Goal: Task Accomplishment & Management: Manage account settings

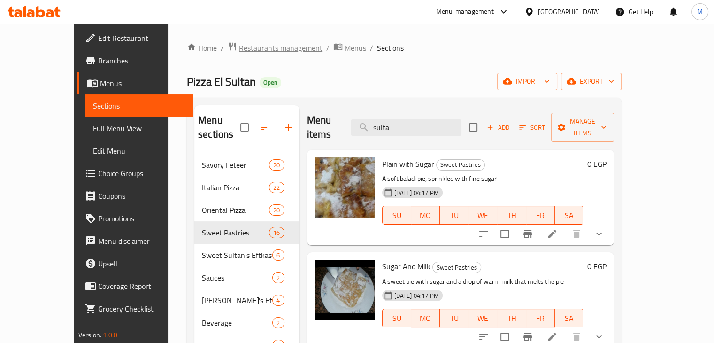
click at [239, 51] on span "Restaurants management" at bounding box center [281, 47] width 84 height 11
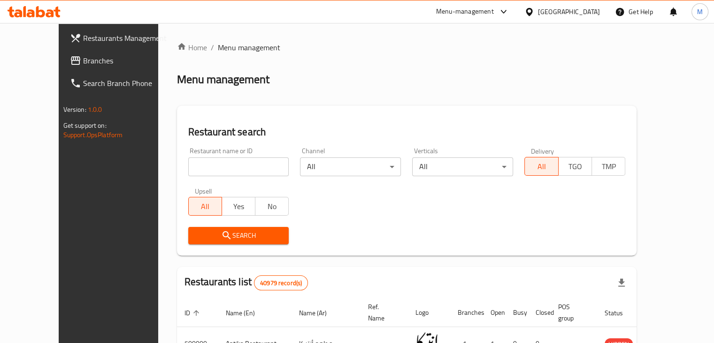
click at [189, 182] on div "Upsell All Yes No" at bounding box center [239, 201] width 112 height 39
click at [213, 171] on input "search" at bounding box center [238, 166] width 101 height 19
type input "poison"
click button "Search" at bounding box center [238, 235] width 101 height 17
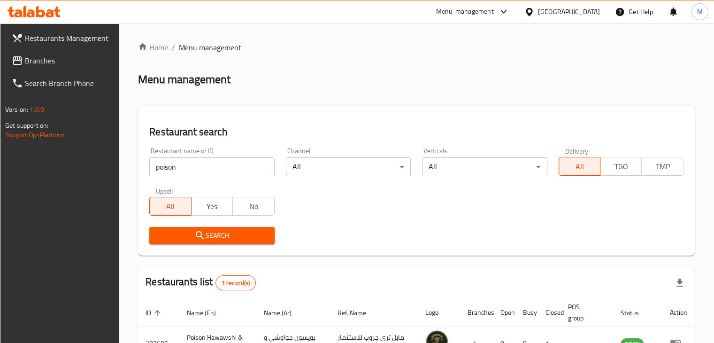
click at [559, 241] on div "Search" at bounding box center [417, 235] width 546 height 29
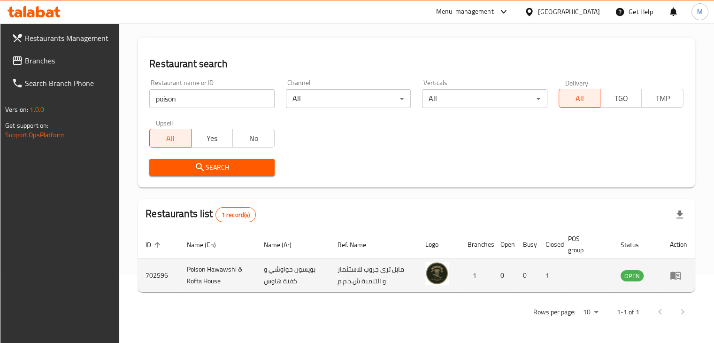
click at [678, 275] on icon "enhanced table" at bounding box center [675, 274] width 11 height 11
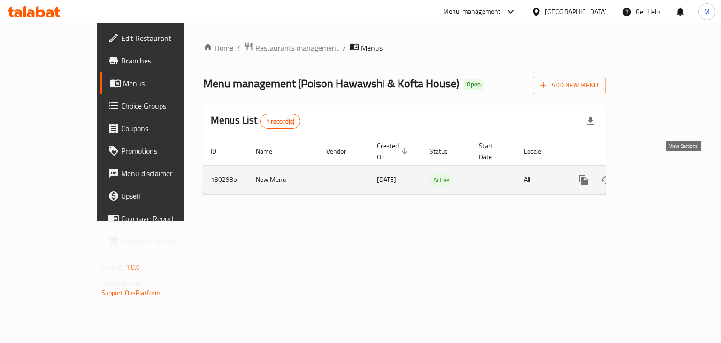
click at [655, 176] on icon "enhanced table" at bounding box center [651, 180] width 8 height 8
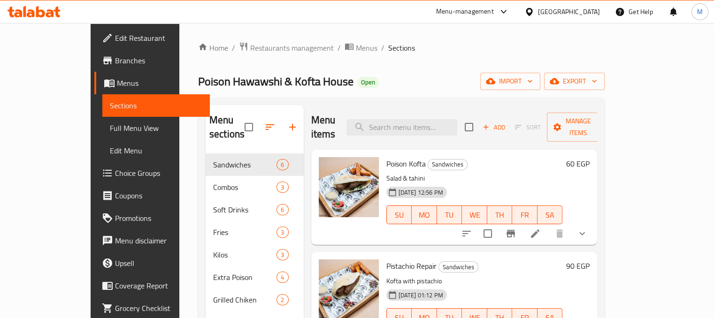
click at [566, 183] on div "28-07-2025 12:56 PM SU MO TU WE TH FR SA" at bounding box center [475, 208] width 184 height 51
click at [593, 223] on button "show more" at bounding box center [582, 234] width 23 height 23
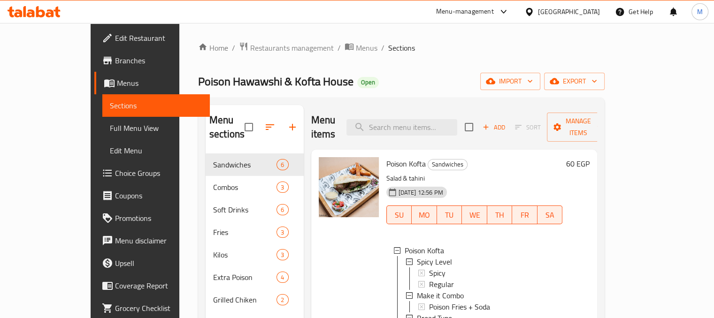
click at [567, 183] on div "28-07-2025 12:56 PM SU MO TU WE TH FR SA" at bounding box center [475, 208] width 184 height 51
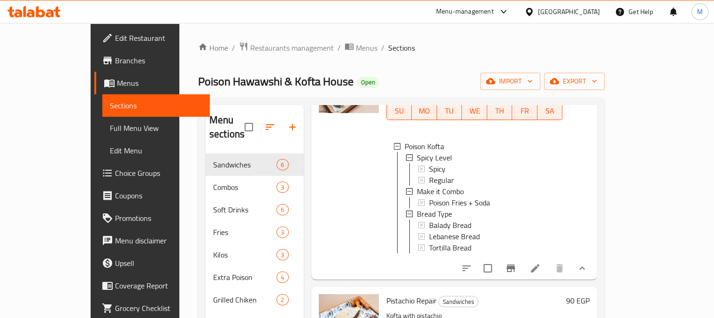
scroll to position [105, 0]
click at [593, 269] on button "show more" at bounding box center [582, 267] width 23 height 23
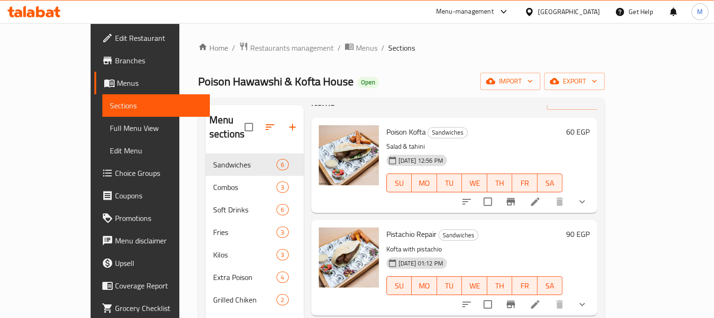
scroll to position [31, 0]
click at [593, 192] on button "show more" at bounding box center [582, 203] width 23 height 23
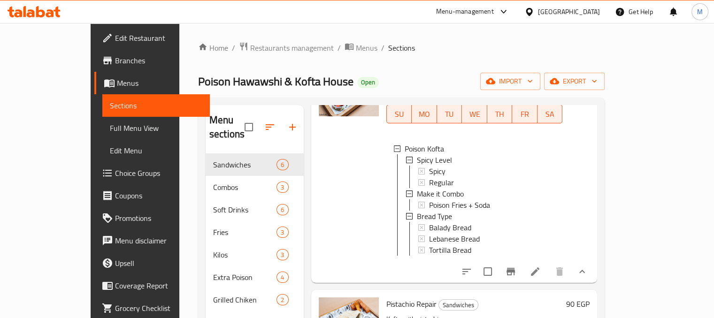
scroll to position [103, 0]
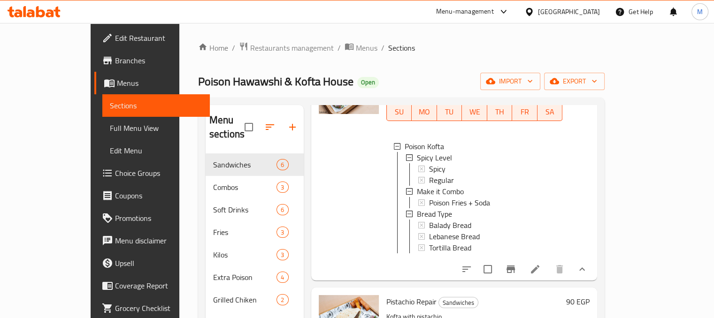
click at [548, 265] on li at bounding box center [535, 269] width 26 height 17
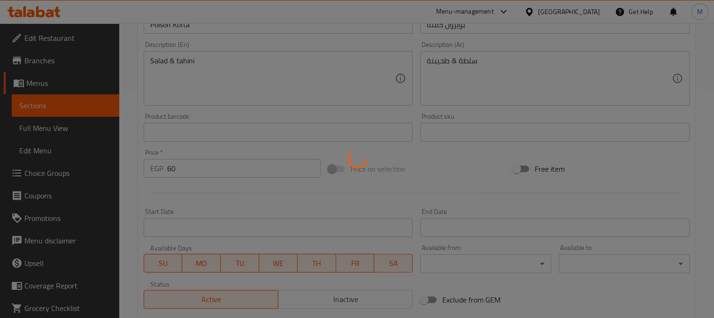
type input "مستوى الشطة"
type input "1"
type input "خليها كومبو"
type input "0"
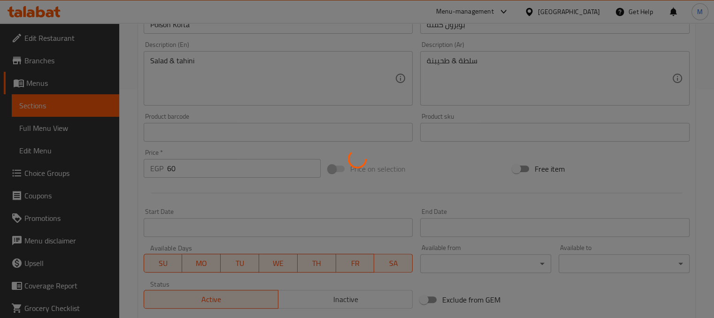
type input "1"
type input "نوع العيش"
type input "1"
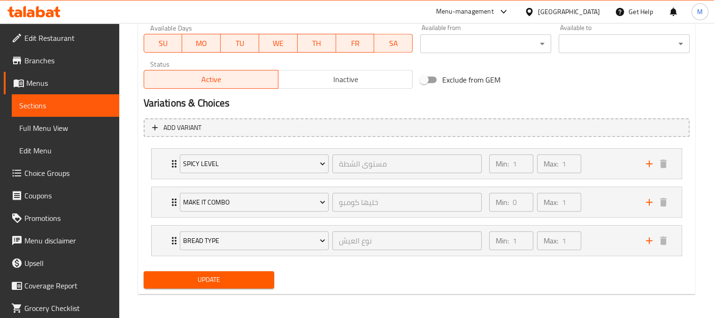
scroll to position [450, 0]
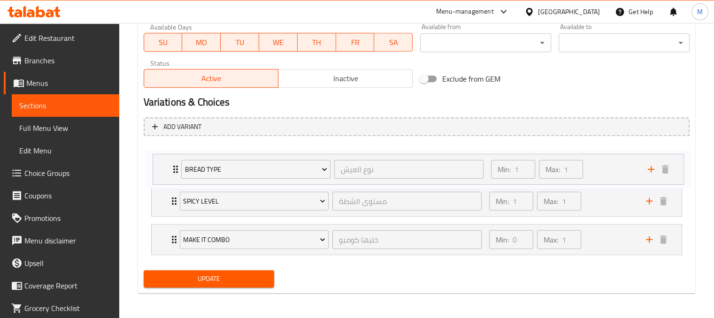
drag, startPoint x: 162, startPoint y: 237, endPoint x: 163, endPoint y: 162, distance: 75.1
click at [163, 162] on div "Spicy Level مستوى الشطة ​ Min: 1 ​ Max: 1 ​ Spicy (ID: 2201101859) 0 EGP Name (…" at bounding box center [417, 201] width 546 height 115
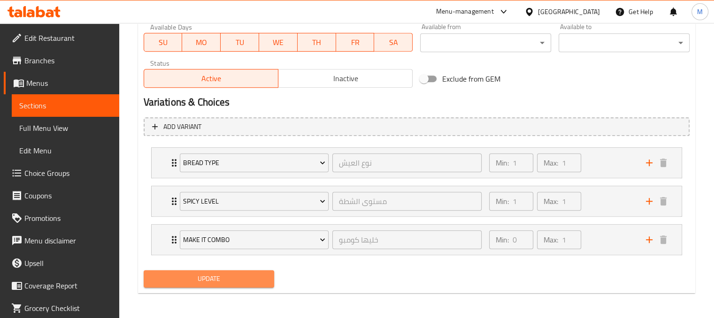
click at [231, 282] on span "Update" at bounding box center [209, 279] width 116 height 12
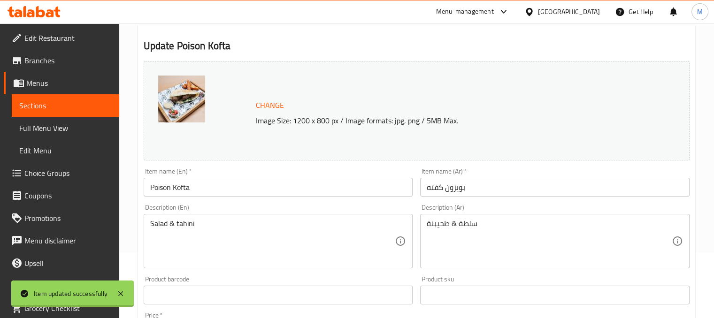
scroll to position [0, 0]
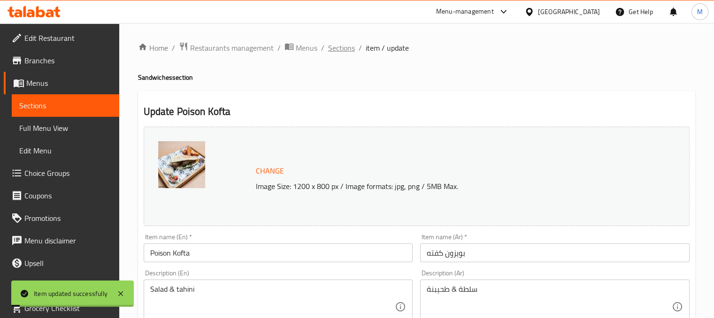
click at [338, 46] on span "Sections" at bounding box center [341, 47] width 27 height 11
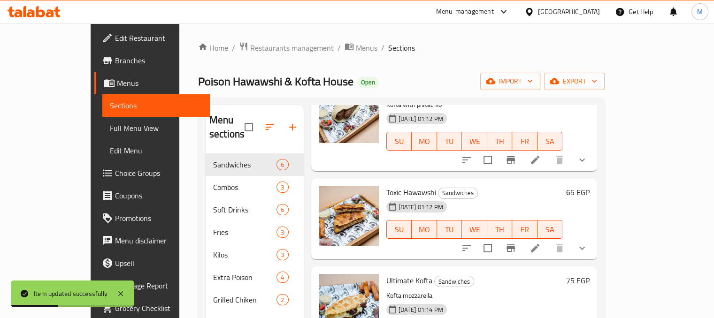
scroll to position [131, 0]
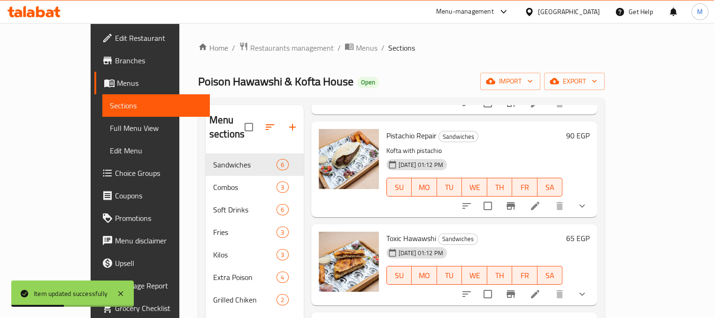
click at [588, 200] on icon "show more" at bounding box center [582, 205] width 11 height 11
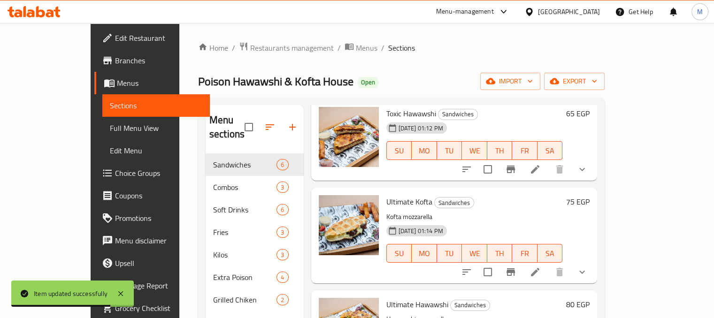
scroll to position [373, 0]
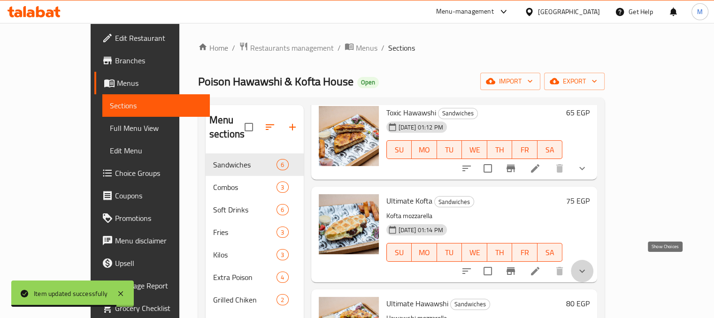
click at [588, 266] on icon "show more" at bounding box center [582, 271] width 11 height 11
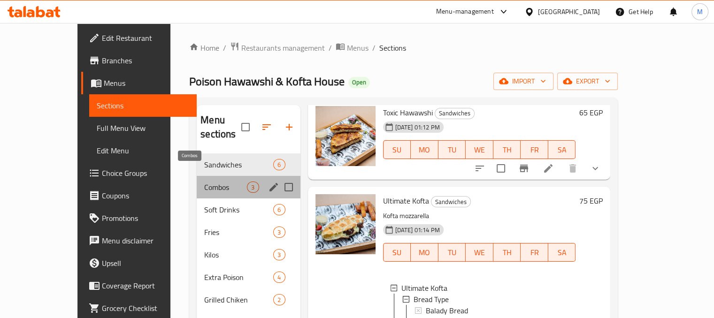
click at [204, 182] on span "Combos" at bounding box center [225, 187] width 43 height 11
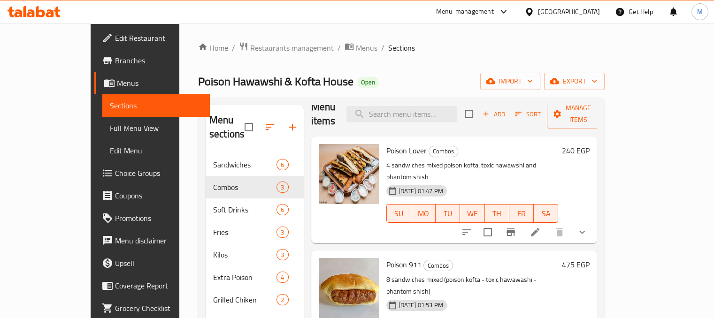
click at [556, 160] on p "4 sandwiches mixed poison kofta, toxic hawawshi and phantom shish" at bounding box center [472, 171] width 172 height 23
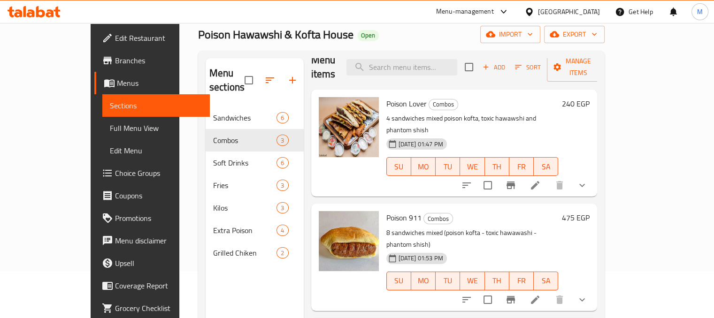
scroll to position [46, 0]
click at [593, 175] on button "show more" at bounding box center [582, 186] width 23 height 23
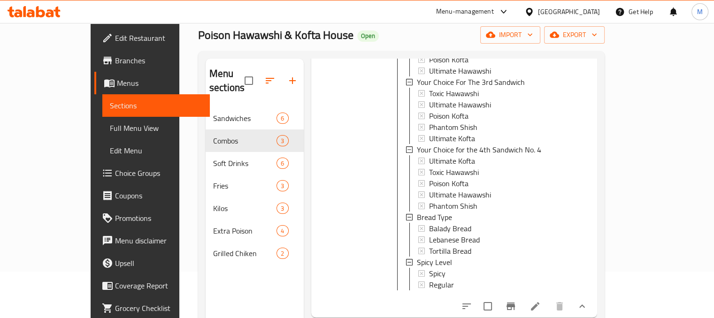
scroll to position [293, 0]
click at [541, 299] on icon at bounding box center [535, 304] width 11 height 11
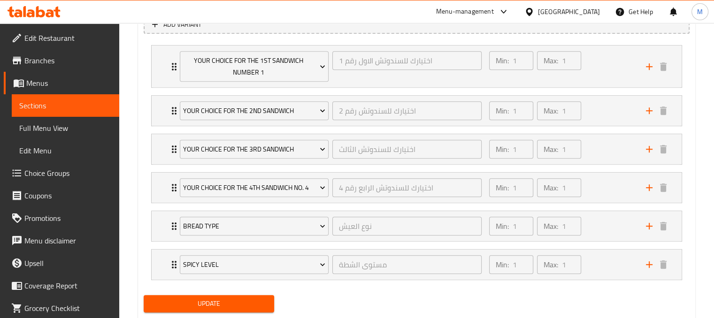
scroll to position [554, 0]
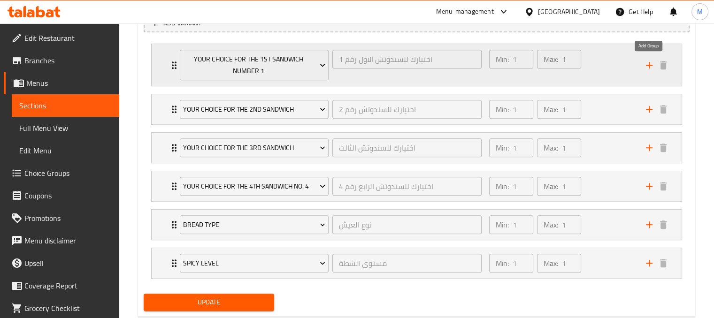
click at [651, 63] on icon "add" at bounding box center [649, 65] width 11 height 11
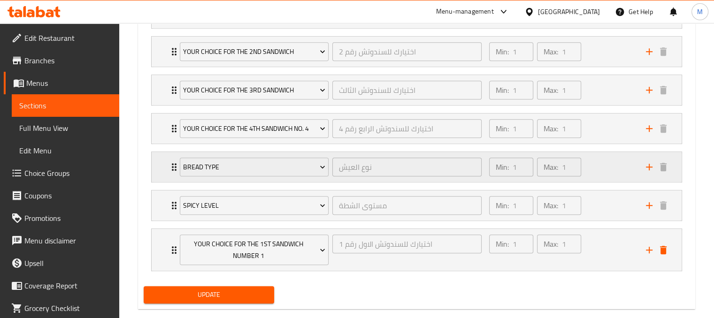
scroll to position [612, 0]
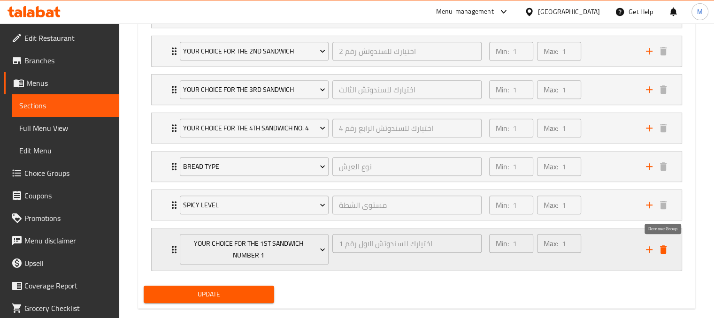
click at [667, 252] on icon "delete" at bounding box center [663, 249] width 11 height 11
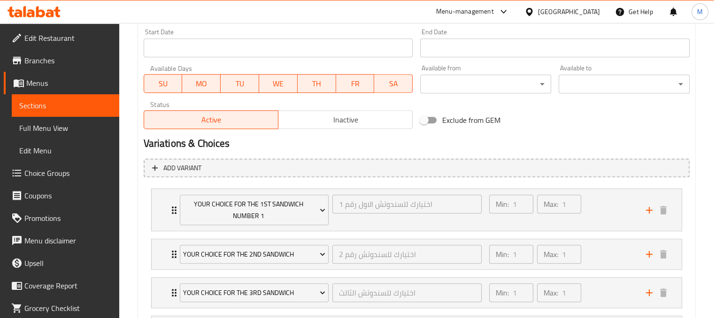
scroll to position [405, 0]
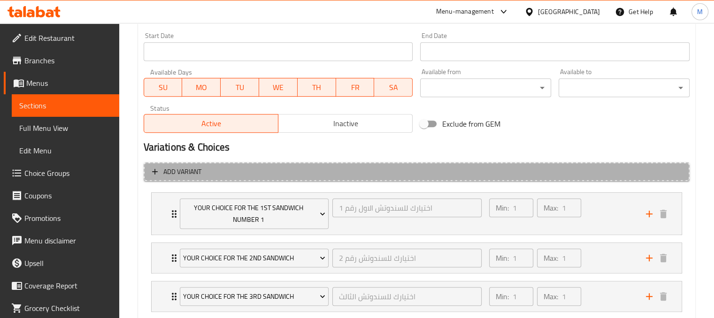
click at [324, 173] on span "Add variant" at bounding box center [416, 172] width 529 height 12
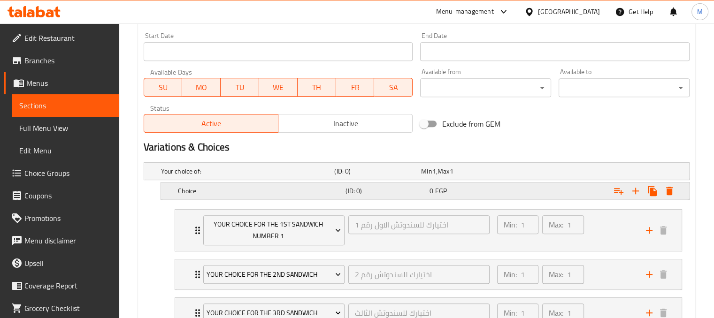
drag, startPoint x: 587, startPoint y: 188, endPoint x: 560, endPoint y: 196, distance: 28.2
click at [560, 196] on div "Expand" at bounding box center [596, 191] width 168 height 21
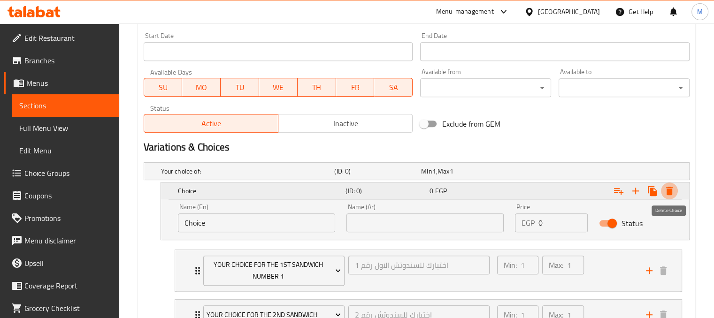
click at [669, 190] on icon "Expand" at bounding box center [669, 191] width 7 height 8
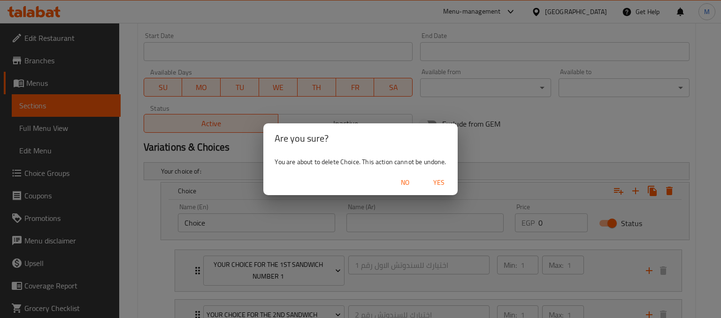
click at [442, 181] on span "Yes" at bounding box center [439, 183] width 23 height 12
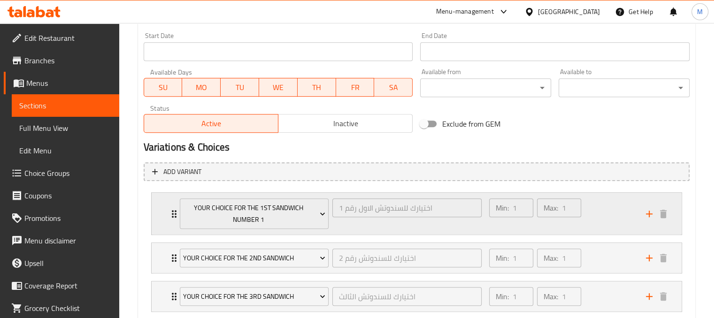
click at [619, 214] on div "Min: 1 ​ Max: 1 ​" at bounding box center [562, 214] width 157 height 42
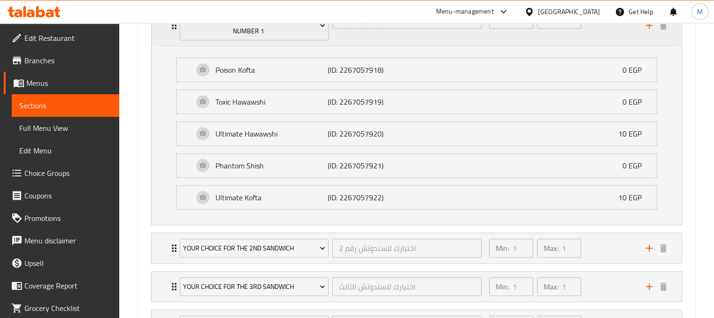
scroll to position [682, 0]
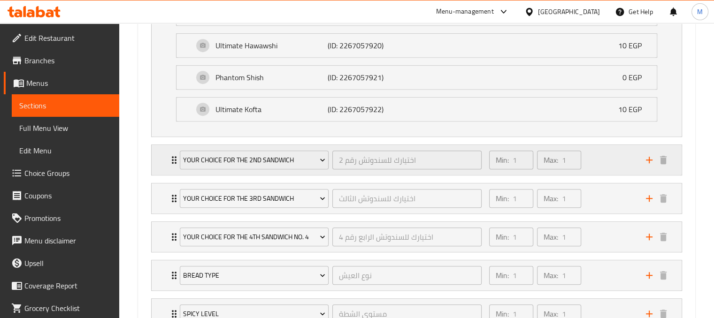
click at [610, 160] on div "Min: 1 ​ Max: 1 ​" at bounding box center [562, 160] width 157 height 30
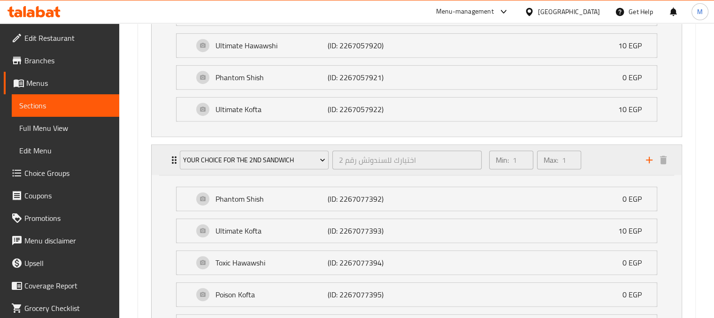
click at [618, 161] on div "Min: 1 ​ Max: 1 ​" at bounding box center [562, 160] width 157 height 30
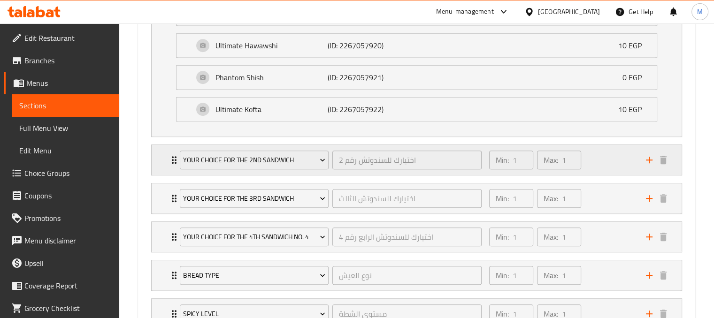
scroll to position [755, 0]
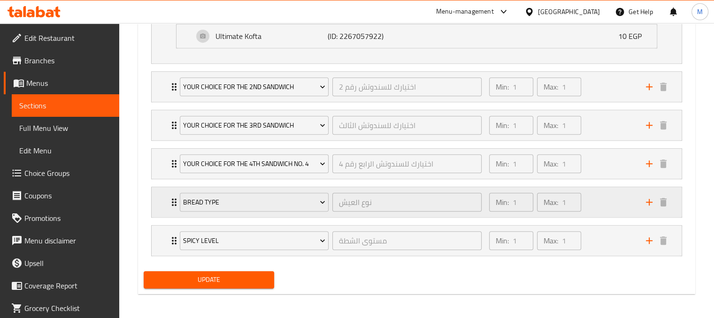
click at [611, 200] on div "Min: 1 ​ Max: 1 ​" at bounding box center [562, 202] width 157 height 30
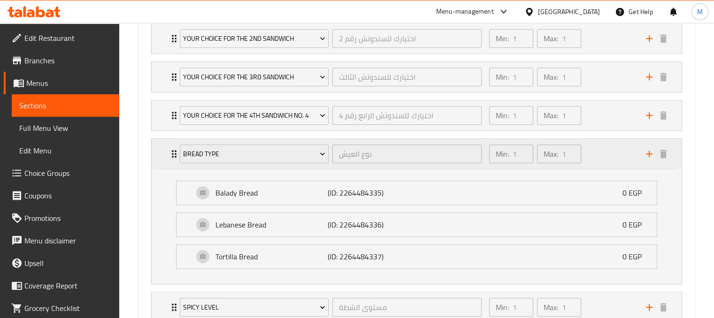
scroll to position [806, 0]
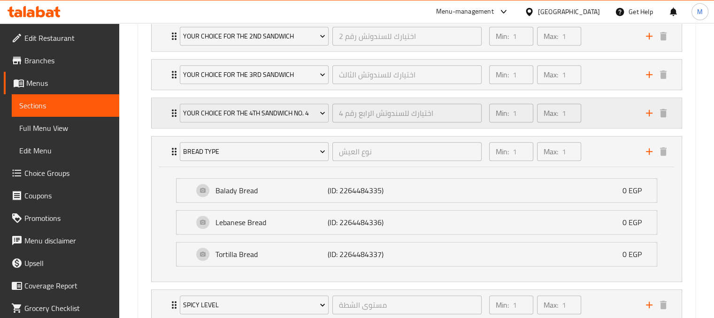
click at [601, 115] on div "Min: 1 ​ Max: 1 ​" at bounding box center [562, 113] width 157 height 30
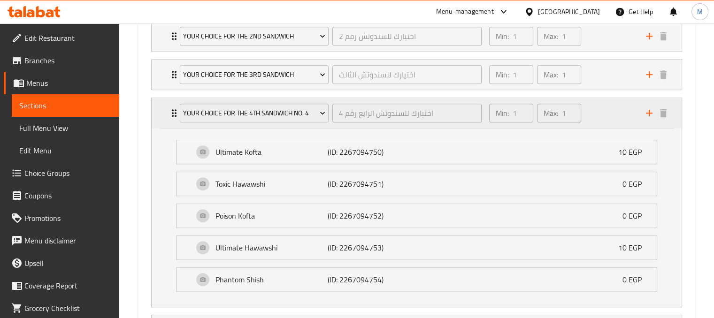
click at [601, 115] on div "Min: 1 ​ Max: 1 ​" at bounding box center [562, 113] width 157 height 30
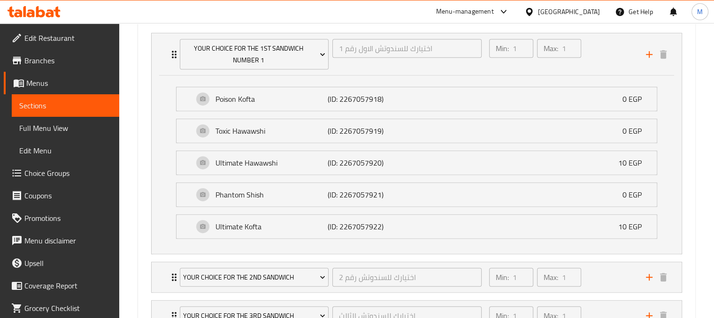
scroll to position [497, 0]
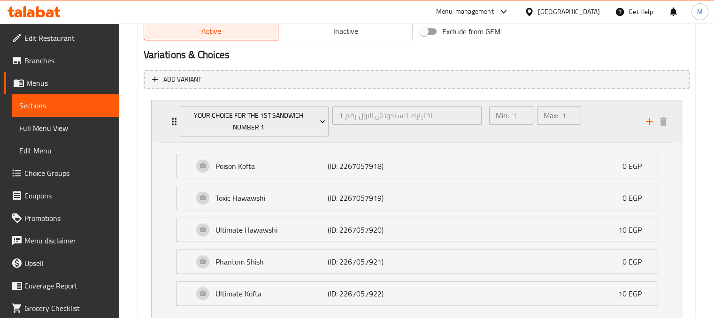
click at [613, 124] on div "Min: 1 ​ Max: 1 ​" at bounding box center [562, 121] width 157 height 42
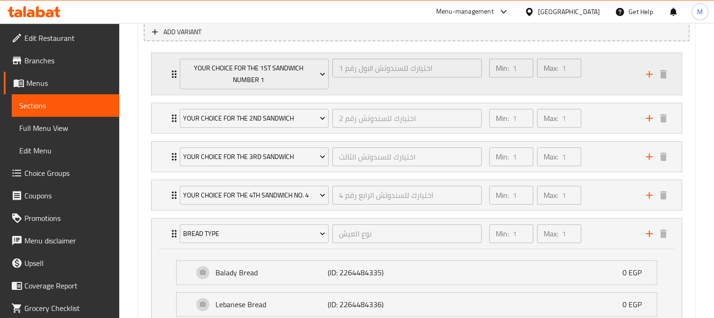
scroll to position [541, 0]
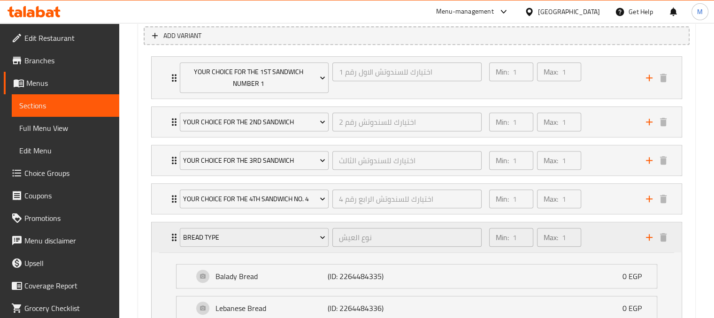
click at [174, 238] on div "Bread Type نوع العيش ​" at bounding box center [331, 238] width 314 height 30
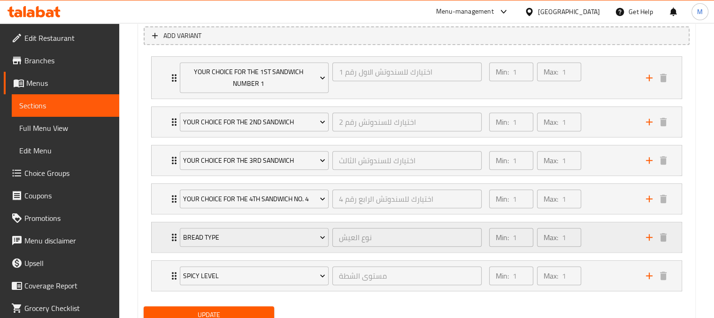
click at [624, 233] on div "Min: 1 ​ Max: 1 ​" at bounding box center [562, 238] width 157 height 30
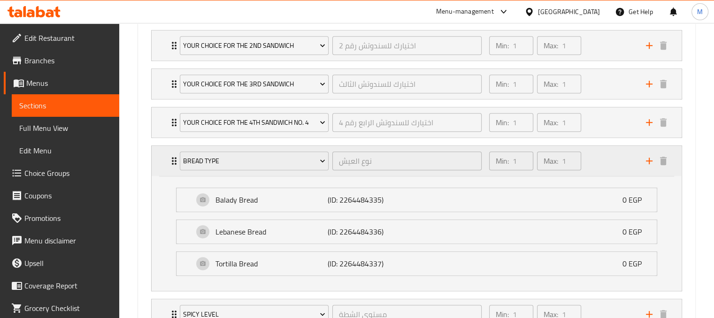
scroll to position [618, 0]
click at [64, 168] on span "Choice Groups" at bounding box center [67, 173] width 87 height 11
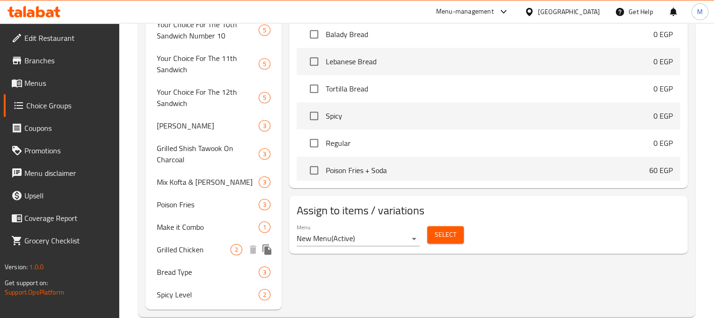
scroll to position [496, 0]
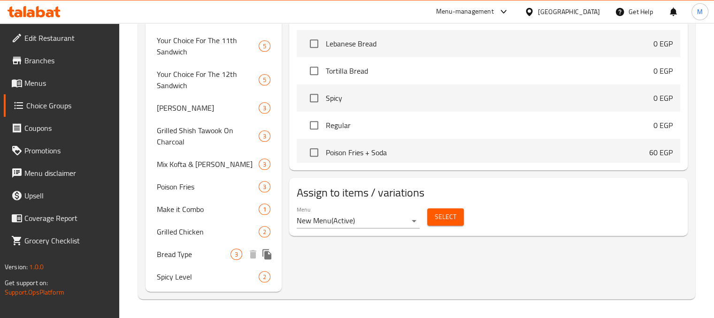
click at [212, 256] on span "Bread Type" at bounding box center [194, 254] width 74 height 11
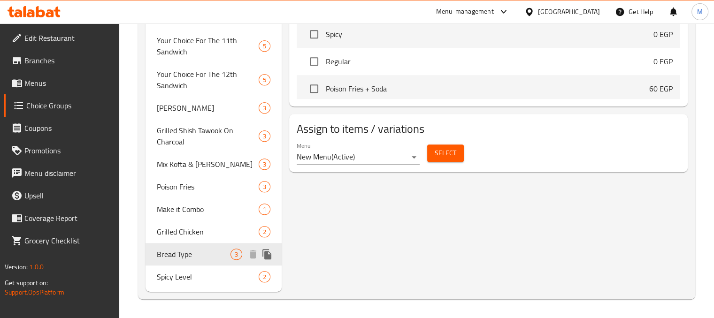
type input "Bread Type"
type input "نوع العيش"
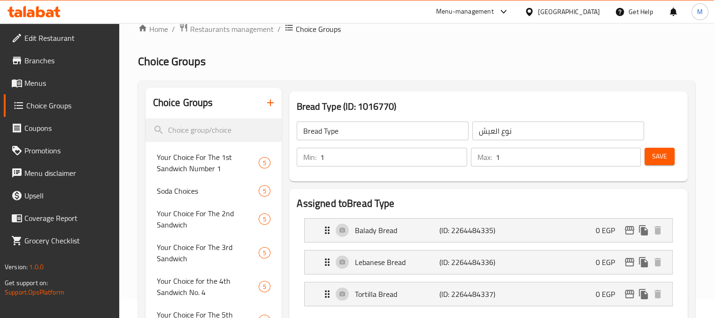
scroll to position [0, 0]
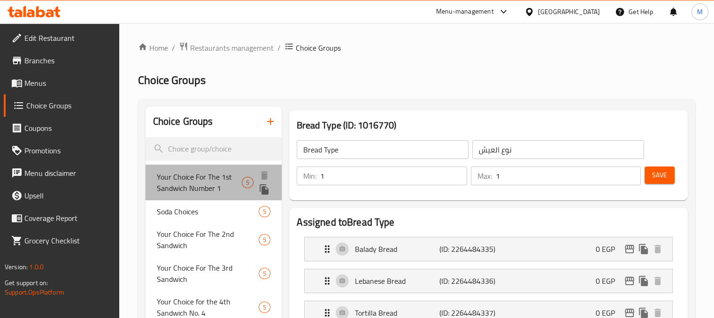
click at [229, 177] on span "Your Choice For The 1st Sandwich Number 1" at bounding box center [199, 182] width 85 height 23
type input "Your Choice For The 1st Sandwich Number 1"
type input "اختيارك للسندوتش الاول رقم 1"
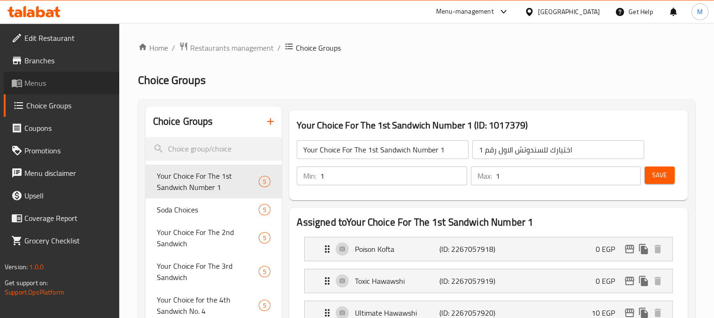
click at [49, 84] on span "Menus" at bounding box center [67, 82] width 87 height 11
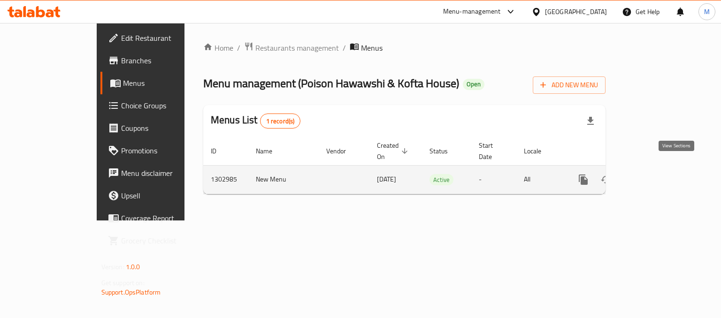
click at [657, 174] on icon "enhanced table" at bounding box center [651, 179] width 11 height 11
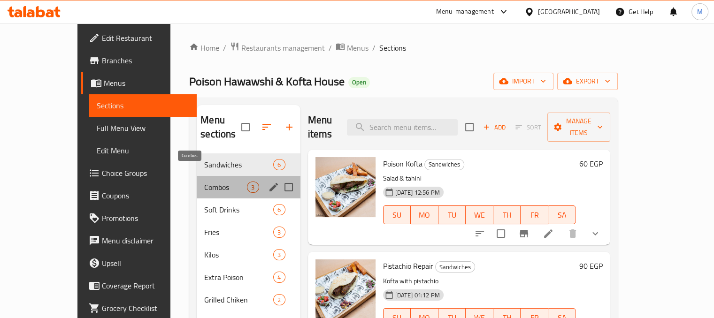
click at [210, 182] on span "Combos" at bounding box center [225, 187] width 43 height 11
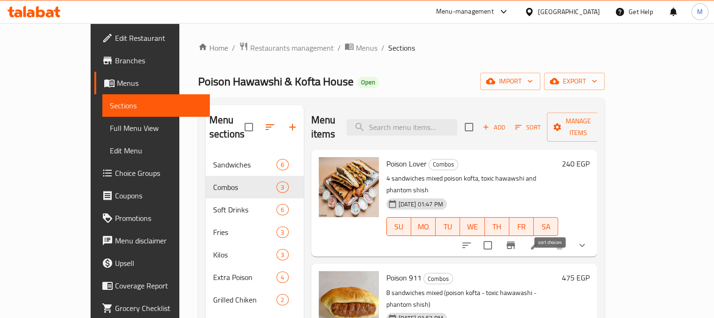
click at [478, 234] on button "sort-choices" at bounding box center [466, 245] width 23 height 23
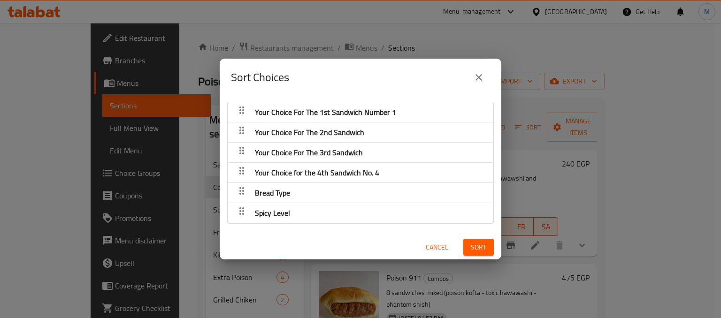
click at [283, 192] on span "Bread Type" at bounding box center [272, 193] width 35 height 14
click at [430, 245] on span "Cancel" at bounding box center [437, 248] width 23 height 12
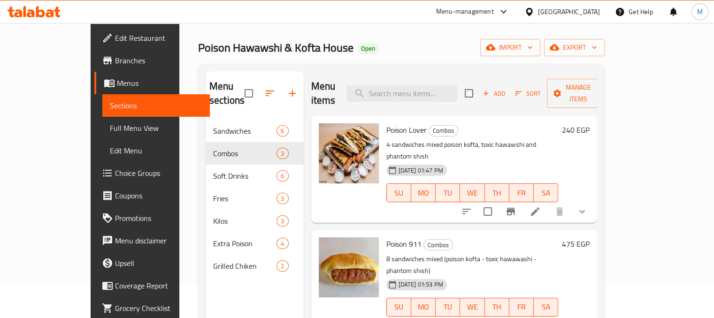
scroll to position [30, 0]
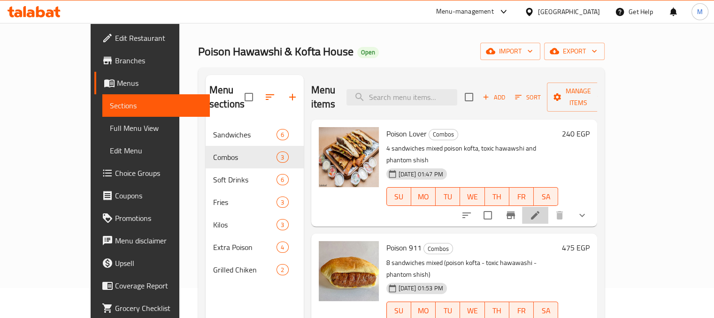
click at [548, 207] on li at bounding box center [535, 215] width 26 height 17
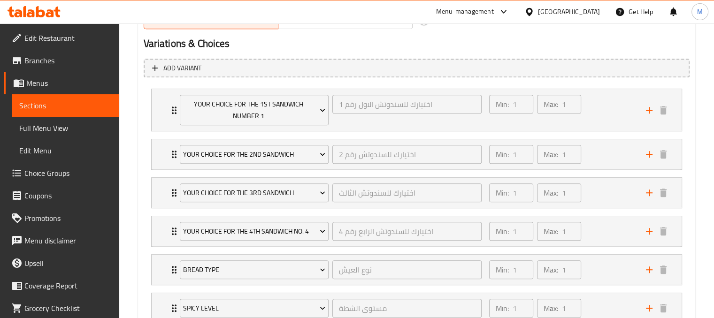
scroll to position [522, 0]
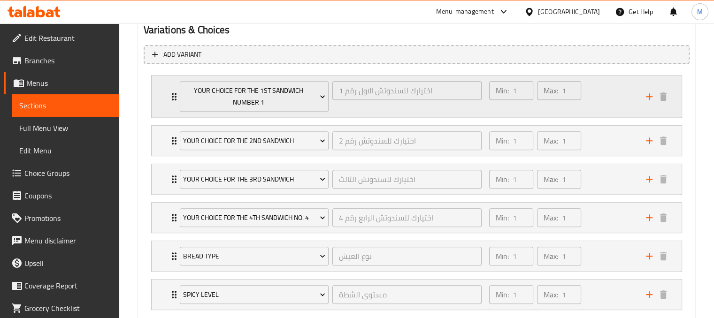
click at [172, 103] on div "Your Choice For The 1st Sandwich Number 1 اختيارك للسندوتش الاول رقم 1 ​ Min: 1…" at bounding box center [420, 97] width 502 height 42
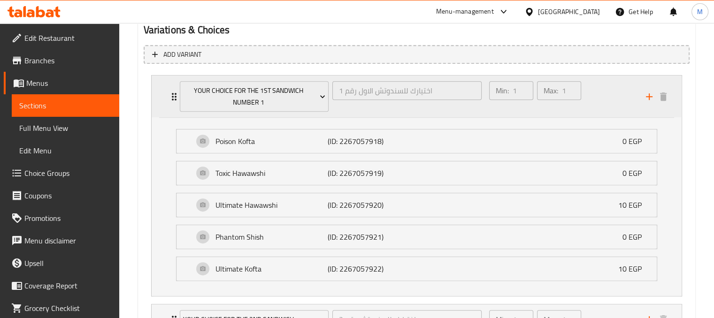
click at [626, 95] on div "Min: 1 ​ Max: 1 ​" at bounding box center [562, 97] width 157 height 42
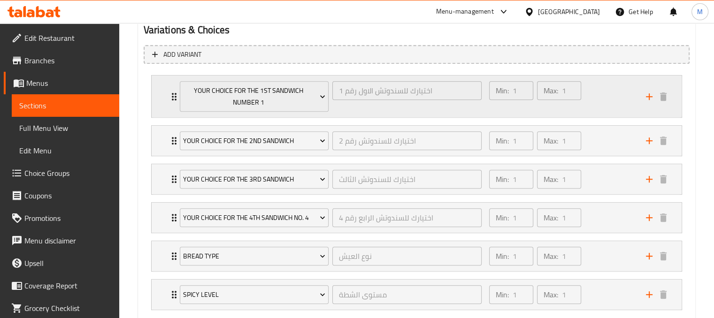
drag, startPoint x: 641, startPoint y: 49, endPoint x: 633, endPoint y: 97, distance: 49.1
click at [633, 97] on div "Add variant Your Choice For The 1st Sandwich Number 1 اختيارك للسندوتش الاول رق…" at bounding box center [417, 181] width 554 height 281
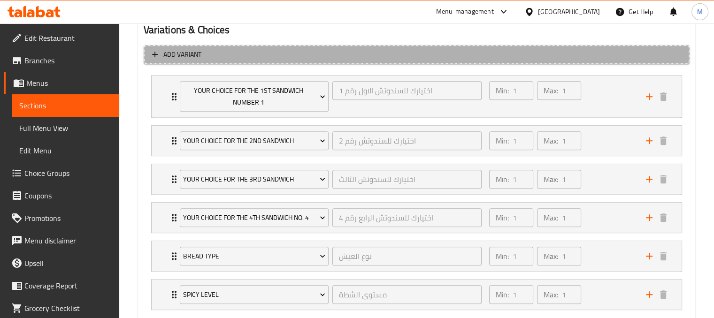
click at [594, 61] on button "Add variant" at bounding box center [417, 54] width 546 height 19
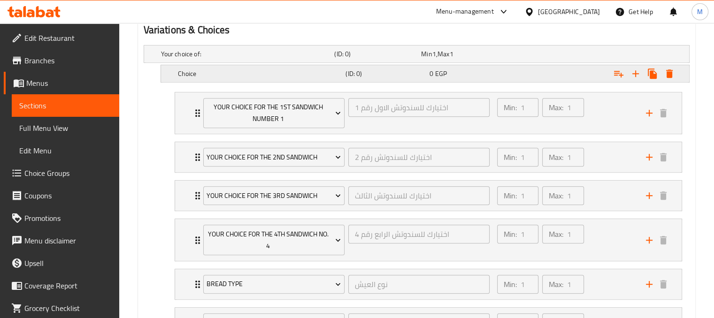
drag, startPoint x: 435, startPoint y: 71, endPoint x: 610, endPoint y: 68, distance: 175.2
click at [610, 68] on div "Choice (ID: 0) 0 EGP" at bounding box center [428, 73] width 504 height 21
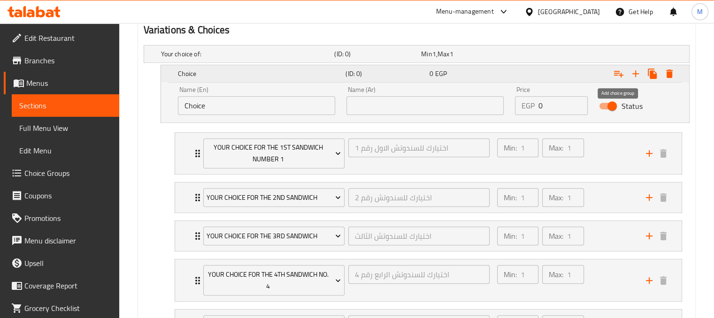
click at [618, 72] on icon "Expand" at bounding box center [618, 74] width 9 height 7
click at [669, 73] on icon "Expand" at bounding box center [669, 73] width 7 height 8
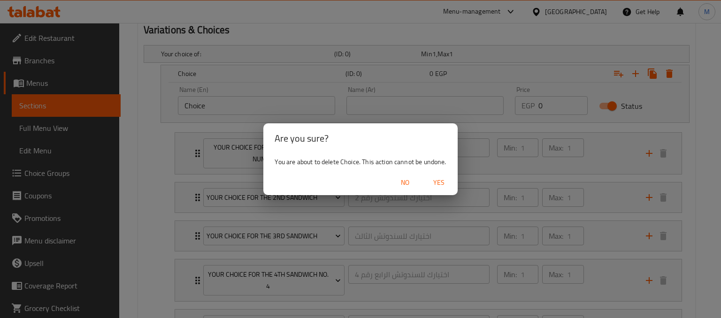
click at [431, 185] on span "Yes" at bounding box center [439, 183] width 23 height 12
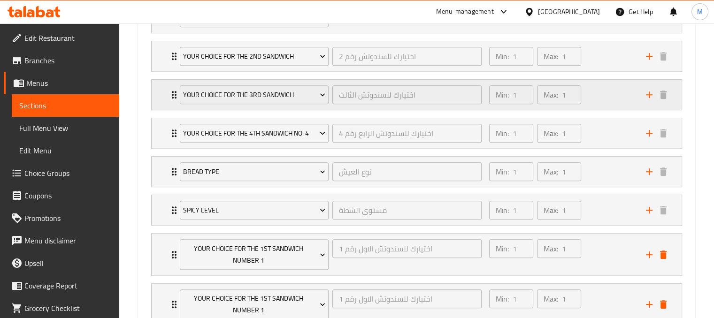
scroll to position [676, 0]
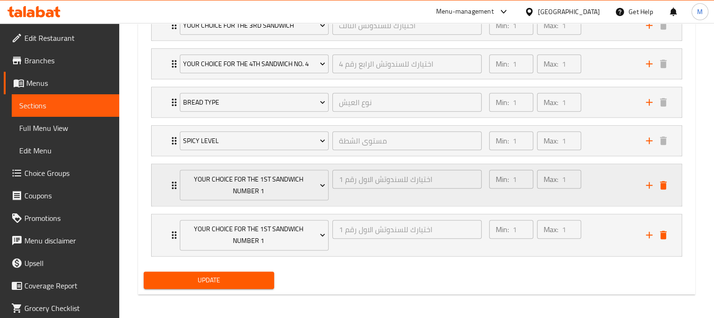
click at [159, 181] on div "Your Choice For The 1st Sandwich Number 1 اختيارك للسندوتش الاول رقم 1 ​ Min: 1…" at bounding box center [417, 185] width 530 height 42
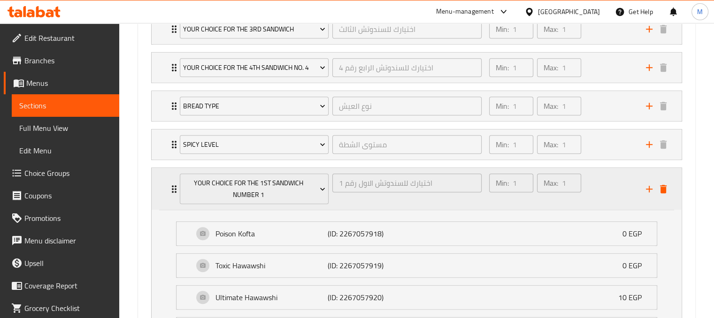
scroll to position [673, 0]
click at [159, 181] on div "Your Choice For The 1st Sandwich Number 1 اختيارك للسندوتش الاول رقم 1 ​ Min: 1…" at bounding box center [417, 189] width 530 height 42
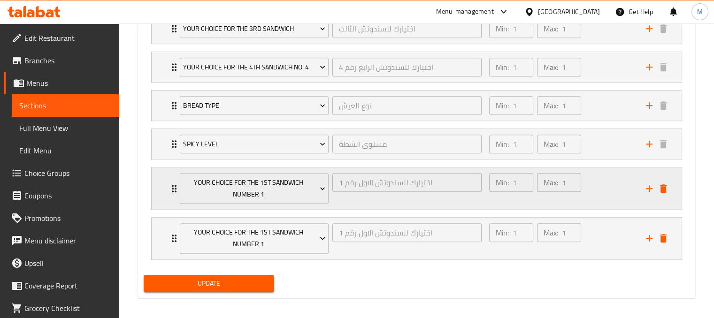
scroll to position [612, 0]
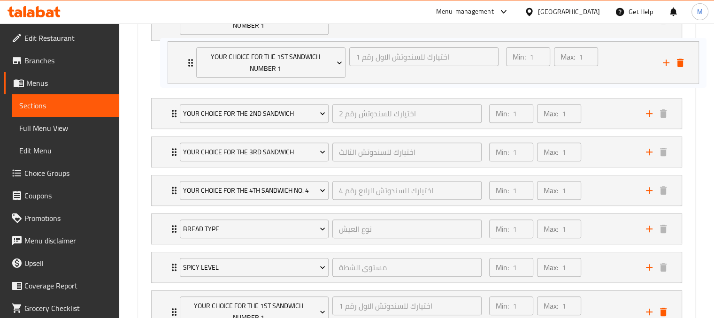
drag, startPoint x: 164, startPoint y: 248, endPoint x: 181, endPoint y: 57, distance: 192.3
click at [181, 57] on div "Your Choice For The 1st Sandwich Number 1 اختيارك للسندوتش الاول رقم 1 ​ Min: 1…" at bounding box center [417, 165] width 546 height 342
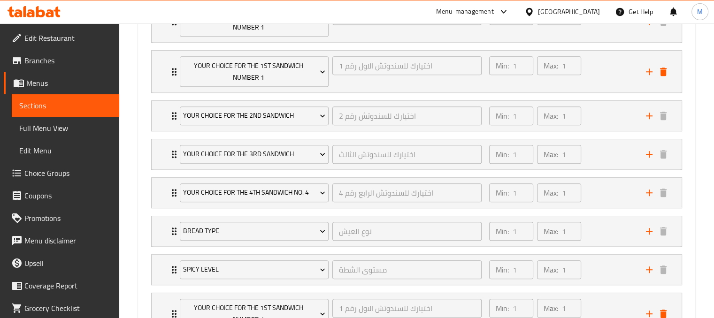
scroll to position [676, 0]
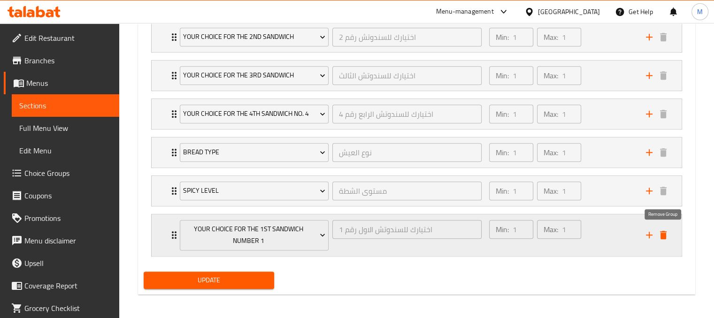
click at [662, 232] on icon "delete" at bounding box center [663, 235] width 7 height 8
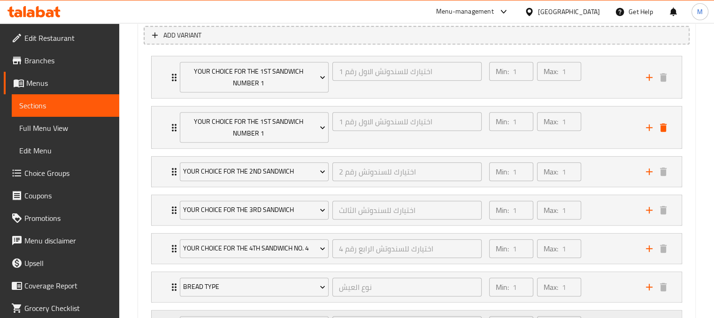
scroll to position [539, 0]
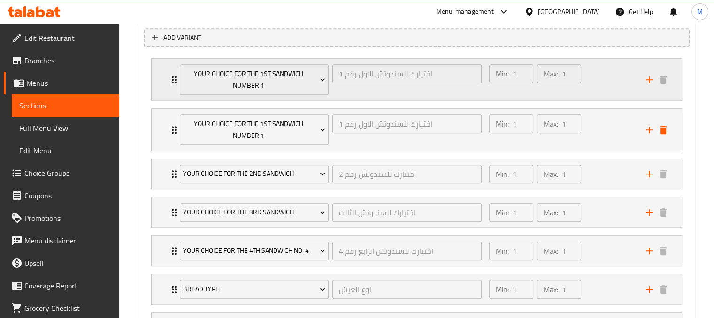
click at [624, 85] on div "Min: 1 ​ Max: 1 ​" at bounding box center [562, 80] width 157 height 42
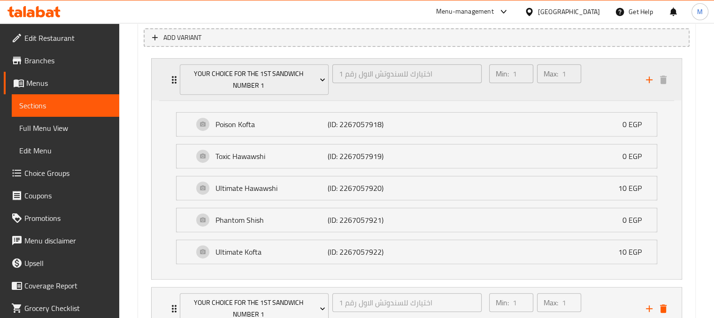
click at [624, 85] on div "Min: 1 ​ Max: 1 ​" at bounding box center [562, 80] width 157 height 42
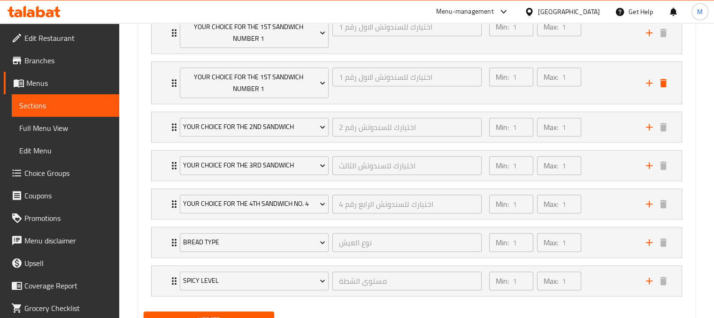
scroll to position [627, 0]
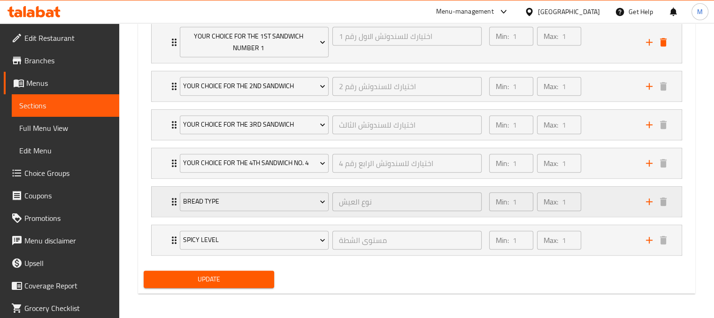
click at [602, 197] on div "Min: 1 ​ Max: 1 ​" at bounding box center [562, 202] width 157 height 30
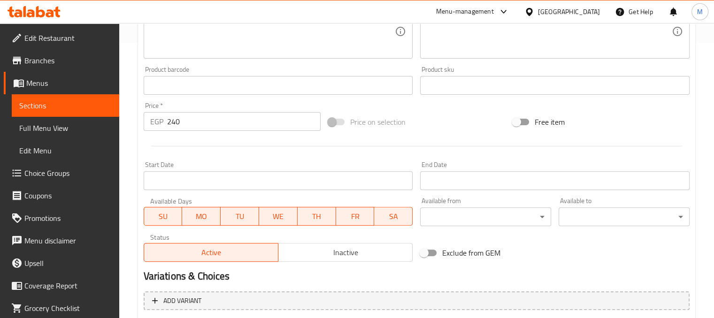
scroll to position [150, 0]
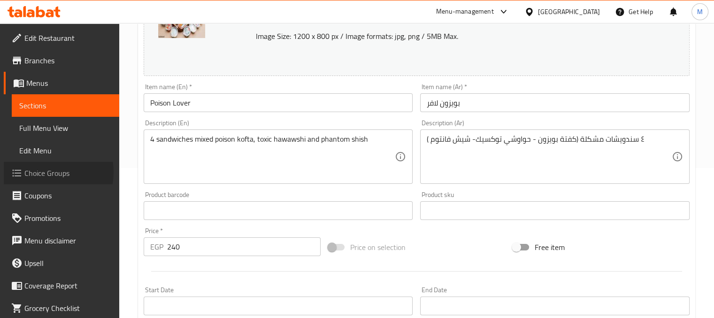
click at [40, 172] on span "Choice Groups" at bounding box center [67, 173] width 87 height 11
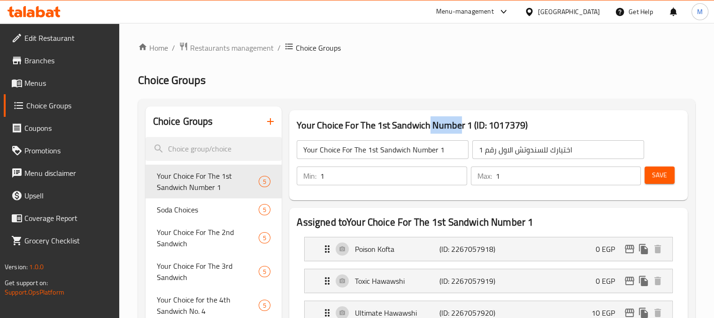
drag, startPoint x: 428, startPoint y: 119, endPoint x: 460, endPoint y: 119, distance: 31.9
click at [460, 119] on h3 "Your Choice For The 1st Sandwich Number 1 (ID: 1017379)" at bounding box center [489, 125] width 384 height 15
drag, startPoint x: 470, startPoint y: 122, endPoint x: 430, endPoint y: 130, distance: 41.3
click at [430, 130] on h3 "Your Choice For The 1st Sandwich Number 1 (ID: 1017379)" at bounding box center [489, 125] width 384 height 15
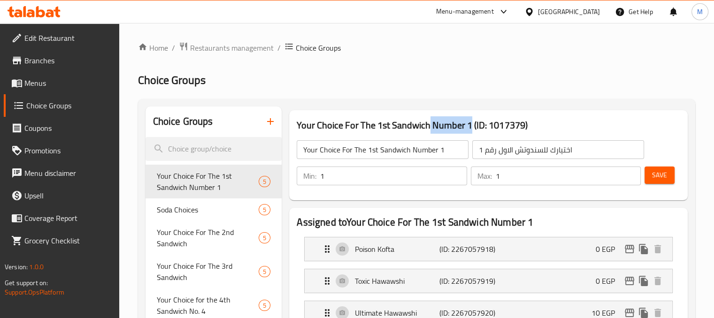
click at [430, 130] on h3 "Your Choice For The 1st Sandwich Number 1 (ID: 1017379)" at bounding box center [489, 125] width 384 height 15
drag, startPoint x: 430, startPoint y: 130, endPoint x: 457, endPoint y: 126, distance: 27.5
click at [457, 126] on h3 "Your Choice For The 1st Sandwich Number 1 (ID: 1017379)" at bounding box center [489, 125] width 384 height 15
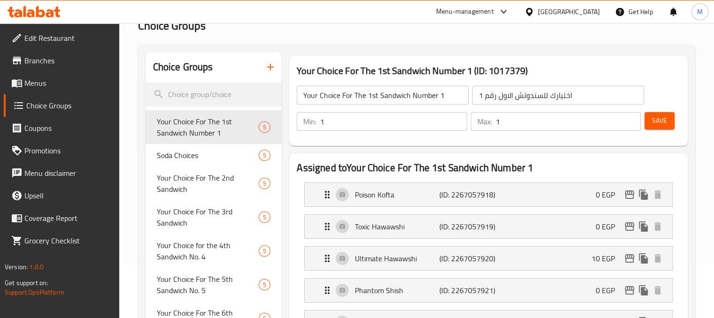
scroll to position [68, 0]
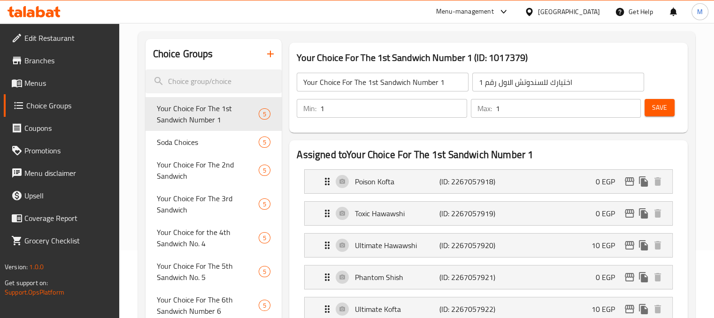
click at [586, 58] on h3 "Your Choice For The 1st Sandwich Number 1 (ID: 1017379)" at bounding box center [489, 57] width 384 height 15
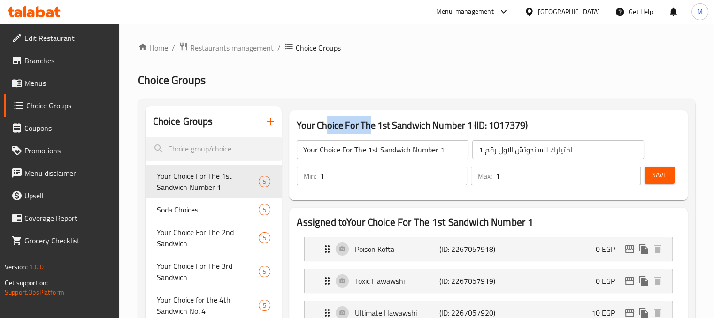
drag, startPoint x: 328, startPoint y: 132, endPoint x: 371, endPoint y: 131, distance: 43.2
click at [371, 131] on h3 "Your Choice For The 1st Sandwich Number 1 (ID: 1017379)" at bounding box center [489, 125] width 384 height 15
click at [642, 250] on icon "duplicate" at bounding box center [643, 249] width 9 height 10
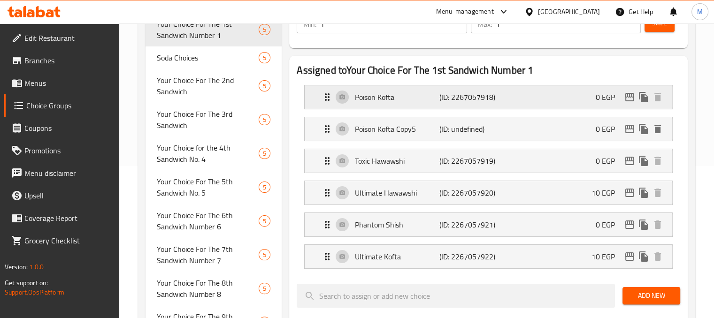
scroll to position [154, 0]
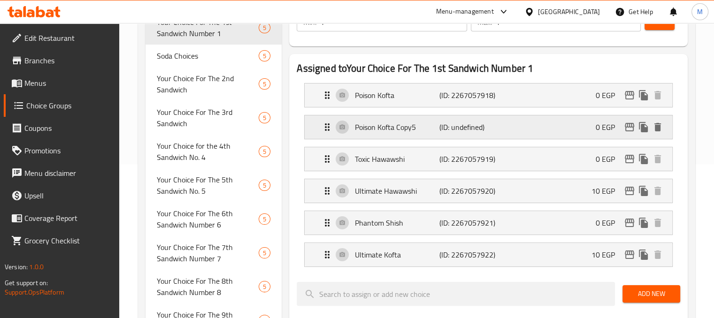
click at [591, 123] on div "Poison Kofta Copy5 (ID: undefined) 0 EGP" at bounding box center [491, 126] width 339 height 23
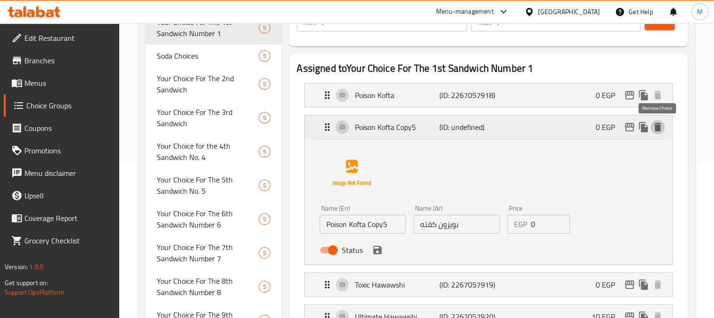
click at [659, 126] on icon "delete" at bounding box center [657, 127] width 7 height 8
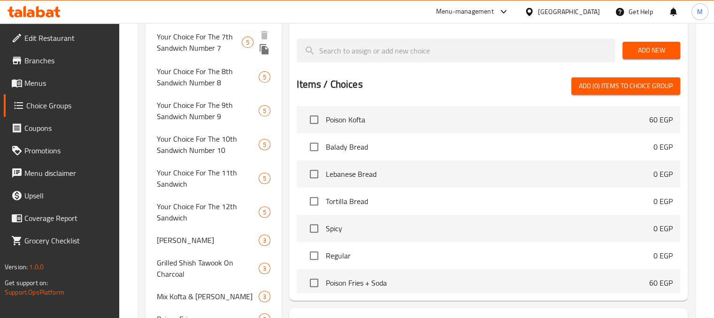
scroll to position [366, 0]
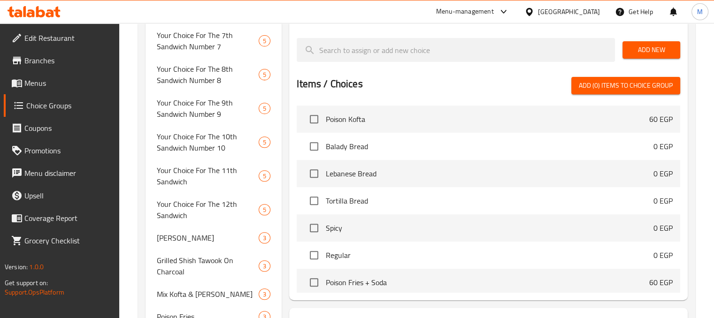
click at [60, 84] on span "Menus" at bounding box center [67, 82] width 87 height 11
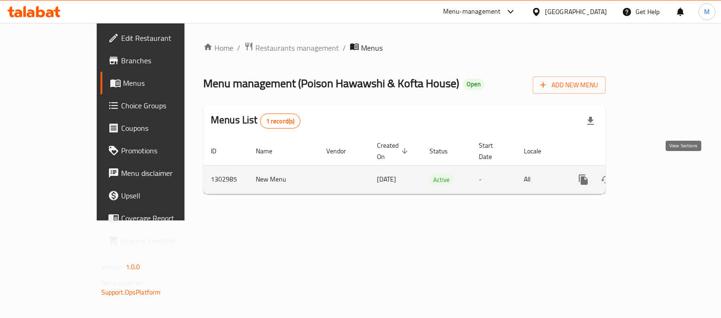
click at [662, 171] on link "enhanced table" at bounding box center [651, 180] width 23 height 23
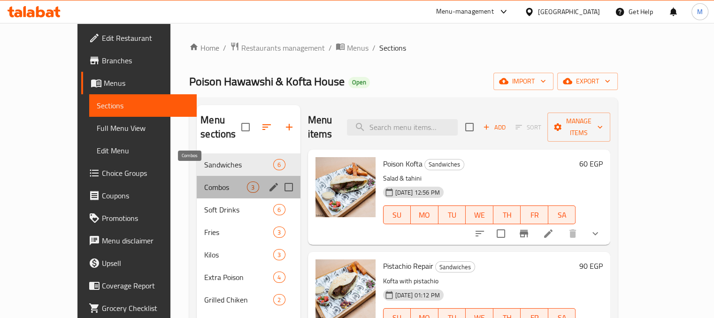
click at [211, 182] on span "Combos" at bounding box center [225, 187] width 43 height 11
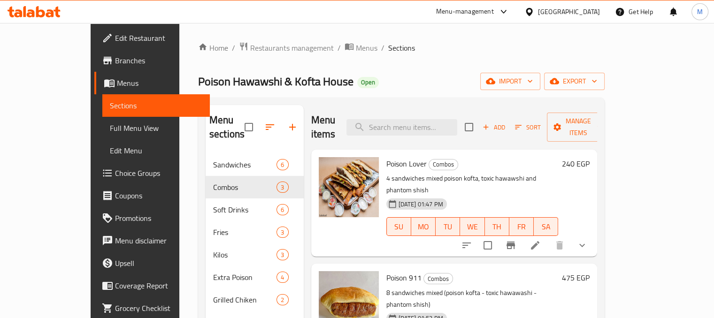
click at [593, 234] on button "show more" at bounding box center [582, 245] width 23 height 23
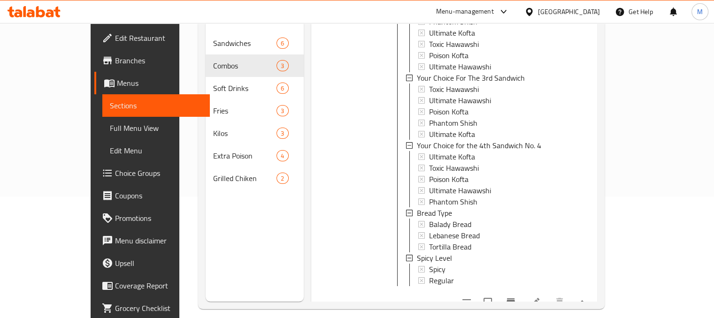
scroll to position [126, 0]
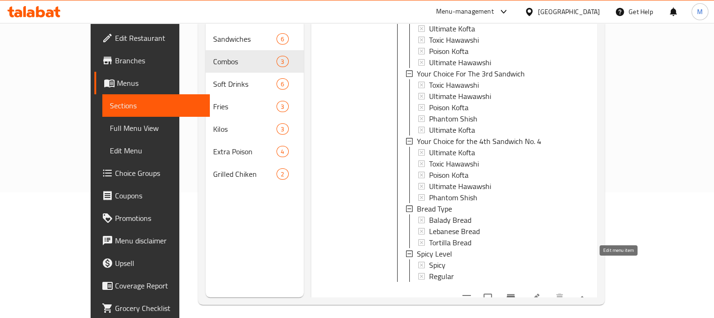
click at [541, 293] on icon at bounding box center [535, 298] width 11 height 11
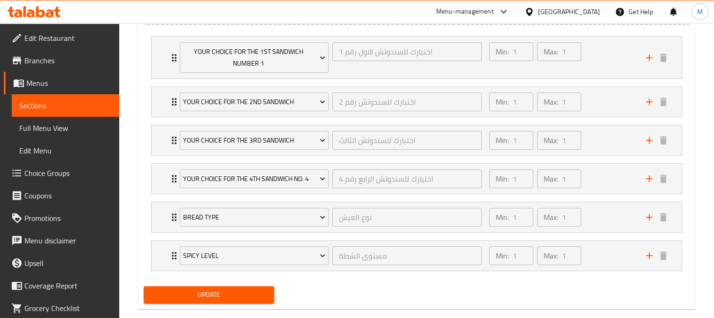
scroll to position [577, 0]
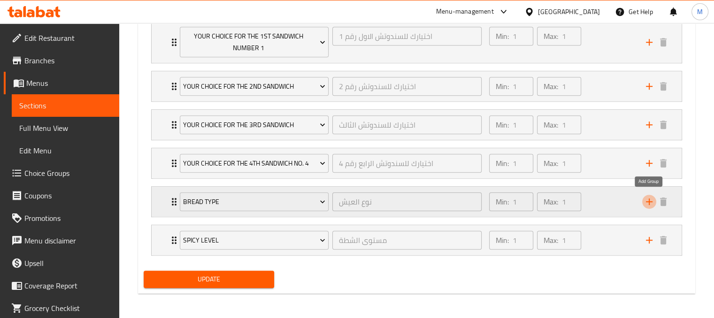
click at [651, 198] on icon "add" at bounding box center [649, 201] width 11 height 11
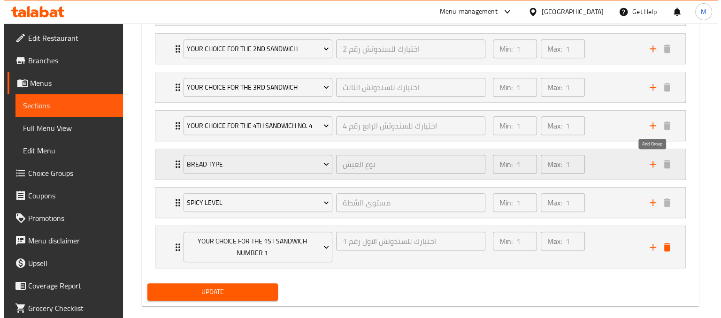
scroll to position [616, 0]
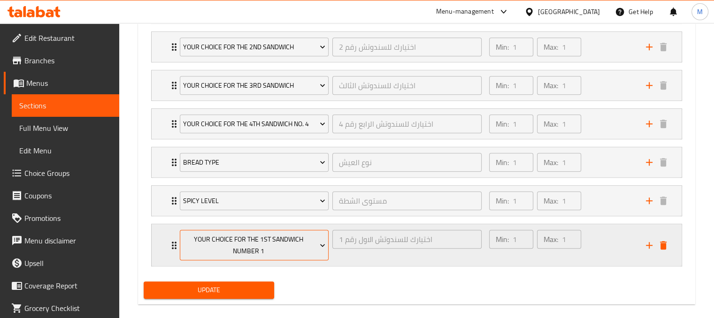
click at [298, 245] on span "Your Choice For The 1st Sandwich Number 1" at bounding box center [254, 245] width 142 height 23
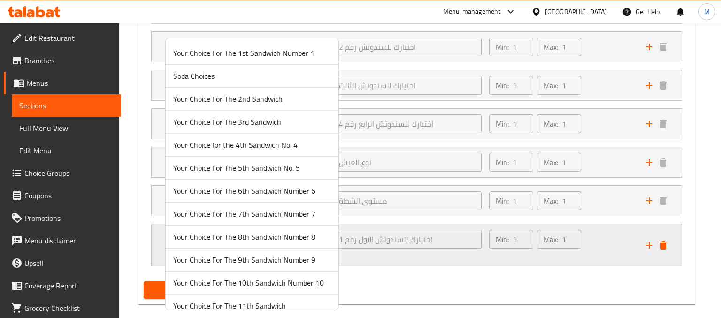
scroll to position [216, 0]
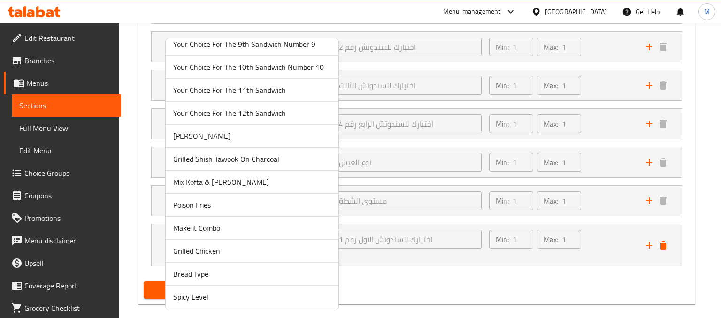
click at [181, 275] on span "Bread Type" at bounding box center [252, 274] width 158 height 11
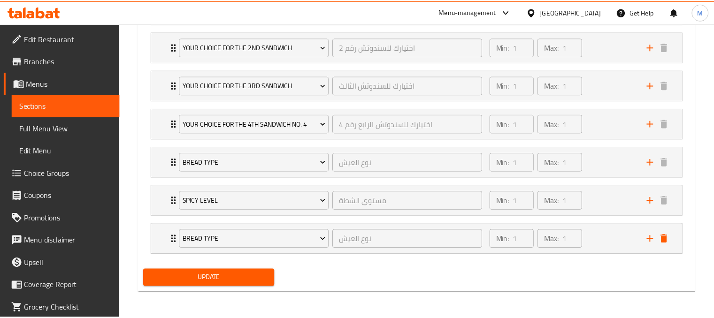
scroll to position [615, 0]
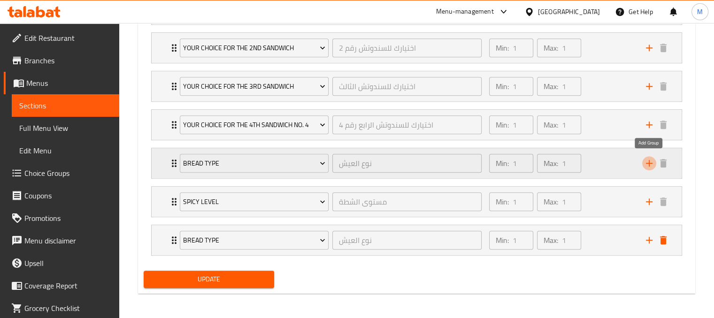
click at [648, 164] on icon "add" at bounding box center [649, 163] width 11 height 11
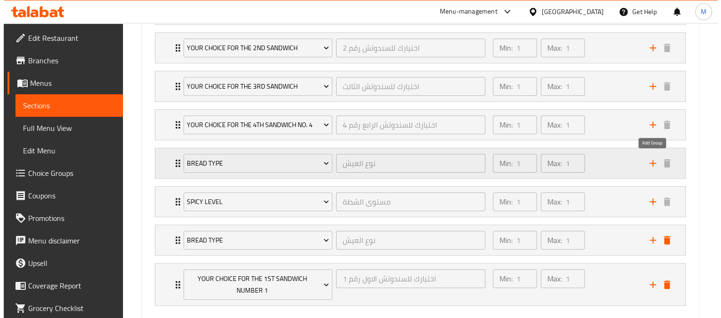
scroll to position [616, 0]
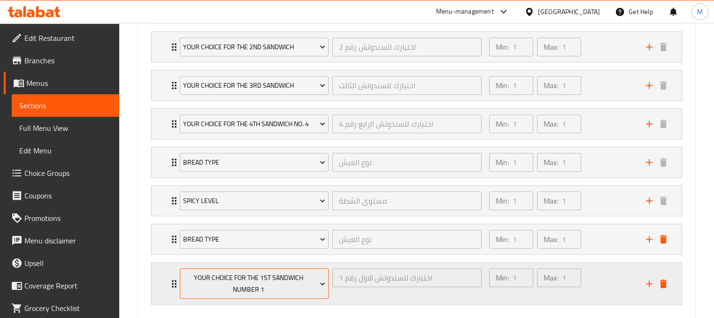
click at [277, 296] on button "Your Choice For The 1st Sandwich Number 1" at bounding box center [254, 284] width 149 height 31
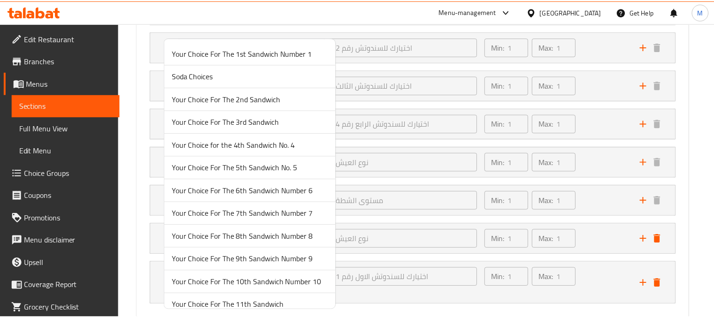
scroll to position [216, 0]
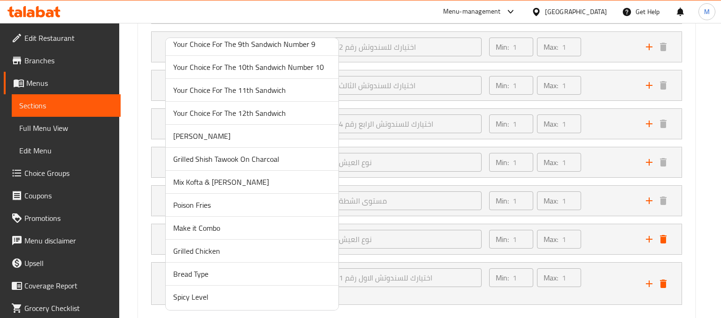
click at [201, 273] on span "Bread Type" at bounding box center [252, 274] width 158 height 11
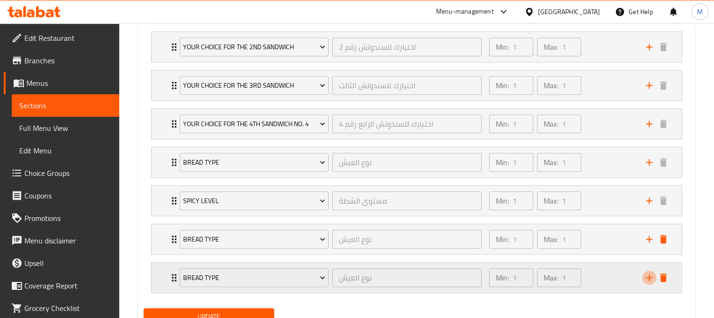
click at [649, 275] on icon "add" at bounding box center [649, 278] width 7 height 7
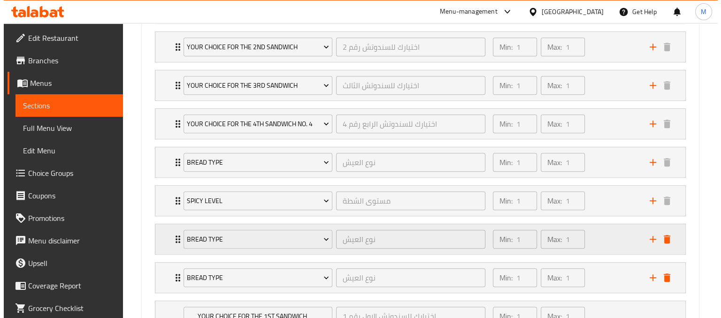
scroll to position [703, 0]
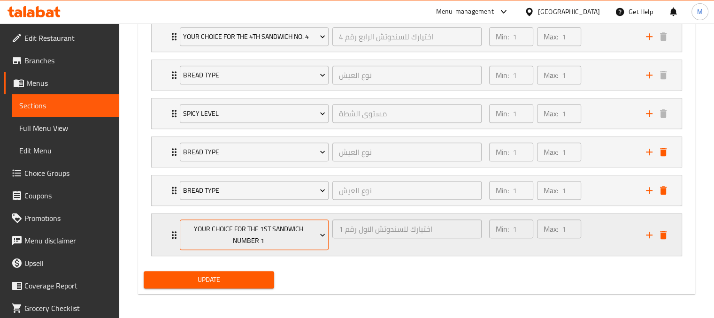
click at [279, 232] on span "Your Choice For The 1st Sandwich Number 1" at bounding box center [254, 234] width 142 height 23
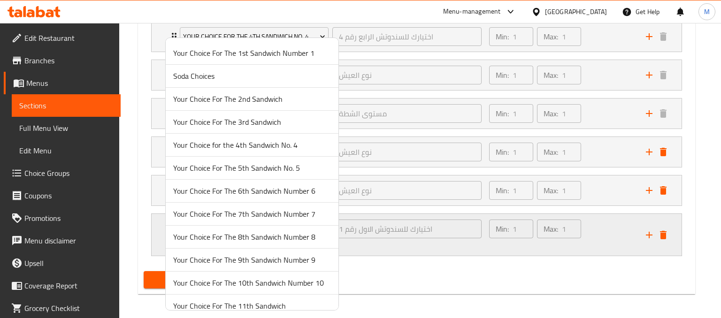
scroll to position [216, 0]
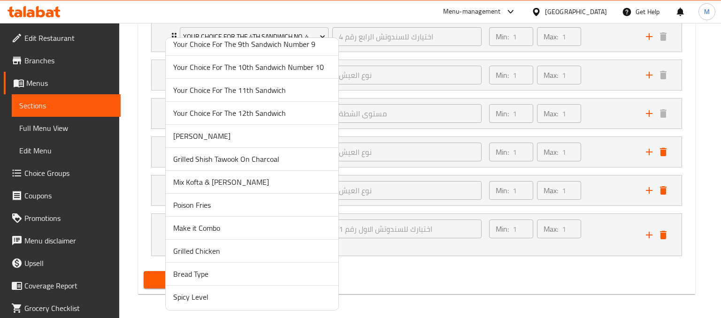
click at [199, 277] on span "Bread Type" at bounding box center [252, 274] width 158 height 11
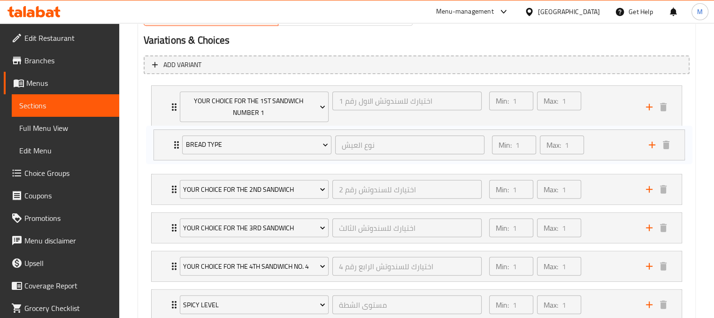
scroll to position [512, 0]
drag, startPoint x: 609, startPoint y: 263, endPoint x: 611, endPoint y: 135, distance: 128.2
click at [611, 135] on div "Your Choice For The 1st Sandwich Number 1 اختيارك للسندوتش الاول رقم 1 ​ Min: 1…" at bounding box center [417, 260] width 546 height 358
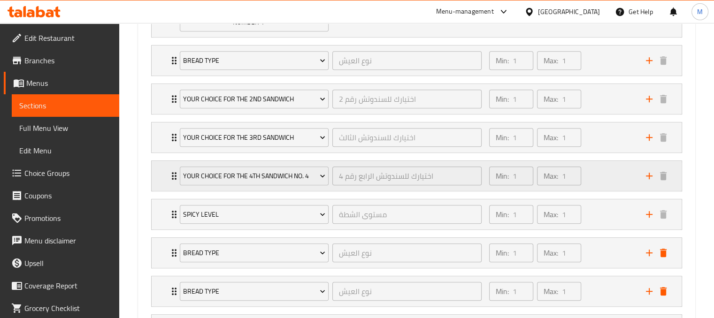
scroll to position [603, 0]
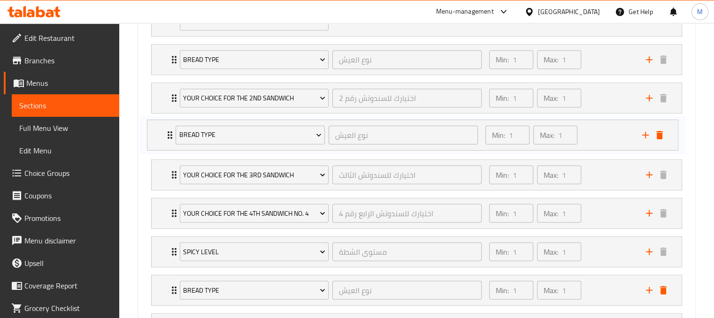
drag, startPoint x: 611, startPoint y: 244, endPoint x: 608, endPoint y: 109, distance: 134.3
click at [608, 109] on div "Your Choice For The 1st Sandwich Number 1 اختيارك للسندوتش الاول رقم 1 ​ Min: 1…" at bounding box center [417, 169] width 546 height 358
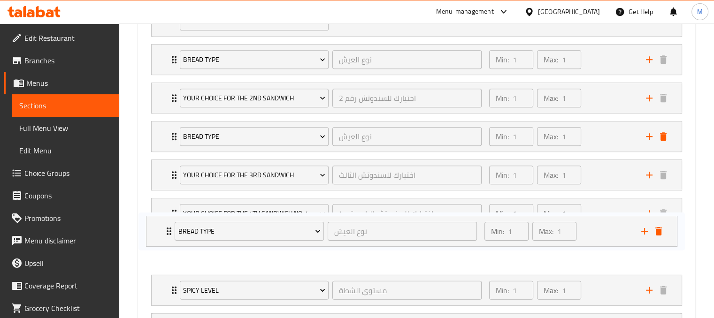
scroll to position [604, 0]
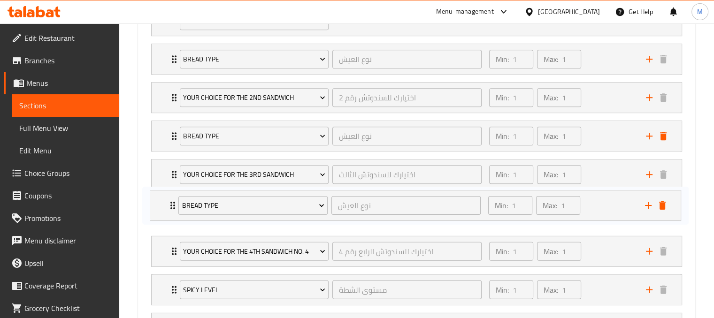
drag, startPoint x: 616, startPoint y: 295, endPoint x: 616, endPoint y: 203, distance: 92.0
click at [616, 203] on div "Your Choice For The 1st Sandwich Number 1 اختيارك للسندوتش الاول رقم 1 ​ Min: 1…" at bounding box center [417, 169] width 546 height 358
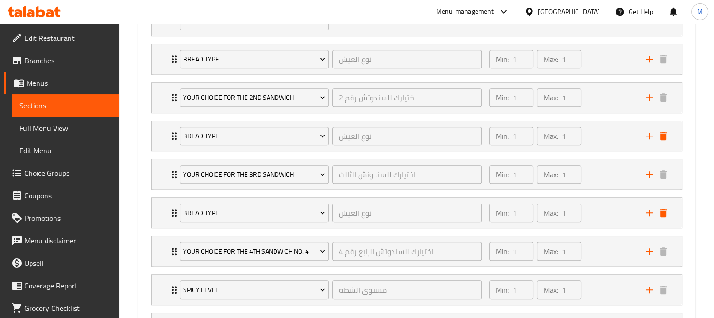
scroll to position [692, 0]
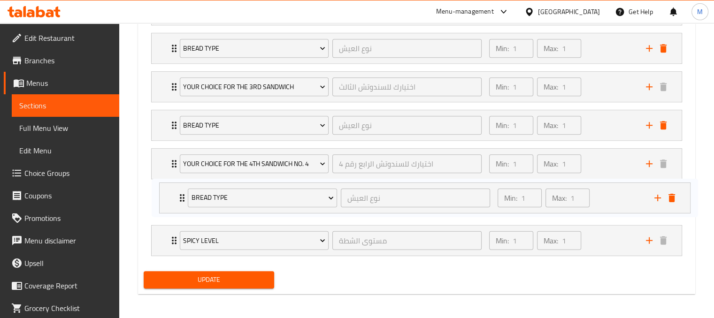
drag, startPoint x: 601, startPoint y: 237, endPoint x: 612, endPoint y: 185, distance: 52.9
click at [612, 185] on div "Your Choice For The 1st Sandwich Number 1 اختيارك للسندوتش الاول رقم 1 ​ Min: 1…" at bounding box center [417, 81] width 546 height 358
click at [243, 274] on span "Update" at bounding box center [209, 280] width 116 height 12
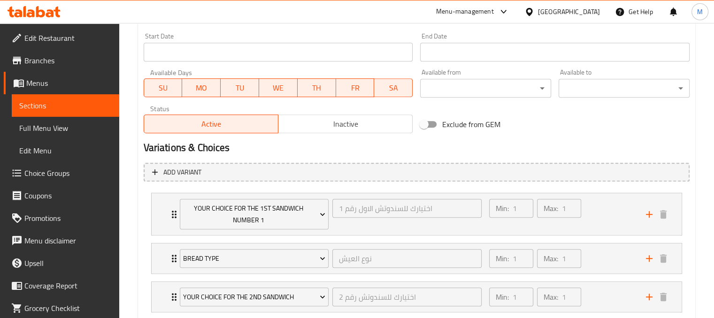
scroll to position [0, 0]
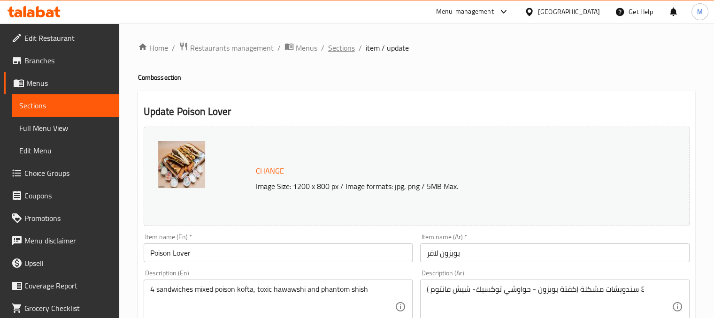
click at [341, 53] on span "Sections" at bounding box center [341, 47] width 27 height 11
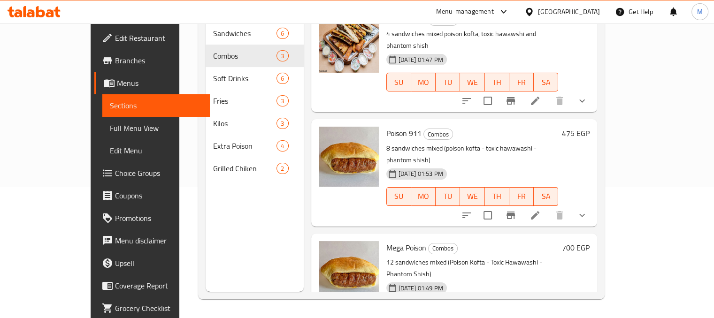
scroll to position [131, 0]
click at [588, 210] on icon "show more" at bounding box center [582, 215] width 11 height 11
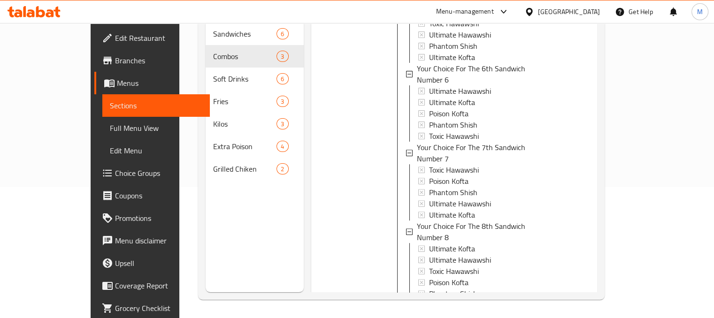
scroll to position [541, 0]
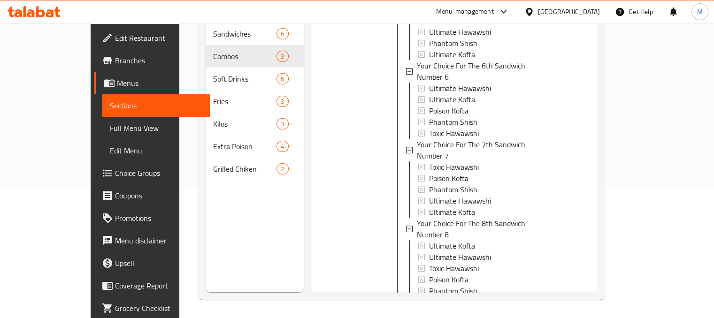
click at [541, 306] on icon at bounding box center [535, 311] width 11 height 11
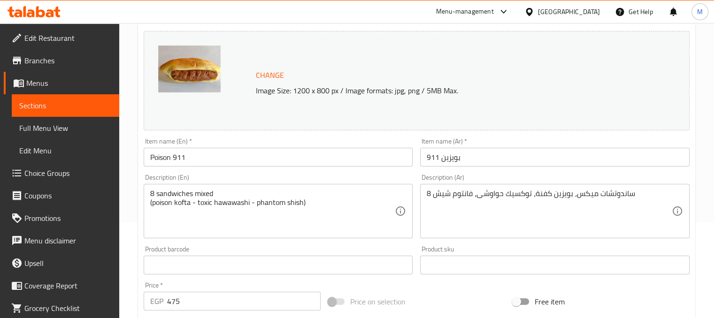
scroll to position [36, 0]
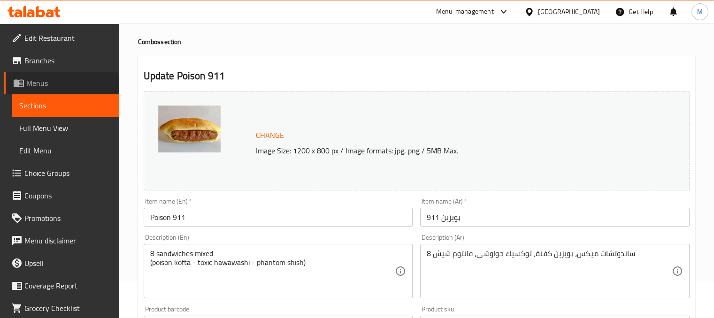
click at [62, 84] on span "Menus" at bounding box center [68, 82] width 85 height 11
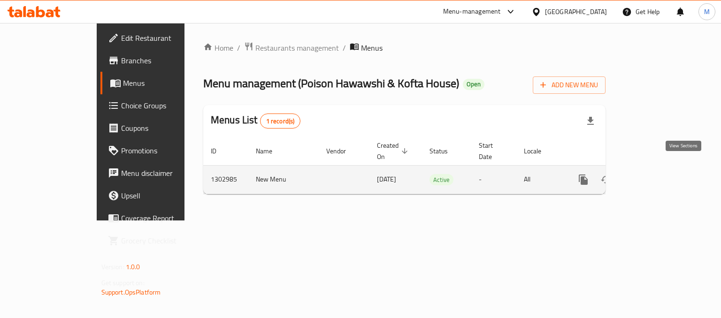
click at [657, 174] on icon "enhanced table" at bounding box center [651, 179] width 11 height 11
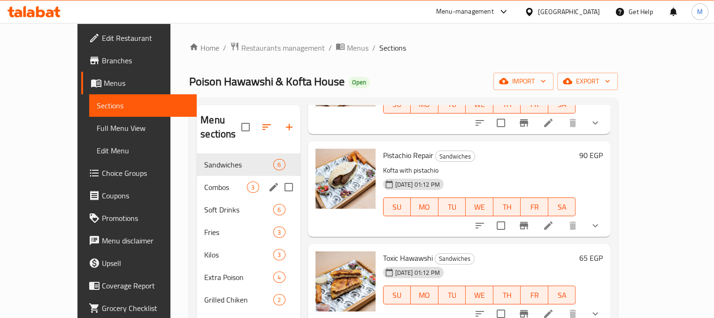
click at [215, 182] on div "Combos 3" at bounding box center [248, 187] width 103 height 23
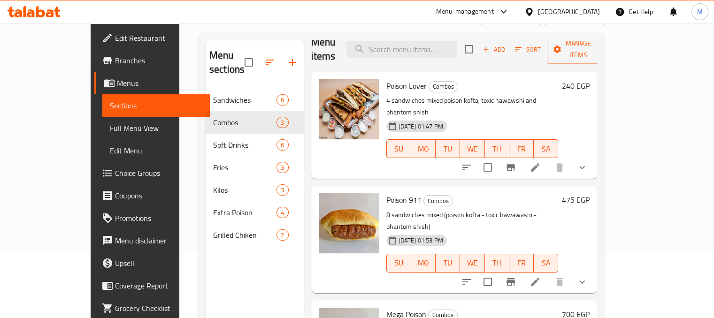
scroll to position [131, 0]
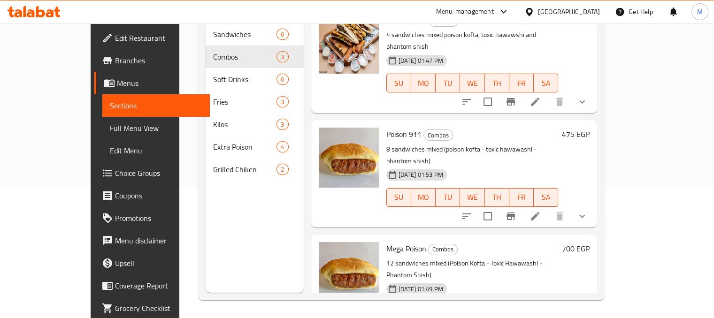
click at [590, 147] on div "475 EGP" at bounding box center [573, 174] width 31 height 92
click at [539, 212] on icon at bounding box center [535, 216] width 8 height 8
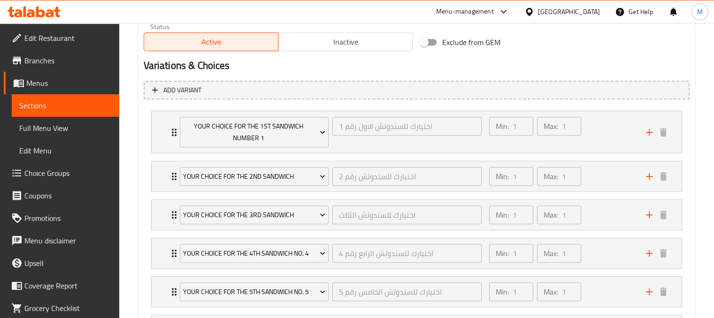
scroll to position [486, 0]
click at [652, 132] on icon "add" at bounding box center [649, 132] width 11 height 11
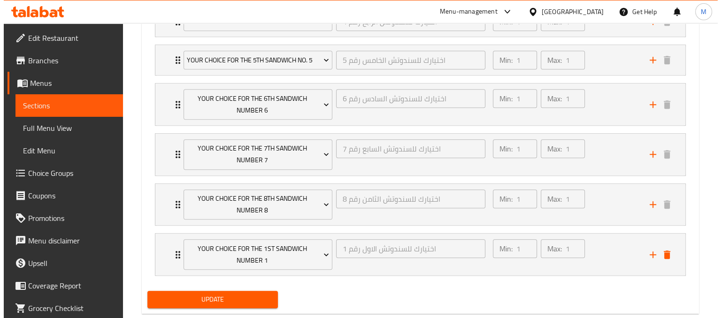
scroll to position [738, 0]
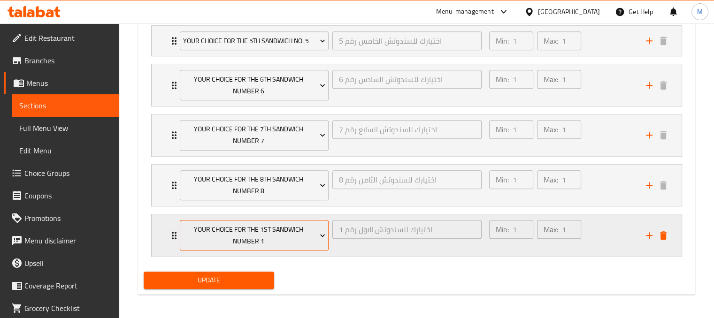
click at [300, 234] on span "Your Choice For The 1st Sandwich Number 1" at bounding box center [254, 235] width 142 height 23
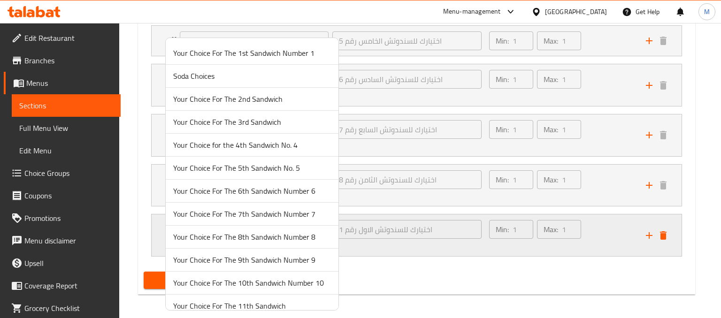
scroll to position [216, 0]
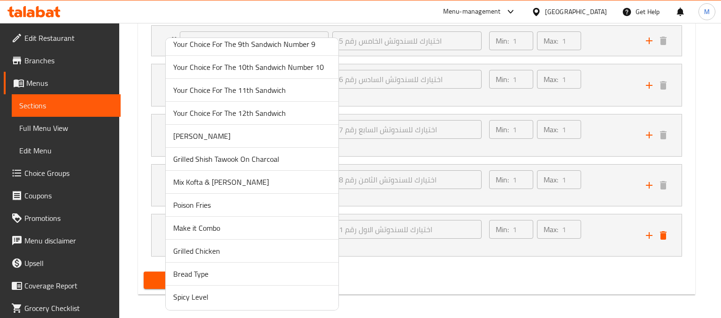
click at [200, 272] on span "Bread Type" at bounding box center [252, 274] width 158 height 11
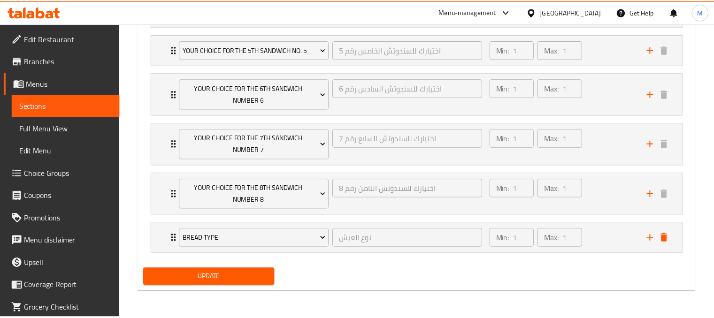
scroll to position [726, 0]
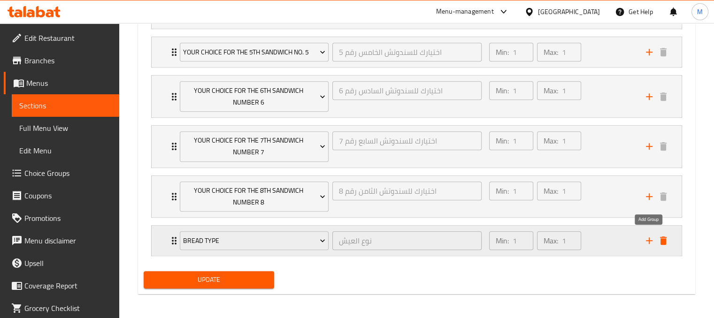
click at [647, 239] on icon "add" at bounding box center [649, 240] width 11 height 11
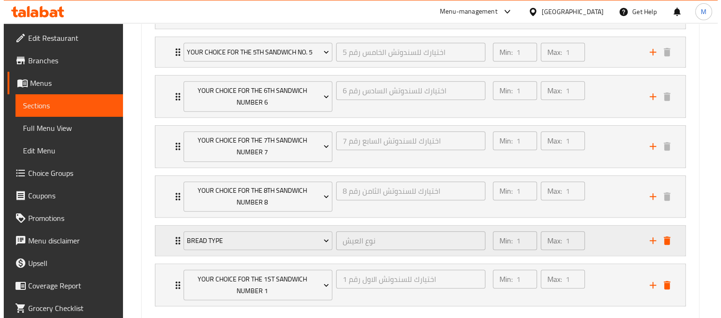
scroll to position [738, 0]
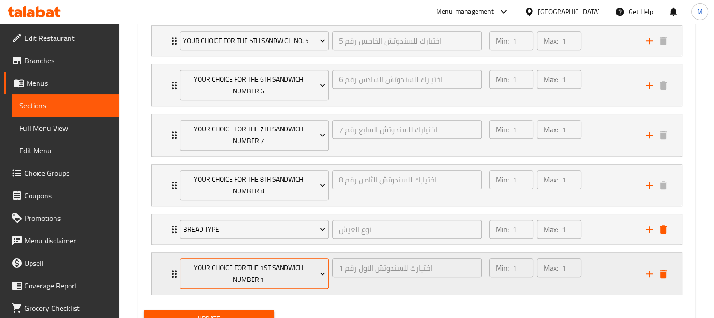
click at [276, 262] on span "Your Choice For The 1st Sandwich Number 1" at bounding box center [254, 273] width 142 height 23
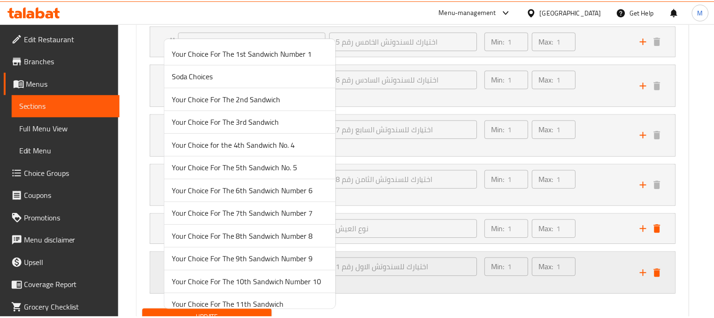
scroll to position [216, 0]
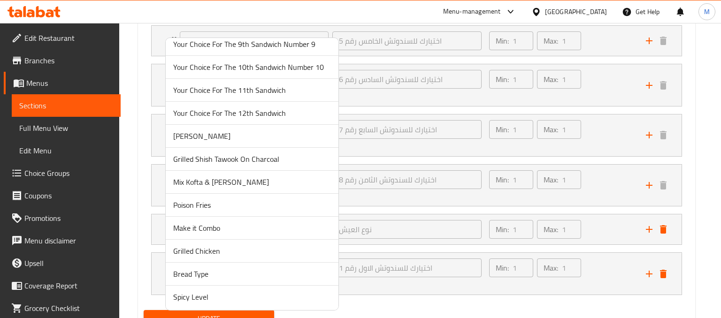
click at [193, 269] on span "Bread Type" at bounding box center [252, 274] width 158 height 11
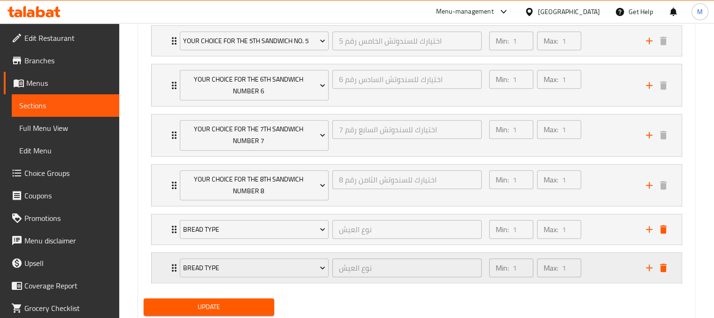
click at [649, 265] on icon "add" at bounding box center [649, 268] width 7 height 7
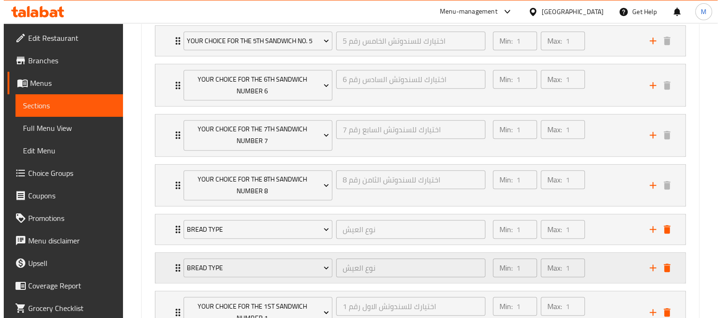
scroll to position [814, 0]
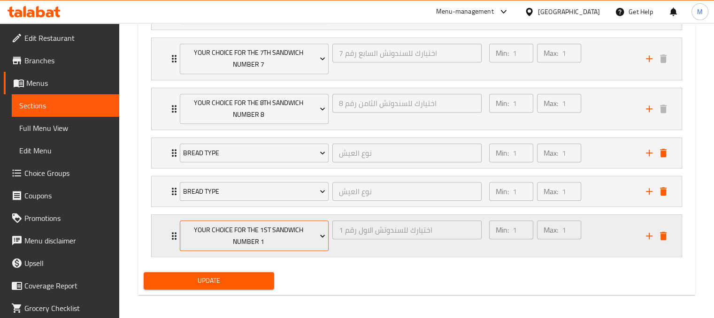
click at [265, 236] on span "Your Choice For The 1st Sandwich Number 1" at bounding box center [254, 235] width 142 height 23
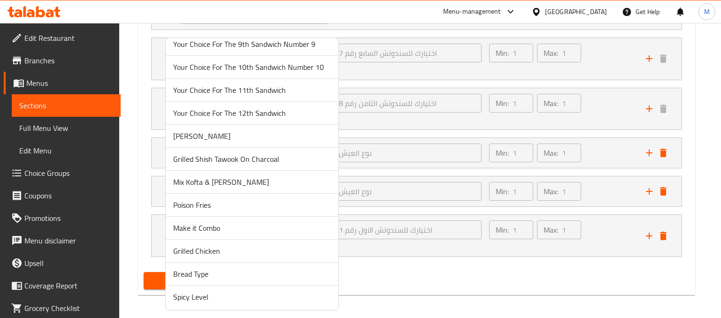
scroll to position [216, 0]
click at [184, 276] on span "Bread Type" at bounding box center [252, 274] width 158 height 11
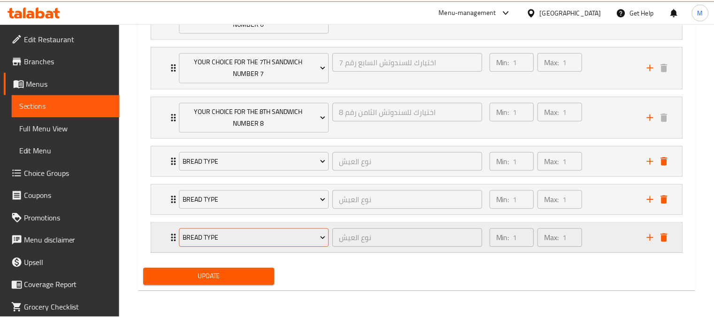
scroll to position [803, 0]
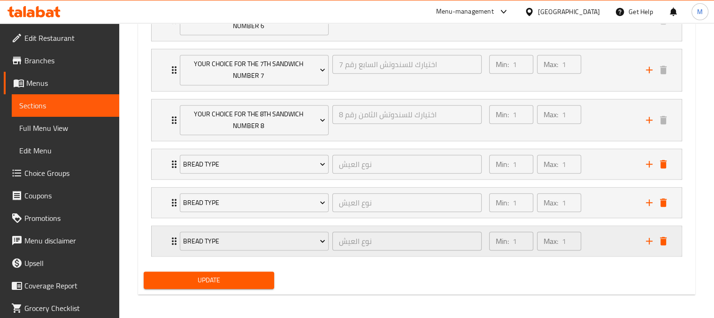
click at [650, 242] on icon "add" at bounding box center [649, 241] width 11 height 11
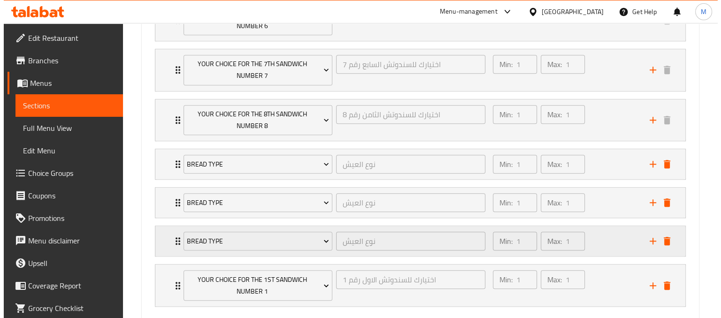
scroll to position [814, 0]
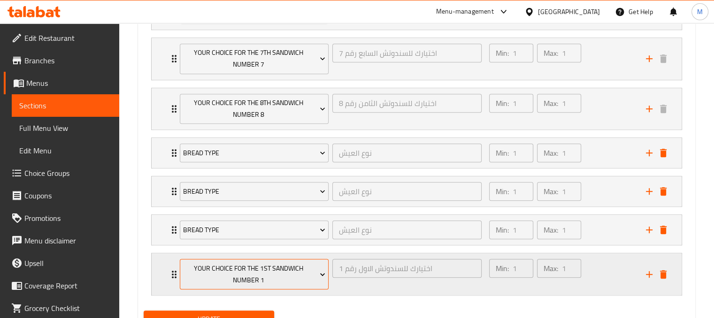
click at [262, 277] on span "Your Choice For The 1st Sandwich Number 1" at bounding box center [254, 274] width 142 height 23
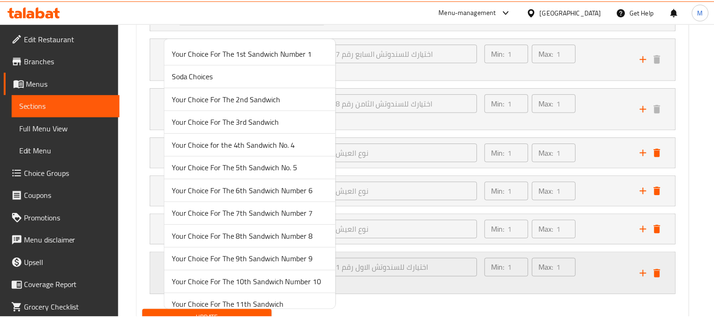
scroll to position [216, 0]
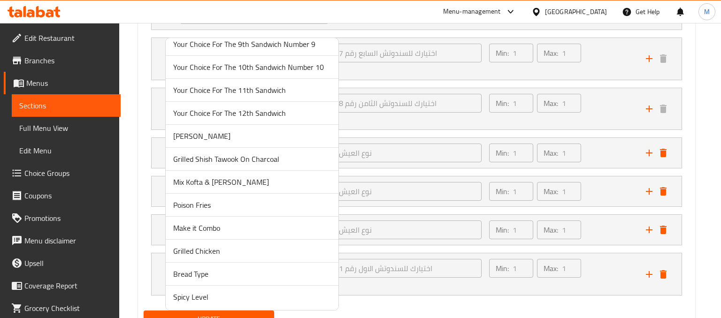
click at [197, 270] on span "Bread Type" at bounding box center [252, 274] width 158 height 11
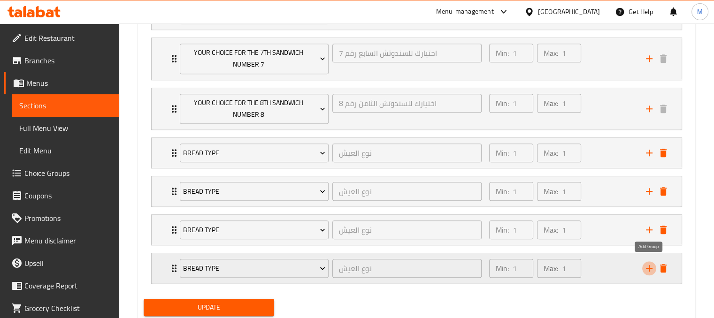
click at [647, 270] on icon "add" at bounding box center [649, 268] width 11 height 11
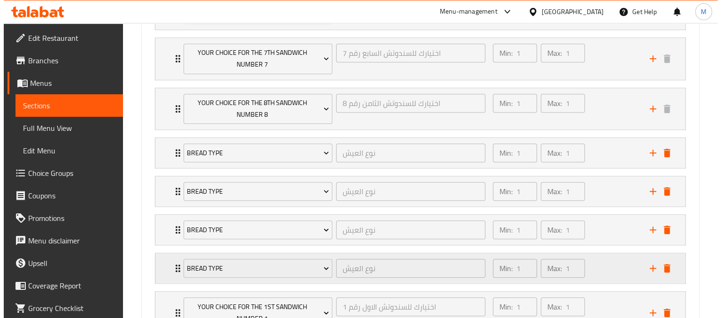
scroll to position [891, 0]
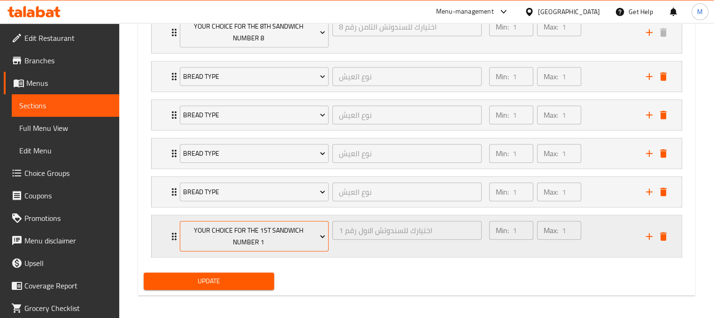
click at [296, 230] on span "Your Choice For The 1st Sandwich Number 1" at bounding box center [254, 236] width 142 height 23
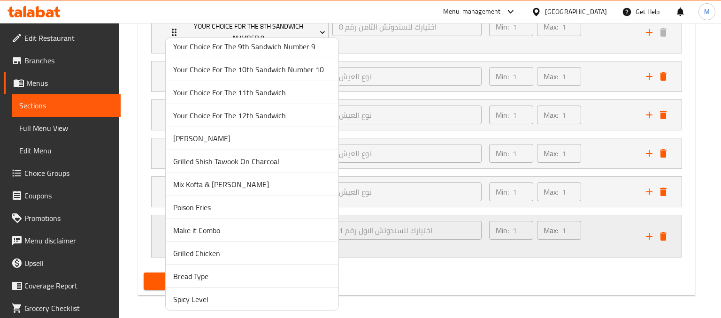
scroll to position [216, 0]
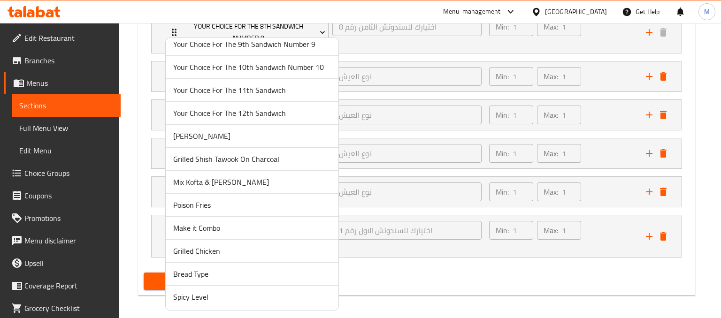
click at [192, 273] on span "Bread Type" at bounding box center [252, 274] width 158 height 11
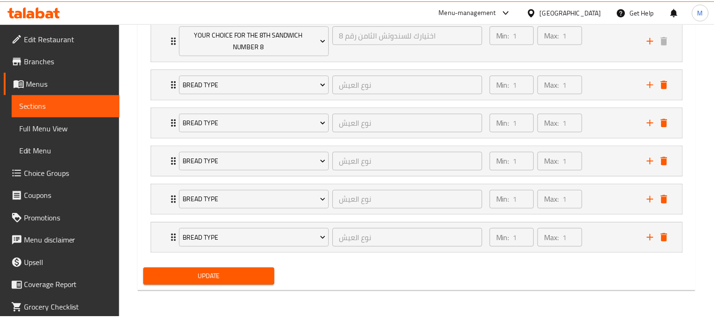
scroll to position [879, 0]
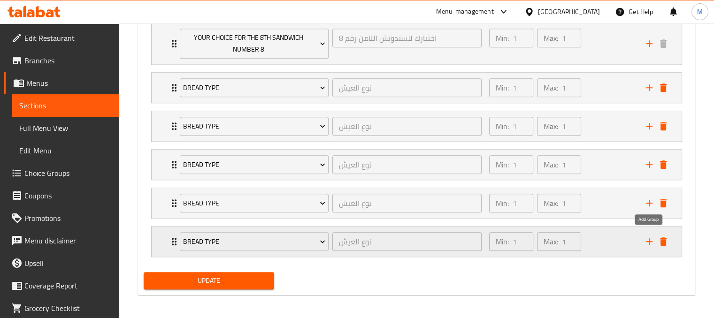
click at [650, 239] on icon "add" at bounding box center [649, 241] width 11 height 11
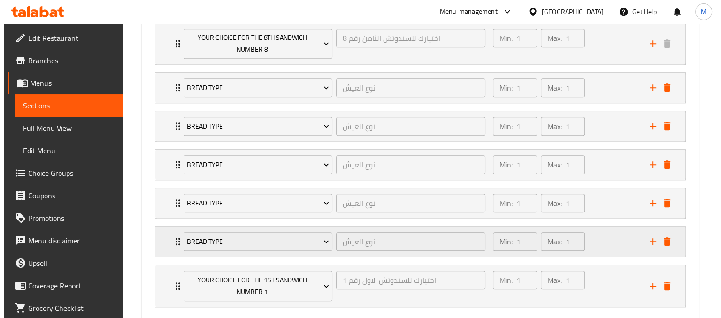
scroll to position [891, 0]
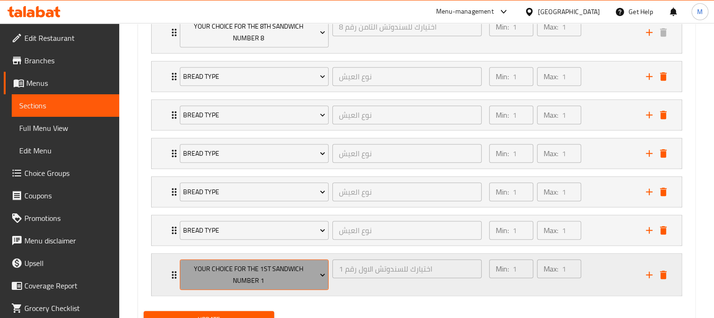
click at [296, 276] on span "Your Choice For The 1st Sandwich Number 1" at bounding box center [254, 274] width 142 height 23
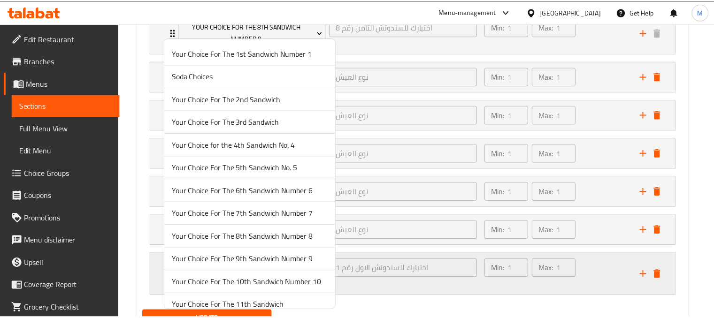
scroll to position [216, 0]
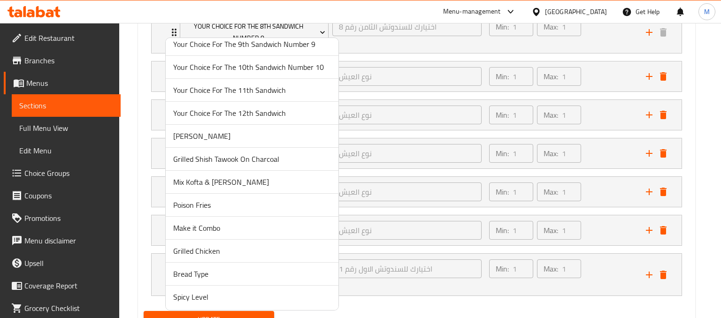
click at [197, 269] on span "Bread Type" at bounding box center [252, 274] width 158 height 11
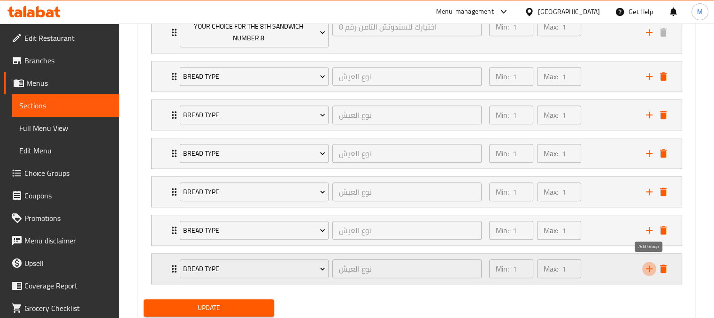
click at [653, 268] on icon "add" at bounding box center [649, 268] width 11 height 11
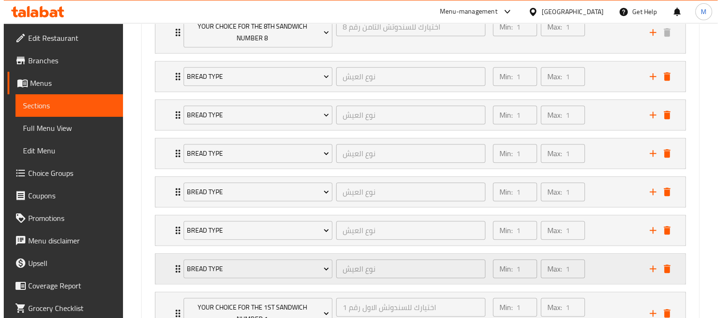
scroll to position [967, 0]
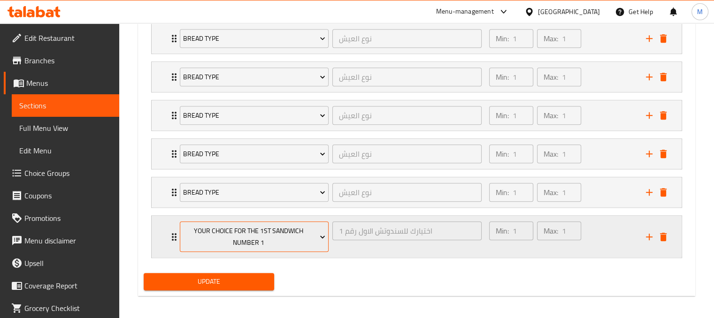
click at [303, 239] on span "Your Choice For The 1st Sandwich Number 1" at bounding box center [254, 236] width 142 height 23
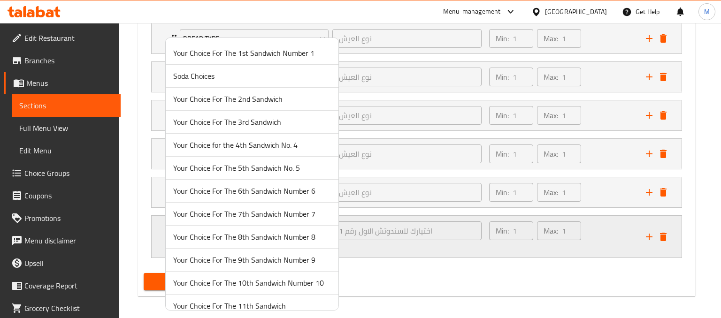
scroll to position [216, 0]
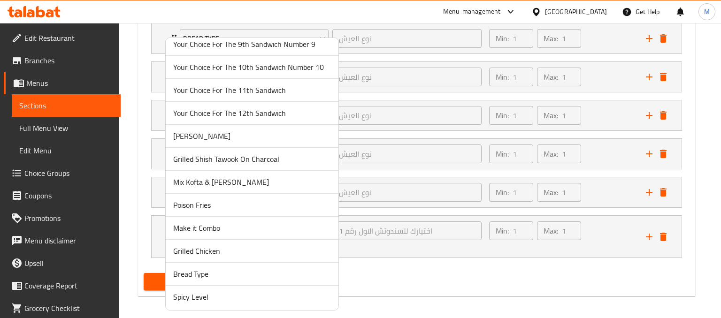
click at [208, 269] on span "Bread Type" at bounding box center [252, 274] width 158 height 11
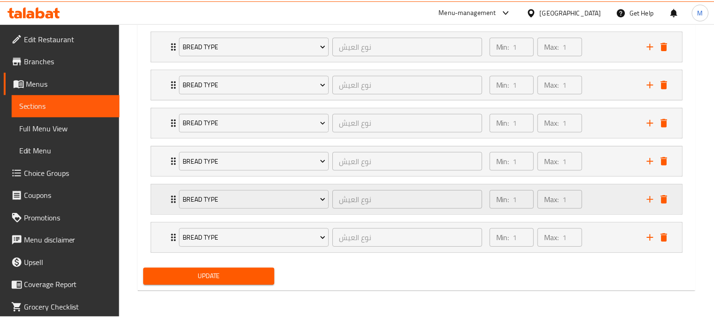
scroll to position [956, 0]
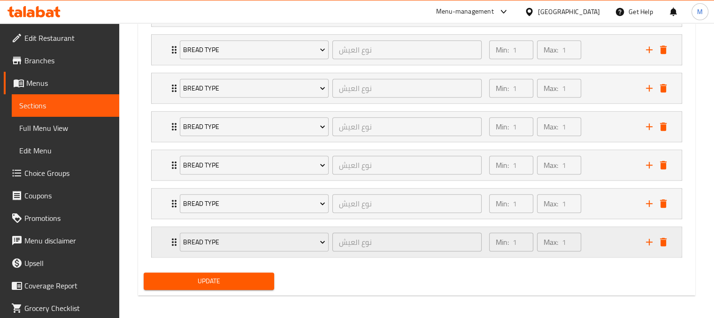
click at [650, 239] on icon "add" at bounding box center [649, 242] width 11 height 11
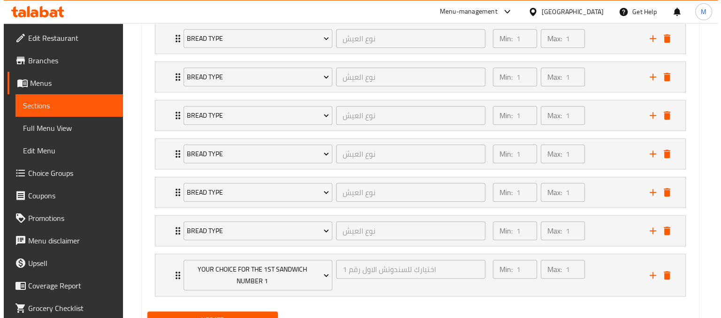
scroll to position [1006, 0]
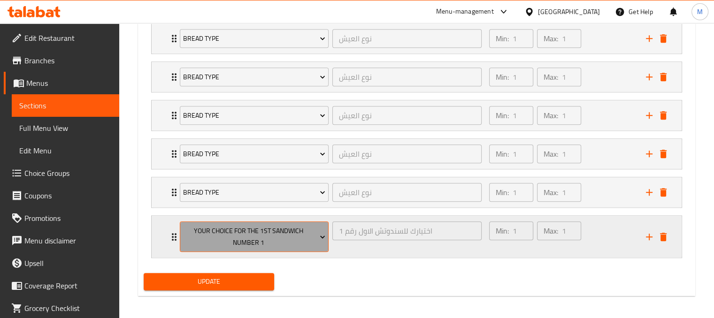
click at [305, 235] on span "Your Choice For The 1st Sandwich Number 1" at bounding box center [254, 236] width 142 height 23
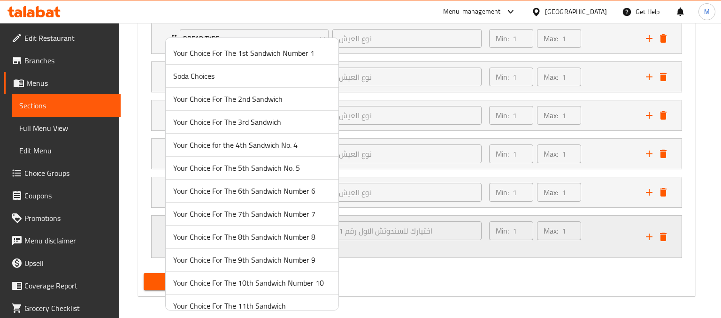
scroll to position [216, 0]
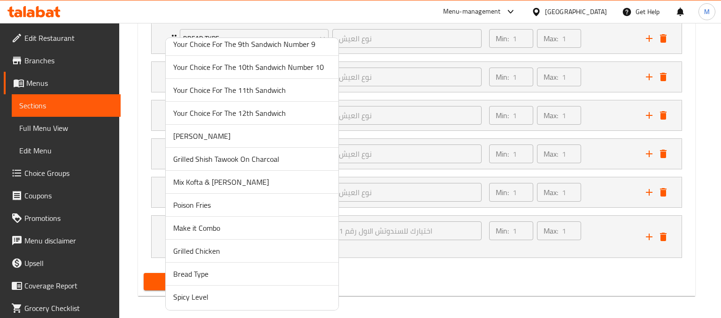
click at [199, 275] on span "Bread Type" at bounding box center [252, 274] width 158 height 11
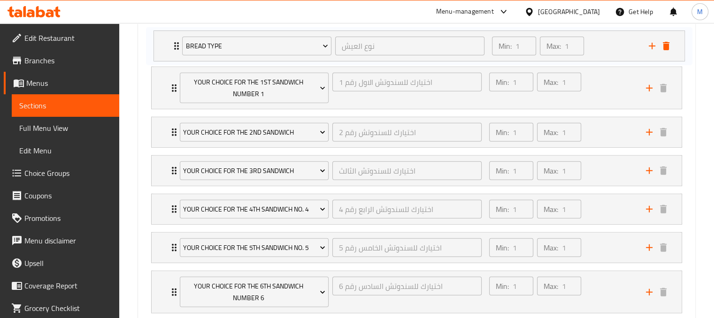
scroll to position [545, 0]
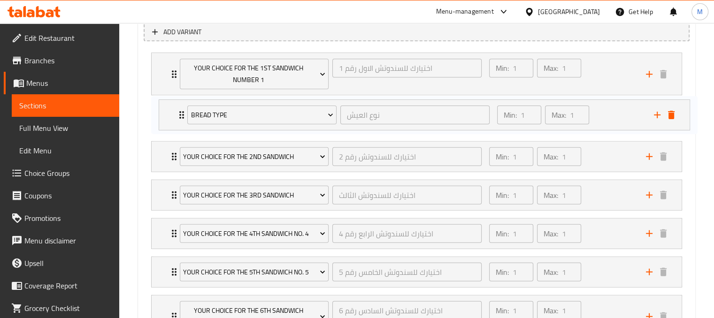
drag, startPoint x: 619, startPoint y: 198, endPoint x: 630, endPoint y: 102, distance: 96.4
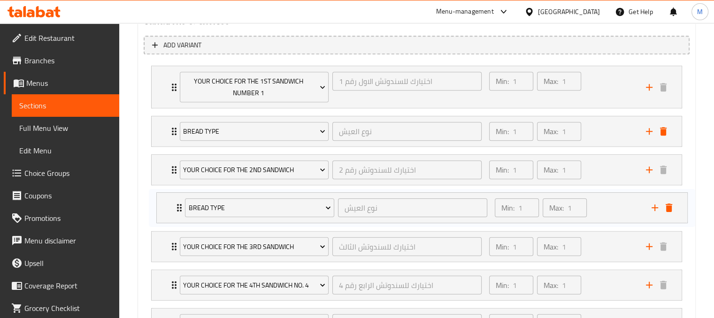
scroll to position [526, 0]
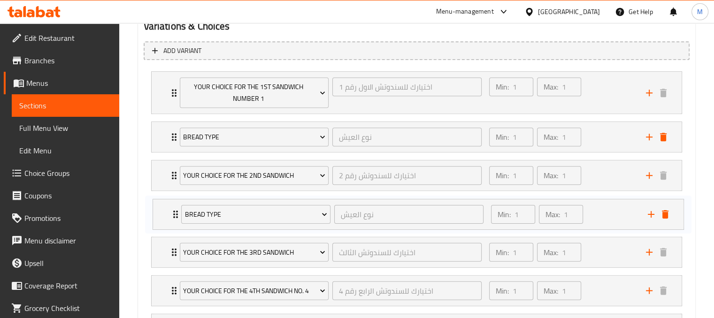
drag, startPoint x: 637, startPoint y: 185, endPoint x: 639, endPoint y: 217, distance: 32.5
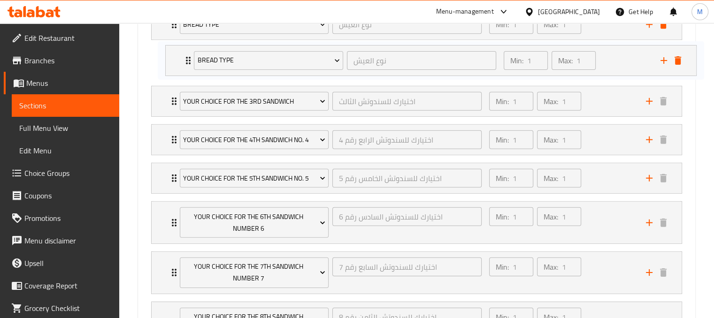
scroll to position [704, 0]
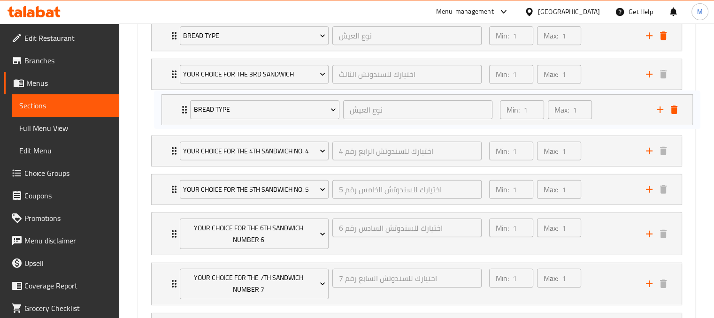
drag, startPoint x: 620, startPoint y: 121, endPoint x: 630, endPoint y: 108, distance: 16.7
click at [630, 108] on div "Your Choice For The 1st Sandwich Number 1 اختيارك للسندوتش الاول رقم 1 ​ Min: 1…" at bounding box center [417, 220] width 546 height 662
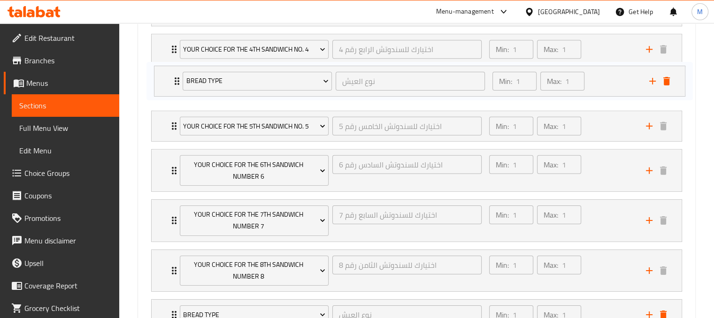
scroll to position [805, 0]
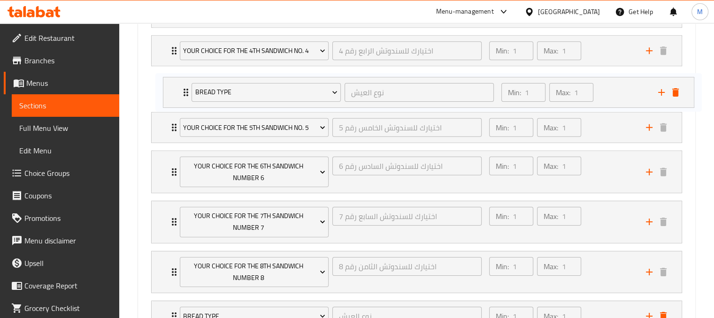
drag, startPoint x: 616, startPoint y: 207, endPoint x: 629, endPoint y: 81, distance: 126.6
click at [629, 81] on div "Your Choice For The 1st Sandwich Number 1 اختيارك للسندوتش الاول رقم 1 ​ Min: 1…" at bounding box center [417, 120] width 546 height 662
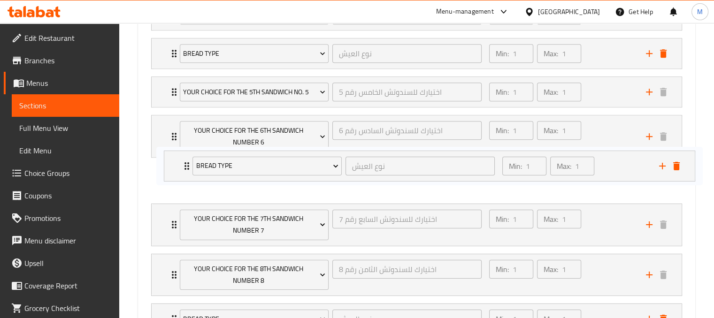
scroll to position [841, 0]
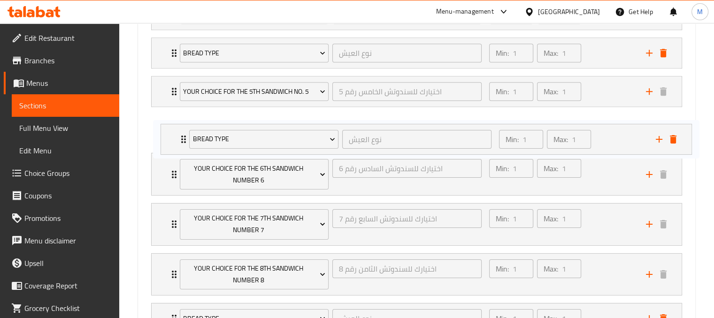
drag, startPoint x: 615, startPoint y: 275, endPoint x: 625, endPoint y: 130, distance: 145.0
click at [625, 130] on div "Your Choice For The 1st Sandwich Number 1 اختيارك للسندوتش الاول رقم 1 ​ Min: 1…" at bounding box center [417, 84] width 546 height 662
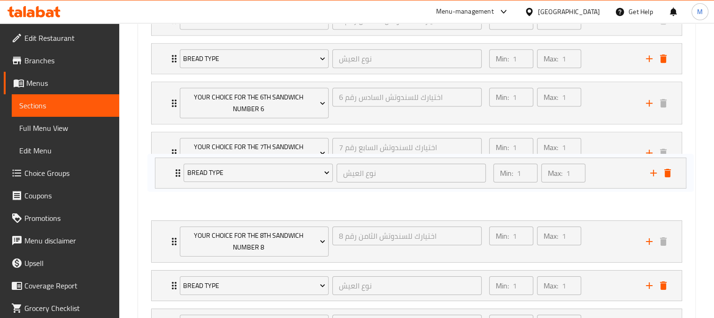
scroll to position [913, 0]
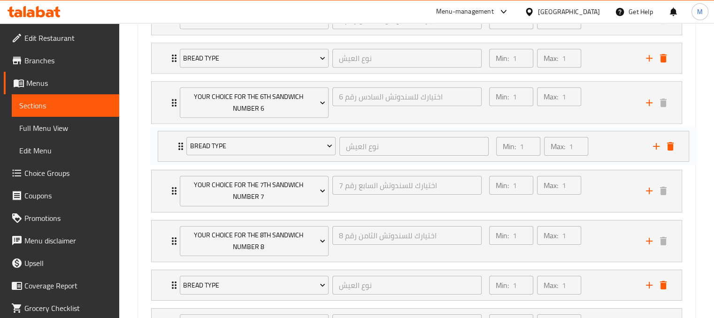
drag, startPoint x: 613, startPoint y: 243, endPoint x: 620, endPoint y: 138, distance: 105.4
click at [620, 138] on div "Your Choice For The 1st Sandwich Number 1 اختيارك للسندوتش الاول رقم 1 ​ Min: 1…" at bounding box center [417, 12] width 546 height 662
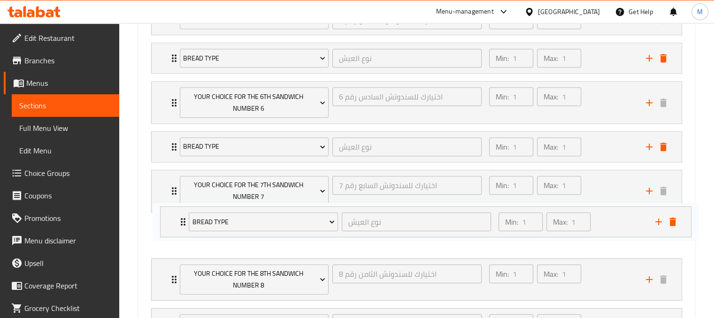
drag, startPoint x: 610, startPoint y: 285, endPoint x: 620, endPoint y: 222, distance: 63.6
click at [620, 222] on div "Your Choice For The 1st Sandwich Number 1 اختيارك للسندوتش الاول رقم 1 ​ Min: 1…" at bounding box center [417, 12] width 546 height 662
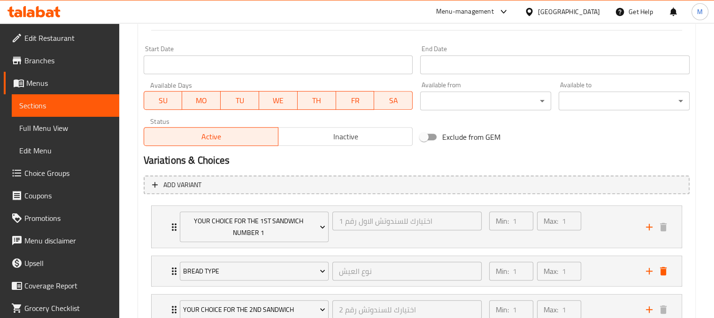
scroll to position [379, 0]
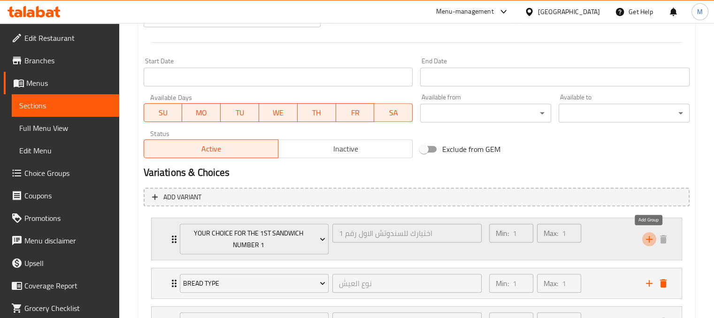
click at [646, 239] on icon "add" at bounding box center [649, 239] width 11 height 11
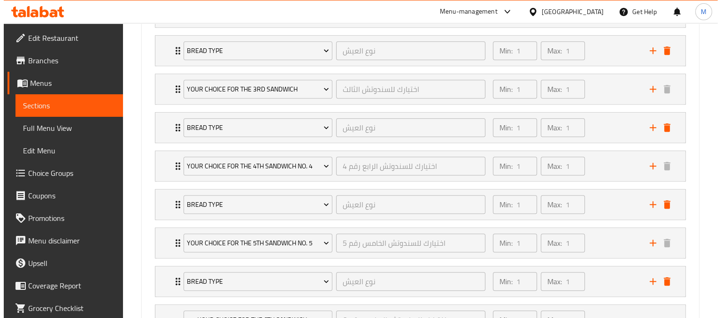
scroll to position [1044, 0]
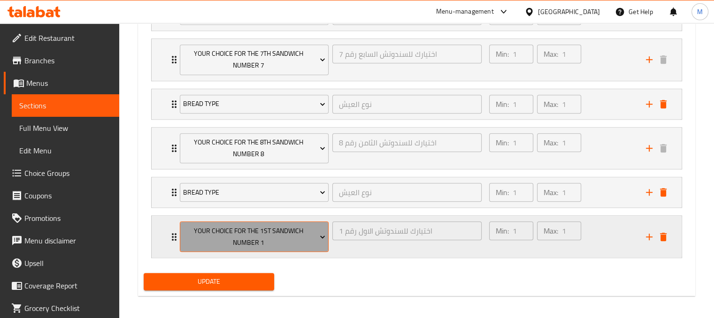
click at [312, 235] on span "Your Choice For The 1st Sandwich Number 1" at bounding box center [254, 236] width 142 height 23
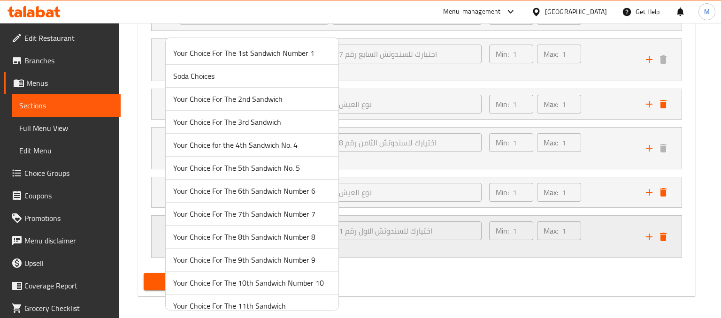
scroll to position [216, 0]
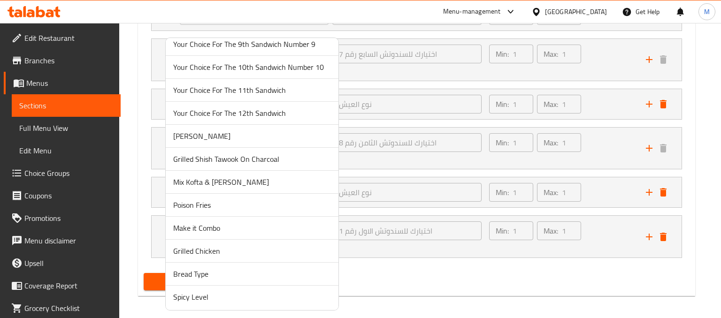
click at [190, 296] on span "Spicy Level" at bounding box center [252, 297] width 158 height 11
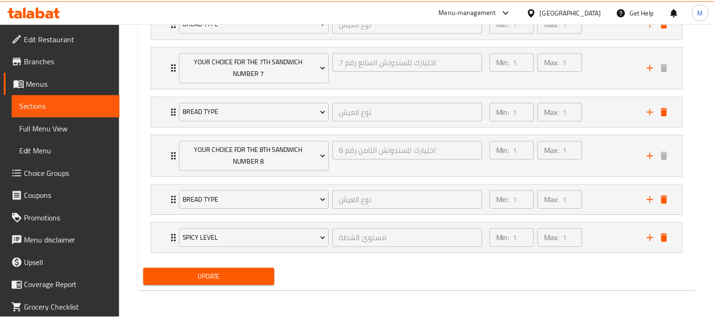
scroll to position [1033, 0]
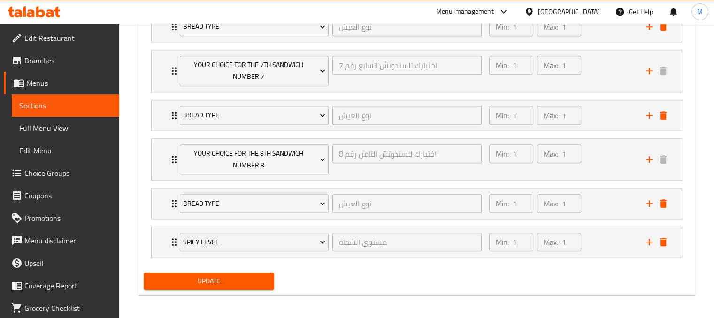
click at [217, 276] on span "Update" at bounding box center [209, 282] width 116 height 12
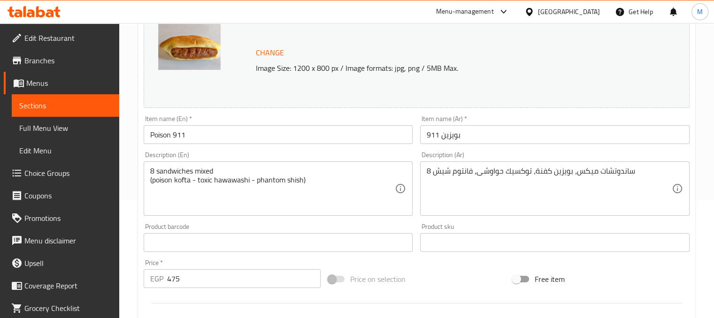
scroll to position [0, 0]
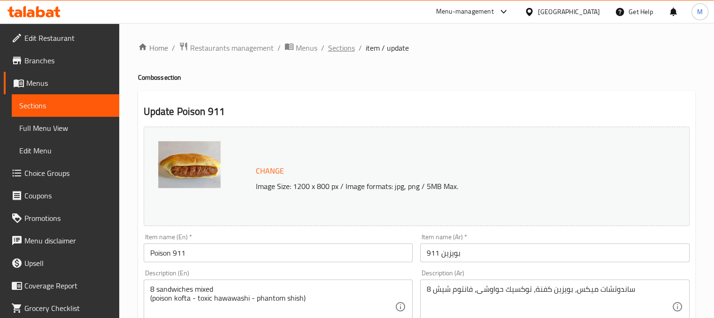
click at [351, 47] on span "Sections" at bounding box center [341, 47] width 27 height 11
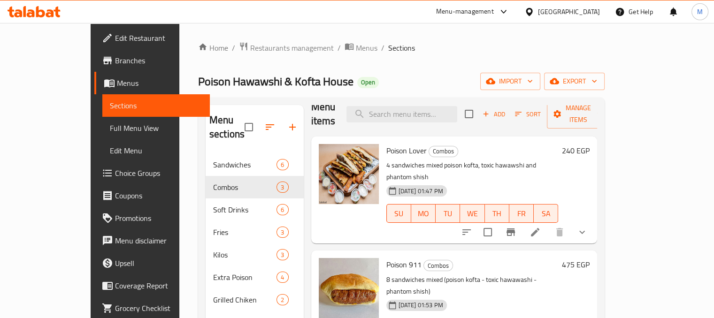
scroll to position [131, 0]
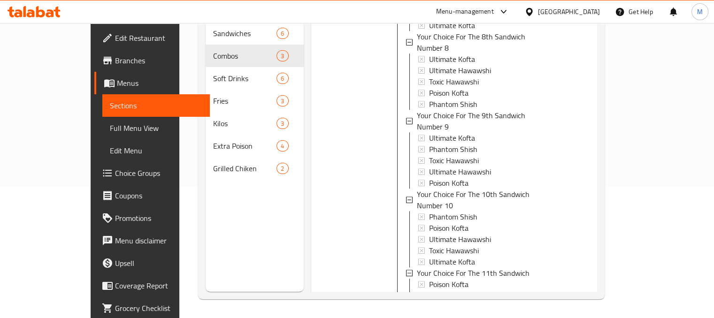
scroll to position [948, 0]
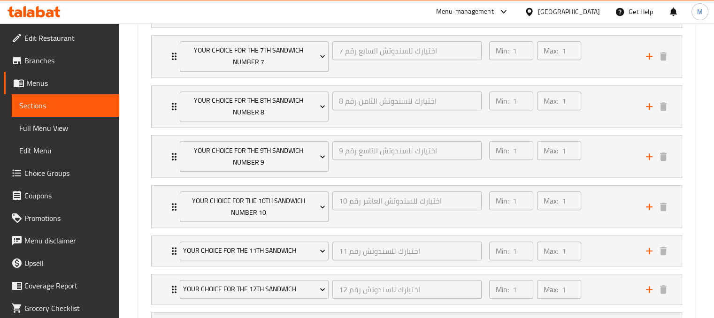
scroll to position [941, 0]
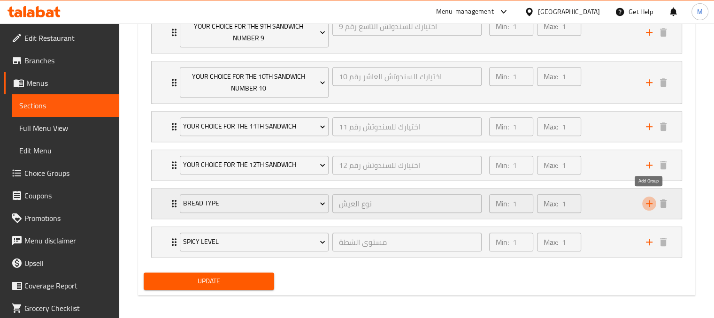
click at [652, 198] on icon "add" at bounding box center [649, 203] width 11 height 11
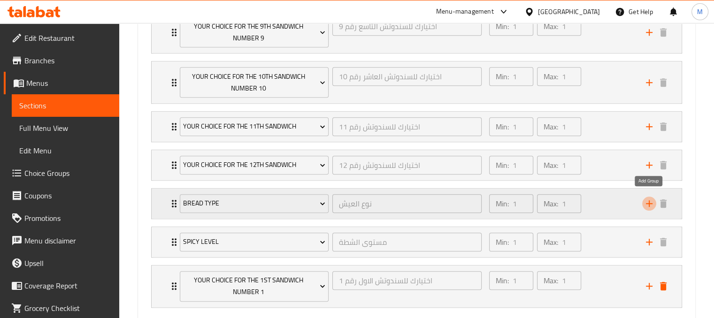
click at [651, 202] on icon "add" at bounding box center [649, 203] width 11 height 11
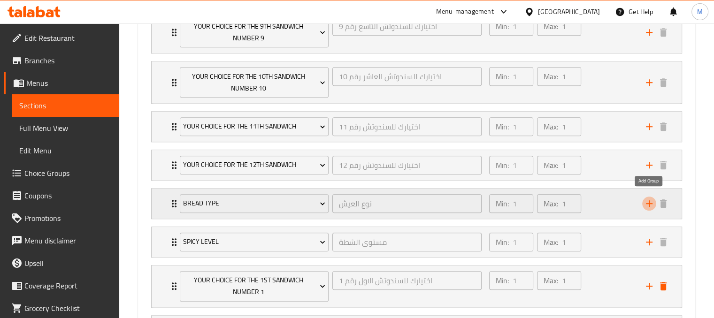
click at [651, 202] on icon "add" at bounding box center [649, 203] width 11 height 11
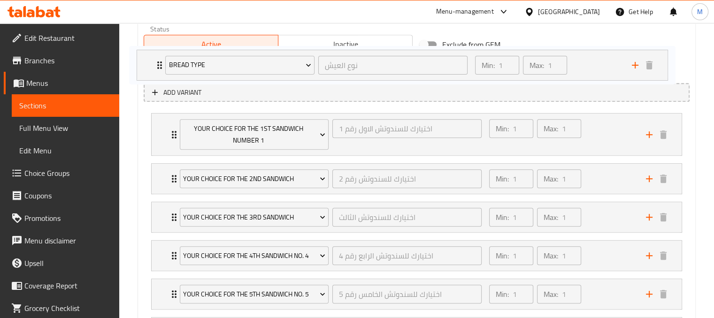
scroll to position [481, 0]
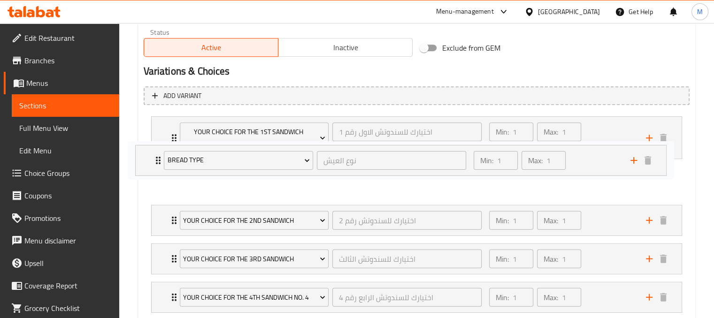
drag, startPoint x: 613, startPoint y: 198, endPoint x: 597, endPoint y: 134, distance: 65.7
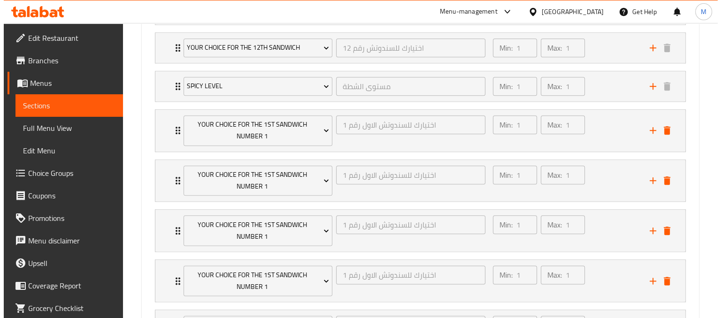
scroll to position [1096, 0]
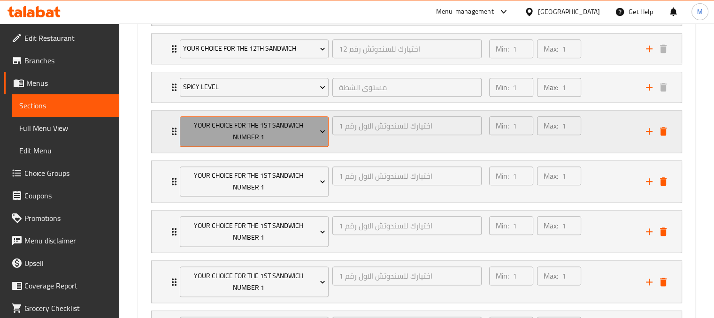
click at [298, 128] on span "Your Choice For The 1st Sandwich Number 1" at bounding box center [254, 131] width 142 height 23
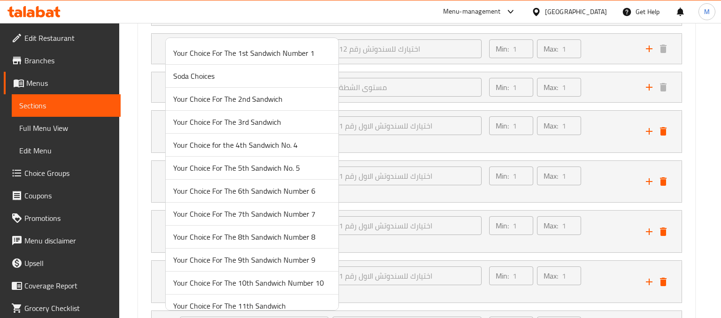
scroll to position [216, 0]
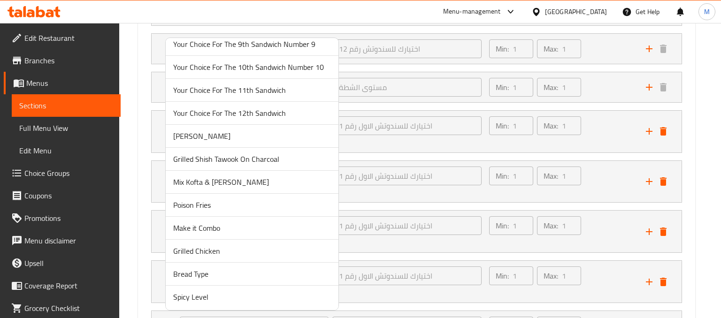
click at [200, 276] on span "Bread Type" at bounding box center [252, 274] width 158 height 11
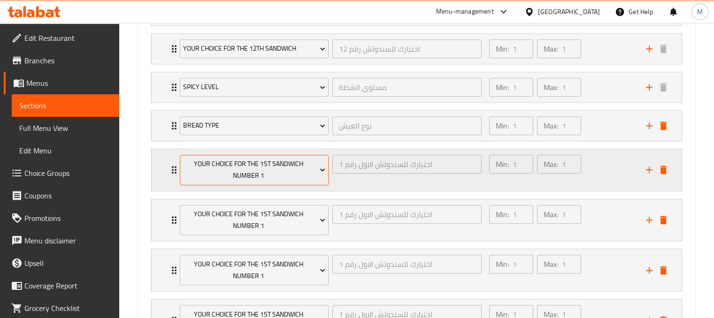
click at [270, 177] on span "Your Choice For The 1st Sandwich Number 1" at bounding box center [254, 169] width 142 height 23
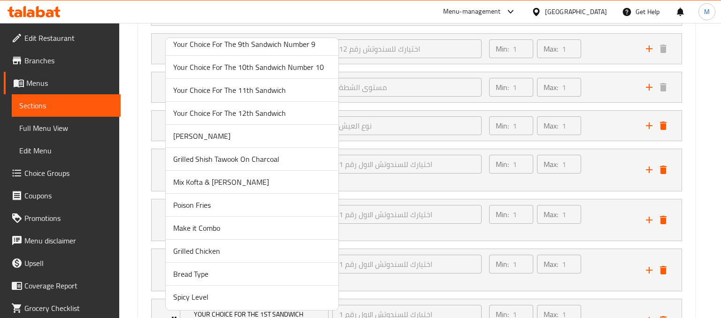
click at [194, 275] on span "Bread Type" at bounding box center [252, 274] width 158 height 11
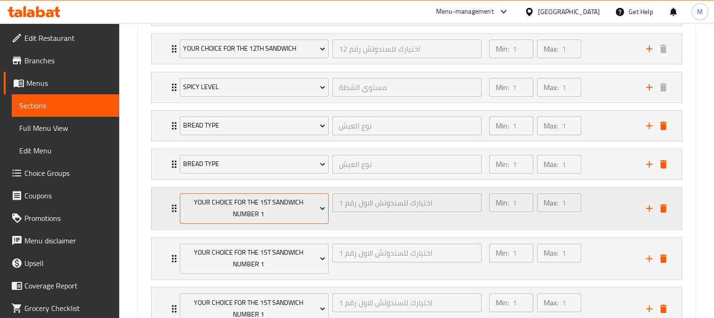
click at [286, 205] on span "Your Choice For The 1st Sandwich Number 1" at bounding box center [254, 208] width 142 height 23
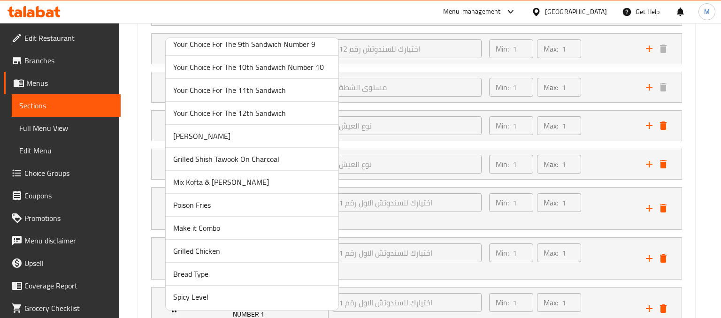
click at [197, 274] on span "Bread Type" at bounding box center [252, 274] width 158 height 11
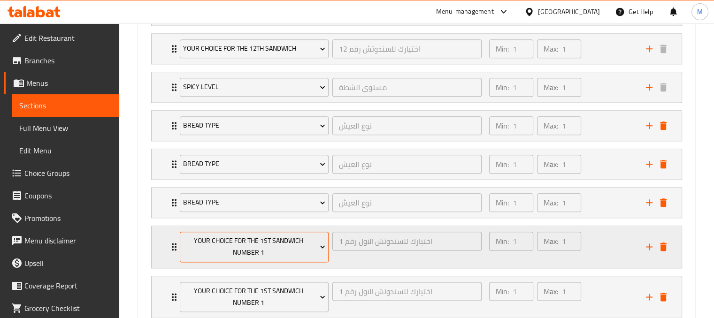
click at [271, 235] on span "Your Choice For The 1st Sandwich Number 1" at bounding box center [254, 246] width 142 height 23
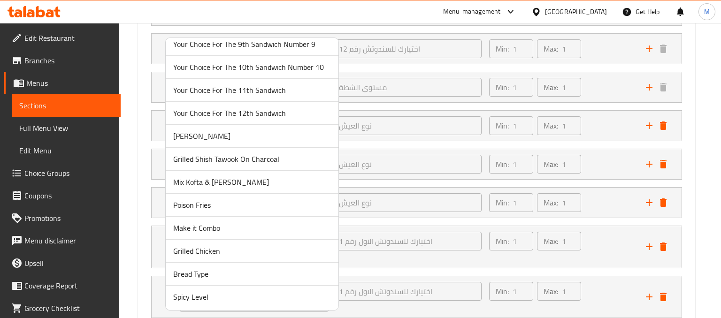
click at [199, 270] on span "Bread Type" at bounding box center [252, 274] width 158 height 11
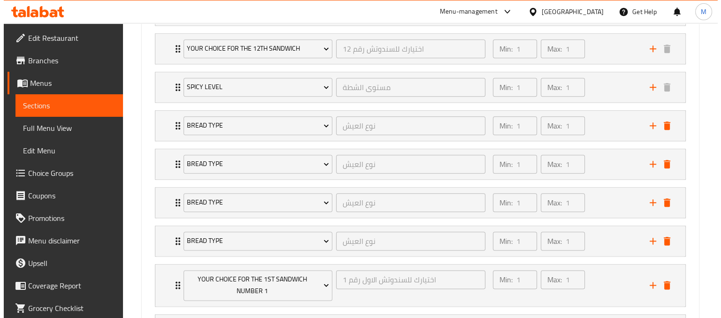
scroll to position [1188, 0]
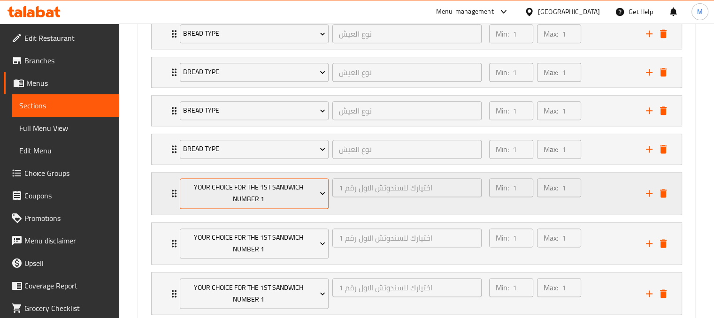
click at [299, 187] on span "Your Choice For The 1st Sandwich Number 1" at bounding box center [254, 193] width 142 height 23
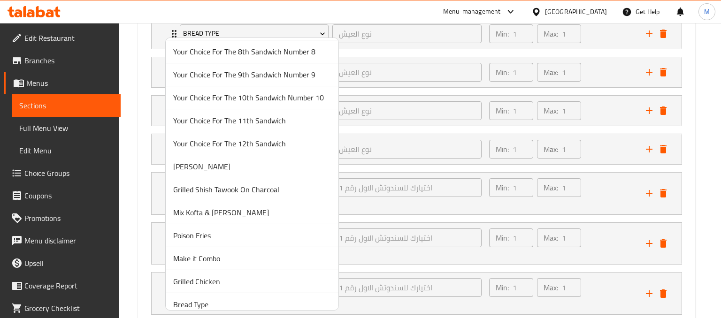
scroll to position [216, 0]
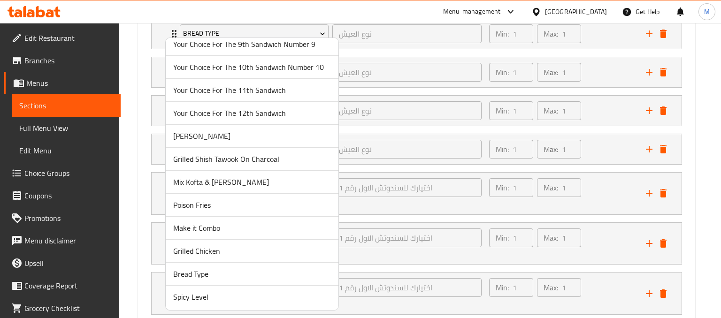
click at [193, 275] on span "Bread Type" at bounding box center [252, 274] width 158 height 11
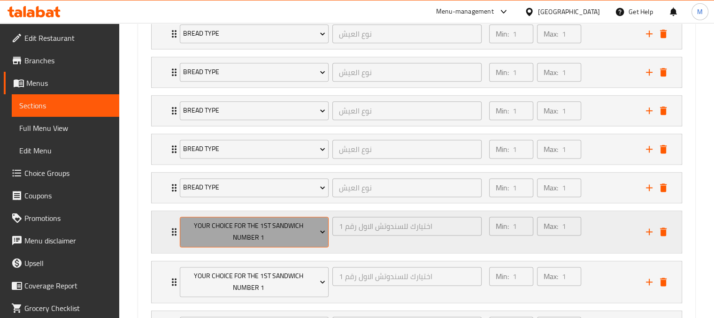
click at [276, 232] on span "Your Choice For The 1st Sandwich Number 1" at bounding box center [254, 231] width 142 height 23
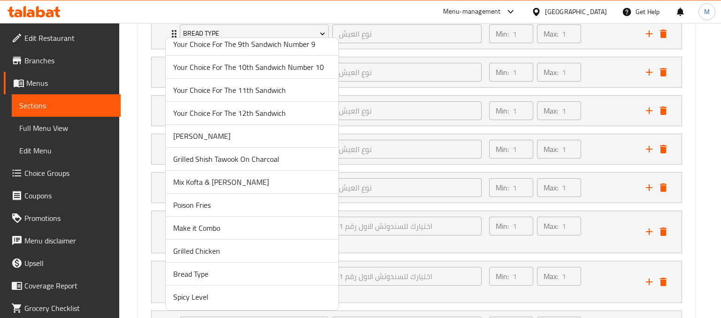
click at [203, 271] on span "Bread Type" at bounding box center [252, 274] width 158 height 11
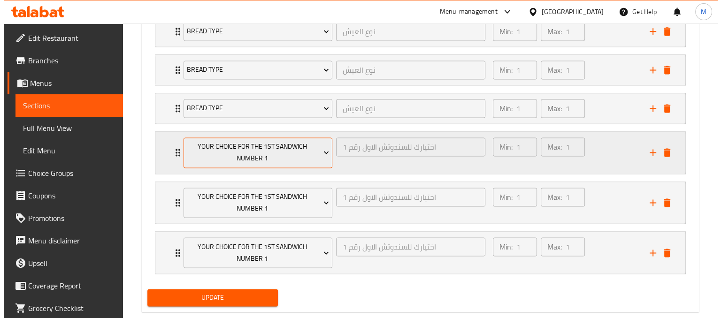
scroll to position [1308, 0]
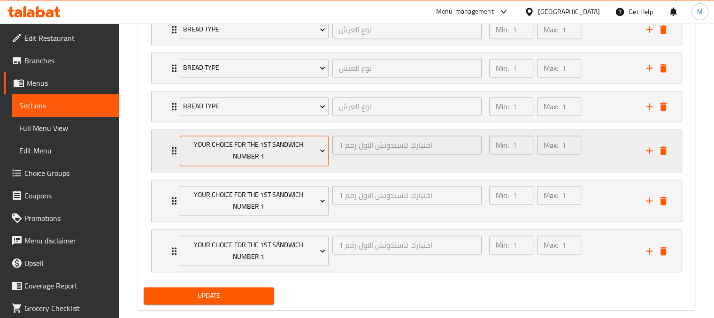
click at [294, 154] on span "Your Choice For The 1st Sandwich Number 1" at bounding box center [254, 150] width 142 height 23
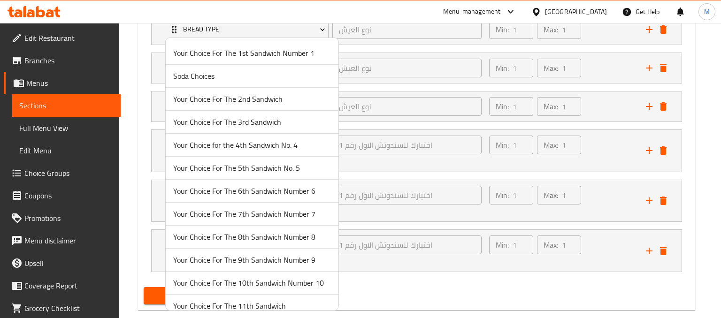
scroll to position [216, 0]
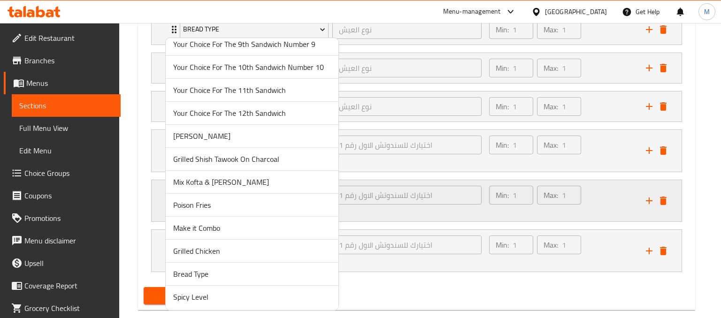
click at [194, 269] on span "Bread Type" at bounding box center [252, 274] width 158 height 11
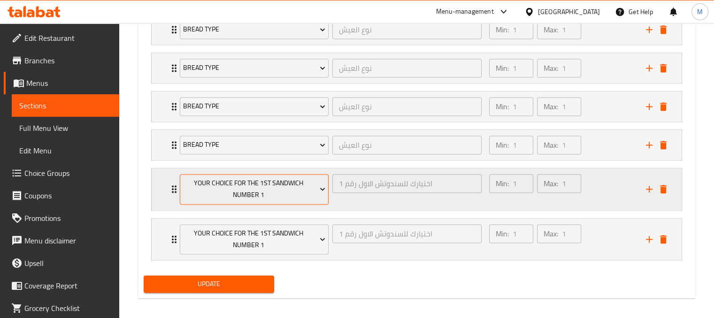
click at [248, 182] on span "Your Choice For The 1st Sandwich Number 1" at bounding box center [254, 188] width 142 height 23
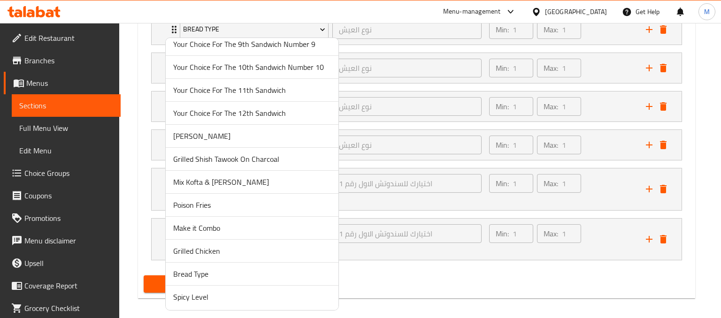
click at [199, 271] on span "Bread Type" at bounding box center [252, 274] width 158 height 11
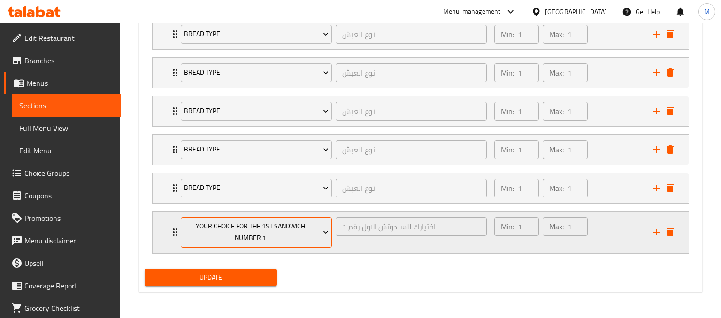
scroll to position [1297, 0]
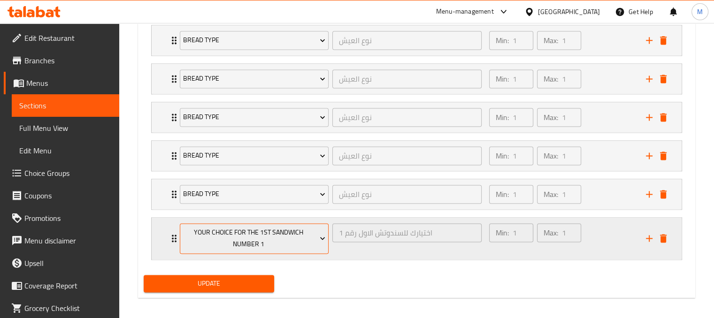
click at [272, 240] on span "Your Choice For The 1st Sandwich Number 1" at bounding box center [254, 238] width 142 height 23
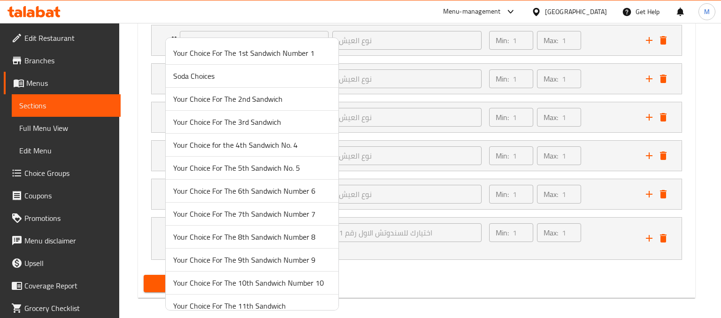
scroll to position [216, 0]
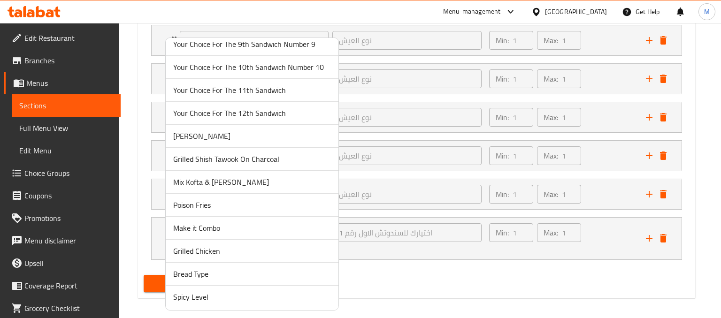
click at [185, 276] on span "Bread Type" at bounding box center [252, 274] width 158 height 11
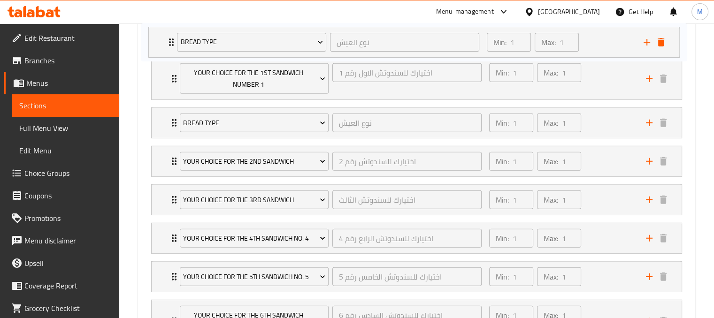
scroll to position [534, 0]
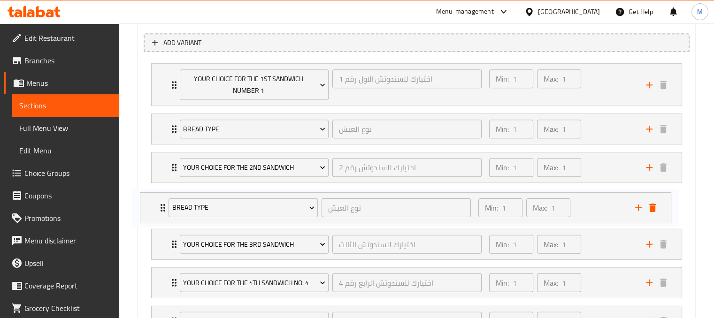
drag, startPoint x: 625, startPoint y: 143, endPoint x: 617, endPoint y: 190, distance: 47.7
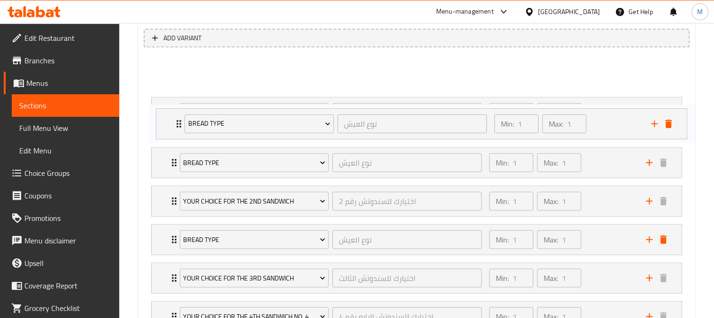
scroll to position [511, 0]
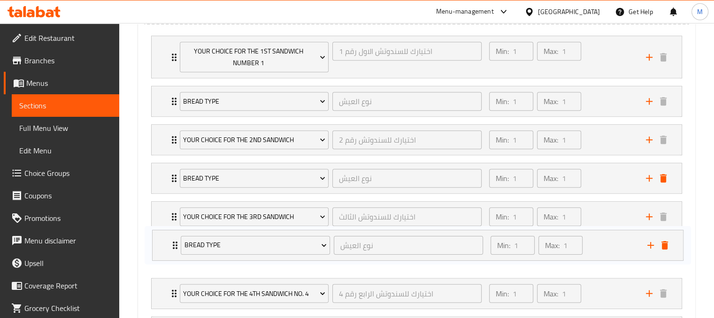
drag, startPoint x: 611, startPoint y: 143, endPoint x: 612, endPoint y: 231, distance: 88.7
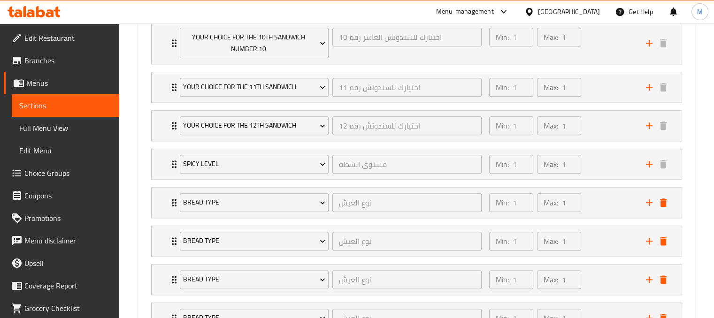
scroll to position [1097, 0]
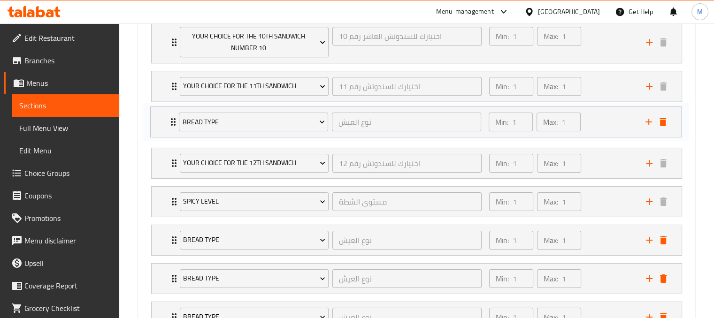
drag, startPoint x: 623, startPoint y: 202, endPoint x: 624, endPoint y: 104, distance: 98.6
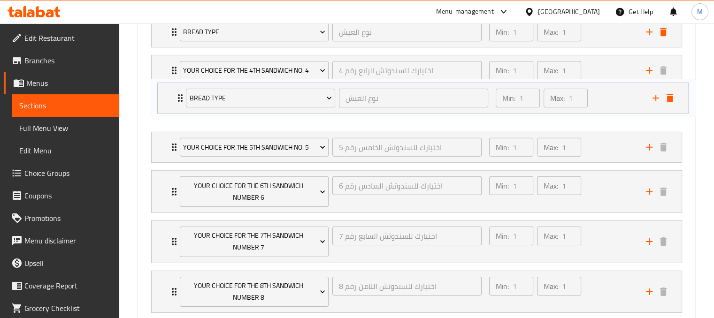
scroll to position [783, 0]
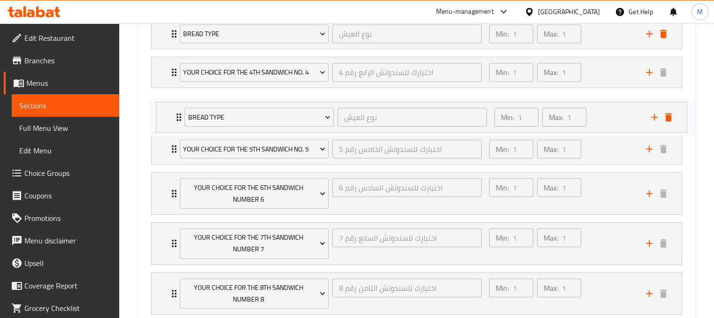
drag, startPoint x: 624, startPoint y: 120, endPoint x: 630, endPoint y: 109, distance: 12.0
click at [630, 109] on div "Your Choice For The 1st Sandwich Number 1 اختيارك للسندوتش الاول رقم 1 ​ Min: 1…" at bounding box center [417, 287] width 546 height 955
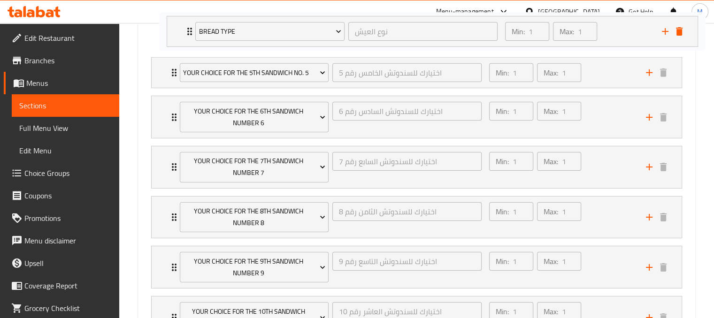
scroll to position [824, 0]
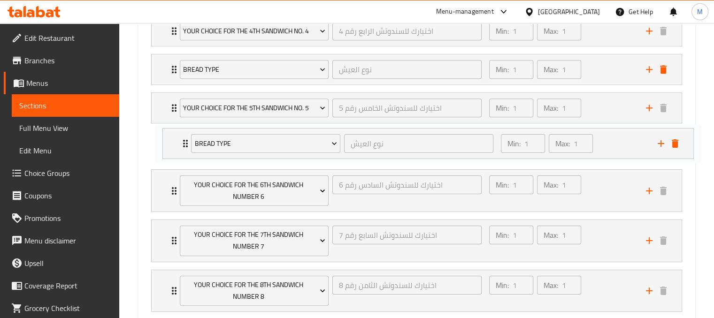
drag, startPoint x: 618, startPoint y: 182, endPoint x: 630, endPoint y: 126, distance: 57.1
click at [630, 126] on div "Your Choice For The 1st Sandwich Number 1 اختيارك للسندوتش الاول رقم 1 ​ Min: 1…" at bounding box center [417, 246] width 546 height 955
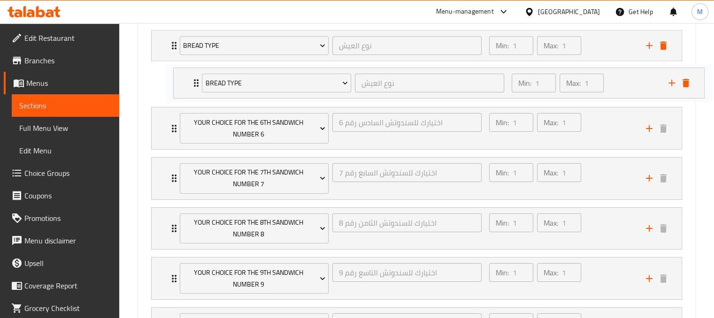
scroll to position [924, 0]
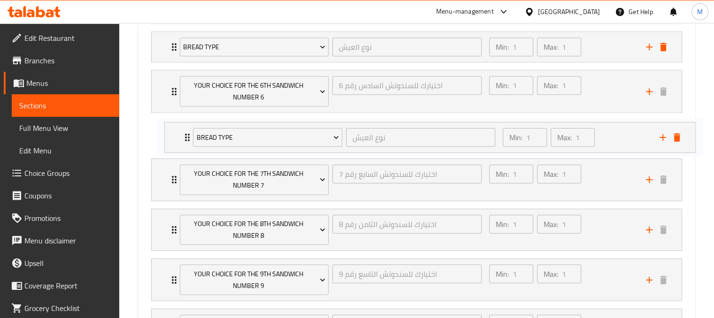
drag, startPoint x: 619, startPoint y: 218, endPoint x: 633, endPoint y: 119, distance: 100.0
click at [633, 119] on div "Your Choice For The 1st Sandwich Number 1 اختيارك للسندوتش الاول رقم 1 ​ Min: 1…" at bounding box center [417, 146] width 546 height 955
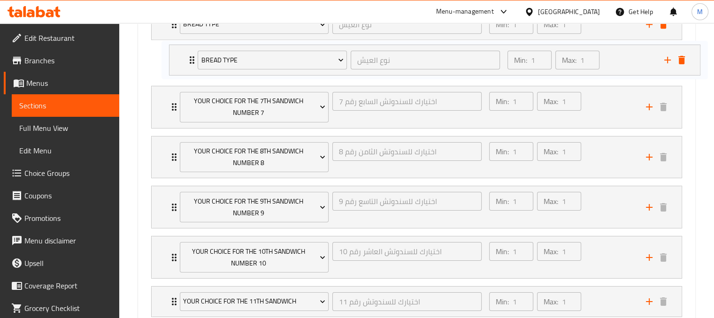
scroll to position [1030, 0]
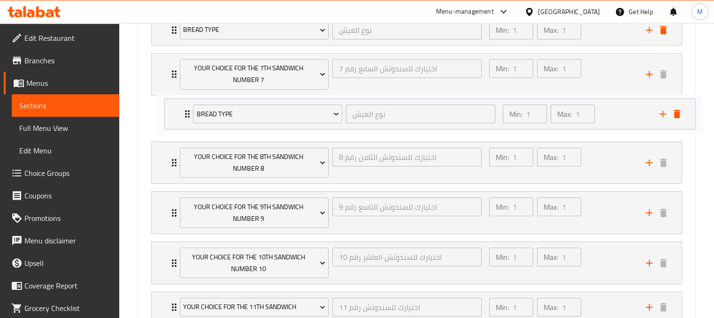
drag, startPoint x: 619, startPoint y: 273, endPoint x: 633, endPoint y: 108, distance: 165.8
click at [633, 108] on div "Your Choice For The 1st Sandwich Number 1 اختيارك للسندوتش الاول رقم 1 ​ Min: 1…" at bounding box center [417, 41] width 546 height 955
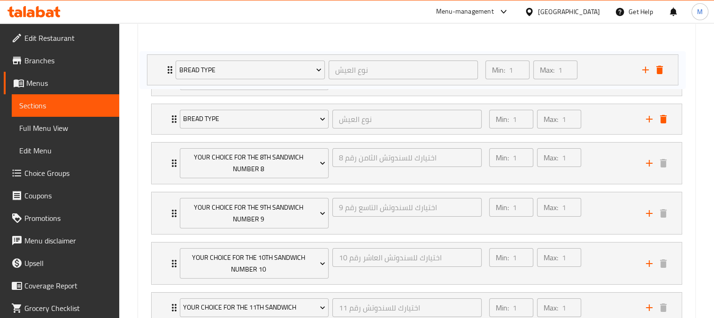
scroll to position [1035, 0]
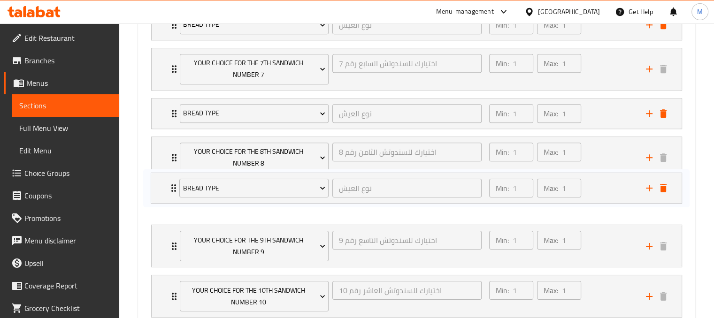
drag, startPoint x: 614, startPoint y: 251, endPoint x: 613, endPoint y: 193, distance: 57.8
click at [613, 193] on div "Your Choice For The 1st Sandwich Number 1 اختيارك للسندوتش الاول رقم 1 ​ Min: 1…" at bounding box center [417, 36] width 546 height 955
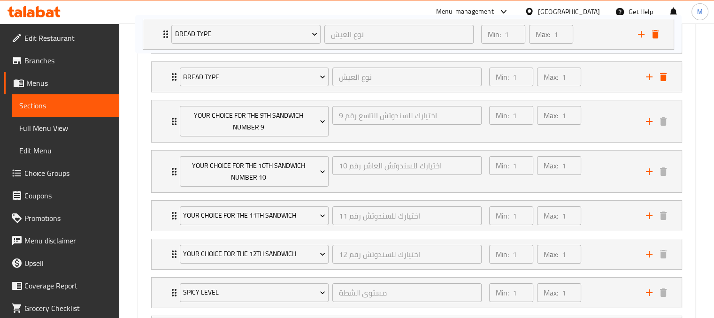
scroll to position [1164, 0]
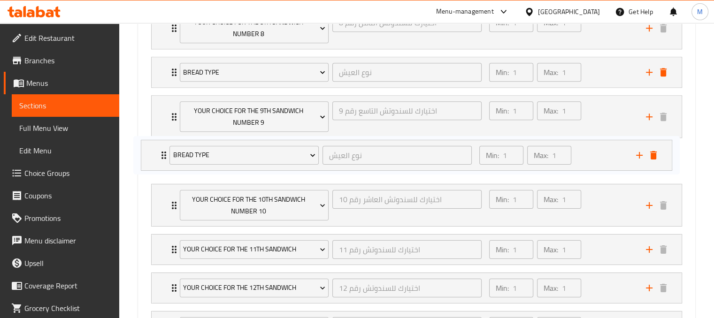
drag, startPoint x: 613, startPoint y: 250, endPoint x: 604, endPoint y: 145, distance: 105.5
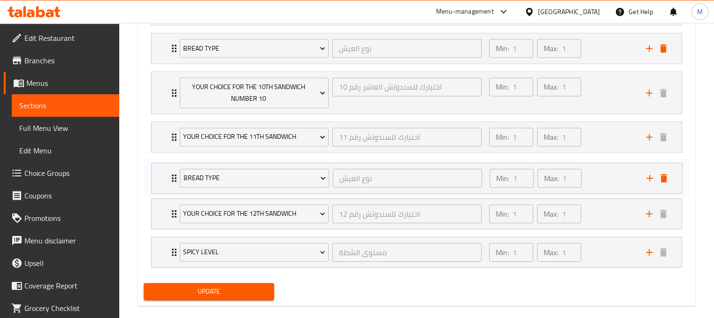
scroll to position [1277, 0]
drag, startPoint x: 605, startPoint y: 249, endPoint x: 605, endPoint y: 131, distance: 118.8
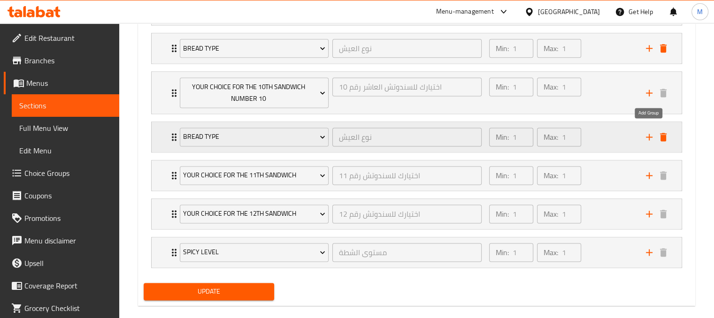
click at [650, 131] on icon "add" at bounding box center [649, 136] width 11 height 11
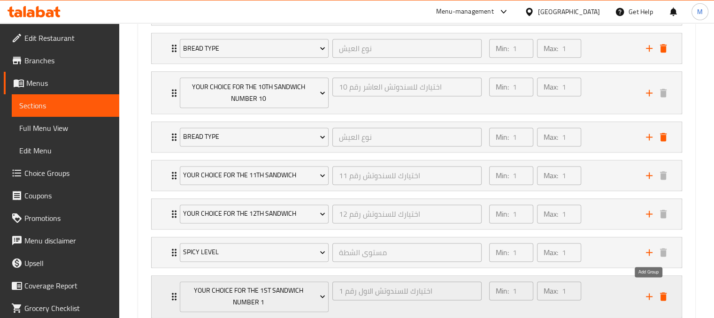
click at [651, 295] on icon "add" at bounding box center [649, 296] width 11 height 11
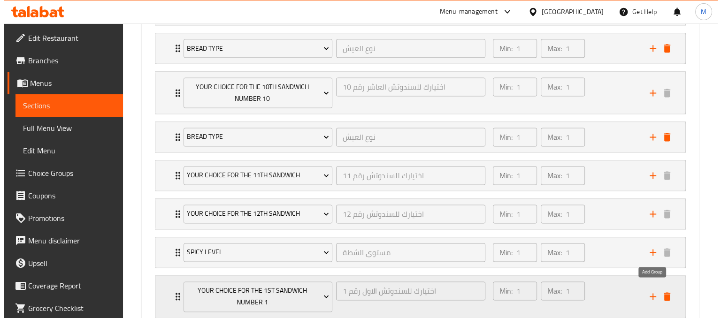
scroll to position [1324, 0]
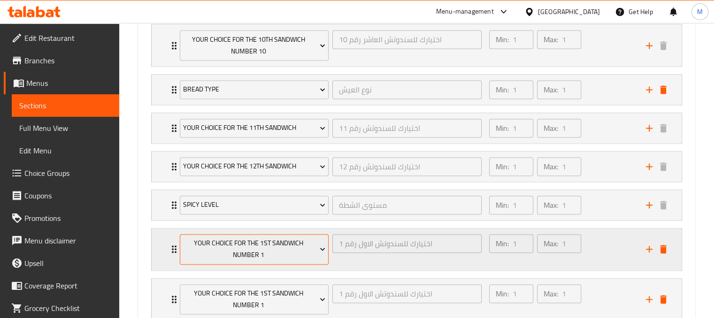
click at [317, 254] on span "Your Choice For The 1st Sandwich Number 1" at bounding box center [254, 249] width 142 height 23
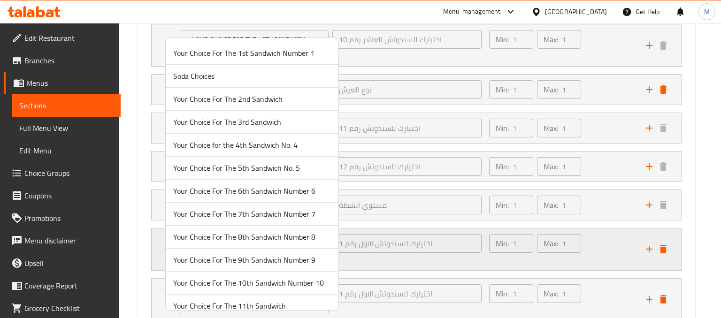
scroll to position [216, 0]
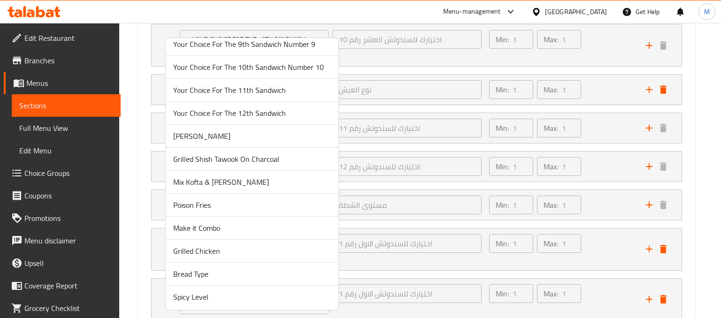
click at [206, 272] on span "Bread Type" at bounding box center [252, 274] width 158 height 11
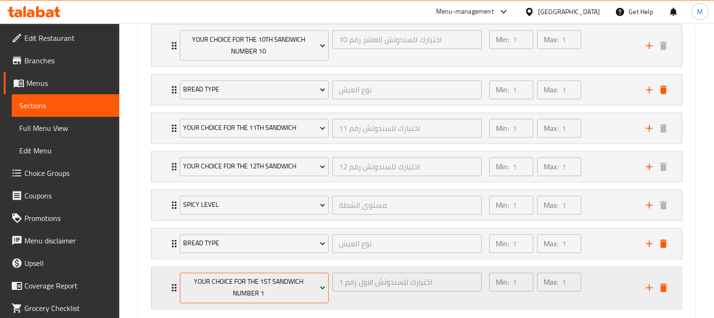
click at [260, 278] on span "Your Choice For The 1st Sandwich Number 1" at bounding box center [254, 287] width 142 height 23
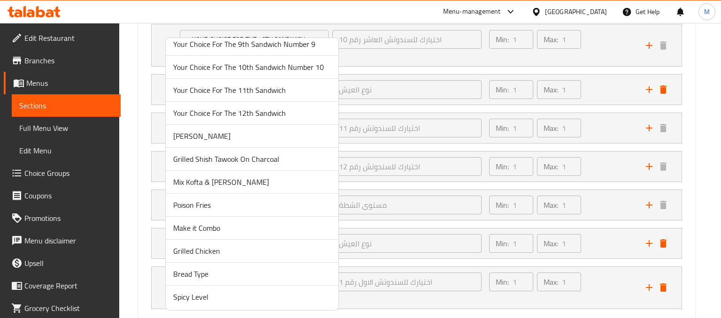
click at [199, 272] on span "Bread Type" at bounding box center [252, 274] width 158 height 11
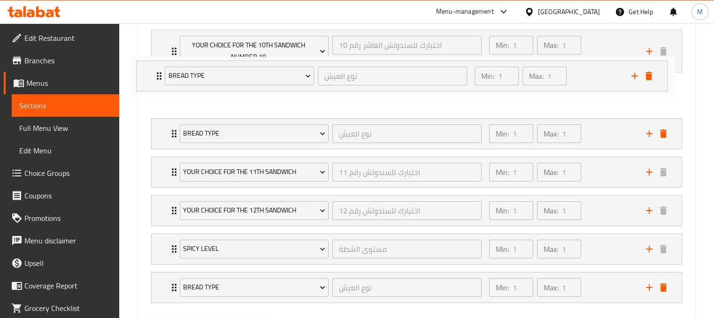
scroll to position [1315, 0]
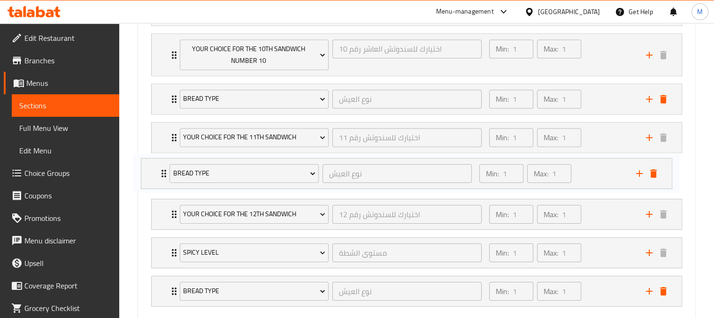
drag, startPoint x: 615, startPoint y: 236, endPoint x: 605, endPoint y: 168, distance: 68.3
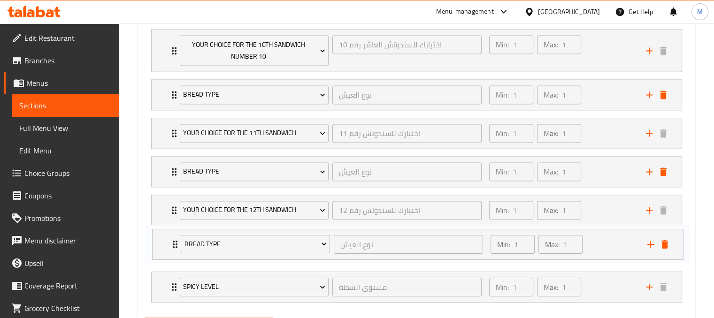
scroll to position [1324, 0]
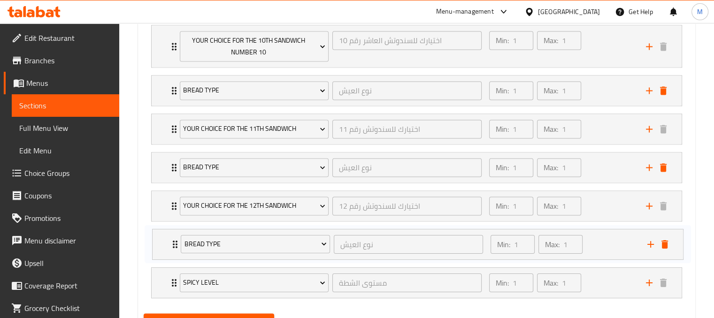
drag, startPoint x: 605, startPoint y: 280, endPoint x: 607, endPoint y: 234, distance: 46.0
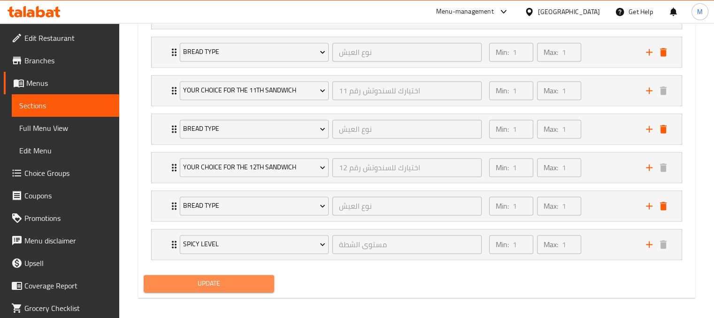
click at [214, 278] on span "Update" at bounding box center [209, 284] width 116 height 12
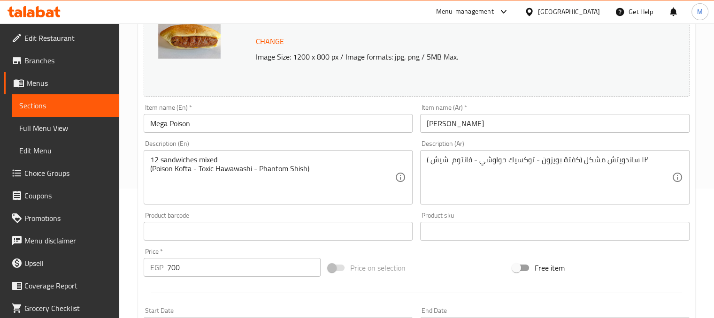
scroll to position [0, 0]
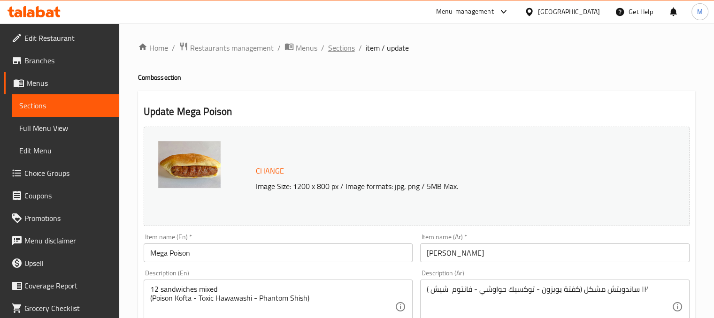
click at [339, 42] on span "Sections" at bounding box center [341, 47] width 27 height 11
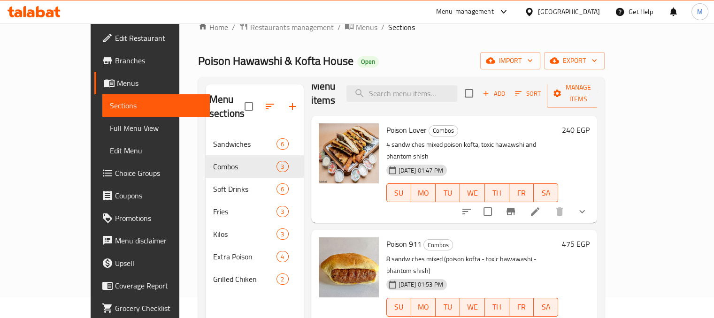
scroll to position [24, 0]
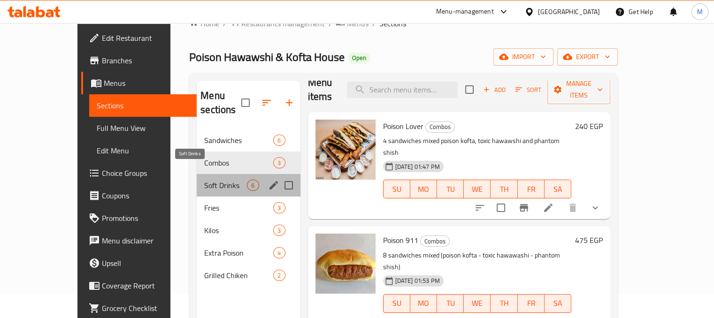
click at [204, 180] on span "Soft Drinks" at bounding box center [225, 185] width 43 height 11
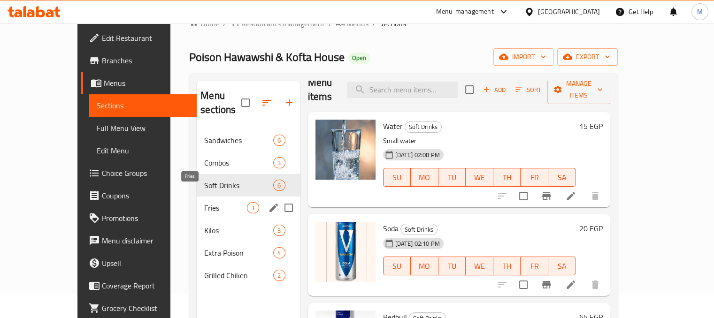
click at [204, 202] on span "Fries" at bounding box center [225, 207] width 43 height 11
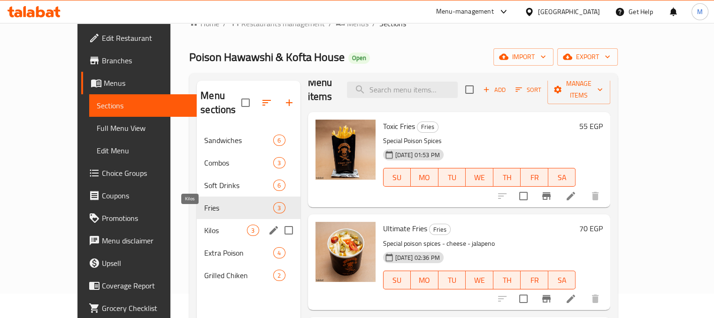
click at [204, 225] on span "Kilos" at bounding box center [225, 230] width 43 height 11
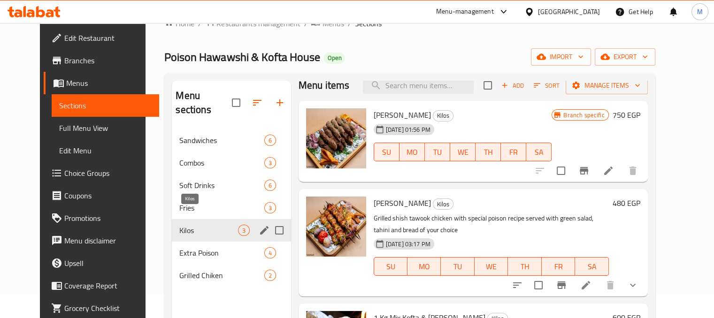
scroll to position [11, 0]
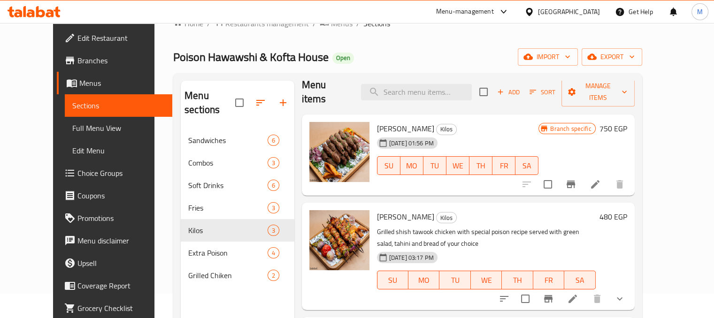
click at [608, 176] on li at bounding box center [595, 184] width 26 height 17
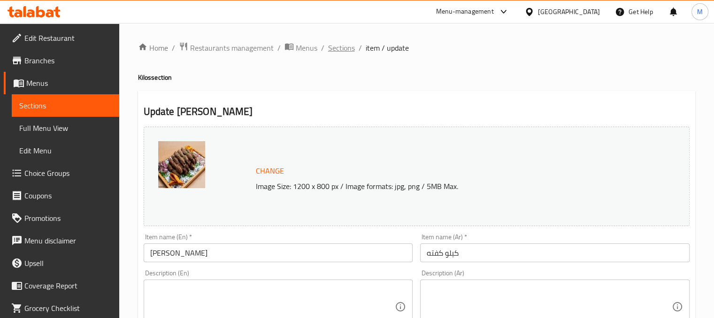
click at [344, 49] on span "Sections" at bounding box center [341, 47] width 27 height 11
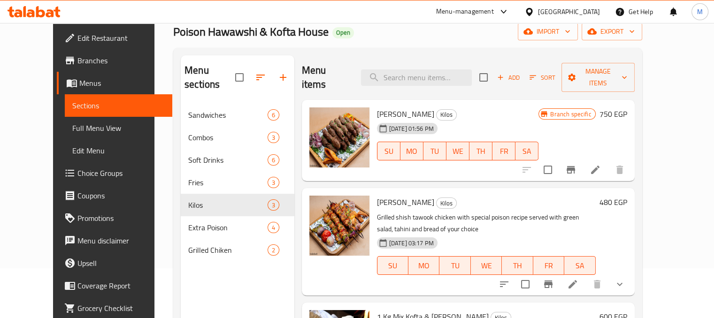
scroll to position [49, 0]
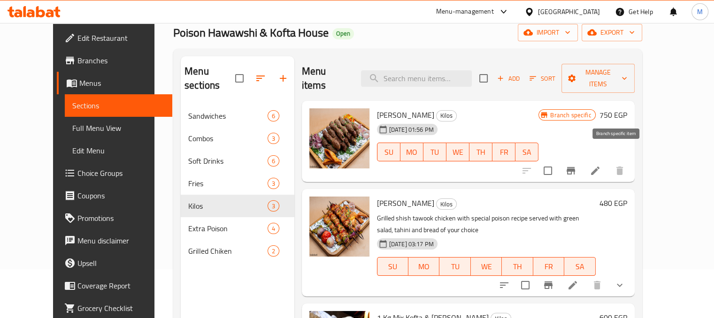
click at [575, 167] on icon "Branch-specific-item" at bounding box center [571, 171] width 8 height 8
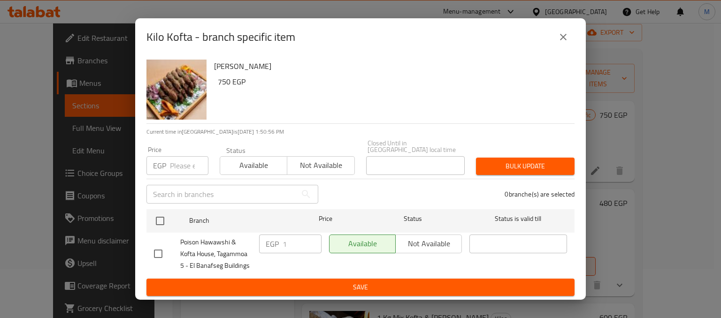
click at [567, 43] on icon "close" at bounding box center [563, 36] width 11 height 11
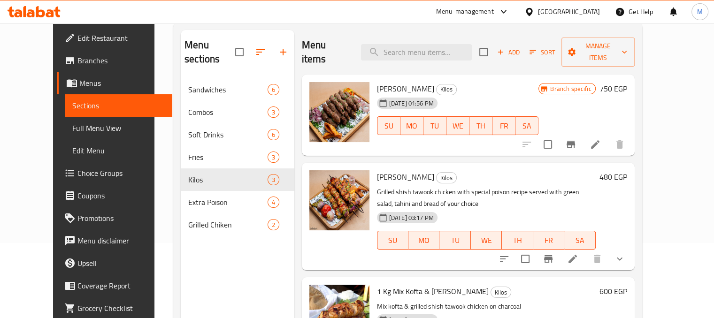
scroll to position [75, 0]
click at [601, 139] on icon at bounding box center [595, 144] width 11 height 11
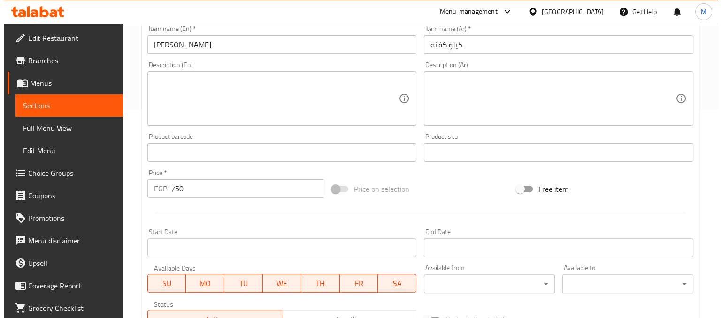
scroll to position [358, 0]
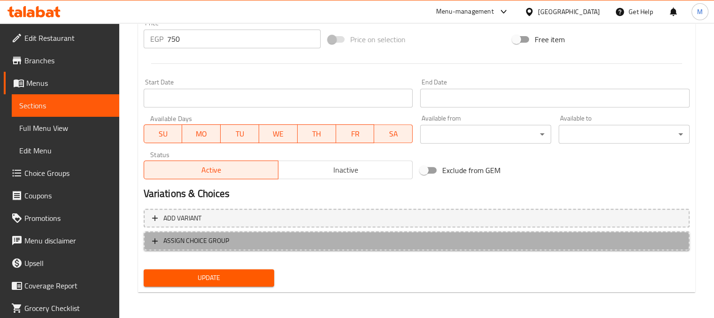
click at [221, 240] on span "ASSIGN CHOICE GROUP" at bounding box center [196, 241] width 66 height 12
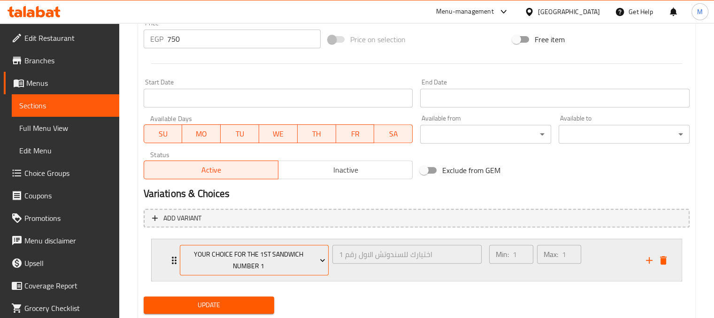
click at [302, 262] on span "Your Choice For The 1st Sandwich Number 1" at bounding box center [254, 260] width 142 height 23
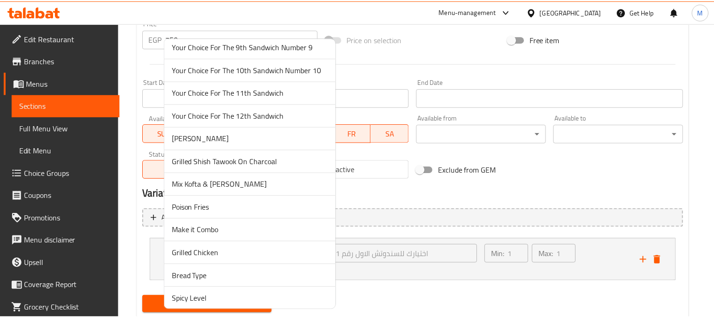
scroll to position [216, 0]
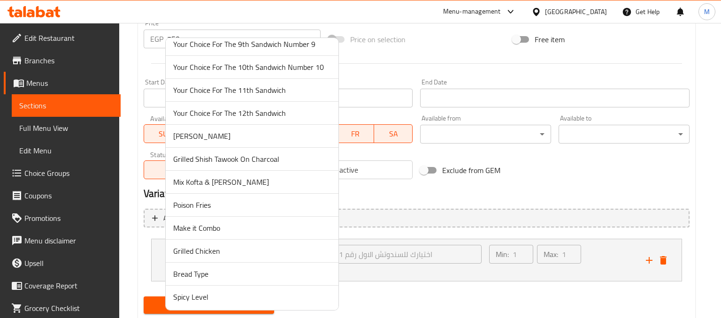
click at [190, 137] on span "Kilo Kofta" at bounding box center [252, 136] width 158 height 11
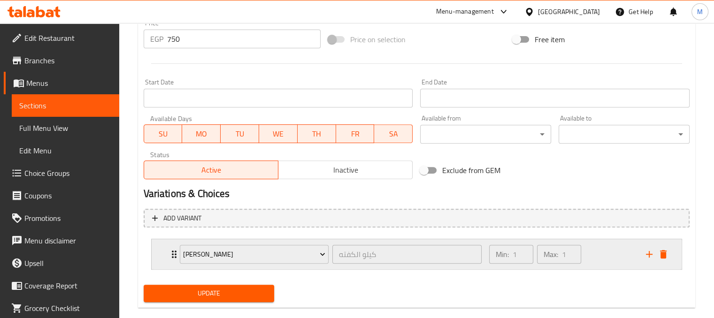
click at [607, 261] on div "Min: 1 ​ Max: 1 ​" at bounding box center [562, 254] width 157 height 30
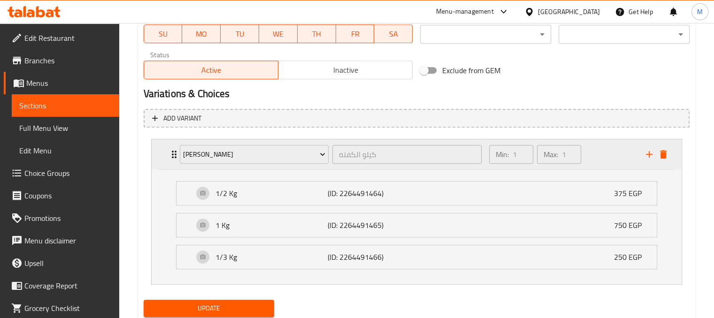
scroll to position [488, 0]
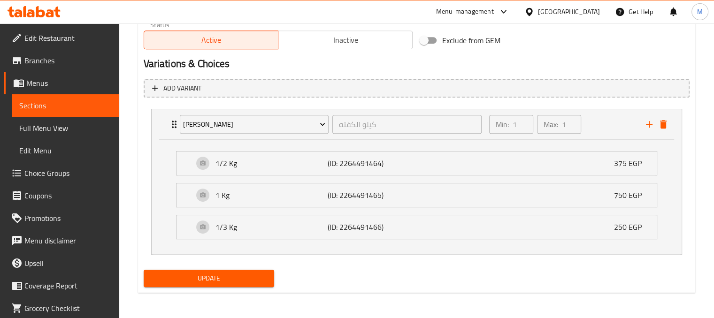
click at [203, 277] on span "Update" at bounding box center [209, 279] width 116 height 12
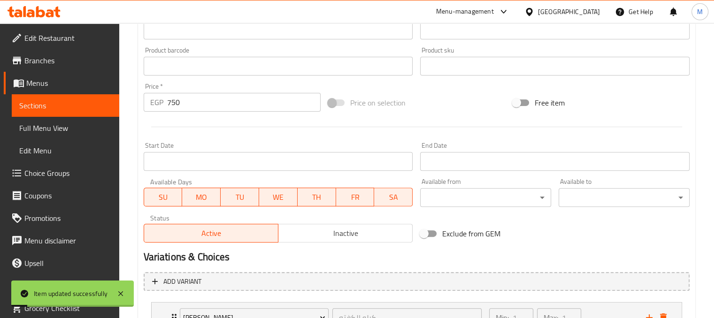
scroll to position [270, 0]
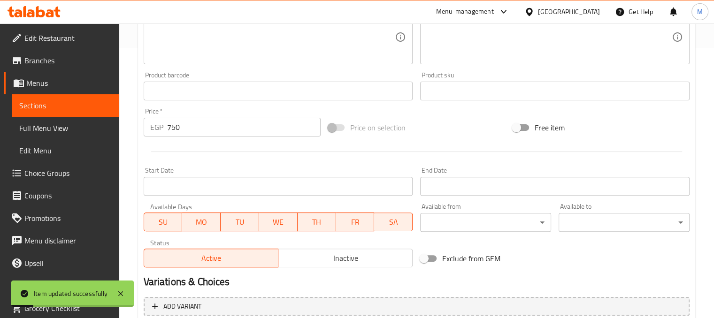
click at [210, 130] on input "750" at bounding box center [244, 127] width 154 height 19
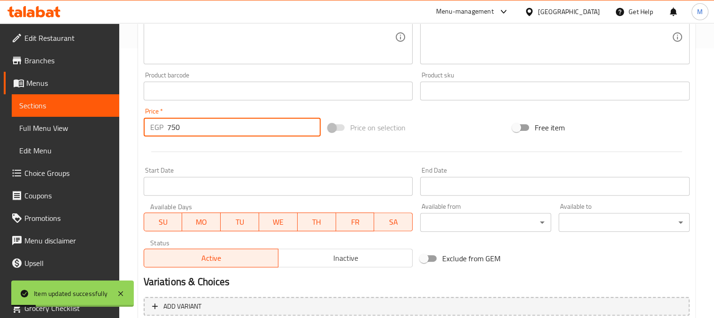
click at [210, 130] on input "750" at bounding box center [244, 127] width 154 height 19
type input "7"
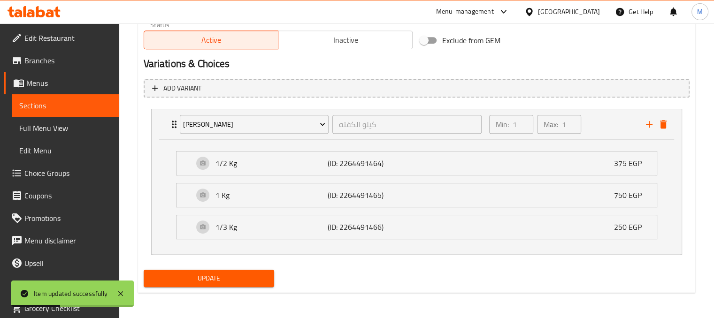
scroll to position [488, 0]
type input "0"
click at [183, 282] on span "Update" at bounding box center [209, 279] width 116 height 12
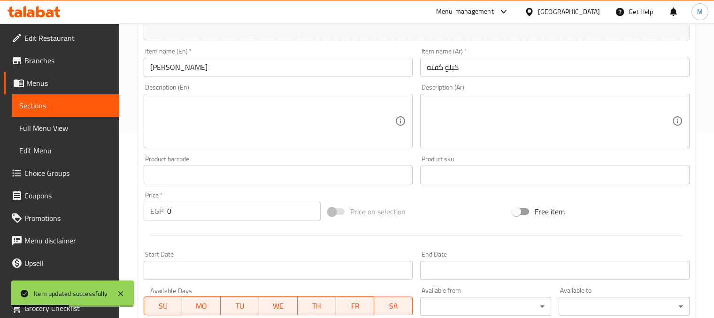
scroll to position [182, 0]
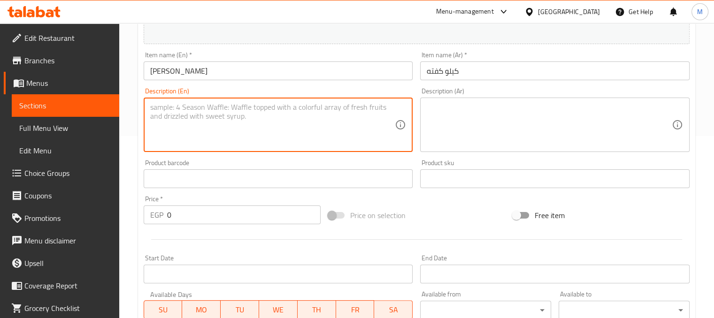
click at [296, 129] on textarea at bounding box center [272, 125] width 245 height 45
paste textarea "Meat kofta is a spiced ground meat mixture, usually shaped into balls or logs, …"
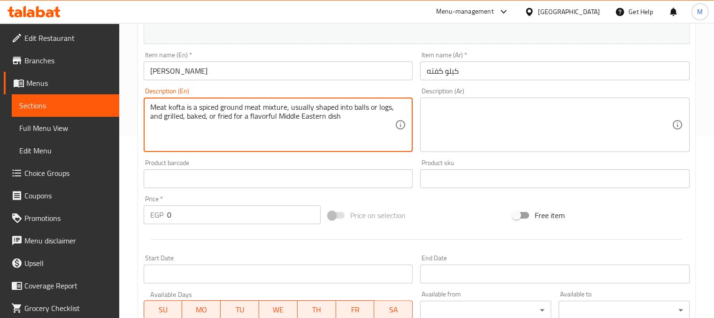
click at [195, 108] on textarea "Meat kofta is a spiced ground meat mixture, usually shaped into balls or logs, …" at bounding box center [272, 125] width 245 height 45
drag, startPoint x: 362, startPoint y: 108, endPoint x: 276, endPoint y: 109, distance: 86.4
click at [276, 109] on textarea "Beef Kofta spiced ground meat mixture, usually shaped into balls or logs, and g…" at bounding box center [272, 125] width 245 height 45
drag, startPoint x: 341, startPoint y: 126, endPoint x: 338, endPoint y: 109, distance: 16.7
click at [338, 109] on textarea "Beef Kofta spiced ground meat mixture, shaped in long logs, and grilled, baked,…" at bounding box center [272, 125] width 245 height 45
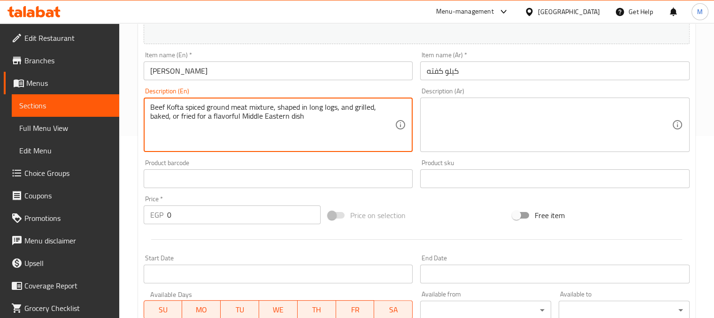
click at [338, 109] on textarea "Beef Kofta spiced ground meat mixture, shaped in long logs, and grilled, baked,…" at bounding box center [272, 125] width 245 height 45
drag, startPoint x: 339, startPoint y: 112, endPoint x: 374, endPoint y: 141, distance: 45.0
click at [374, 141] on textarea "Beef Kofta spiced ground meat mixture, shaped in long logs, and grilled, baked,…" at bounding box center [272, 125] width 245 height 45
paste textarea "الكفتة هي مزيج من اللحم المفروم المتبل، يُشكّل عادةً على شكل كرات أو أصابع، ويُ…"
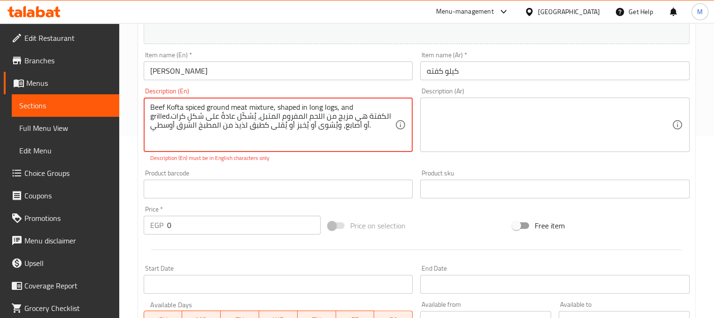
type textarea "Beef Kofta spiced ground meat mixture, shaped in long logs, and grilled."
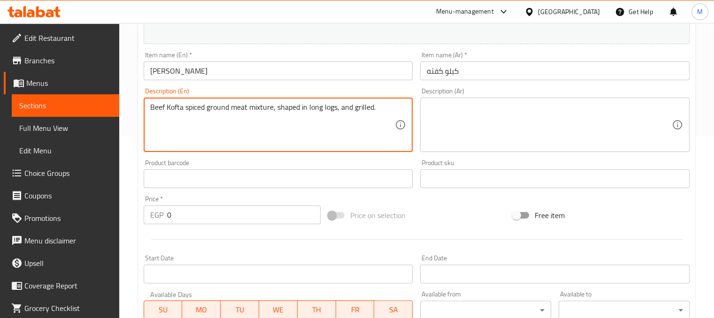
click at [522, 111] on textarea at bounding box center [549, 125] width 245 height 45
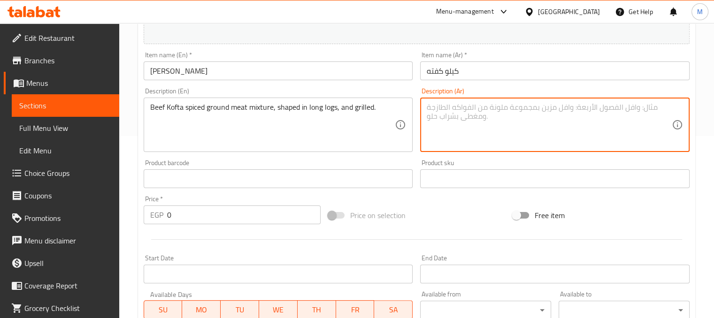
paste textarea "الكفتة هي مزيج من اللحم المفروم المتبل، يُشكّل عادةً على شكل كرات أو أصابع، ويُ…"
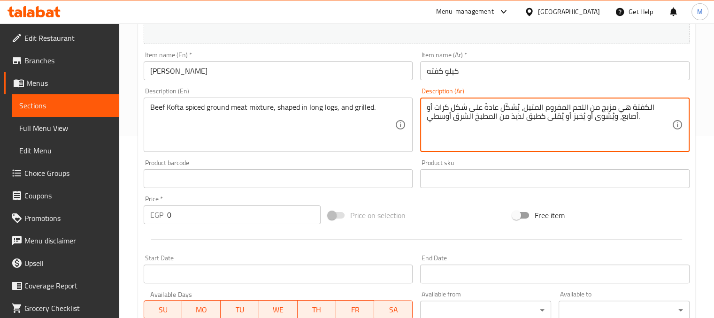
drag, startPoint x: 590, startPoint y: 110, endPoint x: 671, endPoint y: 103, distance: 81.5
click at [671, 103] on textarea "الكفتة هي مزيج من اللحم المفروم المتبل، يُشكّل عادةً على شكل كرات أو أصابع، ويُ…" at bounding box center [549, 125] width 245 height 45
click at [401, 215] on span "Price on selection" at bounding box center [377, 215] width 55 height 11
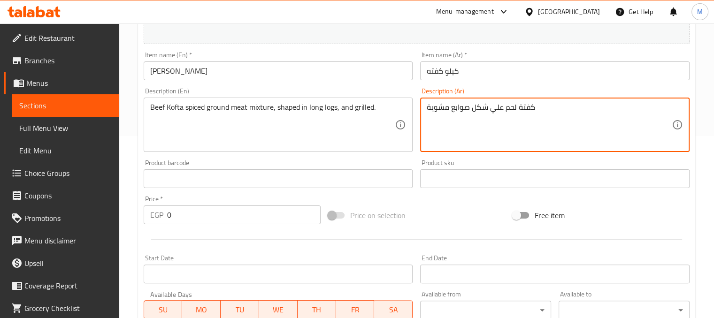
type textarea "كفتة لحم علي شكل صوابع مشوية"
click at [385, 162] on div "Product barcode Product barcode" at bounding box center [278, 174] width 269 height 29
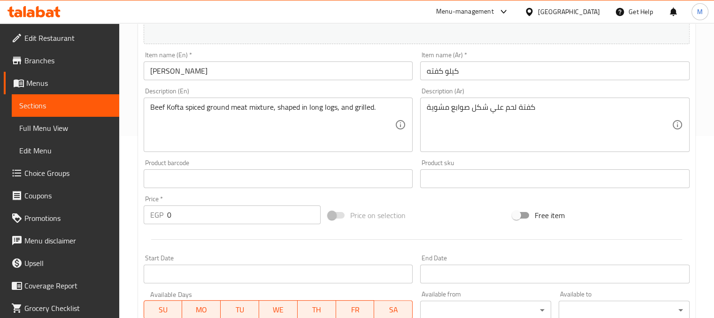
scroll to position [488, 0]
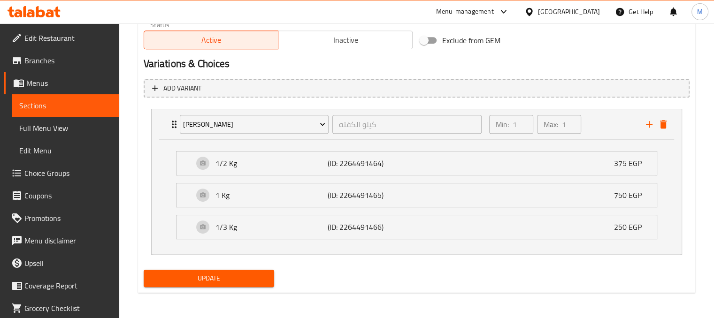
click at [250, 280] on span "Update" at bounding box center [209, 279] width 116 height 12
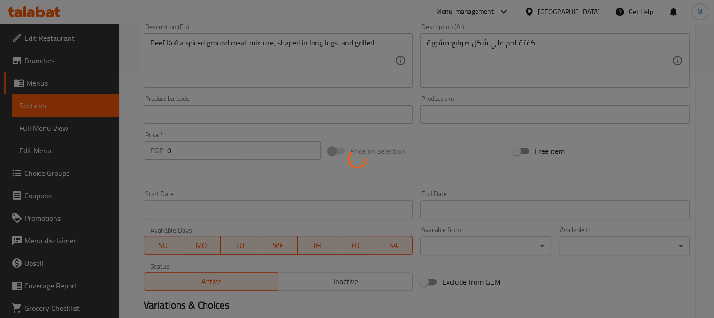
scroll to position [0, 0]
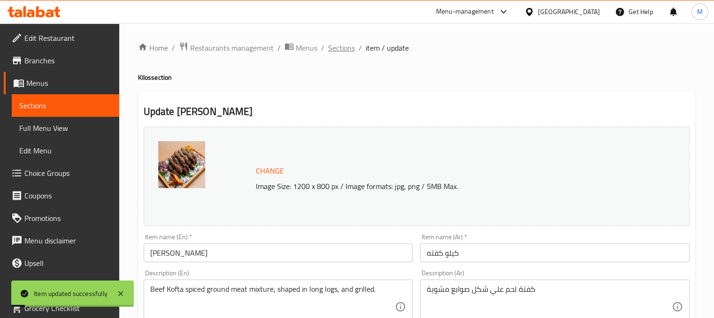
click at [342, 47] on span "Sections" at bounding box center [341, 47] width 27 height 11
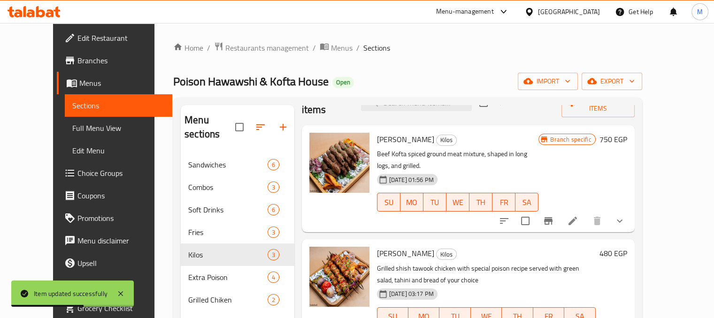
scroll to position [131, 0]
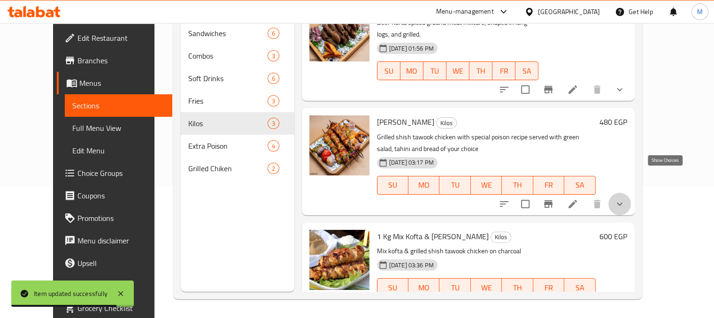
click at [625, 199] on icon "show more" at bounding box center [619, 204] width 11 height 11
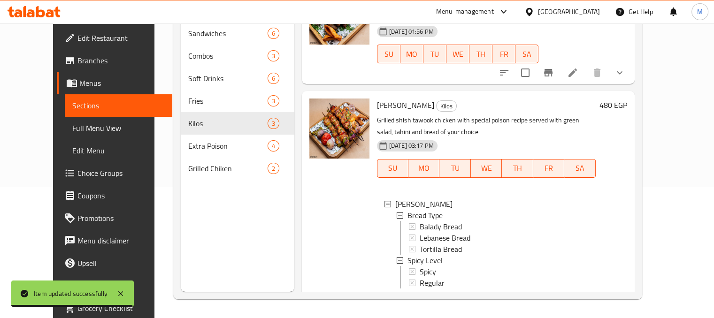
scroll to position [59, 0]
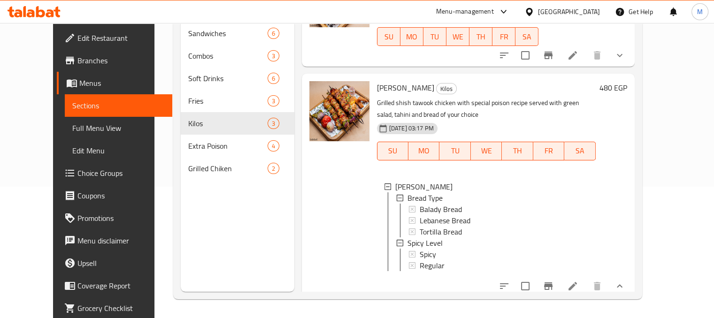
click at [578, 281] on icon at bounding box center [572, 286] width 11 height 11
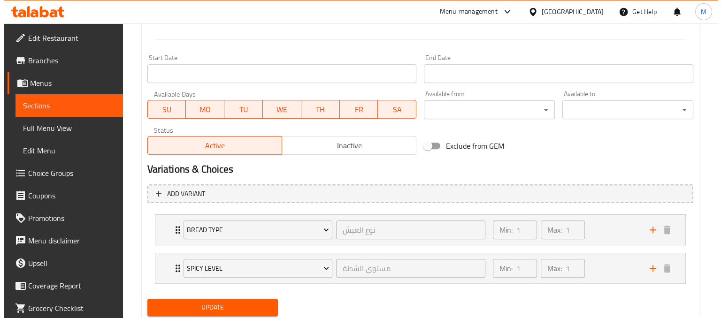
scroll to position [412, 0]
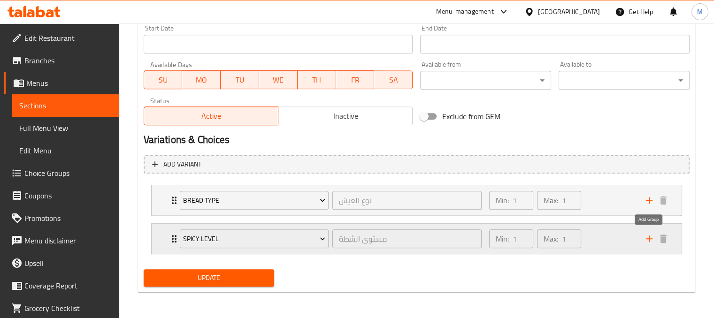
click at [648, 237] on icon "add" at bounding box center [649, 238] width 11 height 11
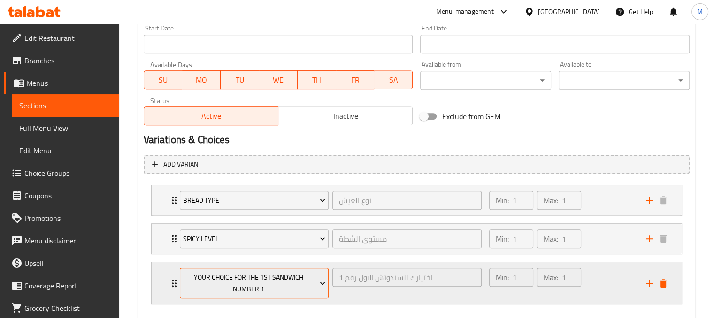
click at [289, 293] on span "Your Choice For The 1st Sandwich Number 1" at bounding box center [254, 283] width 142 height 23
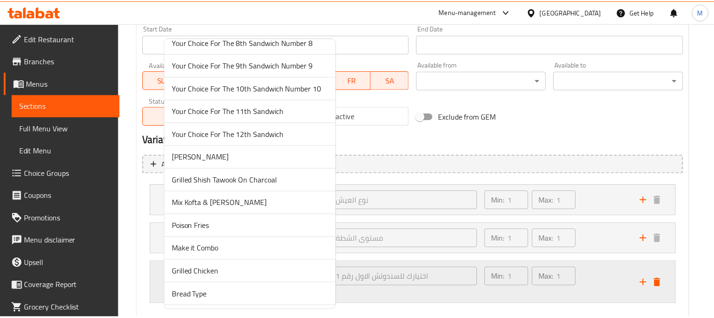
scroll to position [216, 0]
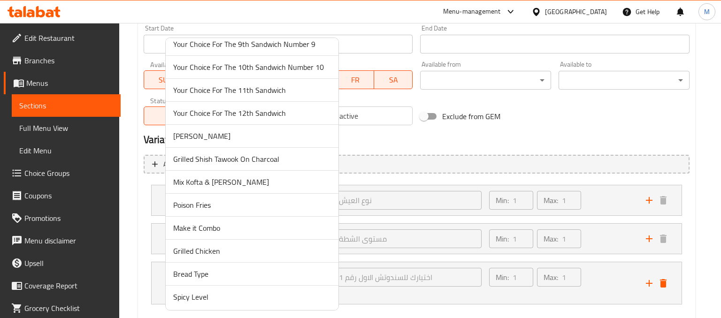
click at [610, 124] on div at bounding box center [360, 159] width 721 height 318
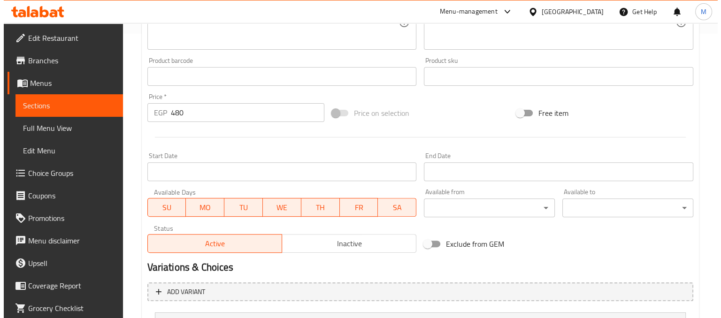
scroll to position [462, 0]
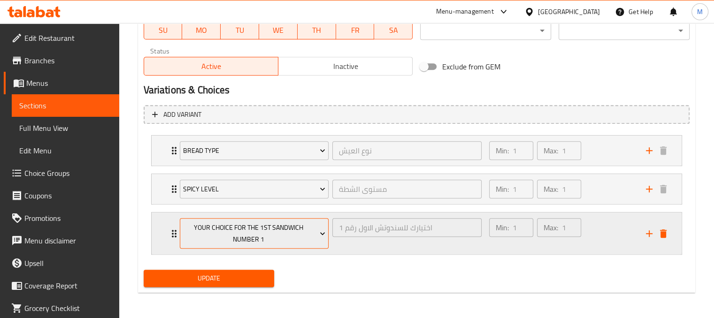
click at [306, 239] on span "Your Choice For The 1st Sandwich Number 1" at bounding box center [254, 233] width 142 height 23
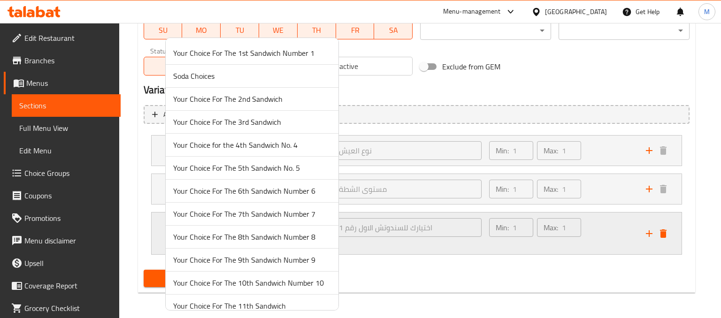
scroll to position [216, 0]
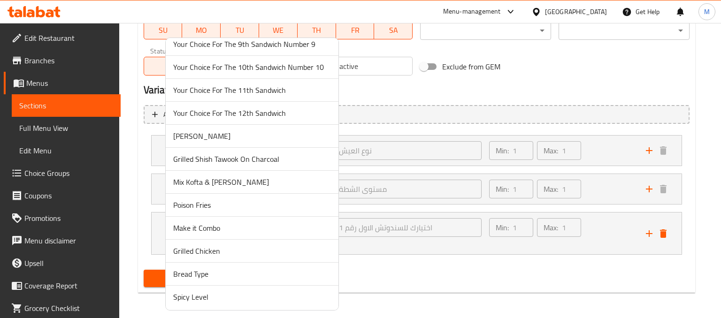
click at [212, 250] on span "Grilled Chicken" at bounding box center [252, 251] width 158 height 11
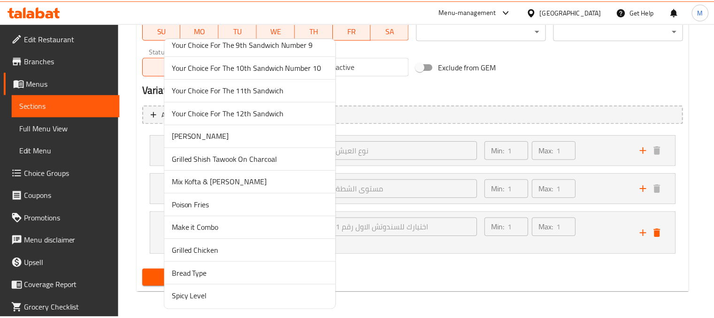
scroll to position [451, 0]
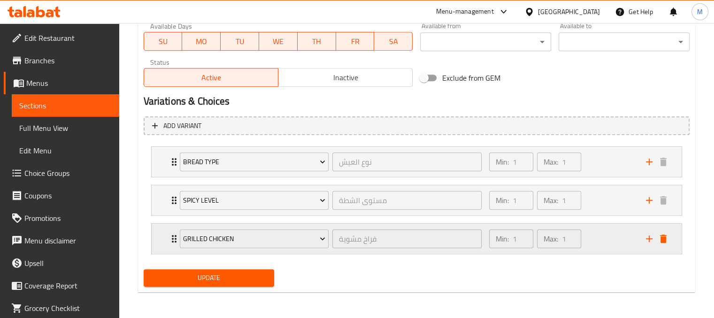
click at [605, 245] on div "Min: 1 ​ Max: 1 ​" at bounding box center [562, 239] width 157 height 30
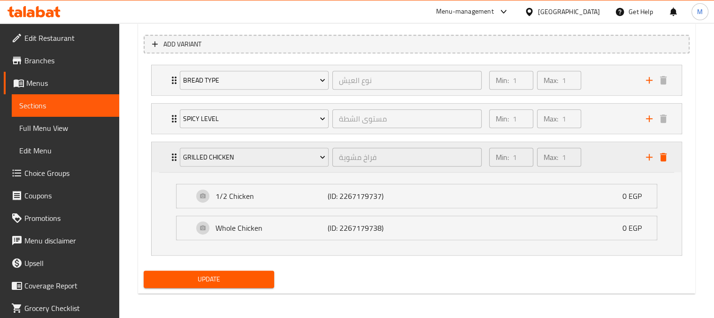
scroll to position [533, 0]
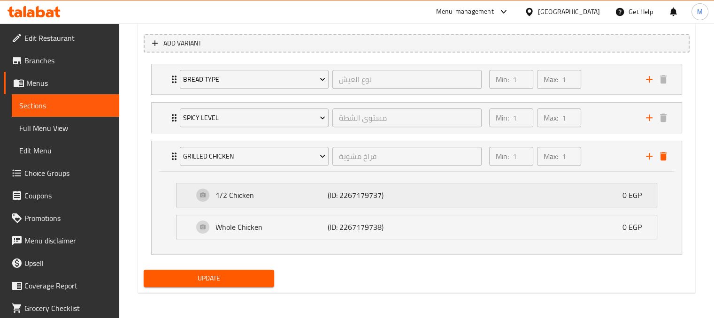
click at [628, 191] on p "0 EGP" at bounding box center [636, 195] width 27 height 11
click at [599, 196] on div "1/2 Chicken (ID: 2267179737) 0 EGP" at bounding box center [419, 195] width 452 height 23
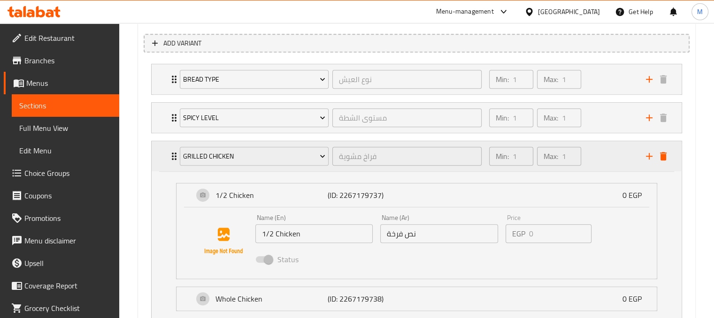
click at [664, 158] on icon "delete" at bounding box center [663, 156] width 7 height 8
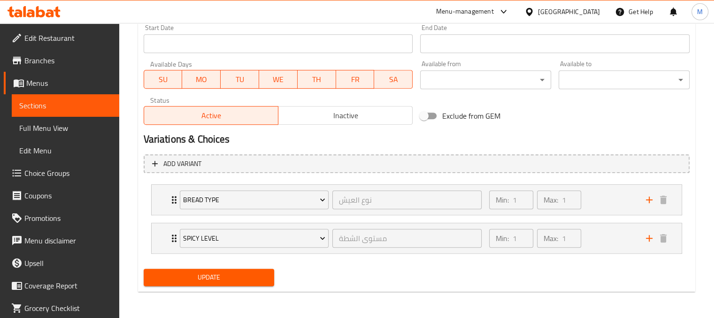
scroll to position [412, 0]
click at [651, 202] on icon "add" at bounding box center [649, 200] width 11 height 11
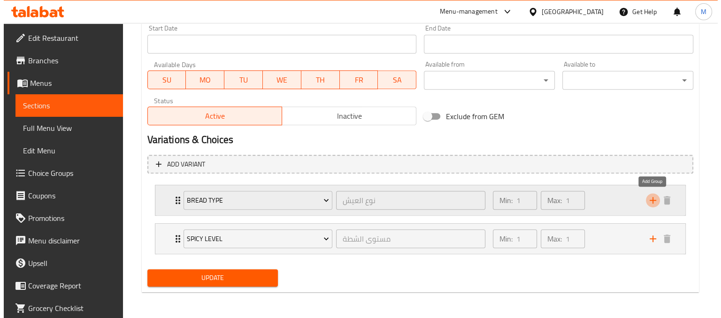
scroll to position [462, 0]
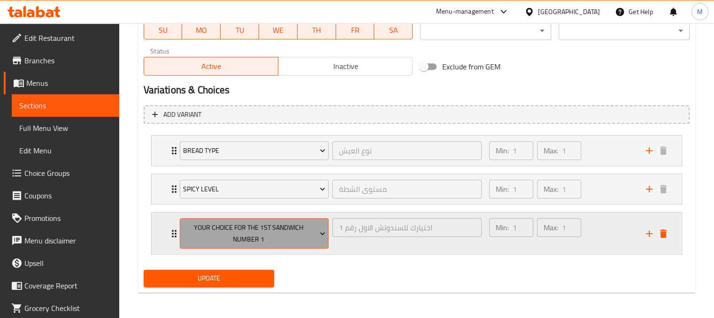
click at [273, 234] on span "Your Choice For The 1st Sandwich Number 1" at bounding box center [254, 233] width 142 height 23
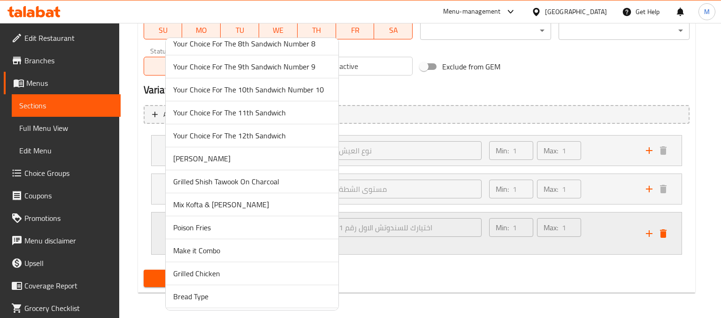
scroll to position [216, 0]
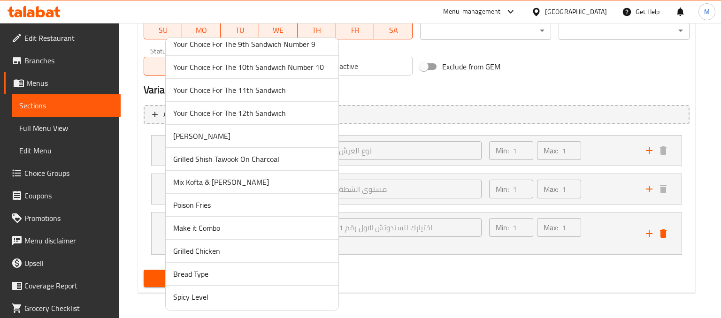
click at [216, 179] on span "Mix Kofta & Shish Tawook" at bounding box center [252, 182] width 158 height 11
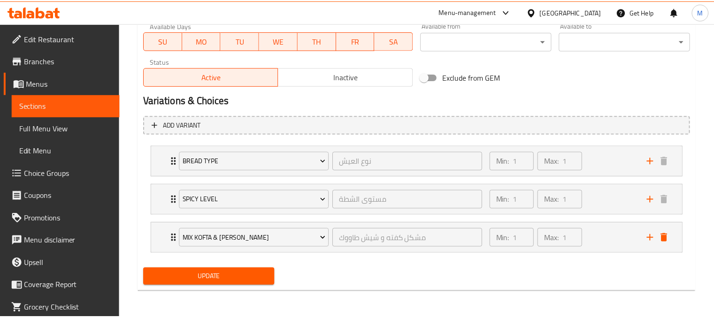
scroll to position [451, 0]
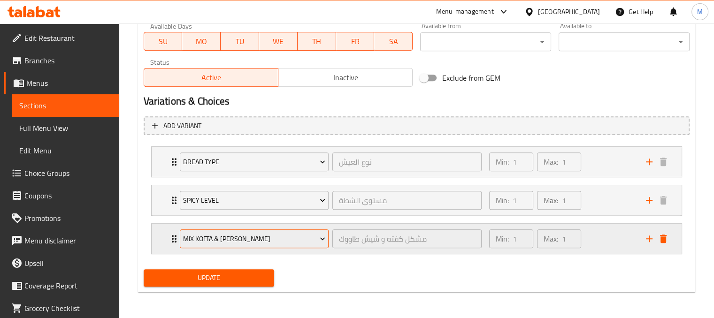
click at [308, 243] on span "Mix Kofta & Shish Tawook" at bounding box center [254, 239] width 142 height 12
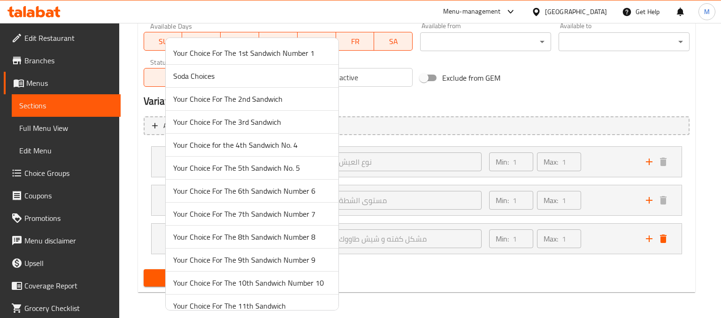
click at [516, 280] on div at bounding box center [360, 159] width 721 height 318
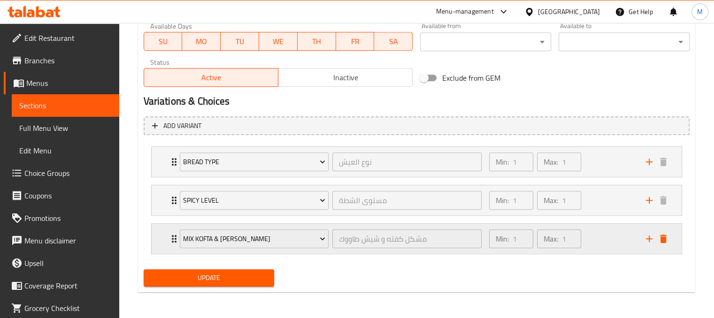
click at [598, 245] on div "Min: 1 ​ Max: 1 ​" at bounding box center [562, 239] width 157 height 30
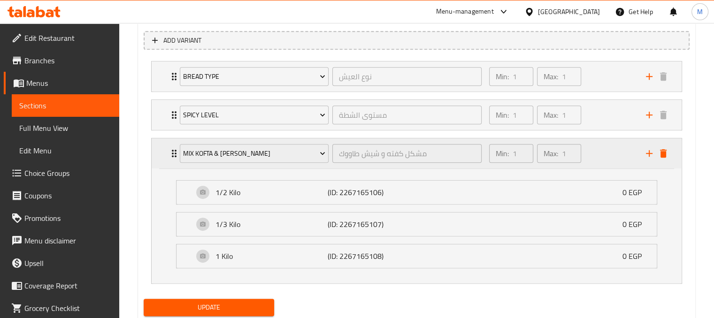
scroll to position [539, 0]
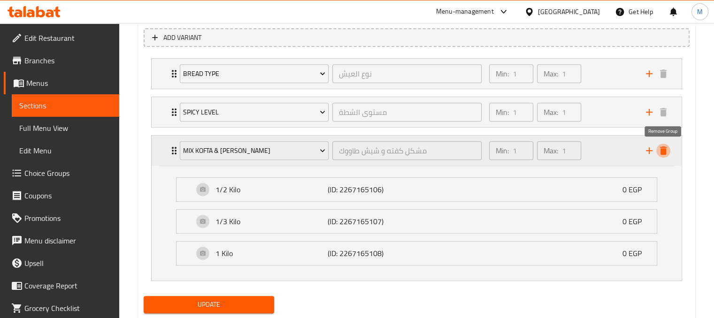
click at [662, 150] on icon "delete" at bounding box center [663, 150] width 7 height 8
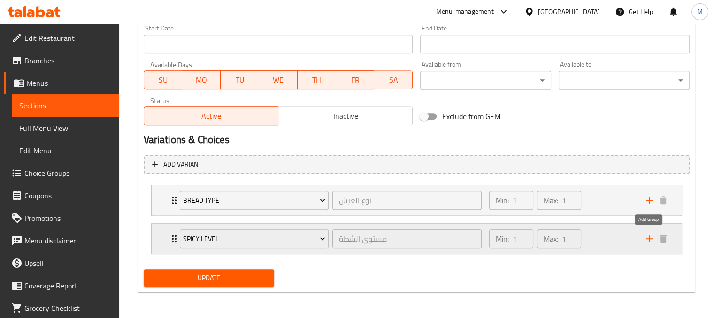
click at [646, 237] on icon "add" at bounding box center [649, 238] width 11 height 11
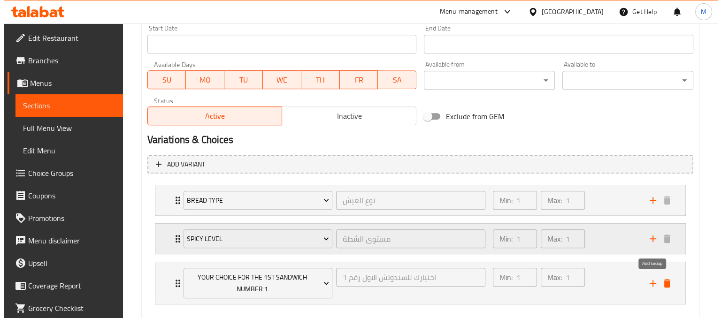
scroll to position [462, 0]
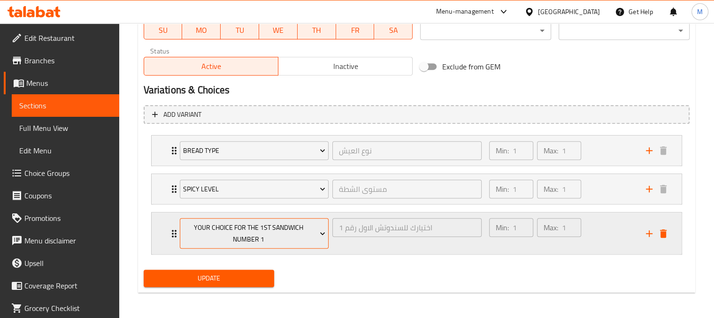
click at [280, 234] on span "Your Choice For The 1st Sandwich Number 1" at bounding box center [254, 233] width 142 height 23
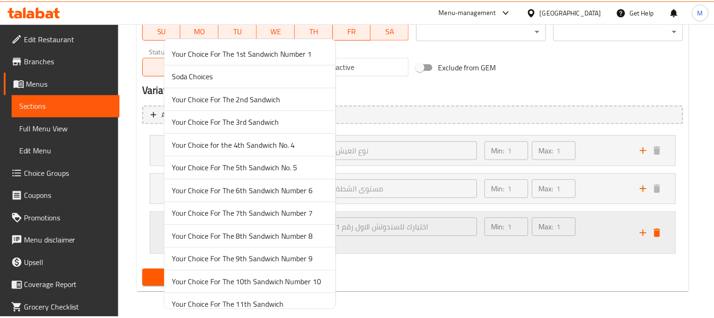
scroll to position [216, 0]
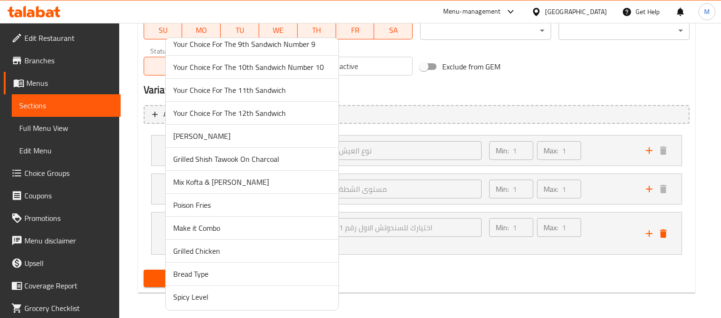
click at [476, 288] on div at bounding box center [360, 159] width 721 height 318
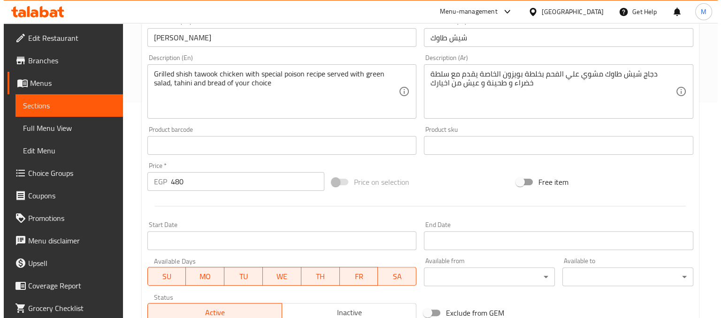
scroll to position [462, 0]
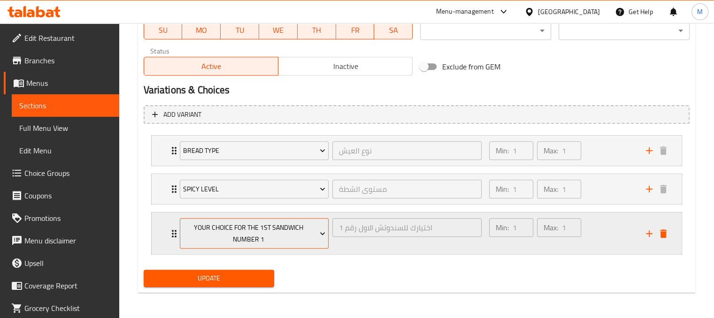
click at [300, 231] on span "Your Choice For The 1st Sandwich Number 1" at bounding box center [254, 233] width 142 height 23
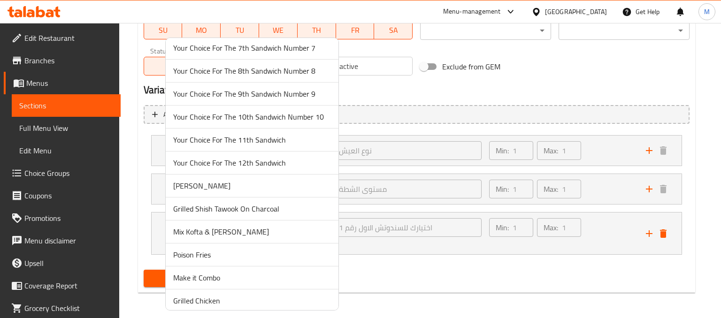
scroll to position [216, 0]
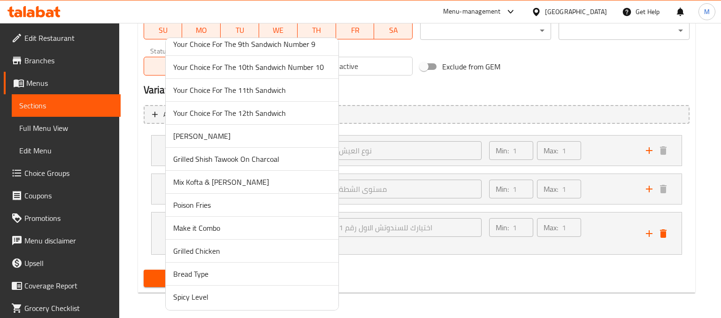
click at [269, 157] on span "Grilled Shish Tawook On Charcoal" at bounding box center [252, 159] width 158 height 11
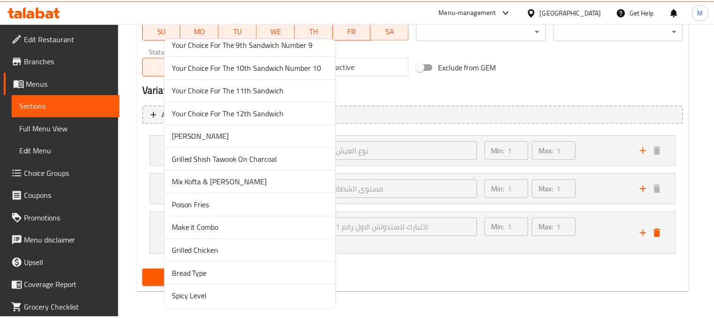
scroll to position [451, 0]
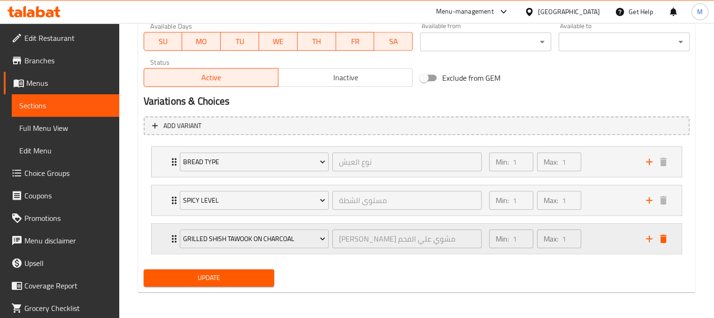
click at [625, 241] on div "Min: 1 ​ Max: 1 ​" at bounding box center [562, 239] width 157 height 30
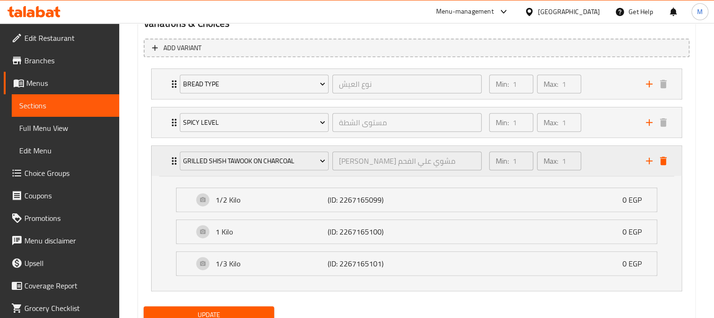
scroll to position [531, 0]
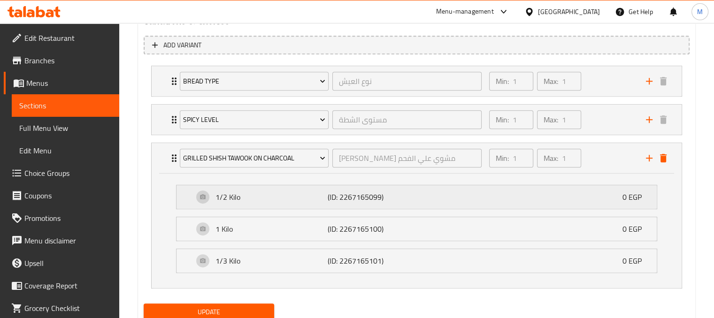
click at [567, 199] on div "1/2 Kilo (ID: 2267165099) 0 EGP" at bounding box center [419, 196] width 452 height 23
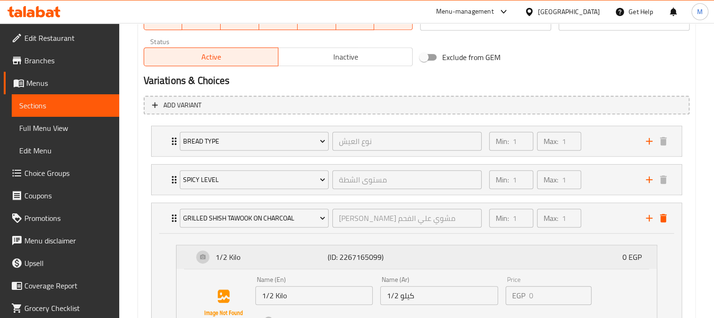
scroll to position [637, 0]
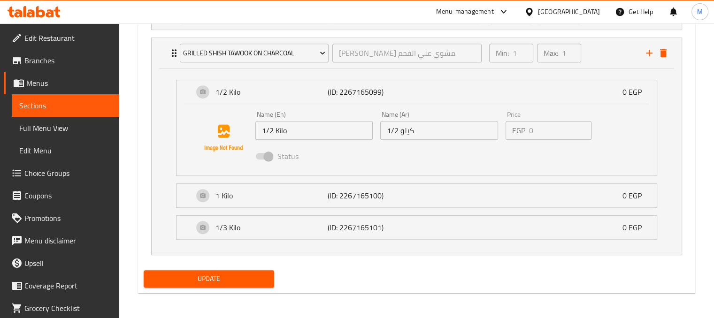
click at [213, 281] on span "Update" at bounding box center [209, 279] width 116 height 12
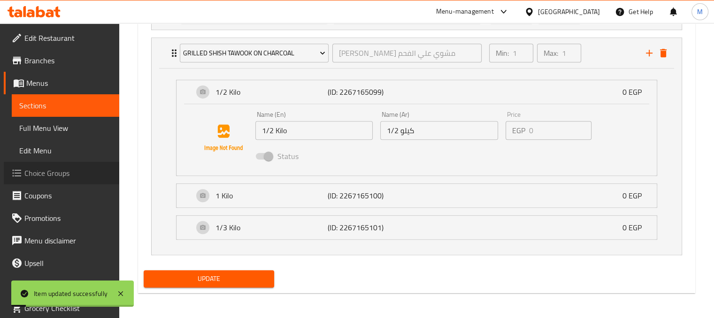
click at [64, 177] on span "Choice Groups" at bounding box center [67, 173] width 87 height 11
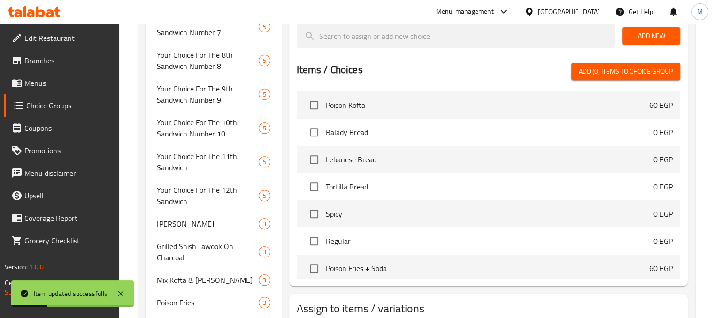
scroll to position [409, 0]
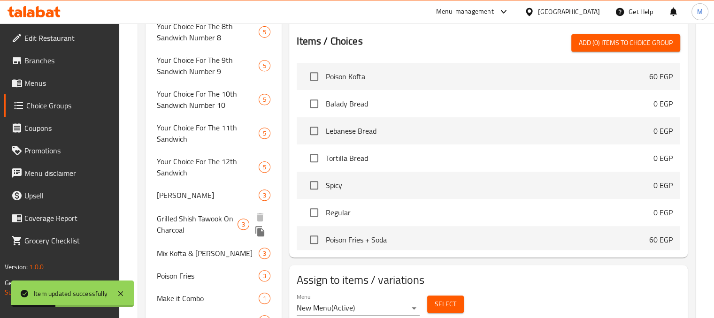
click at [210, 237] on div "Grilled Shish Tawook On Charcoal 3" at bounding box center [214, 225] width 137 height 36
type input "Grilled Shish Tawook On Charcoal"
type input "شيش طاووك مشوي علي الفحم"
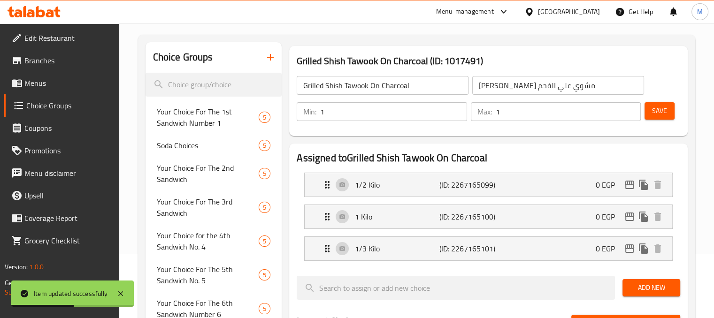
scroll to position [63, 0]
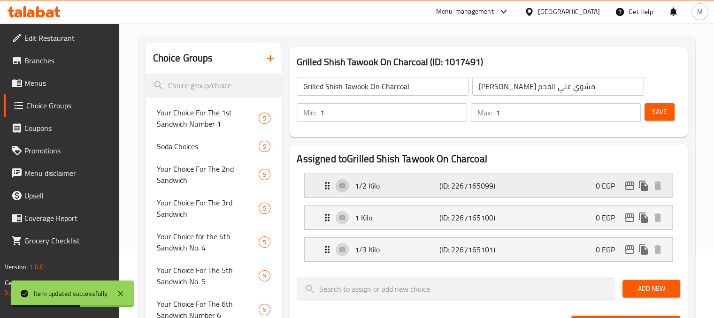
click at [598, 187] on p "0 EGP" at bounding box center [609, 185] width 27 height 11
click at [565, 189] on div "1/2 Kilo (ID: 2267165099) 0 EGP" at bounding box center [491, 185] width 339 height 23
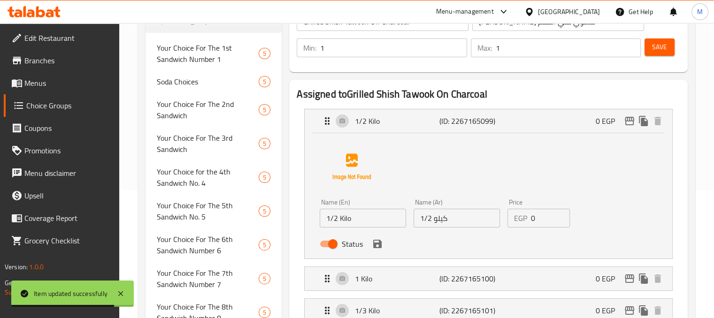
scroll to position [133, 0]
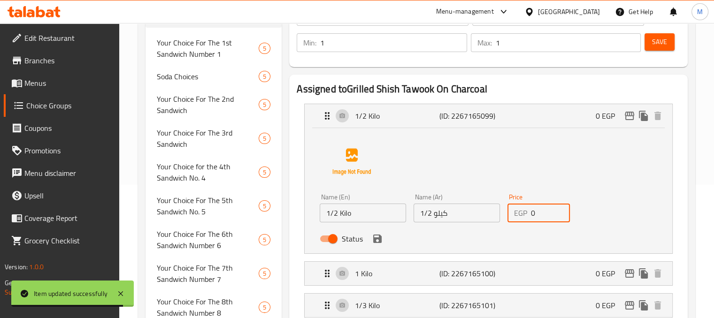
click at [547, 222] on input "0" at bounding box center [550, 213] width 39 height 19
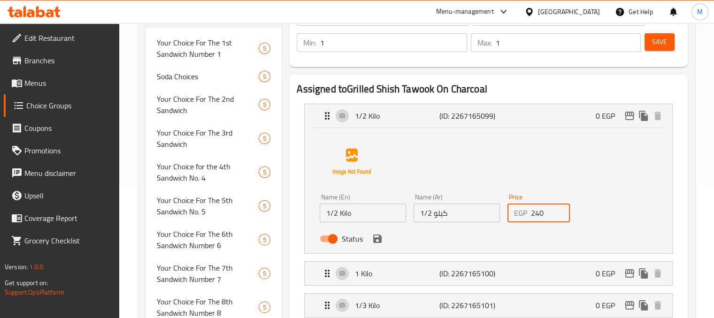
click at [511, 262] on div "1 Kilo (ID: 2267165100) 0 EGP" at bounding box center [491, 273] width 339 height 23
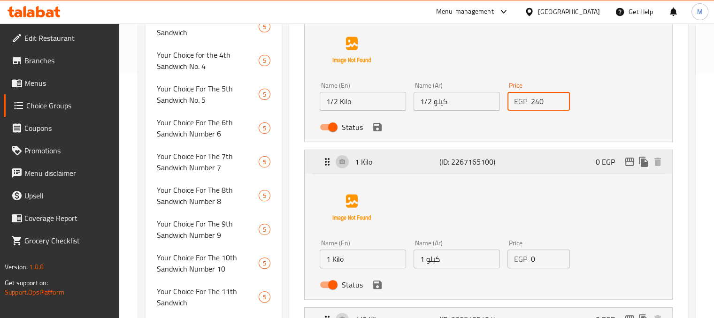
scroll to position [246, 0]
type input "240"
click at [544, 259] on input "0" at bounding box center [550, 258] width 39 height 19
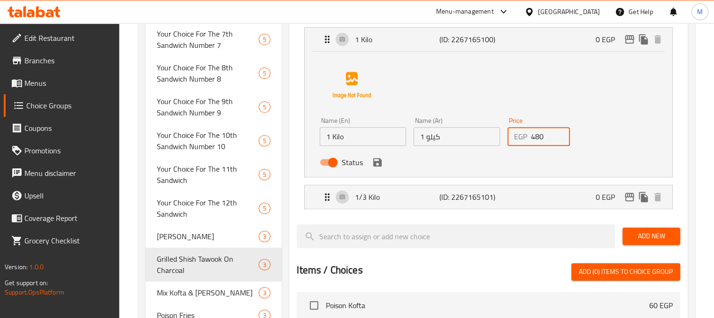
scroll to position [368, 0]
click at [536, 191] on div "1/3 Kilo (ID: 2267165101) 0 EGP" at bounding box center [491, 196] width 339 height 23
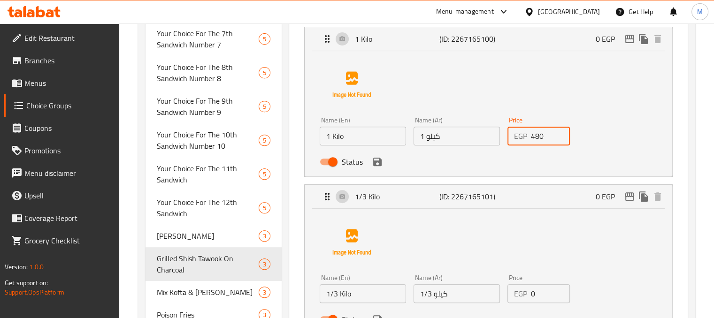
type input "480"
click at [547, 294] on input "0" at bounding box center [550, 294] width 39 height 19
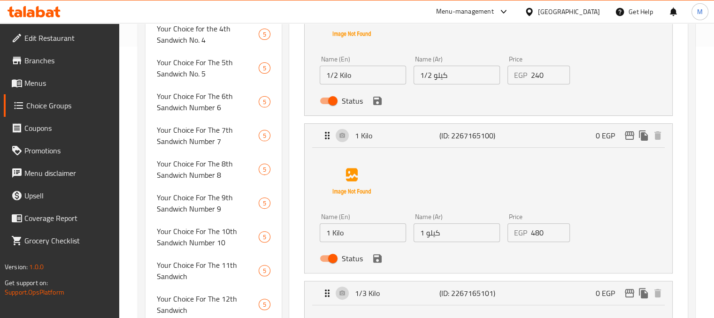
scroll to position [232, 0]
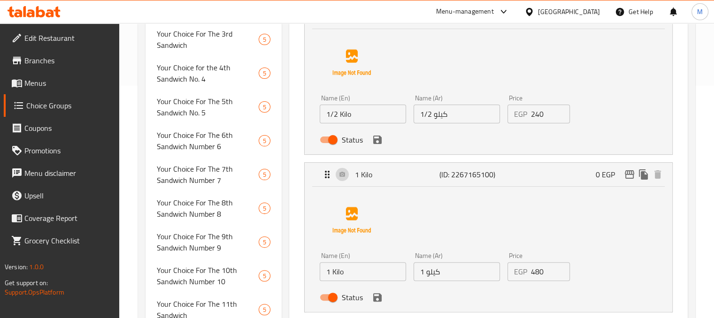
type input "160"
click at [373, 133] on button "save" at bounding box center [377, 140] width 14 height 14
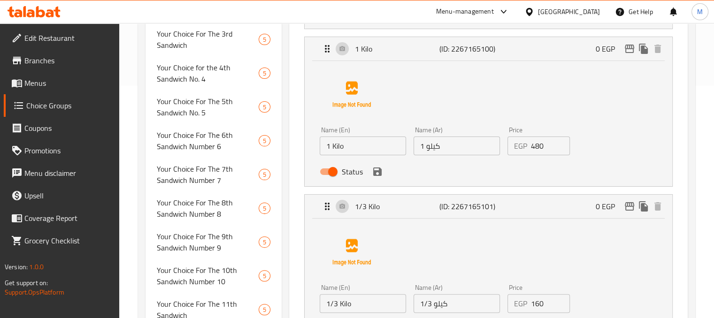
click at [382, 177] on icon "save" at bounding box center [377, 171] width 11 height 11
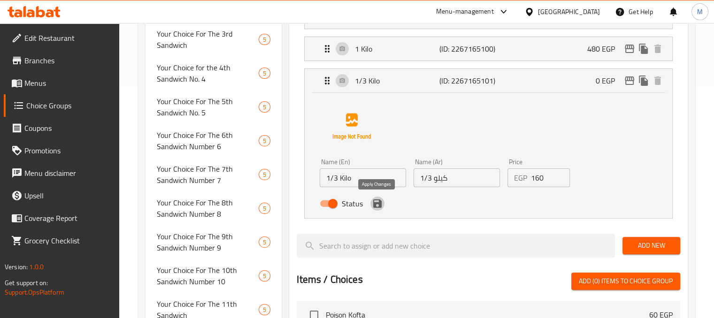
click at [380, 200] on icon "save" at bounding box center [377, 203] width 11 height 11
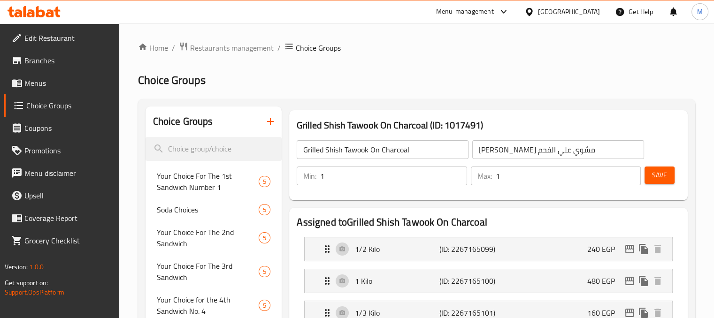
scroll to position [0, 0]
click at [665, 174] on span "Save" at bounding box center [659, 175] width 15 height 12
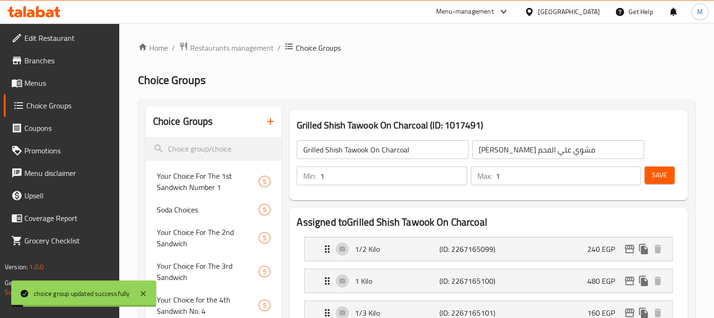
click at [48, 89] on link "Menus" at bounding box center [61, 83] width 115 height 23
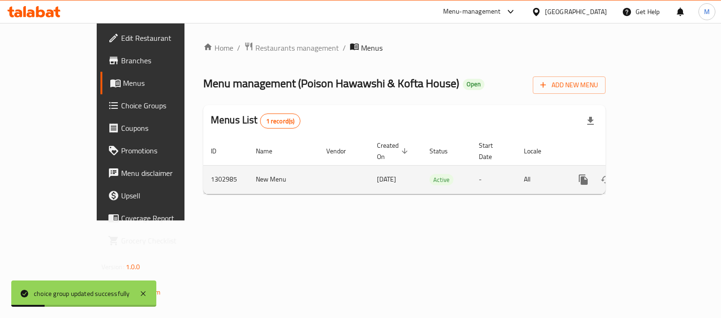
click at [657, 174] on icon "enhanced table" at bounding box center [651, 179] width 11 height 11
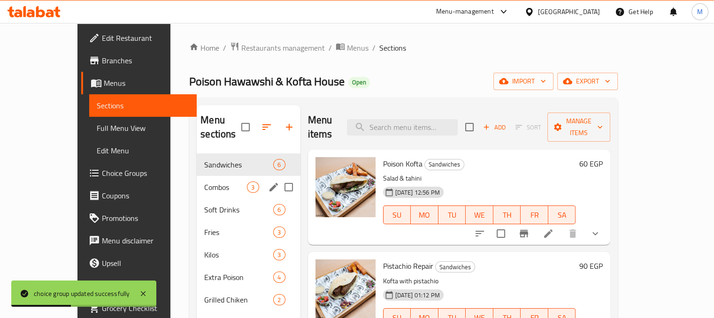
click at [197, 181] on div "Combos 3" at bounding box center [248, 187] width 103 height 23
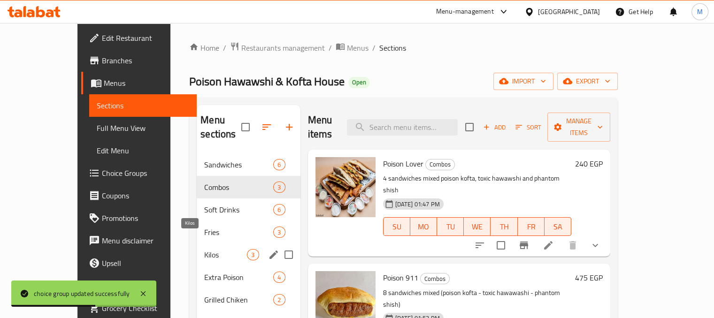
click at [200, 246] on div "Kilos 3" at bounding box center [248, 255] width 103 height 23
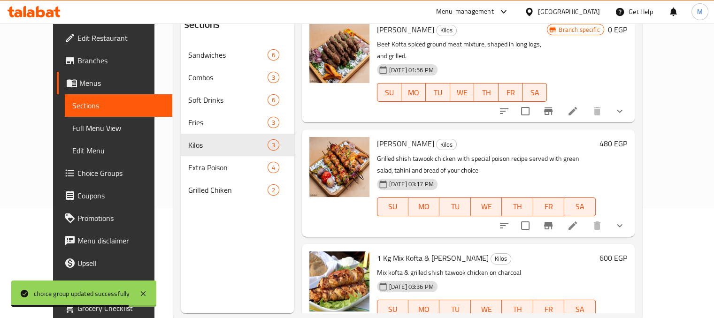
scroll to position [112, 0]
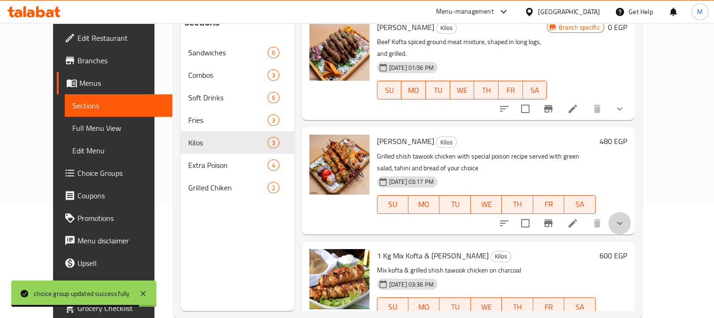
click at [625, 218] on icon "show more" at bounding box center [619, 223] width 11 height 11
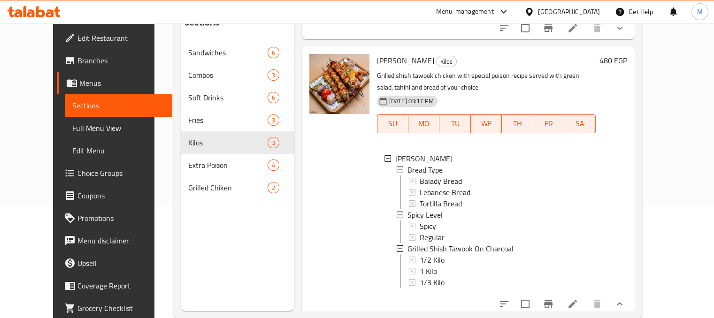
scroll to position [108, 0]
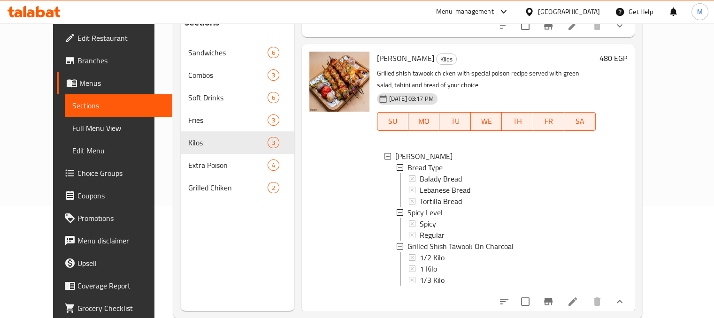
click at [586, 293] on li at bounding box center [573, 301] width 26 height 17
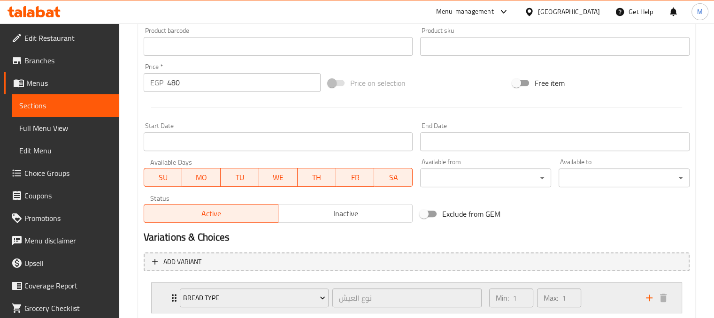
scroll to position [313, 0]
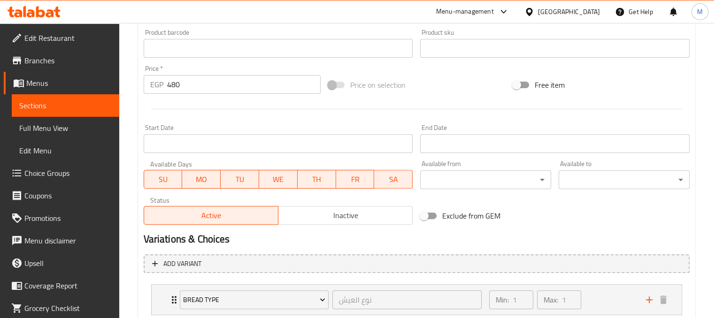
click at [196, 85] on input "480" at bounding box center [244, 84] width 154 height 19
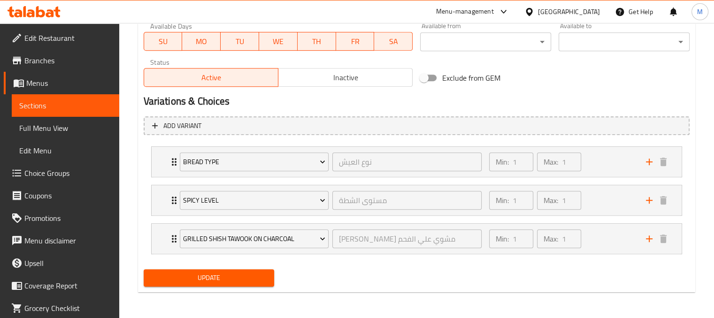
type input "0"
click at [251, 270] on button "Update" at bounding box center [209, 277] width 131 height 17
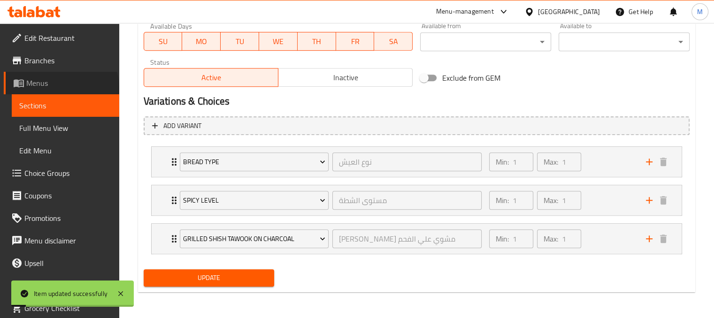
click at [61, 88] on span "Menus" at bounding box center [68, 82] width 85 height 11
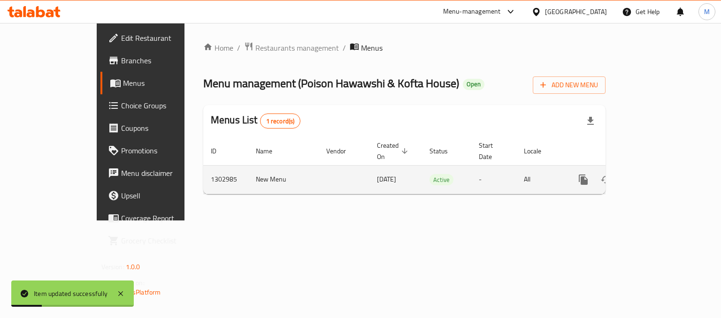
click at [670, 169] on td "enhanced table" at bounding box center [617, 179] width 105 height 29
click at [655, 176] on icon "enhanced table" at bounding box center [651, 180] width 8 height 8
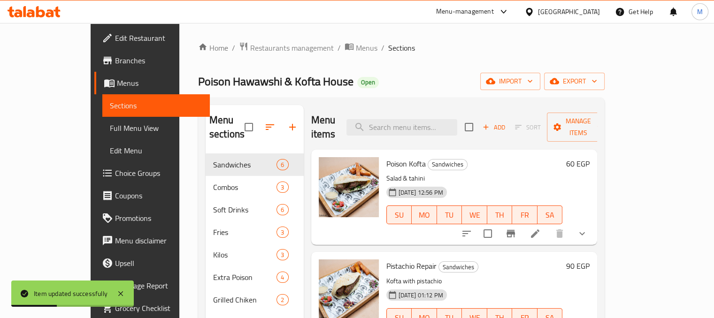
scroll to position [307, 0]
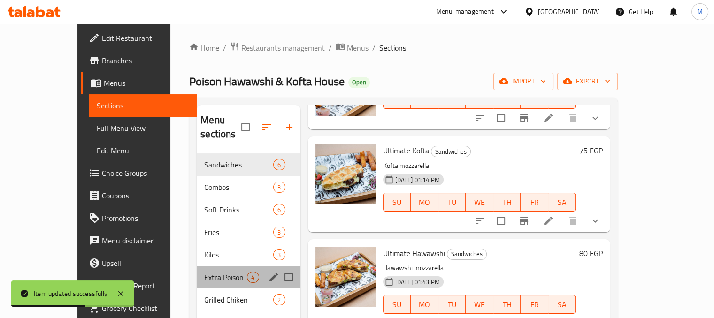
click at [197, 266] on div "Extra Poison 4" at bounding box center [248, 277] width 103 height 23
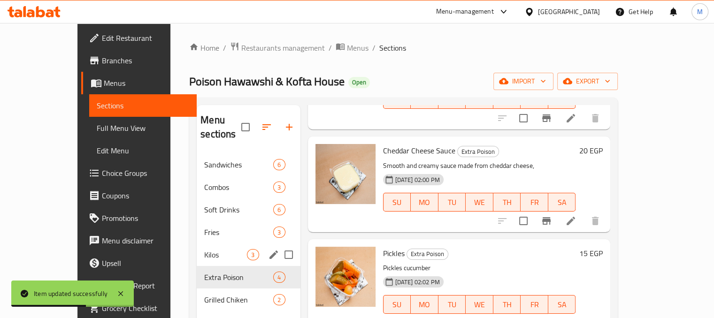
click at [218, 249] on span "Kilos" at bounding box center [225, 254] width 43 height 11
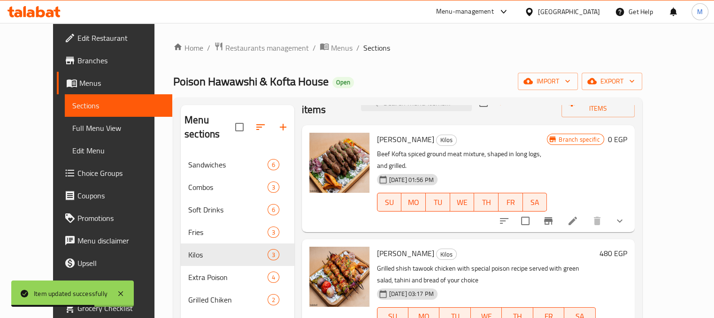
scroll to position [131, 0]
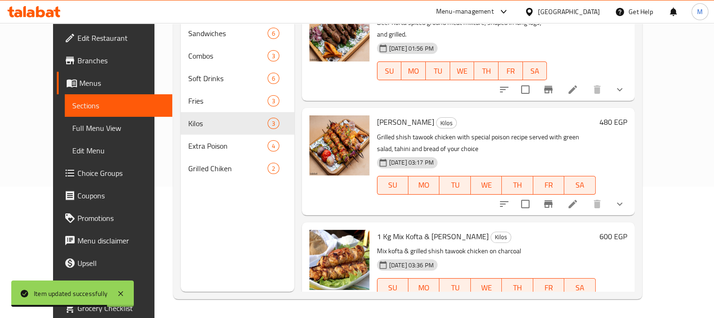
click at [631, 295] on button "show more" at bounding box center [619, 306] width 23 height 23
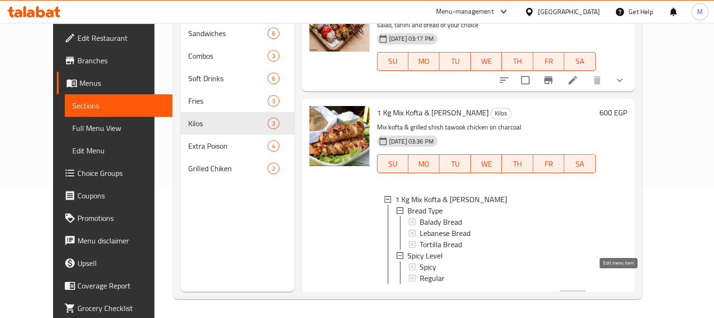
click at [578, 293] on icon at bounding box center [572, 298] width 11 height 11
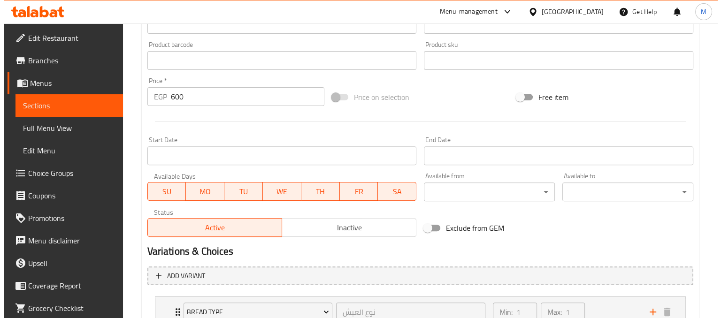
scroll to position [412, 0]
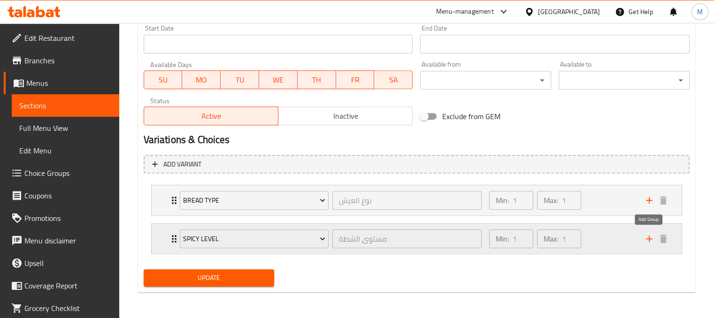
click at [649, 237] on icon "add" at bounding box center [649, 239] width 7 height 7
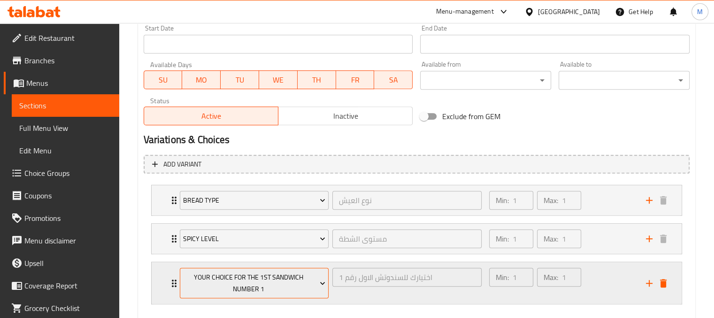
click at [273, 289] on span "Your Choice For The 1st Sandwich Number 1" at bounding box center [254, 283] width 142 height 23
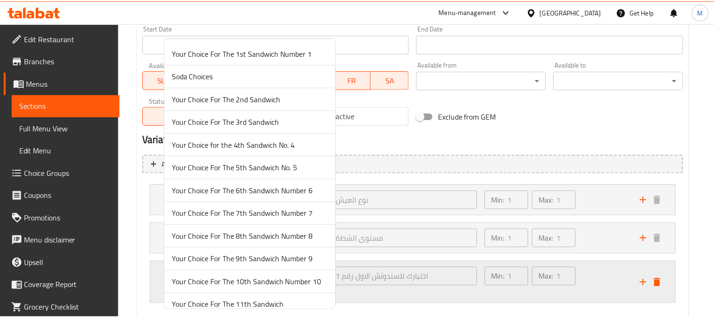
scroll to position [216, 0]
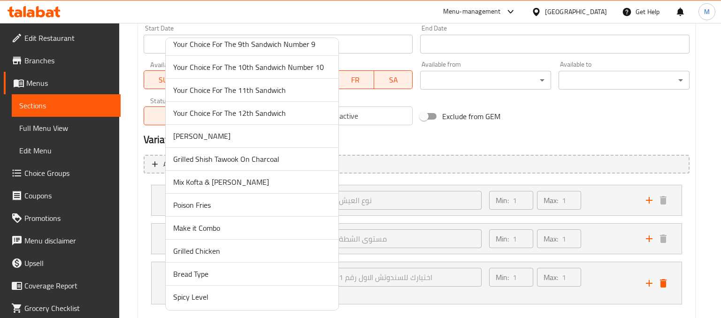
click at [239, 185] on span "Mix Kofta & Shish Tawook" at bounding box center [252, 182] width 158 height 11
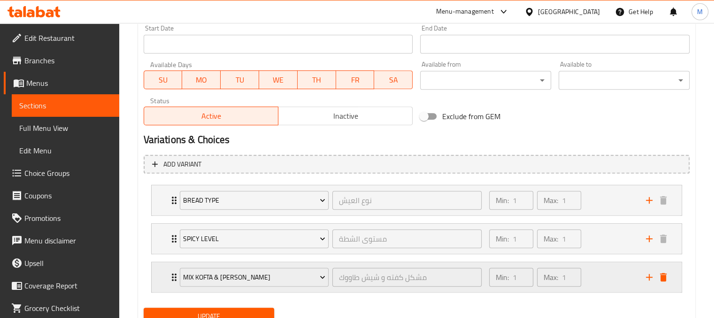
click at [649, 275] on icon "add" at bounding box center [649, 277] width 7 height 7
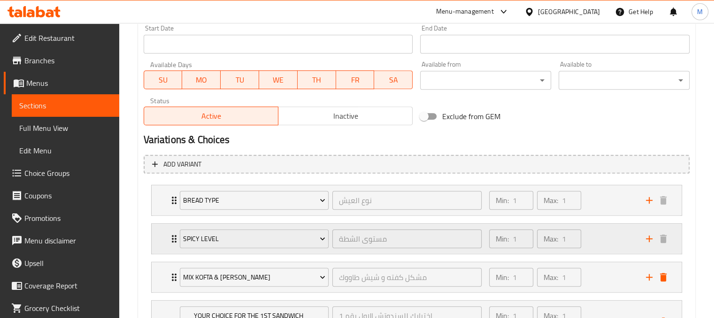
scroll to position [500, 0]
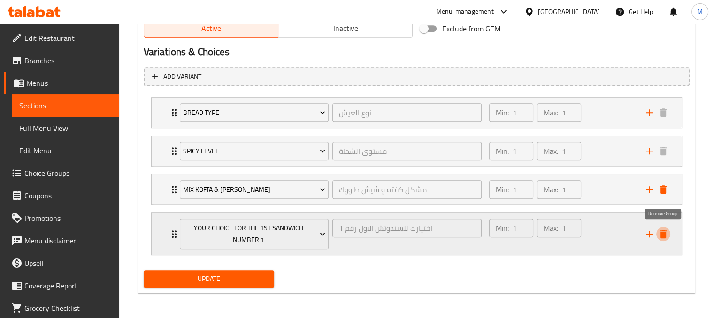
click at [659, 232] on icon "delete" at bounding box center [663, 234] width 11 height 11
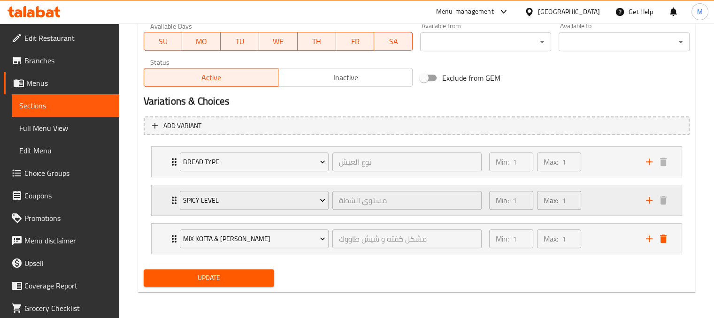
click at [612, 202] on div "Min: 1 ​ Max: 1 ​" at bounding box center [562, 200] width 157 height 30
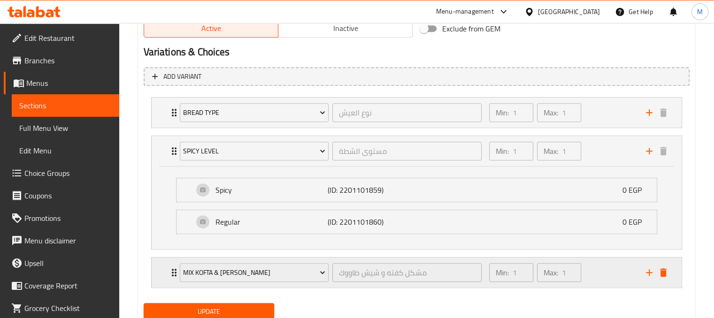
click at [609, 278] on div "Min: 1 ​ Max: 1 ​" at bounding box center [562, 273] width 157 height 30
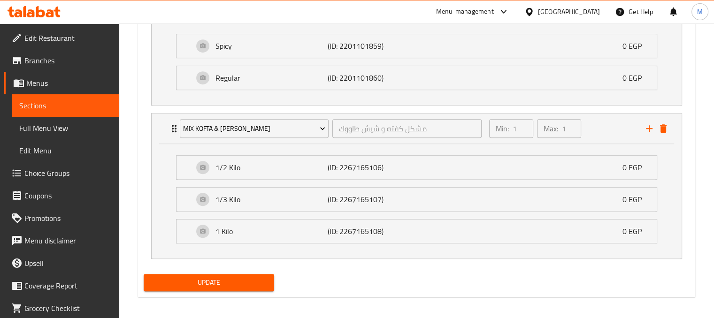
scroll to position [644, 0]
click at [236, 282] on span "Update" at bounding box center [209, 283] width 116 height 12
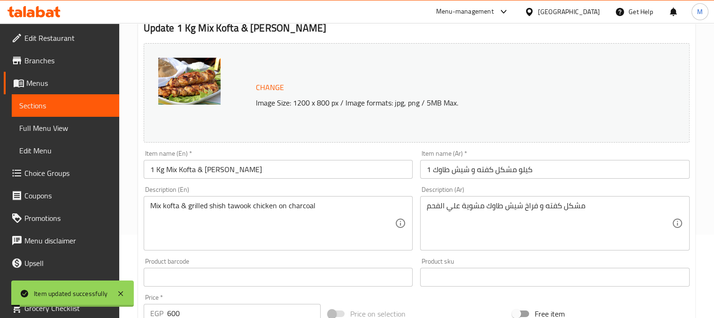
scroll to position [79, 0]
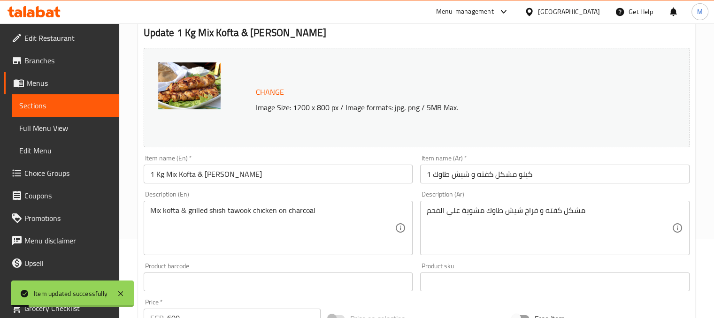
click at [54, 168] on span "Choice Groups" at bounding box center [67, 173] width 87 height 11
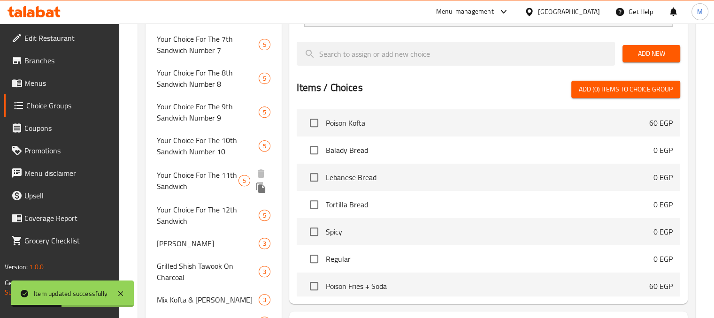
scroll to position [396, 0]
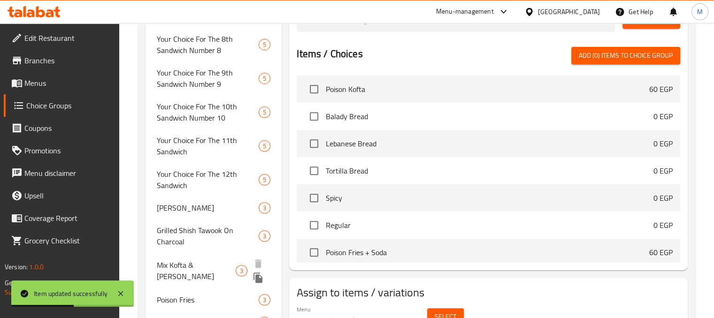
click at [202, 262] on span "Mix Kofta & Shish Tawook" at bounding box center [196, 271] width 79 height 23
type input "Mix Kofta & Shish Tawook"
type input "مشكل كفته و شيش طاووك"
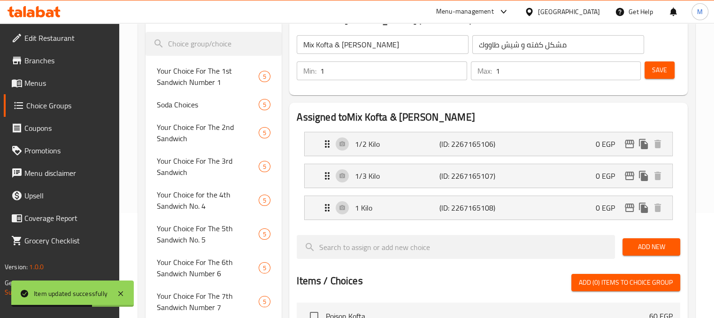
scroll to position [81, 0]
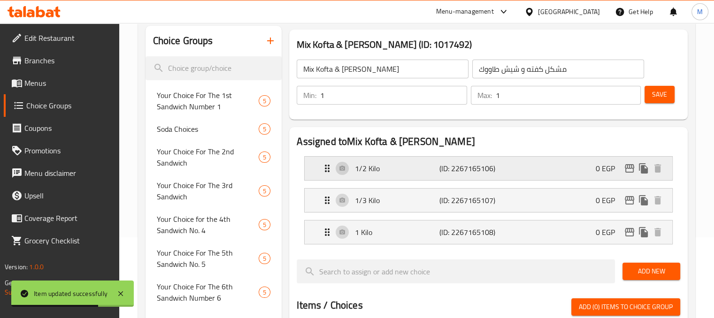
click at [584, 162] on div "1/2 Kilo (ID: 2267165106) 0 EGP" at bounding box center [491, 168] width 339 height 23
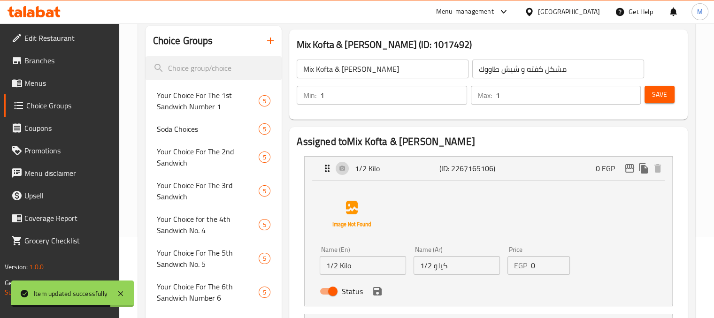
click at [547, 265] on input "0" at bounding box center [550, 265] width 39 height 19
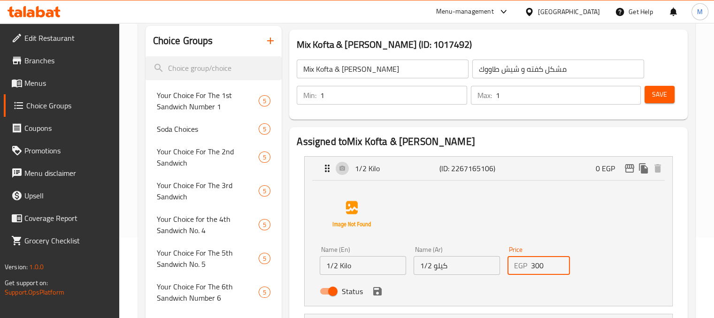
click at [381, 293] on icon "save" at bounding box center [377, 291] width 8 height 8
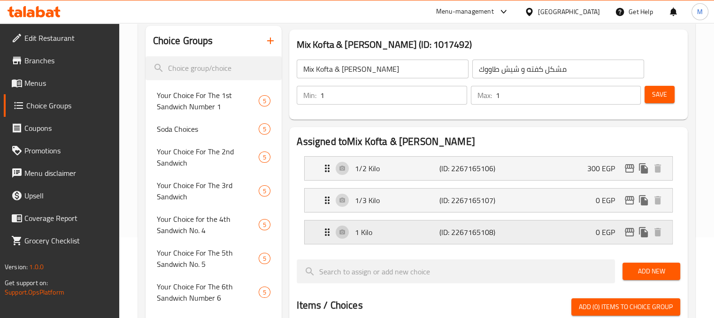
type input "300"
click at [558, 207] on div "1/3 Kilo (ID: 2267165107) 0 EGP" at bounding box center [491, 200] width 339 height 23
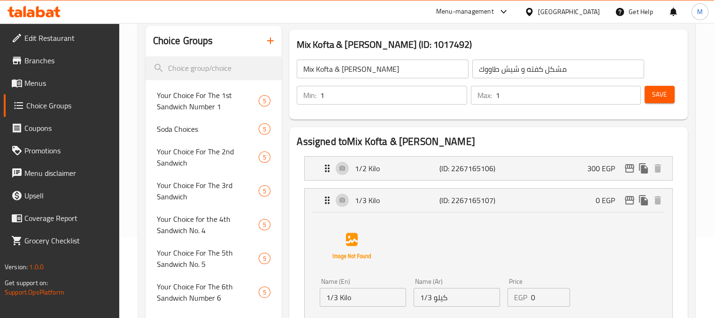
click at [553, 302] on input "0" at bounding box center [550, 297] width 39 height 19
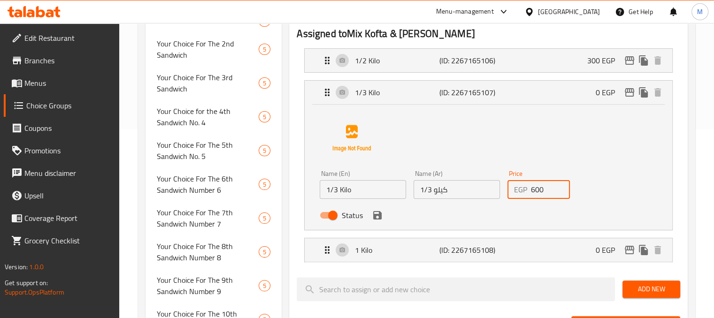
scroll to position [190, 0]
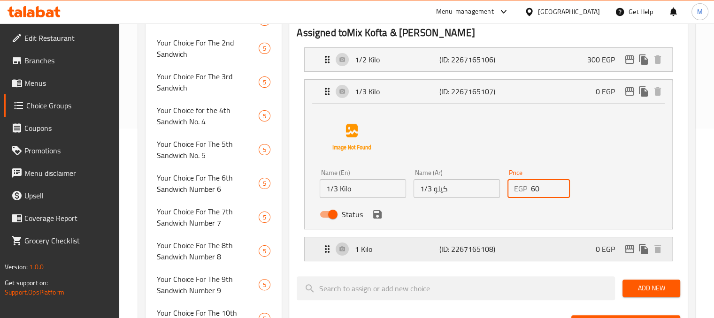
type input "6"
click at [377, 215] on icon "save" at bounding box center [377, 214] width 11 height 11
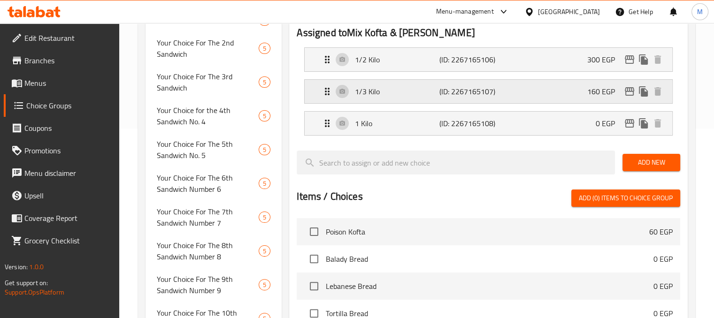
click at [591, 97] on p "160 EGP" at bounding box center [604, 91] width 35 height 11
click at [595, 81] on div "1/3 Kilo (ID: 2267165107) 160 EGP" at bounding box center [491, 91] width 339 height 23
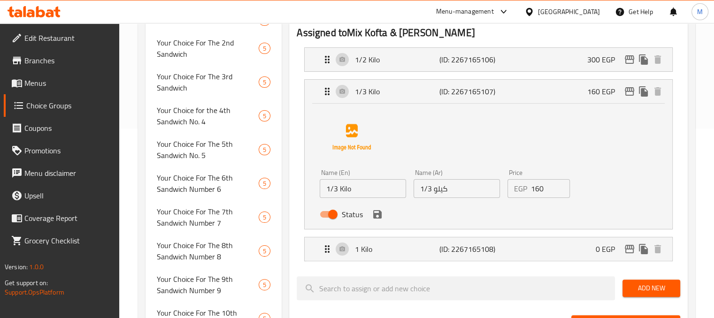
click at [542, 185] on input "160" at bounding box center [550, 188] width 39 height 19
click at [537, 252] on div "1 Kilo (ID: 2267165108) 0 EGP" at bounding box center [491, 249] width 339 height 23
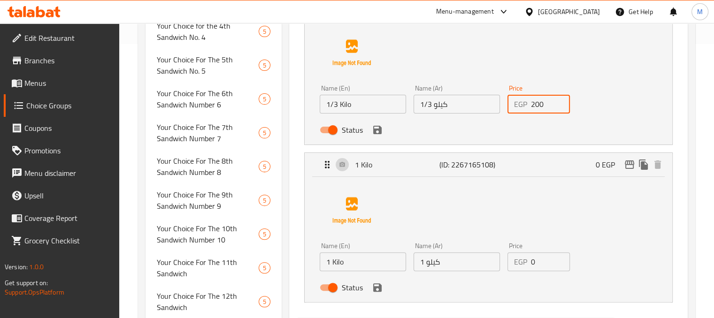
scroll to position [275, 0]
click at [540, 273] on div "Price EGP 0 Price" at bounding box center [539, 257] width 70 height 36
type input "200"
click at [543, 267] on input "0" at bounding box center [550, 261] width 39 height 19
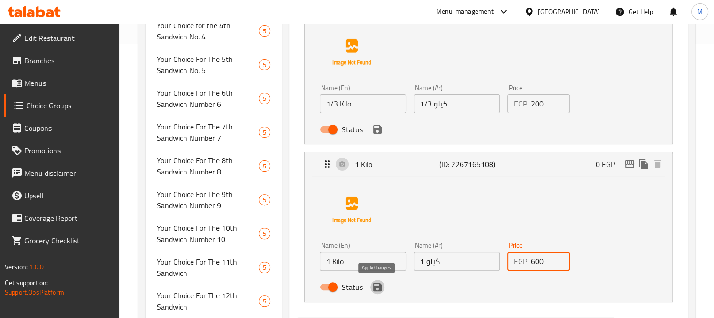
click at [376, 289] on icon "save" at bounding box center [377, 287] width 11 height 11
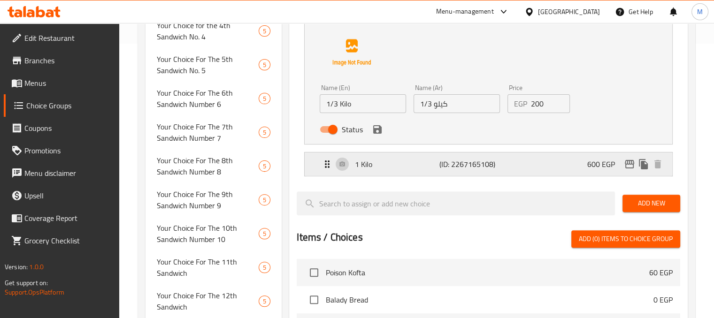
type input "600"
click at [378, 131] on icon "save" at bounding box center [377, 129] width 11 height 11
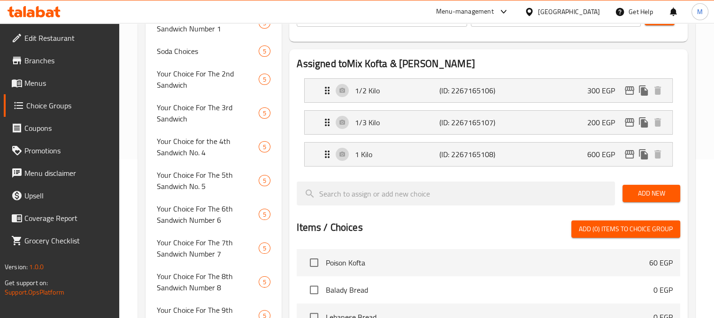
scroll to position [154, 0]
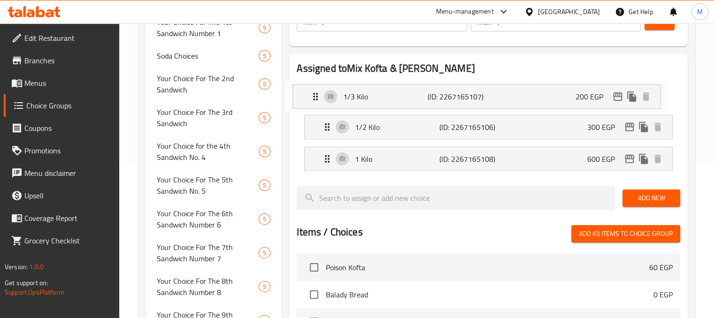
drag, startPoint x: 456, startPoint y: 129, endPoint x: 443, endPoint y: 94, distance: 37.0
click at [443, 94] on nav "1/2 Kilo (ID: 2267165106) 300 EGP Name (En) 1/2 Kilo Name (En) Name (Ar) 1/2 كي…" at bounding box center [489, 127] width 384 height 103
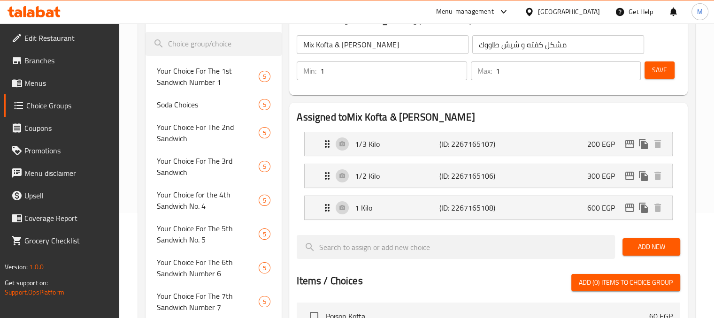
click at [655, 74] on span "Save" at bounding box center [659, 70] width 15 height 12
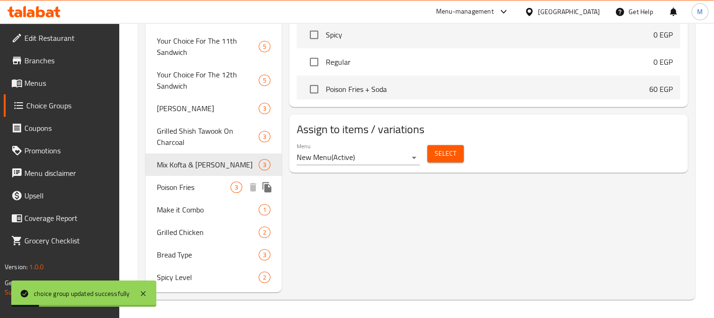
scroll to position [496, 0]
click at [205, 151] on div "Grilled Shish Tawook On Charcoal 3" at bounding box center [214, 137] width 137 height 36
type input "Grilled Shish Tawook On Charcoal"
type input "شيش طاووك مشوي علي الفحم"
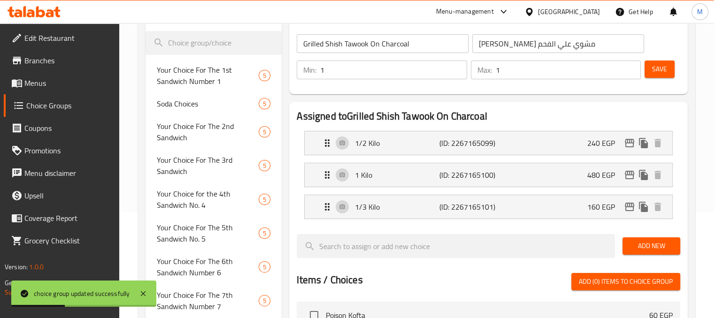
scroll to position [101, 0]
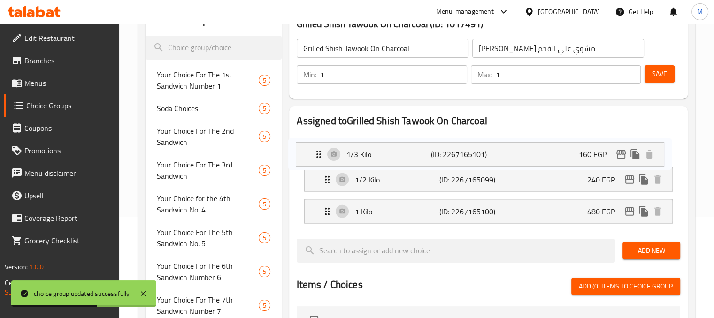
drag, startPoint x: 440, startPoint y: 211, endPoint x: 431, endPoint y: 146, distance: 65.4
click at [431, 146] on nav "1/2 Kilo (ID: 2267165099) 240 EGP Name (En) 1/2 Kilo Name (En) Name (Ar) 1/2 كي…" at bounding box center [489, 179] width 384 height 103
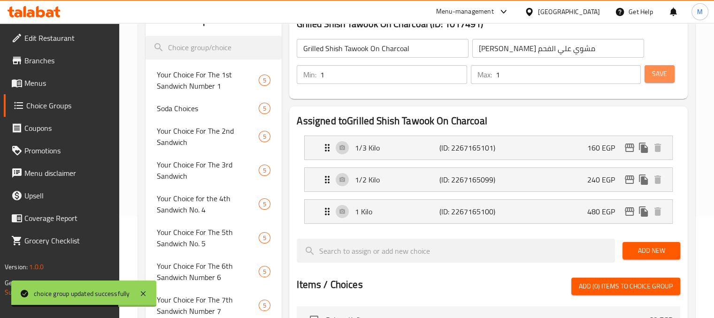
click at [650, 70] on button "Save" at bounding box center [660, 73] width 30 height 17
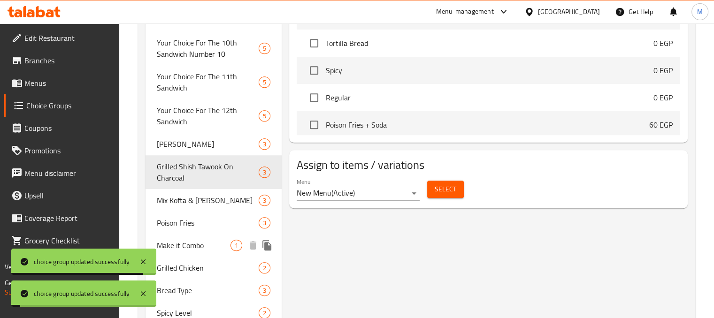
scroll to position [462, 0]
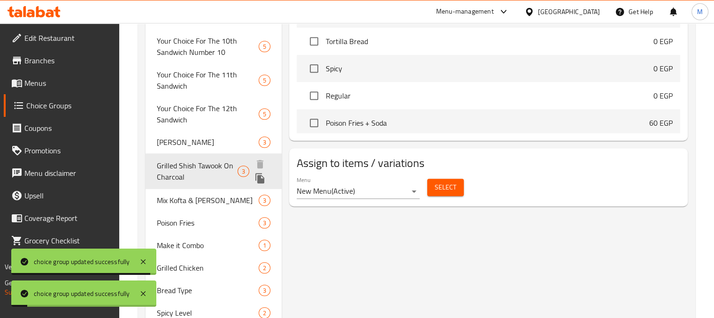
click at [176, 146] on span "Kilo Kofta" at bounding box center [208, 142] width 102 height 11
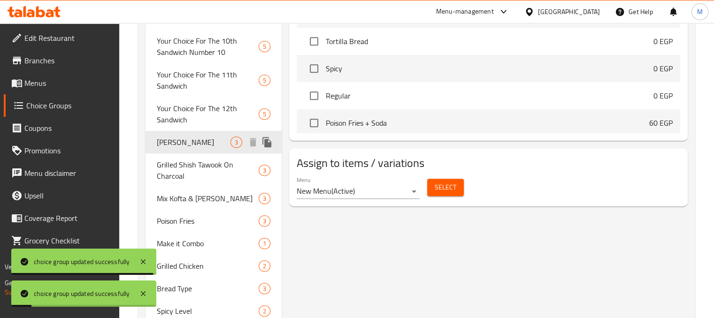
type input "Kilo Kofta"
type input "كيلو الكفته"
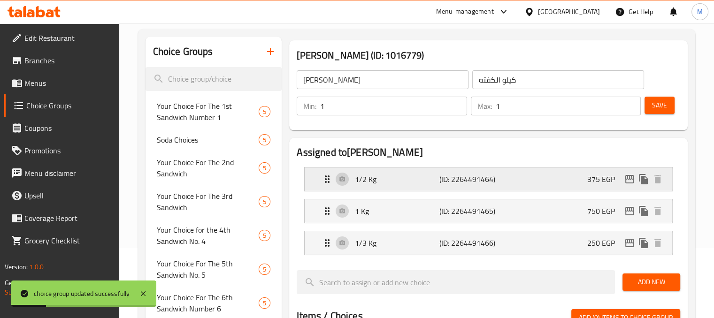
scroll to position [69, 0]
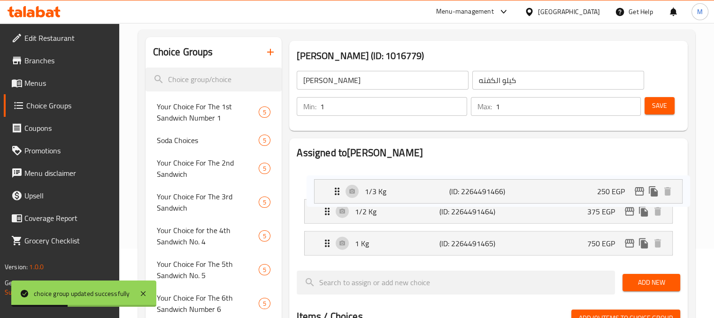
drag, startPoint x: 416, startPoint y: 241, endPoint x: 428, endPoint y: 170, distance: 71.5
click at [428, 170] on nav "1/2 Kg (ID: 2264491464) 375 EGP Name (En) 1/2 Kg Name (En) Name (Ar) 1/2 كيلو N…" at bounding box center [489, 211] width 384 height 103
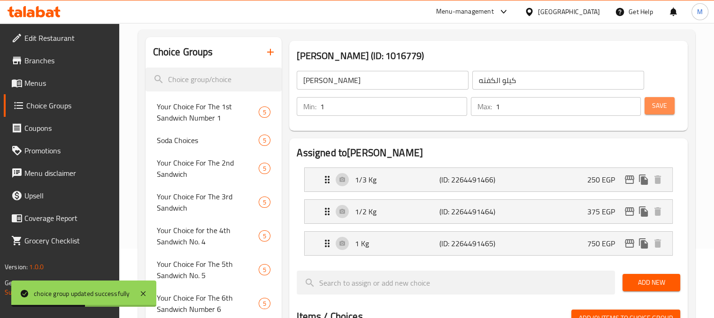
click at [667, 107] on button "Save" at bounding box center [660, 105] width 30 height 17
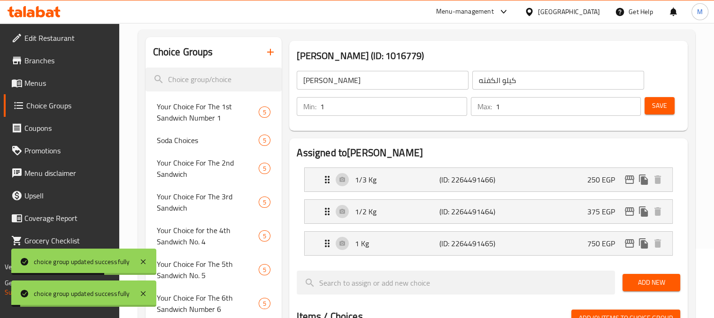
click at [29, 91] on link "Menus" at bounding box center [61, 83] width 115 height 23
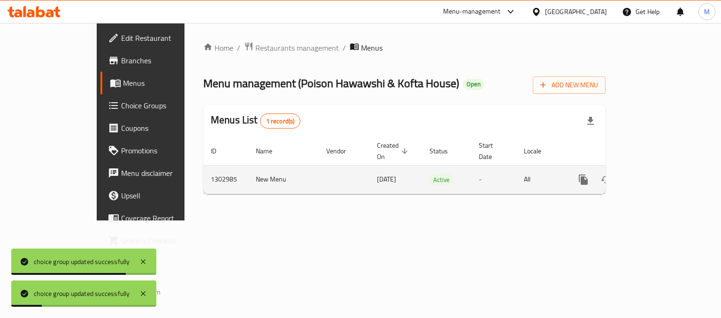
click at [662, 169] on link "enhanced table" at bounding box center [651, 180] width 23 height 23
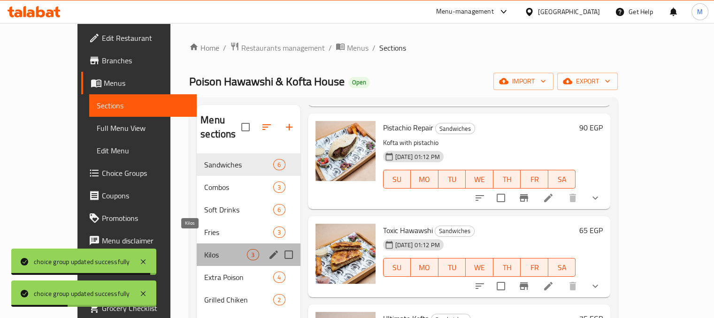
click at [204, 249] on span "Kilos" at bounding box center [225, 254] width 43 height 11
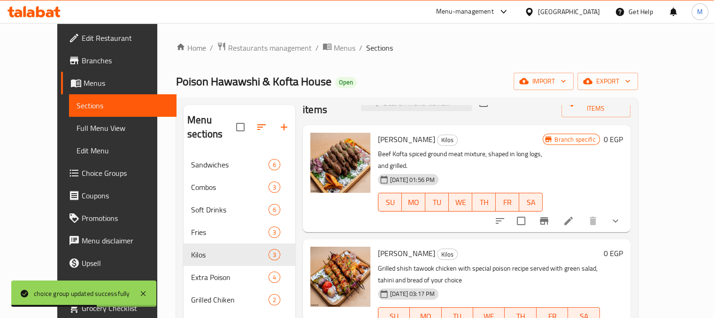
scroll to position [131, 0]
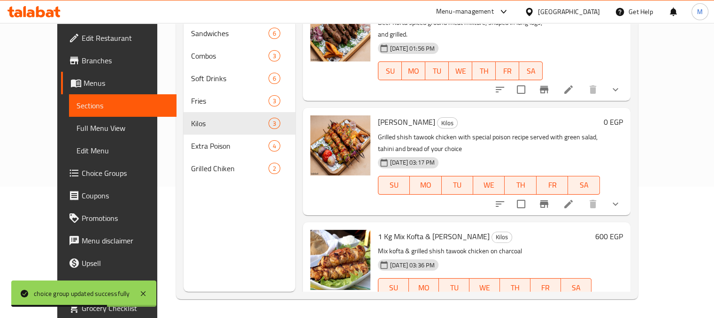
click at [627, 295] on button "show more" at bounding box center [615, 306] width 23 height 23
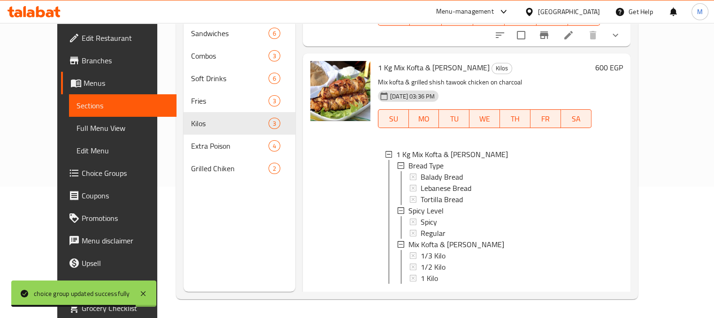
click at [574, 293] on icon at bounding box center [568, 298] width 11 height 11
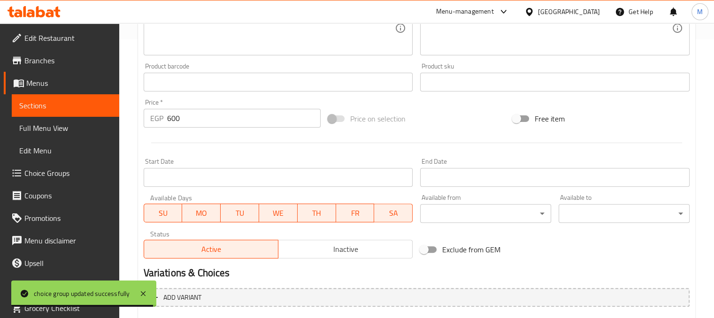
scroll to position [300, 0]
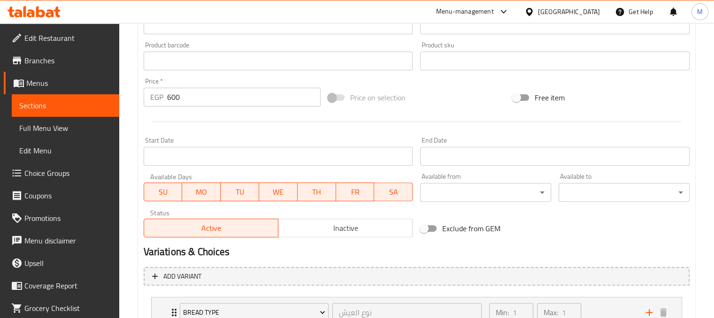
click at [182, 100] on input "600" at bounding box center [244, 97] width 154 height 19
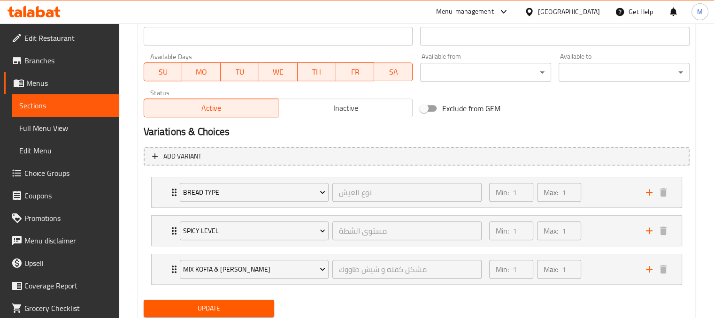
scroll to position [451, 0]
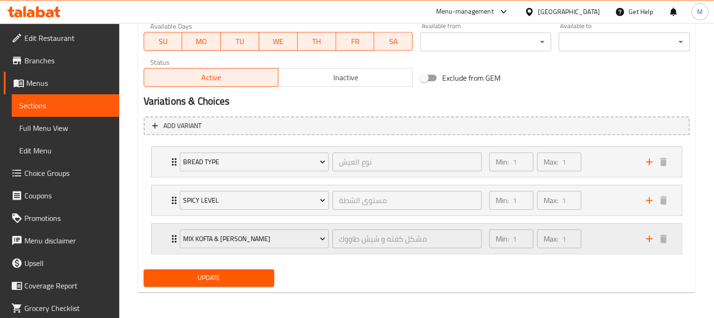
click at [637, 243] on div "Min: 1 ​ Max: 1 ​" at bounding box center [562, 239] width 157 height 30
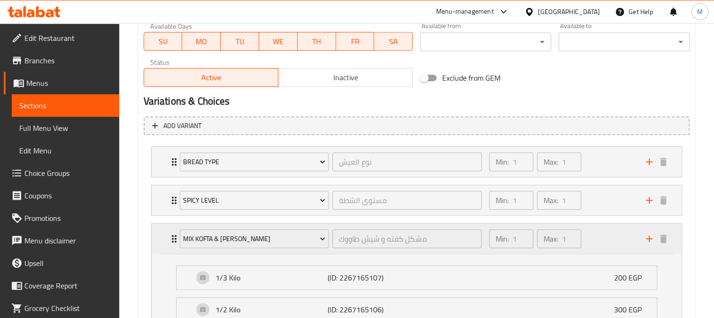
scroll to position [565, 0]
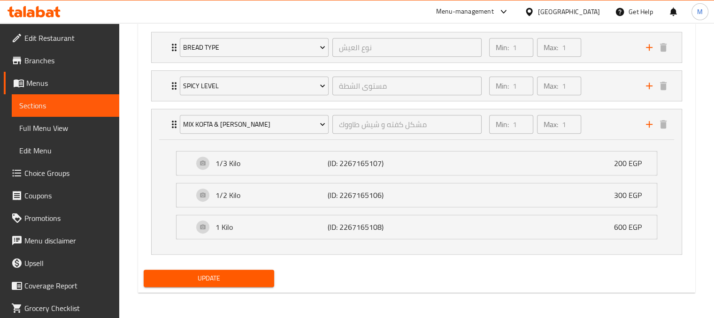
type input "0"
click at [224, 282] on span "Update" at bounding box center [209, 279] width 116 height 12
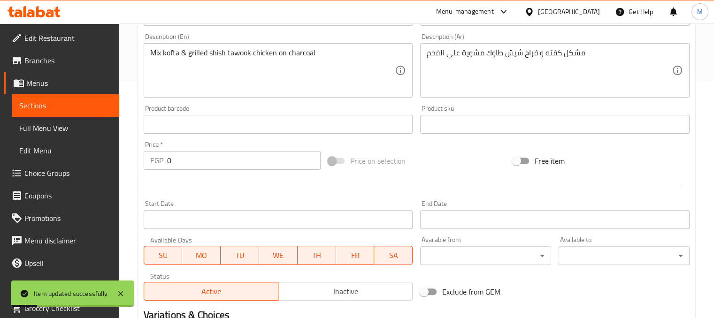
scroll to position [237, 0]
click at [60, 149] on span "Edit Menu" at bounding box center [65, 150] width 92 height 11
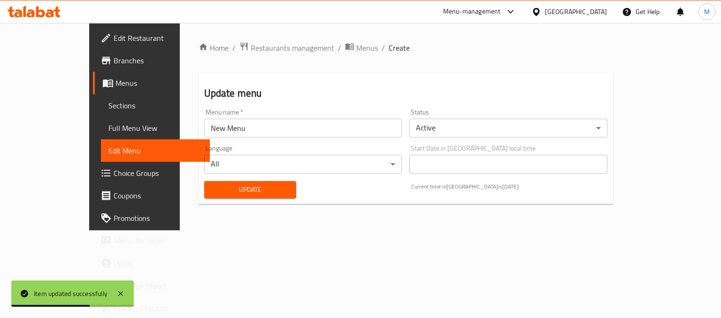
click at [108, 100] on span "Sections" at bounding box center [155, 105] width 94 height 11
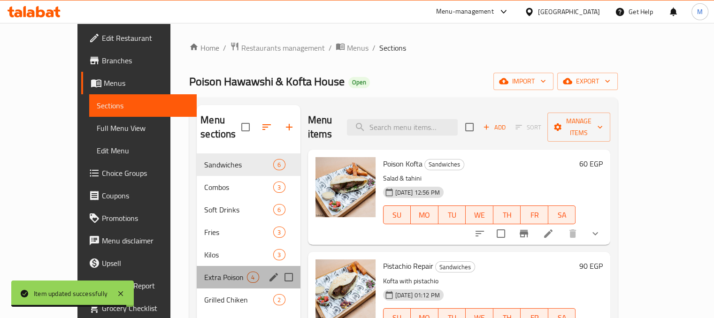
click at [197, 269] on div "Extra Poison 4" at bounding box center [248, 277] width 103 height 23
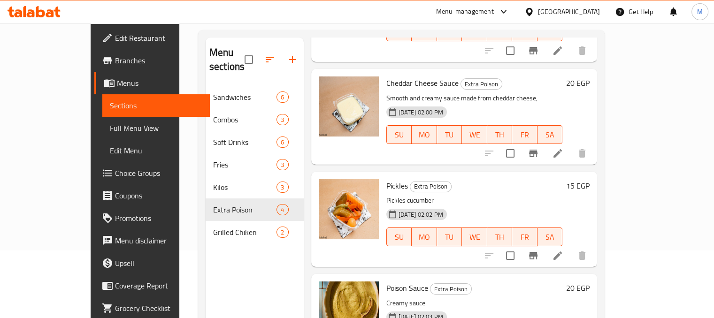
scroll to position [117, 0]
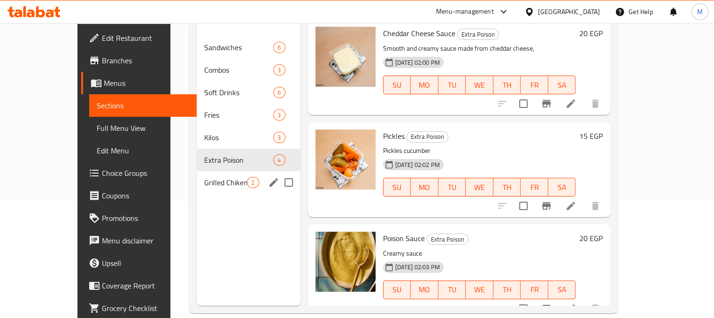
click at [197, 171] on div "Grilled Chiken 2" at bounding box center [248, 182] width 103 height 23
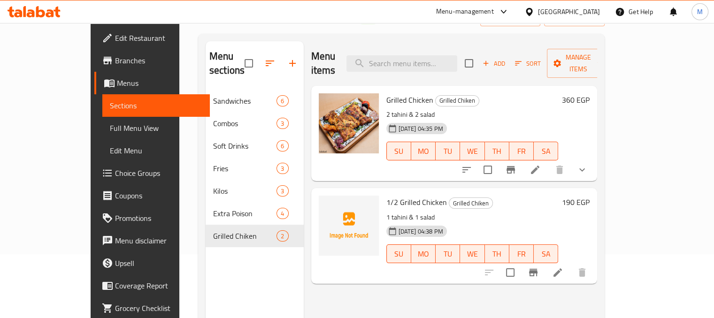
scroll to position [62, 0]
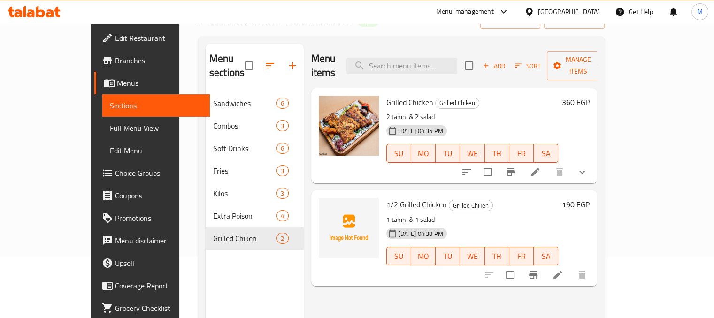
click at [593, 168] on button "show more" at bounding box center [582, 172] width 23 height 23
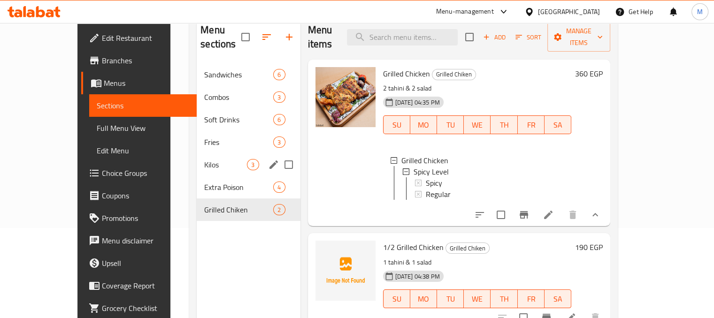
scroll to position [73, 0]
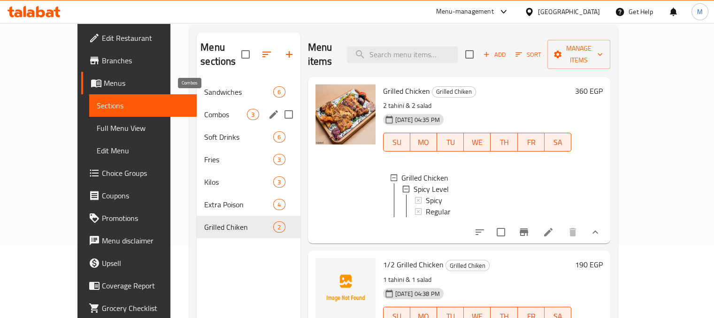
click at [197, 109] on div "Combos 3" at bounding box center [248, 114] width 103 height 23
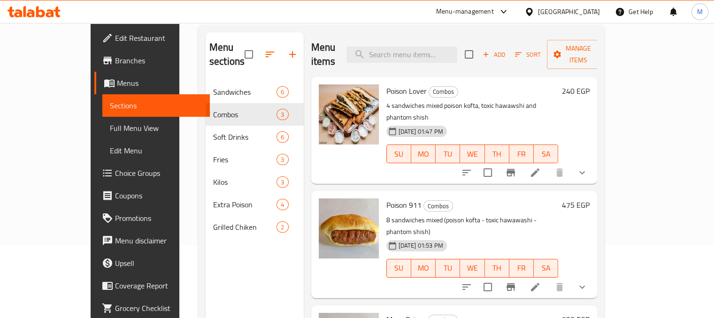
click at [115, 175] on span "Choice Groups" at bounding box center [158, 173] width 87 height 11
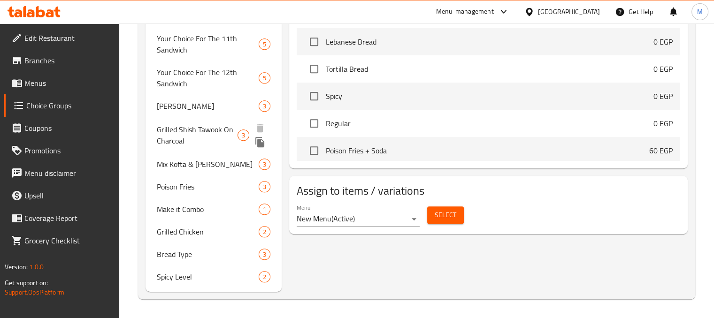
scroll to position [496, 0]
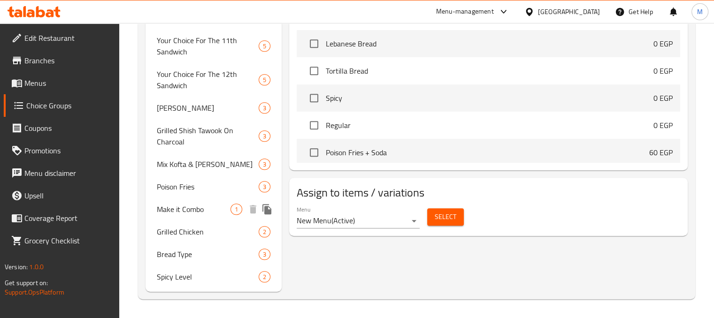
click at [192, 215] on span "Make it Combo" at bounding box center [194, 209] width 74 height 11
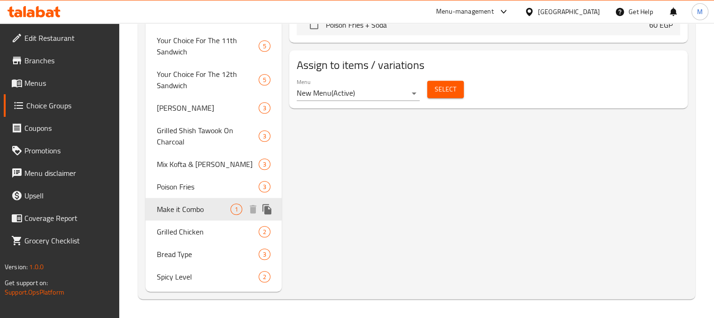
type input "Make it Combo"
type input "خليها كومبو"
type input "0"
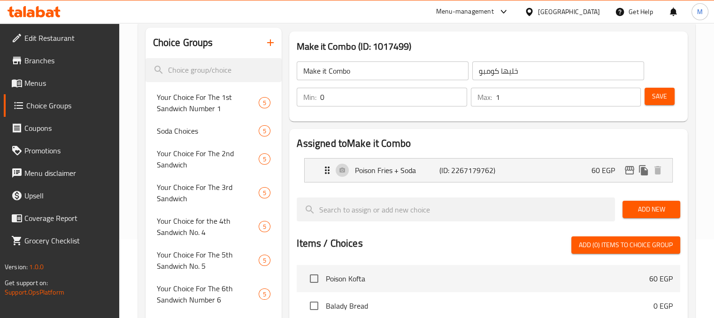
scroll to position [78, 0]
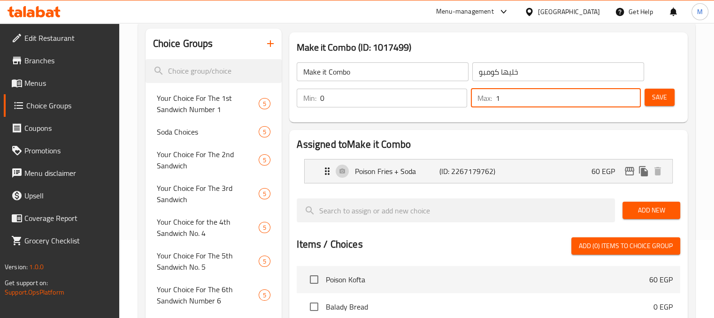
click at [515, 103] on input "1" at bounding box center [568, 98] width 145 height 19
type input "4"
click at [653, 104] on button "Save" at bounding box center [660, 97] width 30 height 17
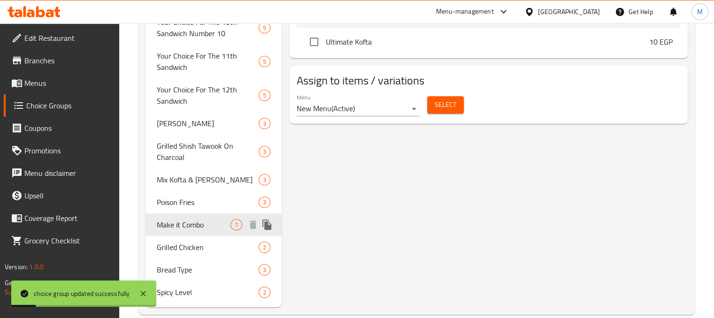
scroll to position [496, 0]
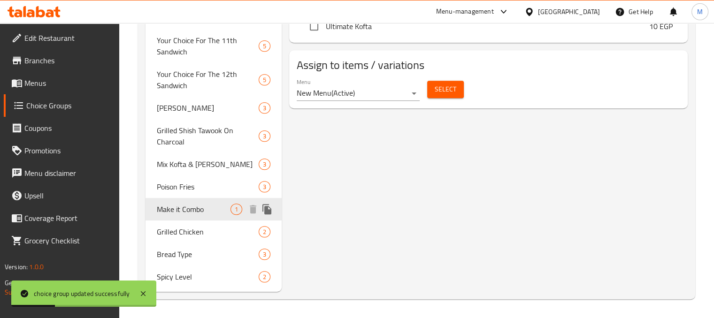
click at [227, 212] on span "Make it Combo" at bounding box center [194, 209] width 74 height 11
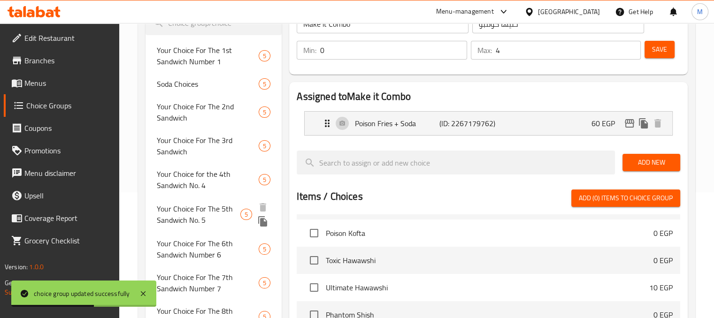
scroll to position [0, 0]
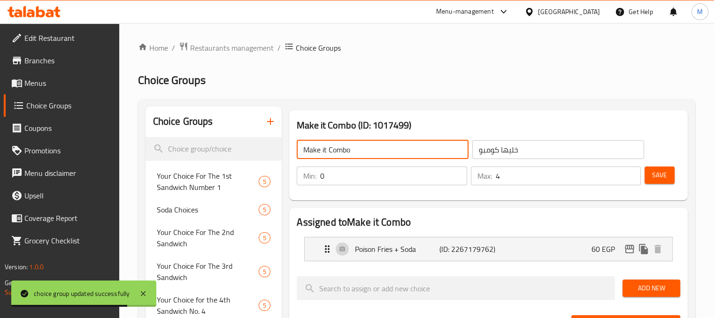
click at [397, 155] on input "Make it Combo" at bounding box center [383, 149] width 172 height 19
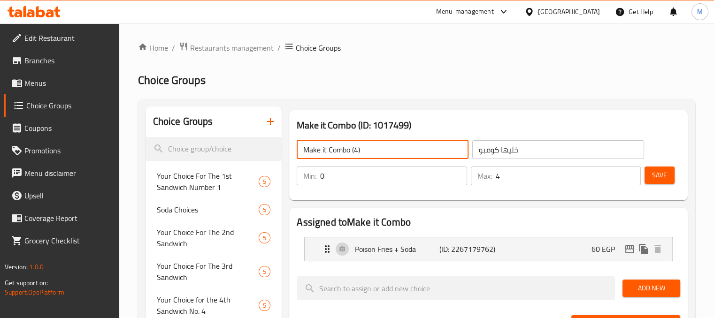
type input "Make it Combo (4)"
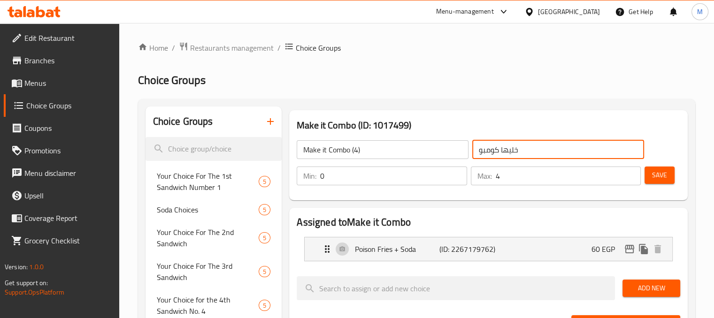
click at [547, 159] on input "خليها كومبو" at bounding box center [558, 149] width 172 height 19
type input "خليها كومبو (4)"
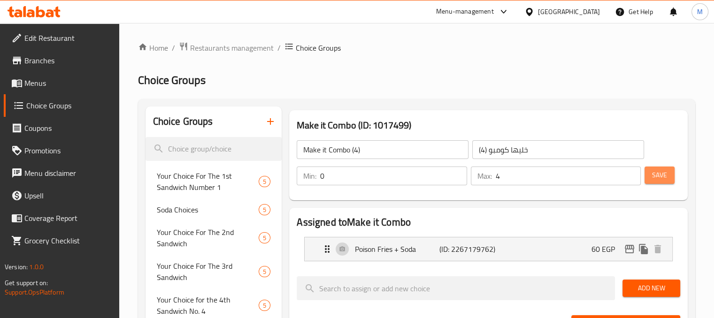
click at [659, 175] on span "Save" at bounding box center [659, 175] width 15 height 12
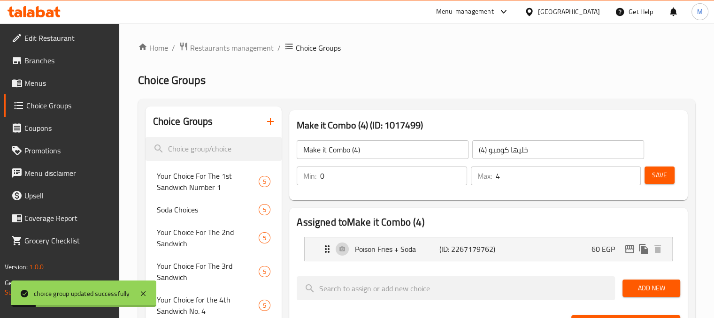
click at [412, 145] on input "Make it Combo (4)" at bounding box center [383, 149] width 172 height 19
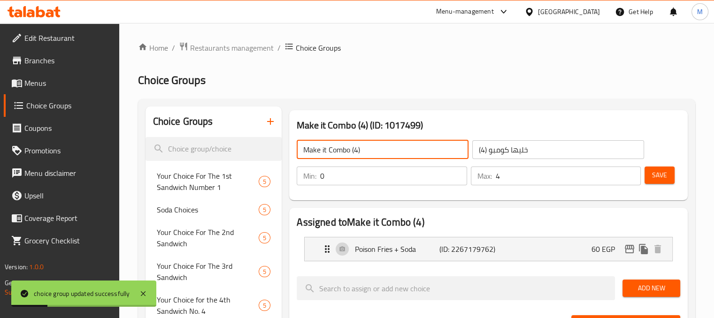
paste input "الكفتة هي مزيج من اللحم المفروم المتبل، يُشكّل عادةً على شكل كرات أو أصابع، ويُ…"
type input "Make it Combo (4)"
click at [371, 143] on input "Make it Combo (4)" at bounding box center [383, 149] width 172 height 19
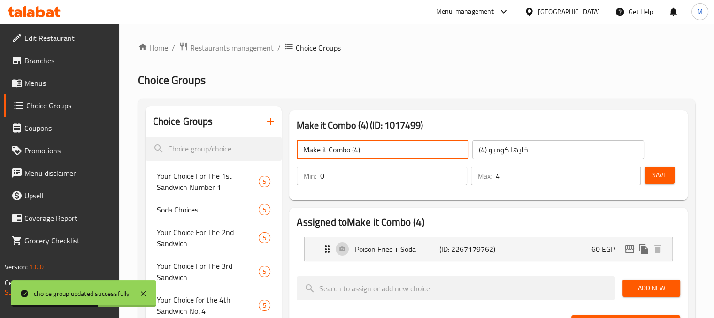
click at [278, 119] on button "button" at bounding box center [270, 121] width 23 height 23
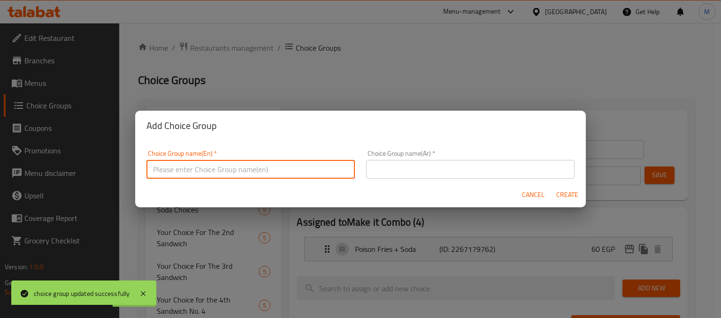
click at [208, 173] on input "text" at bounding box center [250, 169] width 208 height 19
paste input "Make it Combo (4)"
type input "Make it Combo (8)"
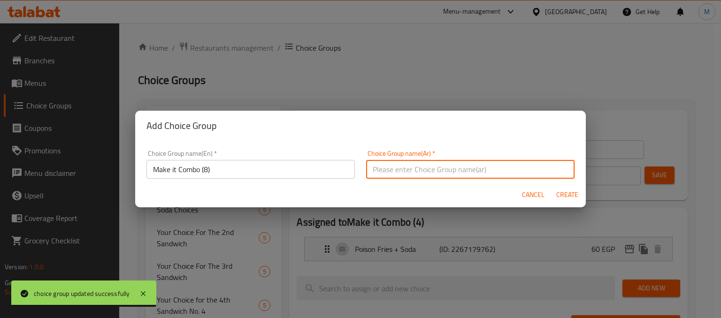
click at [411, 175] on input "text" at bounding box center [470, 169] width 208 height 19
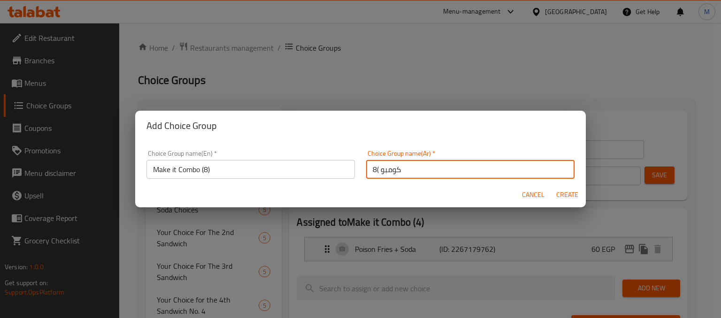
type input "كومبو )8("
type input "كومبو (8)"
click at [570, 190] on span "Create" at bounding box center [567, 195] width 23 height 12
type input "Make it Combo (8)"
type input "كومبو (8)"
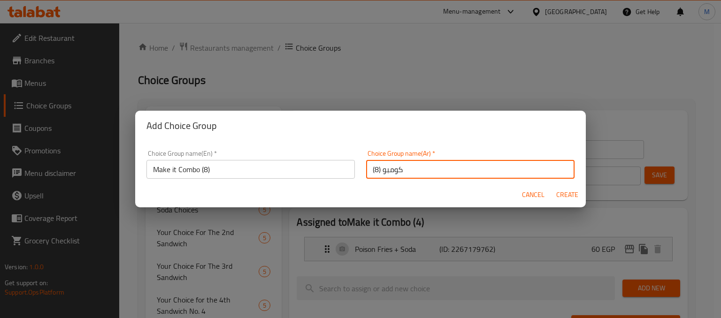
type input "0"
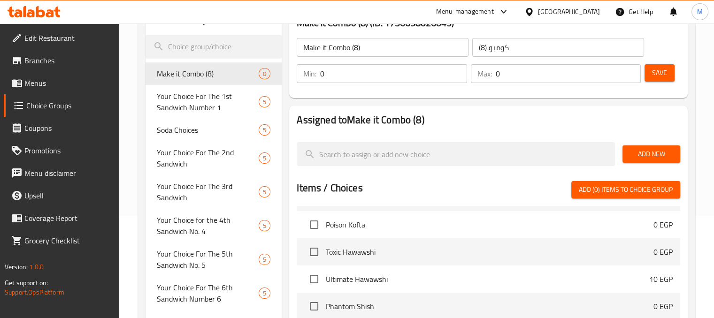
scroll to position [103, 0]
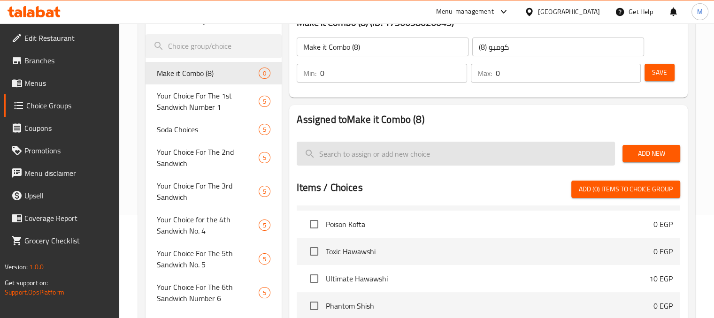
click at [370, 153] on input "search" at bounding box center [456, 154] width 318 height 24
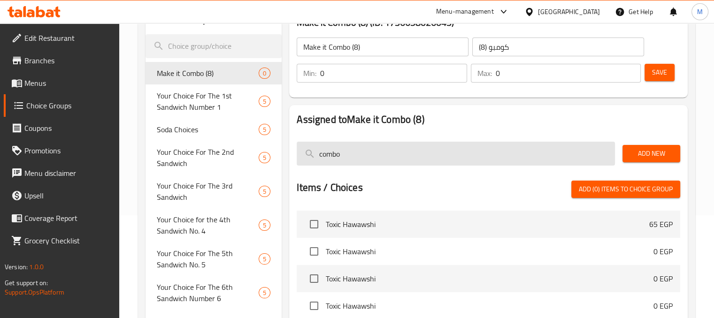
scroll to position [0, 0]
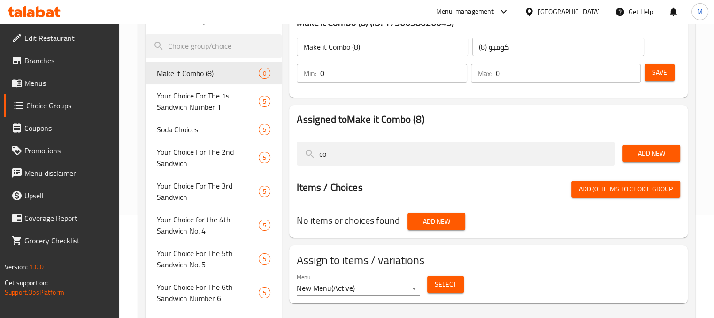
type input "c"
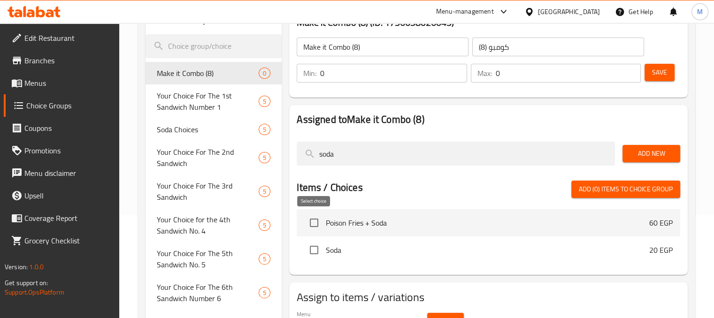
type input "soda"
click at [315, 226] on input "checkbox" at bounding box center [314, 223] width 20 height 20
checkbox input "true"
click at [629, 154] on button "Add New" at bounding box center [652, 153] width 58 height 17
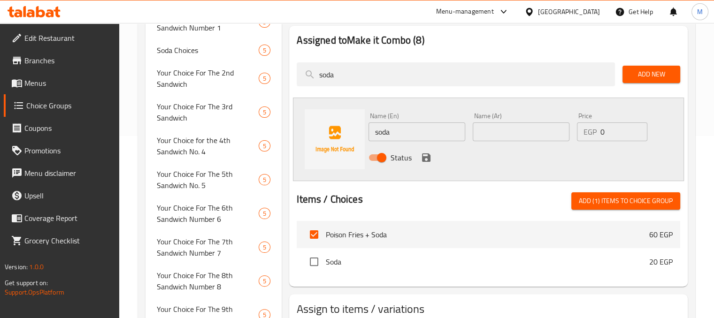
scroll to position [183, 0]
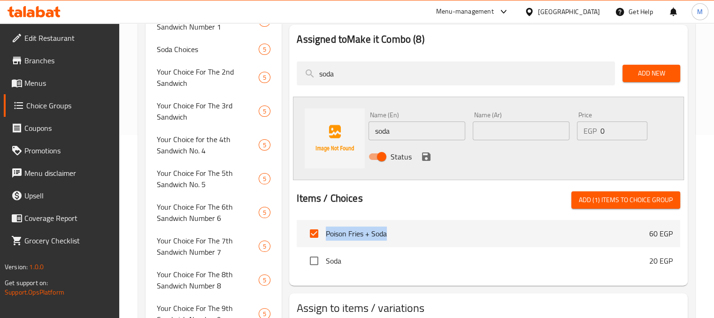
drag, startPoint x: 397, startPoint y: 231, endPoint x: 327, endPoint y: 231, distance: 70.0
click at [327, 231] on span "Poison Fries + Soda" at bounding box center [487, 233] width 323 height 11
copy span "Poison Fries + Soda"
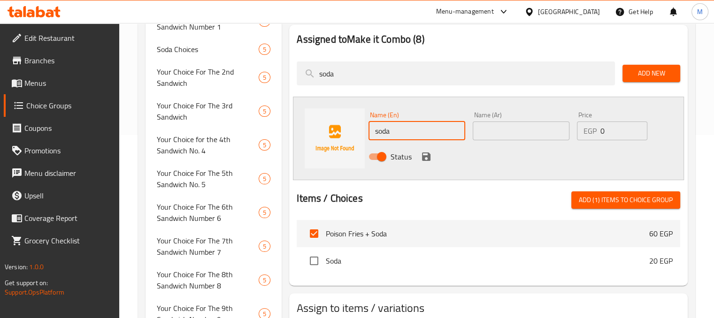
click at [395, 135] on input "soda" at bounding box center [417, 131] width 97 height 19
paste input "Poison Fries + Soda"
drag, startPoint x: 389, startPoint y: 129, endPoint x: 322, endPoint y: 134, distance: 67.4
click at [322, 134] on div "Name (En) sodaPoison Fries + Soda Name (En) Name (Ar) Name (Ar) Price EGP 0 Pri…" at bounding box center [488, 139] width 391 height 84
type input "Poison Fries + Soda"
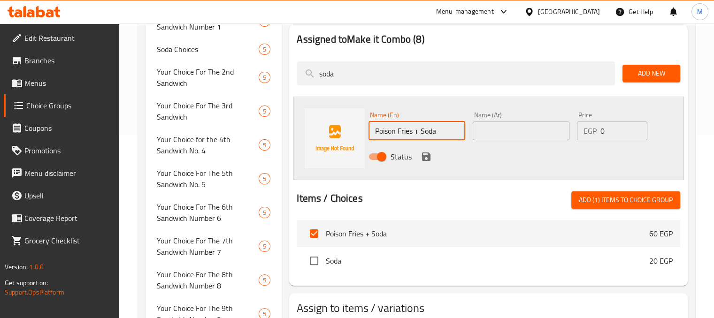
click at [480, 137] on input "text" at bounding box center [521, 131] width 97 height 19
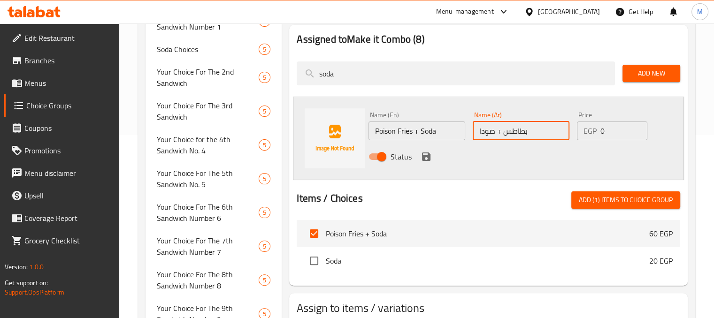
type input "بطاطس + صودا"
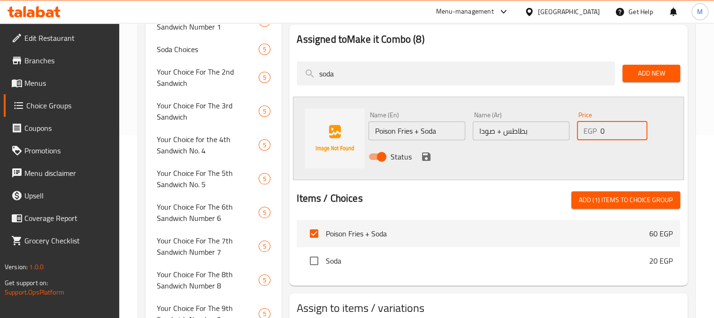
click at [624, 134] on input "0" at bounding box center [623, 131] width 47 height 19
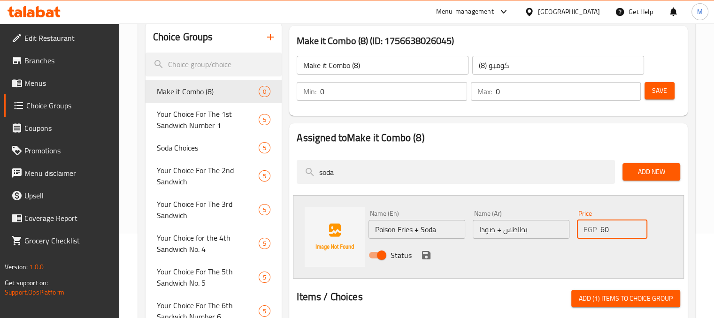
scroll to position [82, 0]
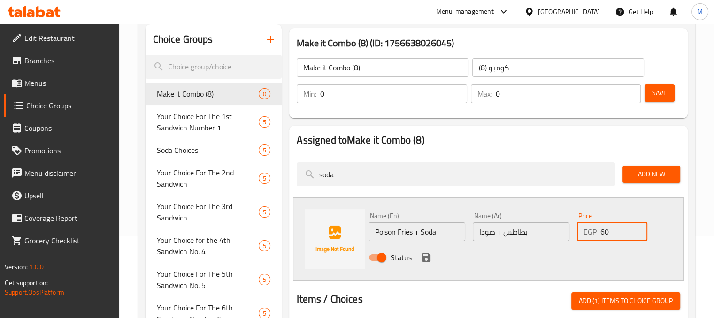
type input "60"
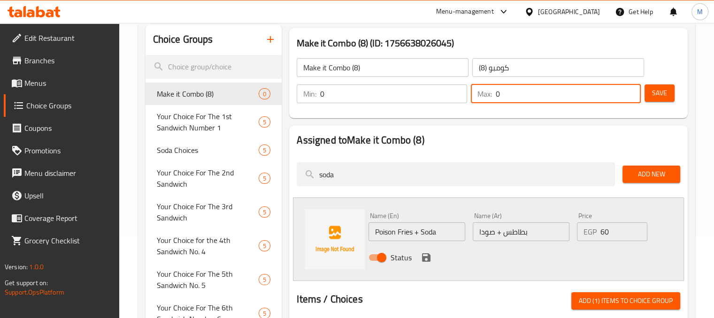
click at [524, 85] on input "0" at bounding box center [568, 94] width 145 height 19
type input "8"
click at [424, 262] on icon "save" at bounding box center [426, 258] width 8 height 8
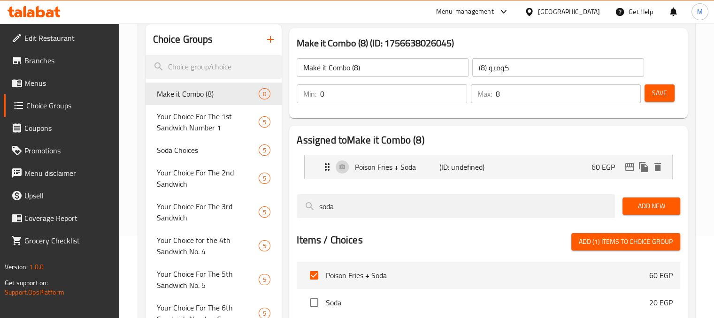
click at [665, 92] on span "Save" at bounding box center [659, 93] width 15 height 12
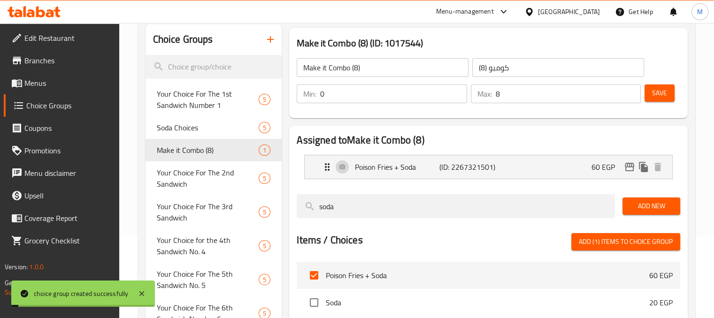
click at [375, 74] on input "Make it Combo (8)" at bounding box center [383, 67] width 172 height 19
click at [395, 56] on div "Make it Combo (8) ​" at bounding box center [383, 67] width 176 height 23
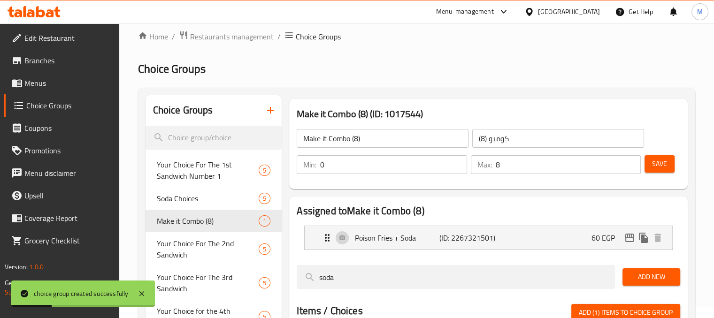
scroll to position [11, 0]
click at [265, 108] on icon "button" at bounding box center [270, 110] width 11 height 11
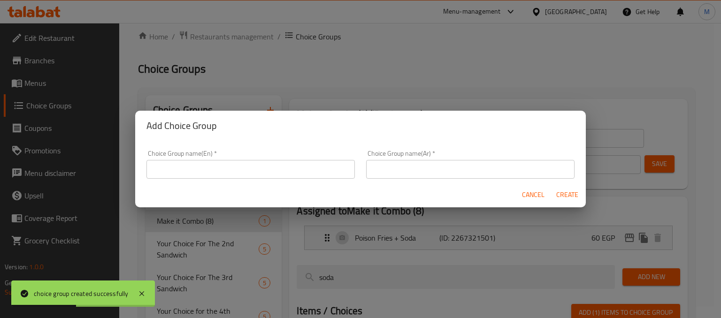
click at [198, 170] on input "text" at bounding box center [250, 169] width 208 height 19
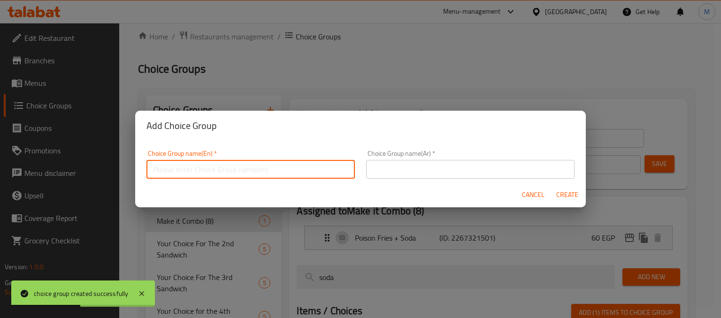
paste input "Make it Combo (8)"
click at [206, 169] on input "Make it Combo (8)" at bounding box center [250, 169] width 208 height 19
type input "Make it Combo (12)"
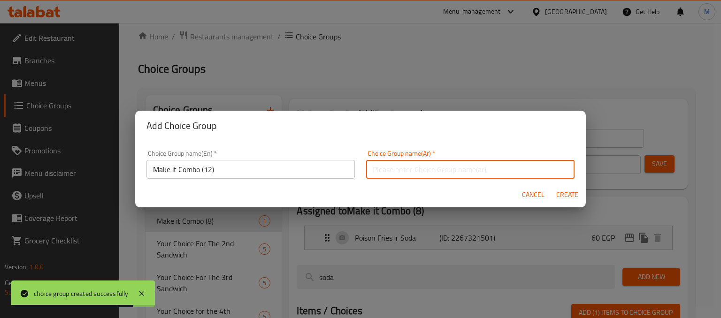
click at [377, 168] on input "text" at bounding box center [470, 169] width 208 height 19
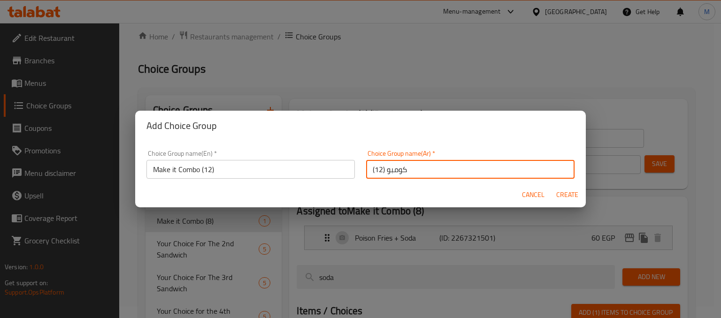
type input "كومبو (12)"
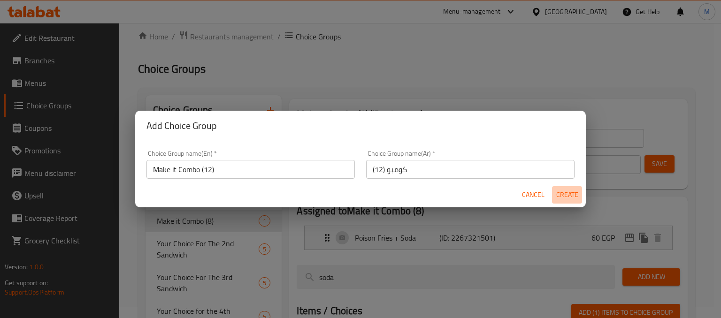
click at [576, 195] on span "Create" at bounding box center [567, 195] width 23 height 12
type input "Make it Combo (12)"
type input "كومبو (12)"
type input "0"
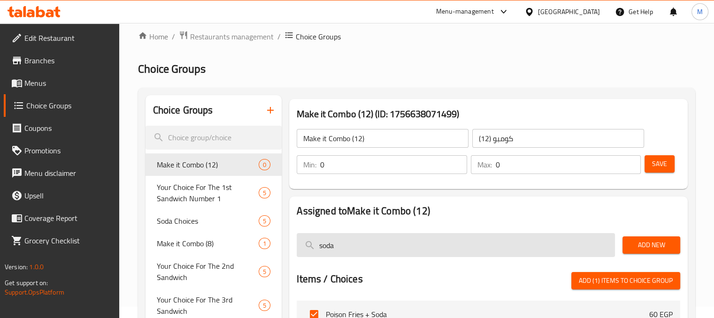
click at [380, 256] on input "soda" at bounding box center [456, 245] width 318 height 24
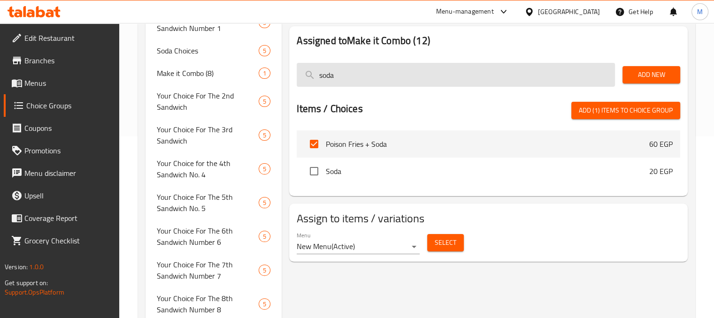
scroll to position [183, 0]
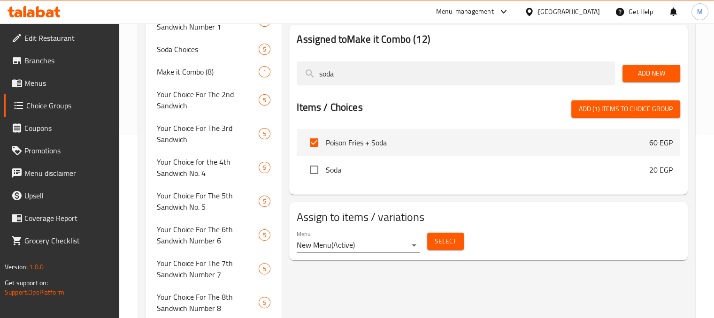
click at [600, 110] on span "Add (1) items to choice group" at bounding box center [626, 109] width 94 height 12
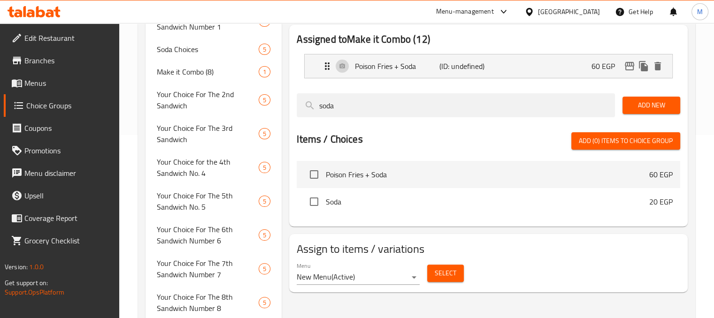
checkbox input "false"
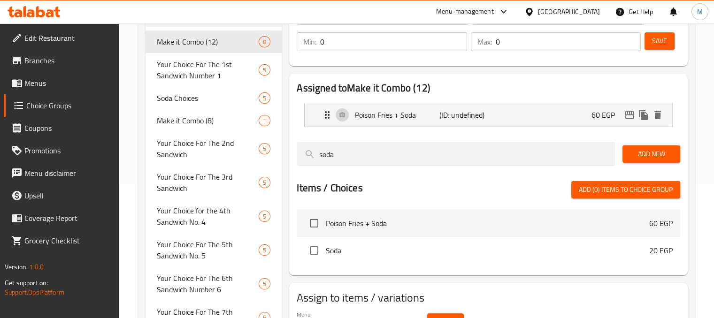
scroll to position [16, 0]
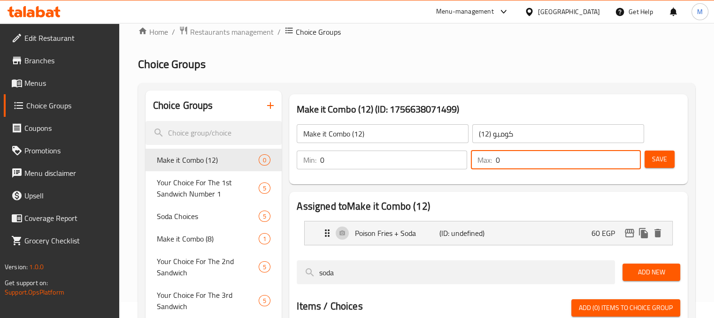
click at [512, 162] on input "0" at bounding box center [568, 160] width 145 height 19
type input "12"
click at [656, 161] on span "Save" at bounding box center [659, 160] width 15 height 12
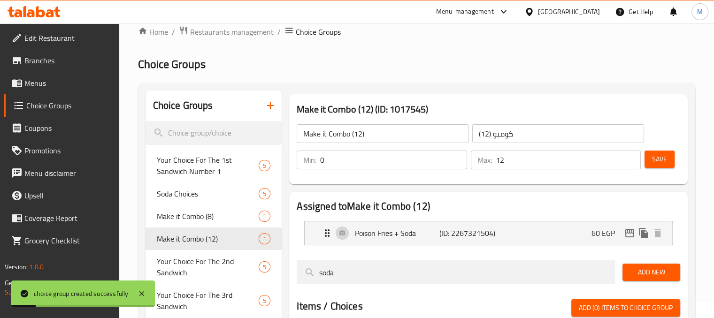
click at [54, 87] on span "Menus" at bounding box center [67, 82] width 87 height 11
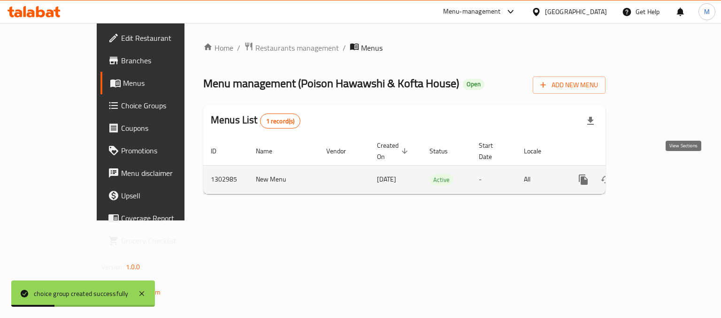
click at [662, 169] on link "enhanced table" at bounding box center [651, 180] width 23 height 23
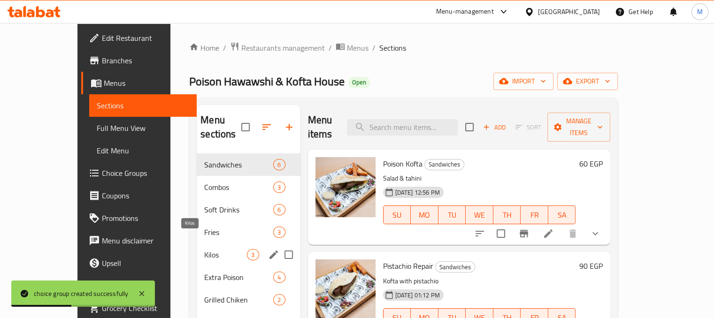
click at [197, 266] on div "Extra Poison 4" at bounding box center [248, 277] width 103 height 23
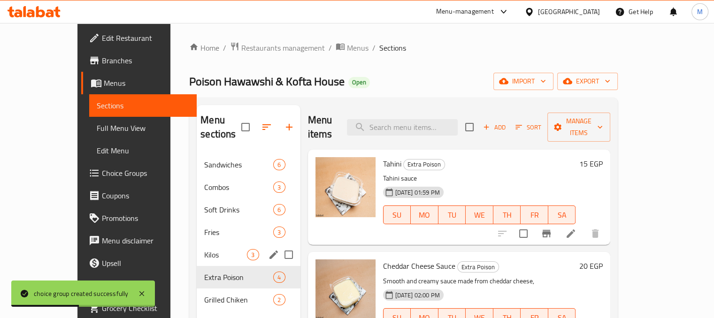
click at [206, 249] on span "Kilos" at bounding box center [225, 254] width 43 height 11
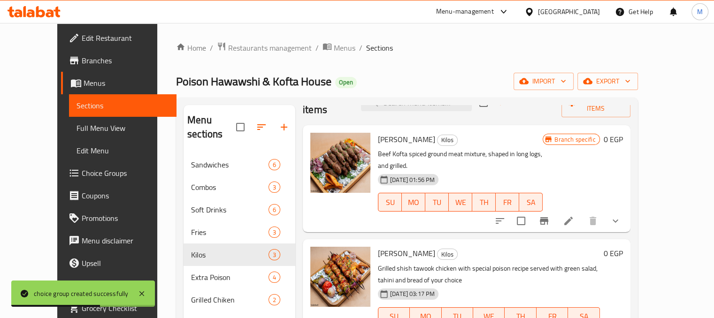
scroll to position [26, 0]
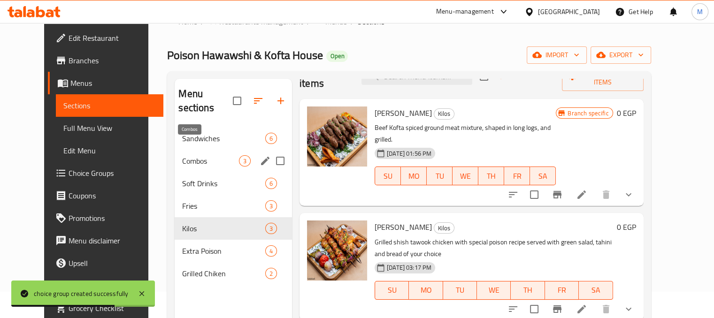
click at [182, 155] on span "Combos" at bounding box center [210, 160] width 56 height 11
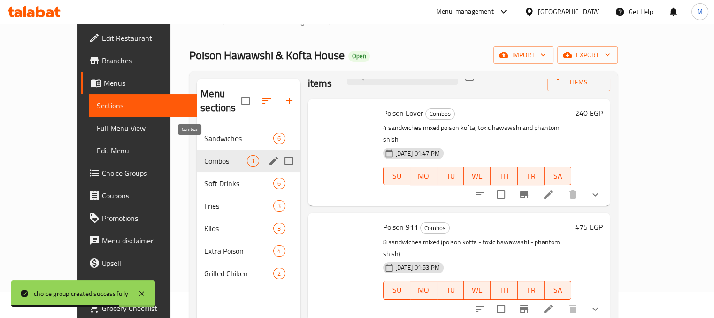
scroll to position [13, 0]
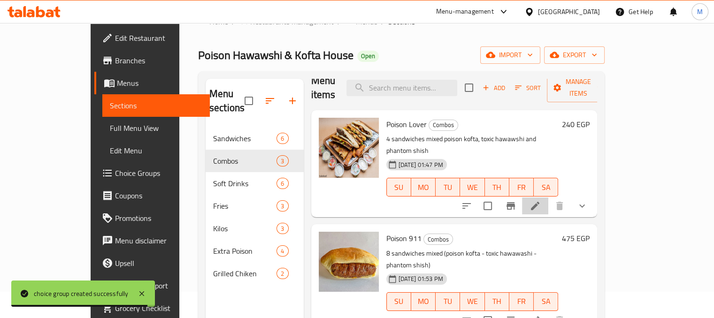
click at [548, 198] on li at bounding box center [535, 206] width 26 height 17
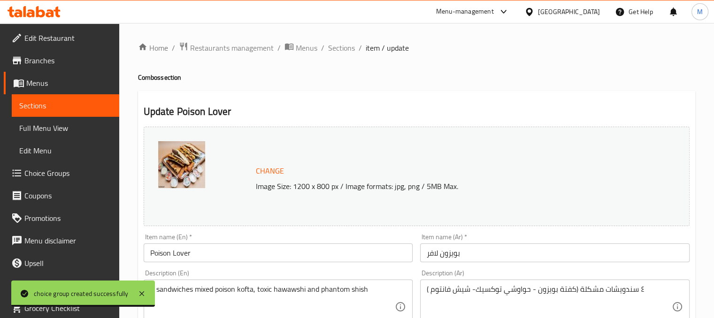
scroll to position [353, 0]
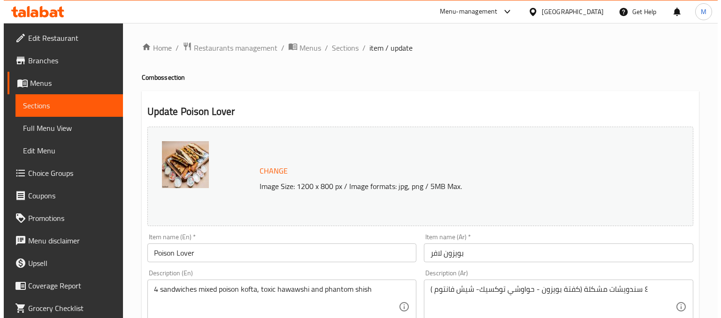
scroll to position [577, 0]
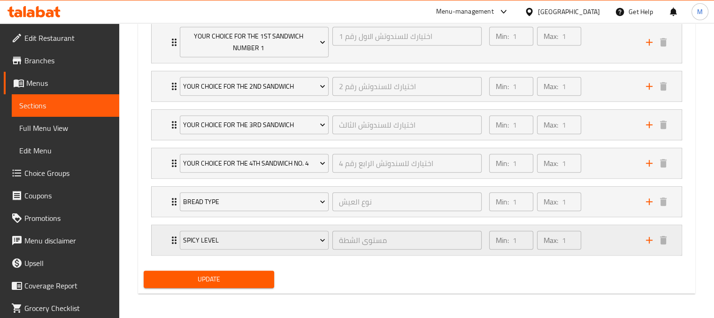
click at [653, 241] on icon "add" at bounding box center [649, 240] width 11 height 11
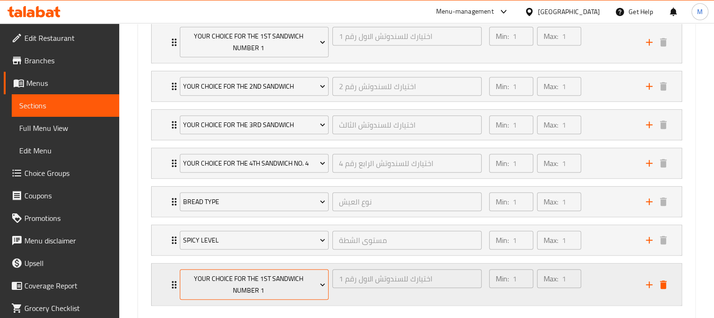
click at [259, 293] on span "Your Choice For The 1st Sandwich Number 1" at bounding box center [254, 284] width 142 height 23
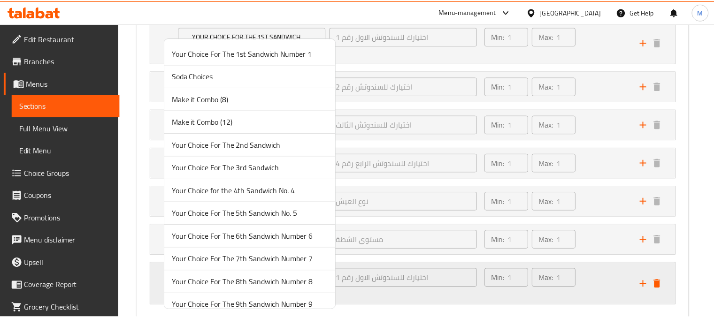
scroll to position [262, 0]
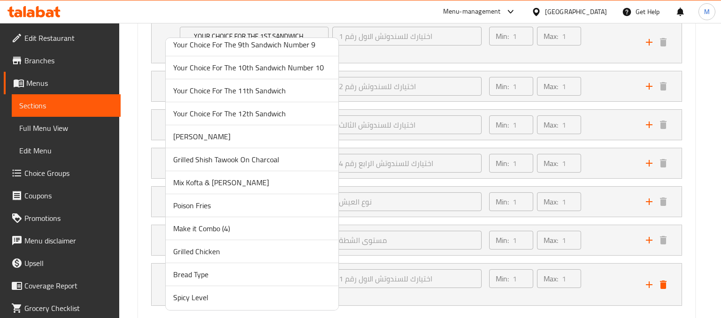
click at [211, 225] on span "Make it Combo (4)" at bounding box center [252, 228] width 158 height 11
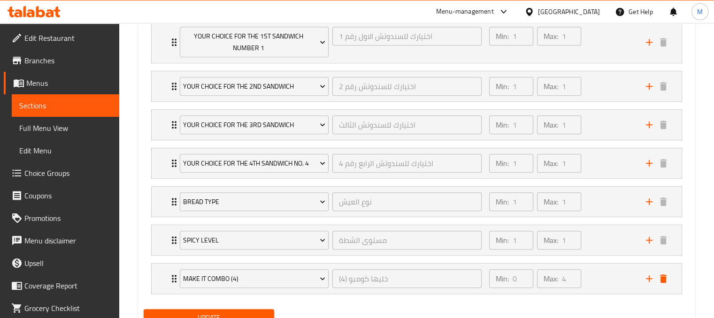
scroll to position [615, 0]
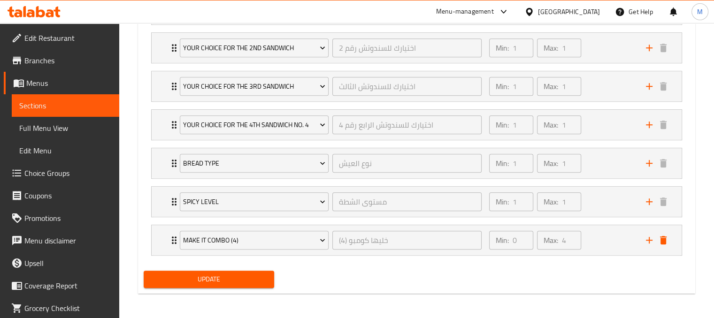
click at [249, 287] on div "Update" at bounding box center [209, 279] width 139 height 25
click at [258, 277] on span "Update" at bounding box center [209, 280] width 116 height 12
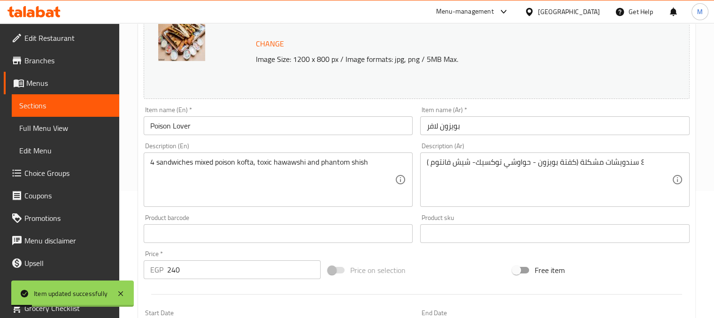
scroll to position [0, 0]
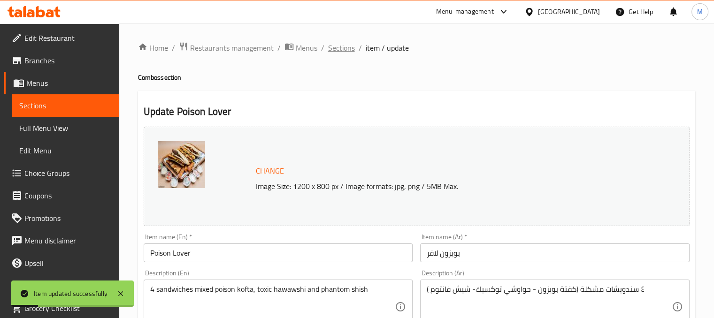
click at [344, 49] on span "Sections" at bounding box center [341, 47] width 27 height 11
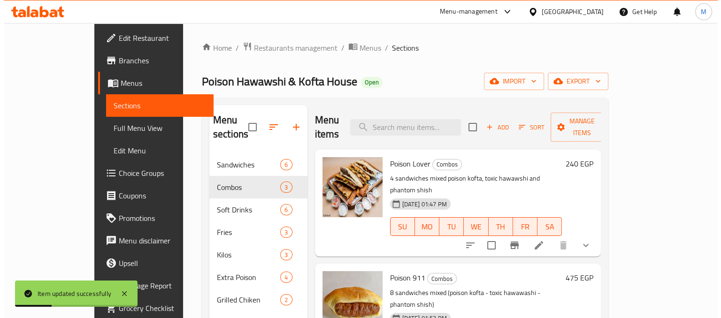
scroll to position [13, 0]
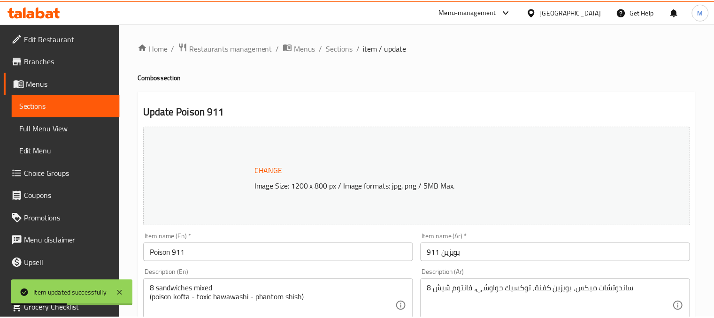
scroll to position [688, 0]
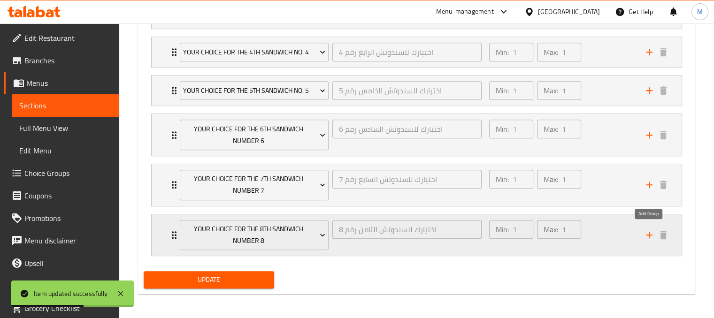
click at [650, 232] on icon "add" at bounding box center [649, 235] width 7 height 7
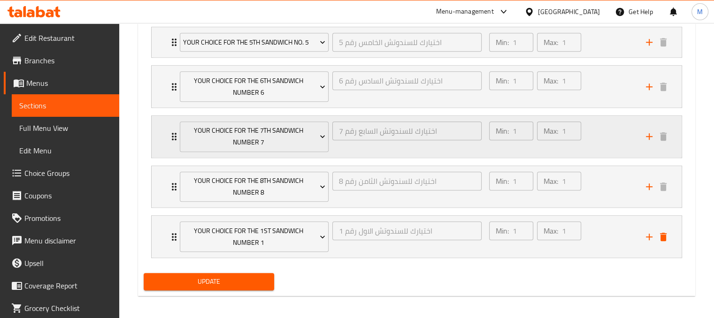
scroll to position [738, 0]
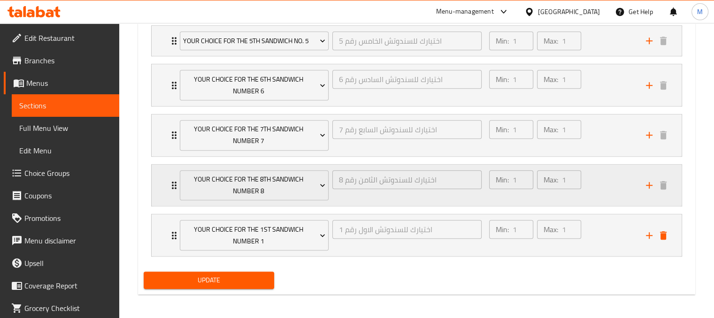
click at [606, 191] on div "Min: 1 ​ Max: 1 ​" at bounding box center [562, 186] width 157 height 42
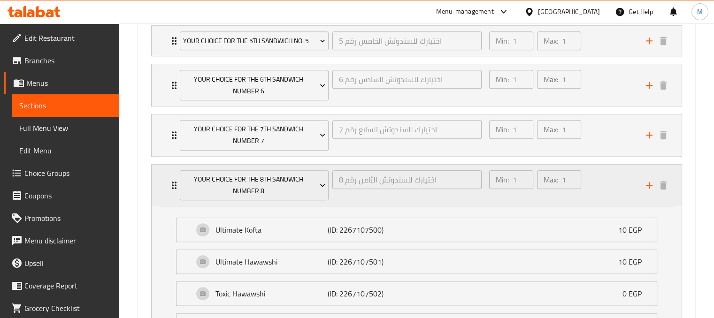
click at [619, 193] on div "Min: 1 ​ Max: 1 ​" at bounding box center [562, 186] width 157 height 42
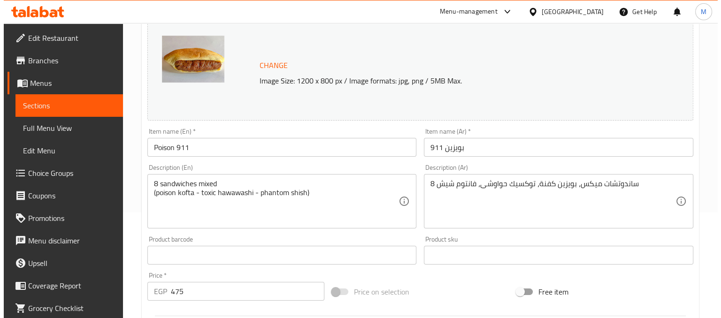
scroll to position [0, 0]
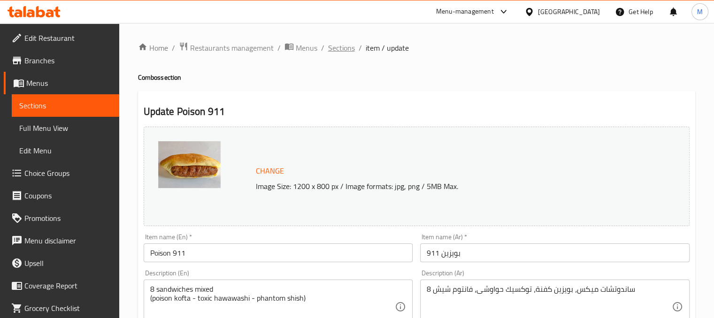
click at [345, 47] on span "Sections" at bounding box center [341, 47] width 27 height 11
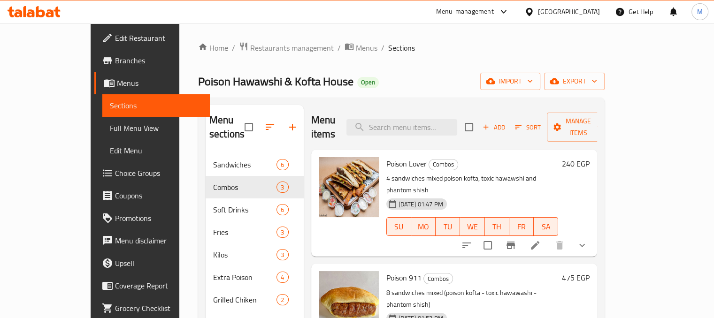
click at [548, 237] on li at bounding box center [535, 245] width 26 height 17
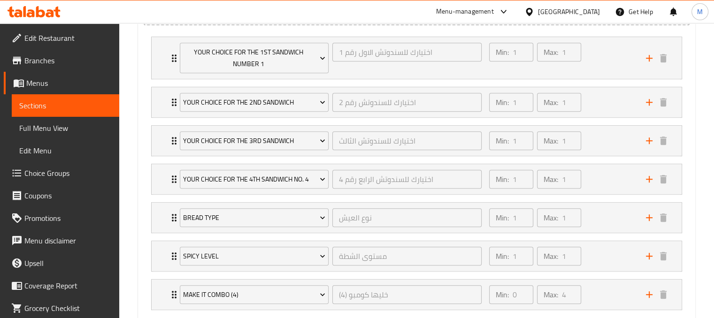
scroll to position [521, 0]
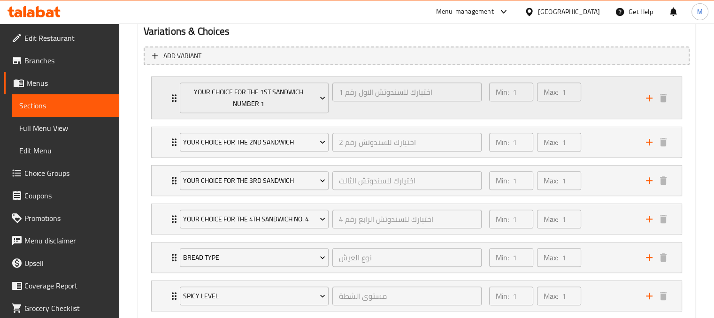
click at [602, 102] on div "Min: 1 ​ Max: 1 ​" at bounding box center [562, 98] width 157 height 42
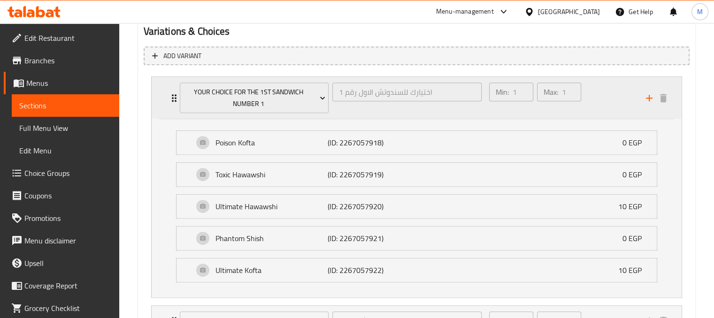
click at [602, 102] on div "Min: 1 ​ Max: 1 ​" at bounding box center [562, 98] width 157 height 42
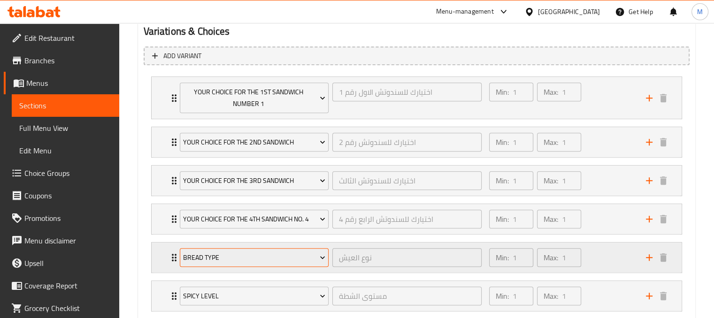
click at [295, 254] on span "Bread Type" at bounding box center [254, 258] width 142 height 12
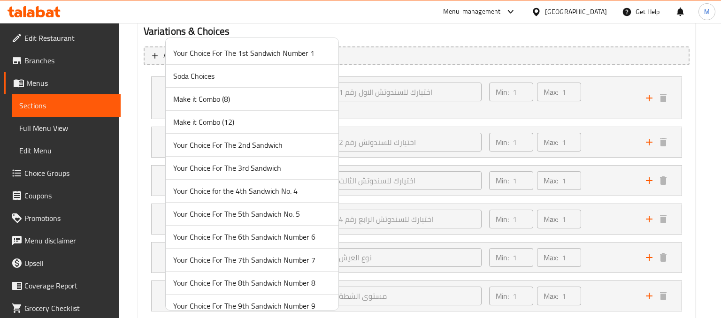
click at [372, 263] on div at bounding box center [360, 159] width 721 height 318
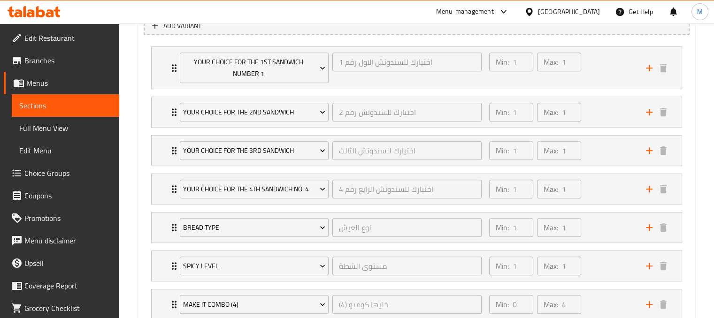
scroll to position [519, 0]
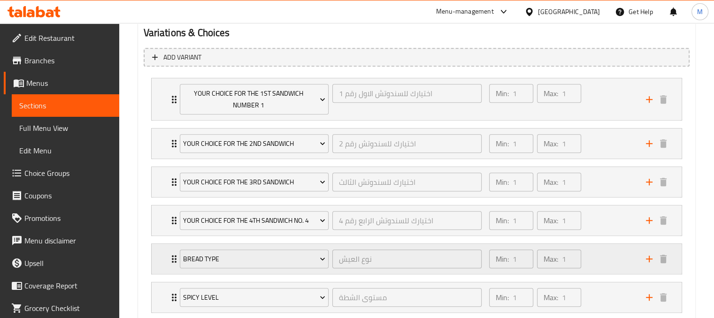
click at [625, 262] on div "Min: 1 ​ Max: 1 ​" at bounding box center [562, 259] width 157 height 30
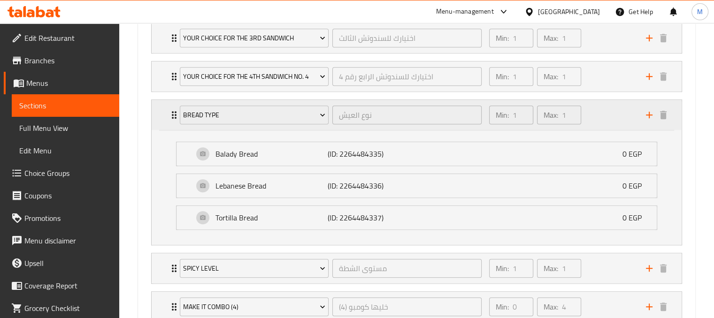
scroll to position [664, 0]
click at [611, 119] on div "Min: 1 ​ Max: 1 ​" at bounding box center [562, 115] width 157 height 30
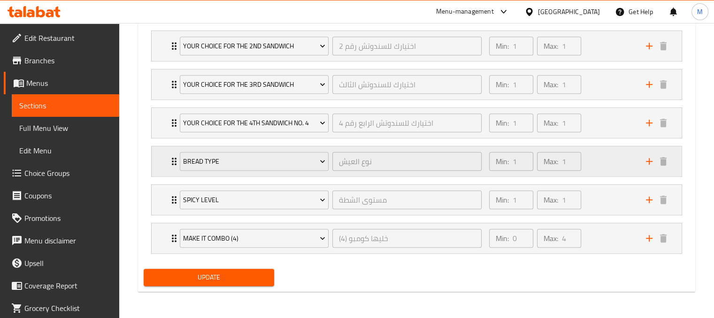
scroll to position [615, 0]
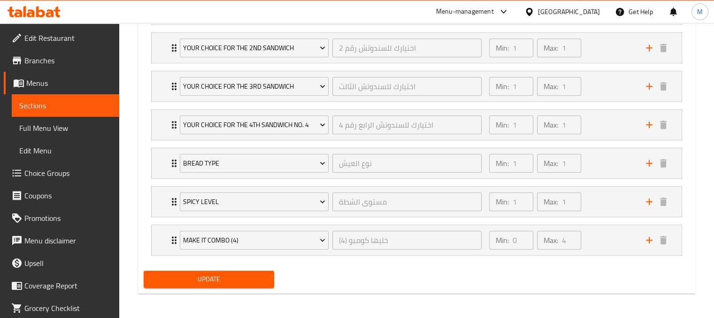
click at [56, 172] on span "Choice Groups" at bounding box center [67, 173] width 87 height 11
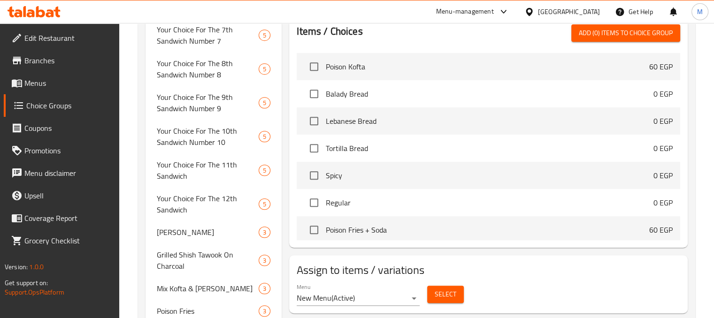
scroll to position [541, 0]
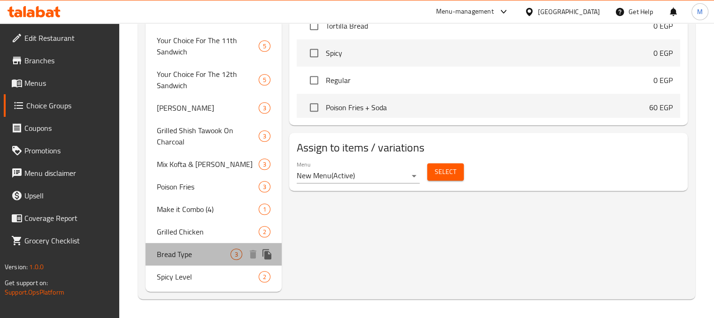
click at [190, 251] on span "Bread Type" at bounding box center [194, 254] width 74 height 11
type input "Bread Type"
type input "نوع العيش"
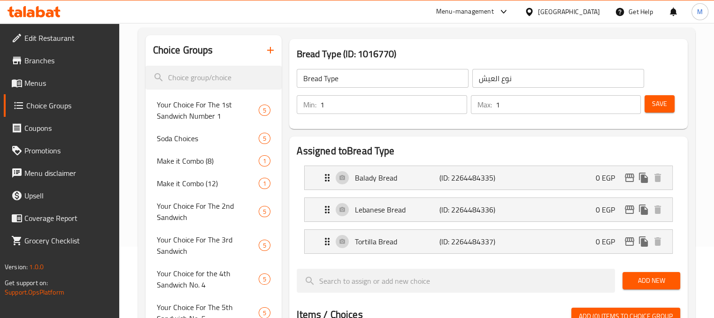
scroll to position [73, 0]
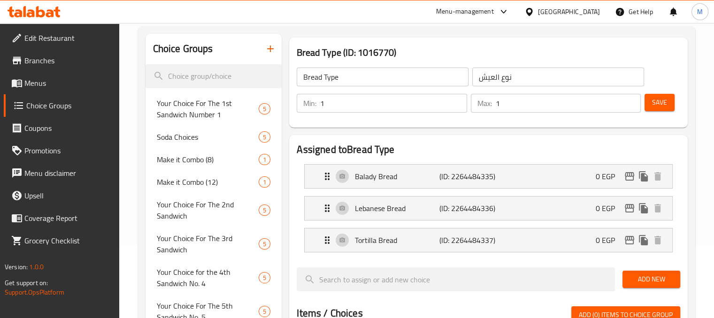
click at [506, 195] on li "Lebanese Bread (ID: 2264484336) 0 EGP Name (En) Lebanese Bread Name (En) Name (…" at bounding box center [489, 208] width 384 height 32
click at [508, 191] on li "Balady Bread (ID: 2264484335) 0 EGP Name (En) Balady Bread Name (En) Name (Ar) …" at bounding box center [489, 177] width 384 height 32
click at [507, 185] on div "Balady Bread (ID: 2264484335) 0 EGP" at bounding box center [491, 176] width 339 height 23
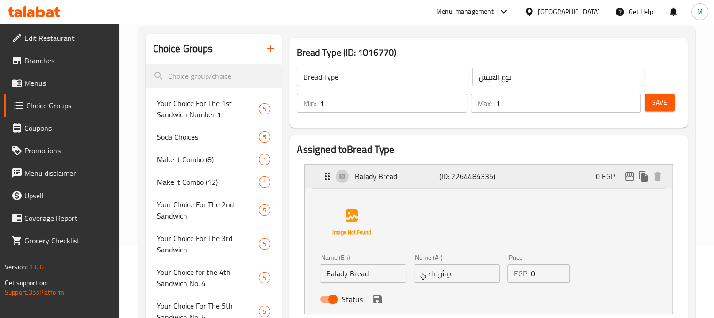
click at [496, 185] on div "Balady Bread (ID: 2264484335) 0 EGP" at bounding box center [491, 176] width 339 height 23
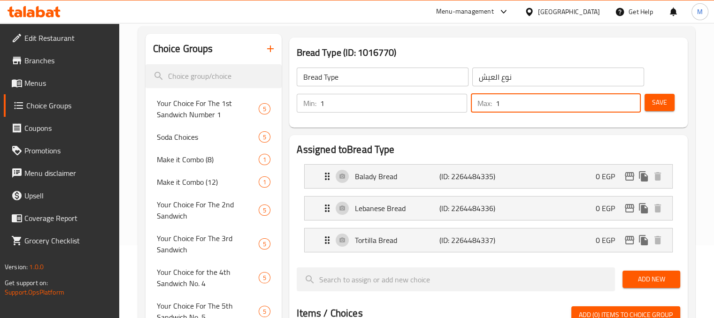
click at [516, 108] on input "1" at bounding box center [568, 103] width 145 height 19
type input "4"
click at [413, 117] on div "Min: 1 ​ Max: 4 ​ Save" at bounding box center [486, 103] width 391 height 30
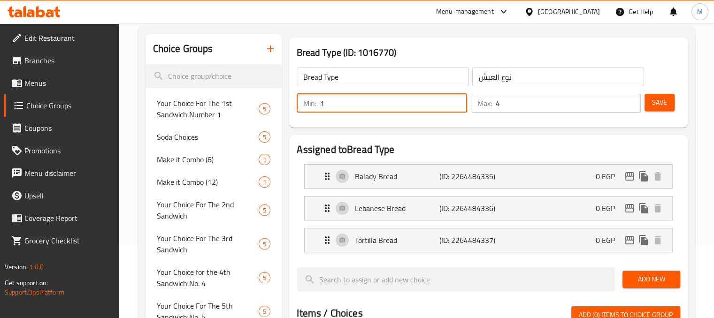
click at [385, 100] on input "1" at bounding box center [393, 103] width 146 height 19
type input "4"
click at [346, 79] on input "Bread Type" at bounding box center [383, 77] width 172 height 19
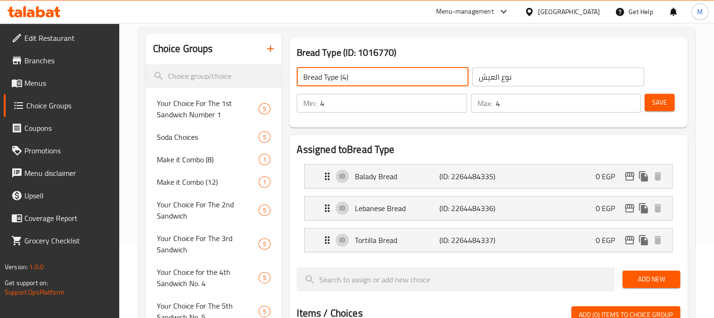
type input "Bread Type (4)"
click at [535, 74] on input "نوع العيش" at bounding box center [558, 77] width 172 height 19
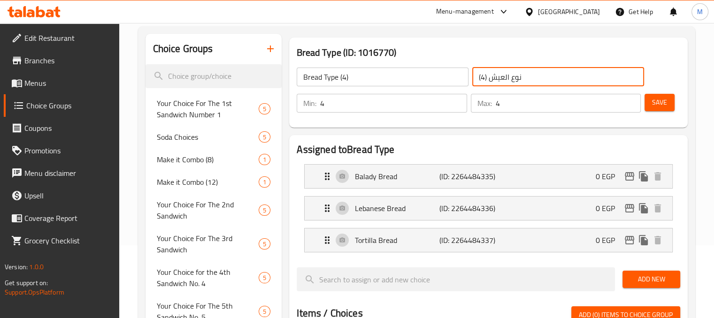
type input "نوع العيش (4)"
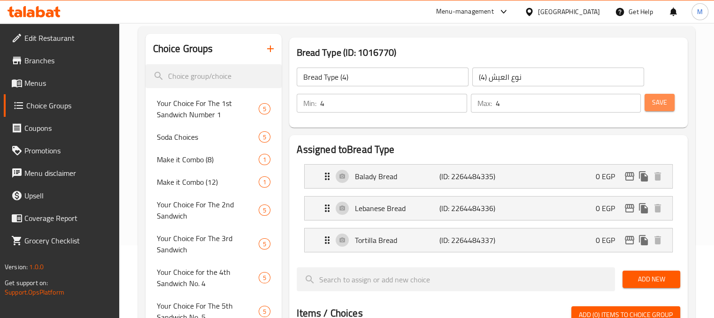
click at [654, 100] on span "Save" at bounding box center [659, 103] width 15 height 12
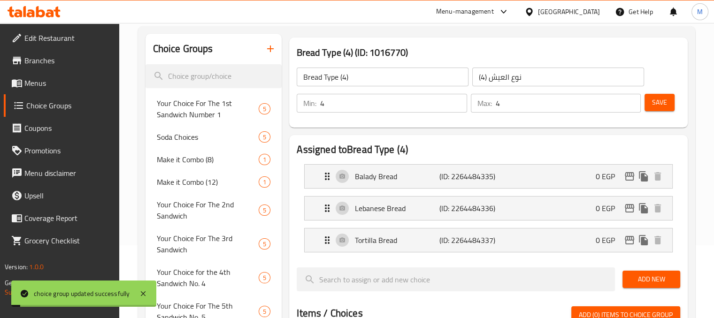
click at [270, 54] on icon "button" at bounding box center [270, 48] width 11 height 11
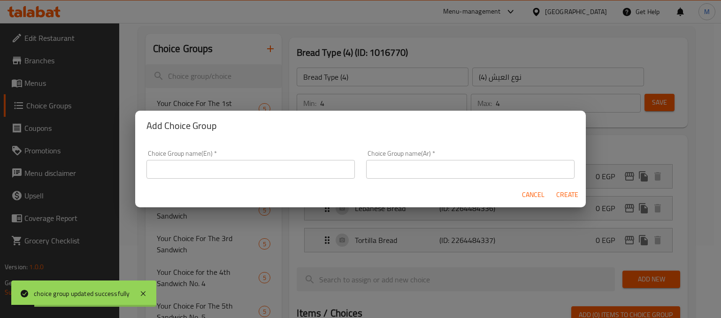
click at [198, 174] on input "text" at bounding box center [250, 169] width 208 height 19
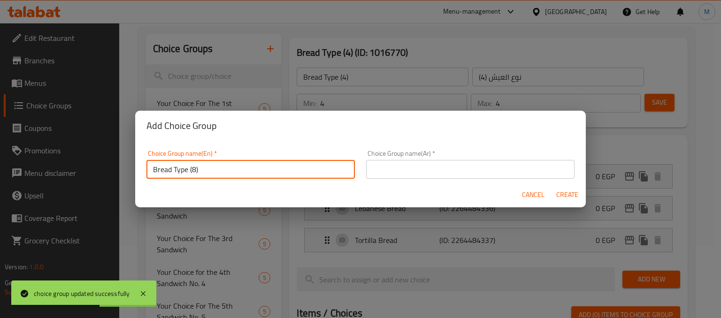
type input "Bread Type (8)"
click at [423, 164] on input "text" at bounding box center [470, 169] width 208 height 19
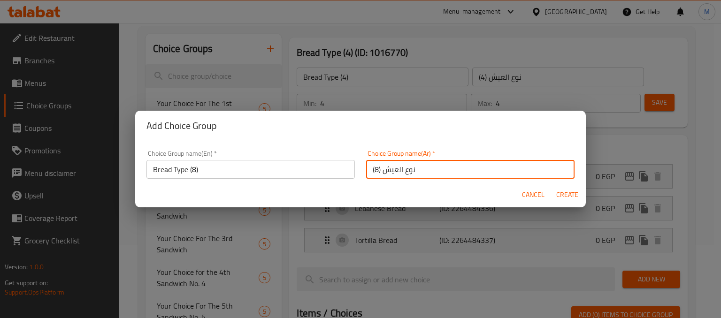
type input "نوع العيش (8)"
click at [560, 194] on span "Create" at bounding box center [567, 195] width 23 height 12
type input "Bread Type (8)"
type input "نوع العيش (8)"
type input "0"
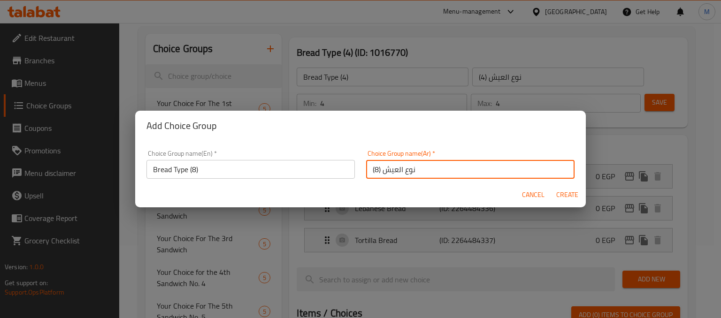
type input "0"
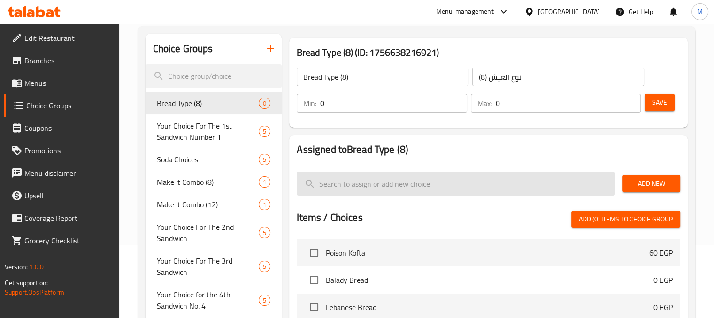
click at [460, 182] on input "search" at bounding box center [456, 184] width 318 height 24
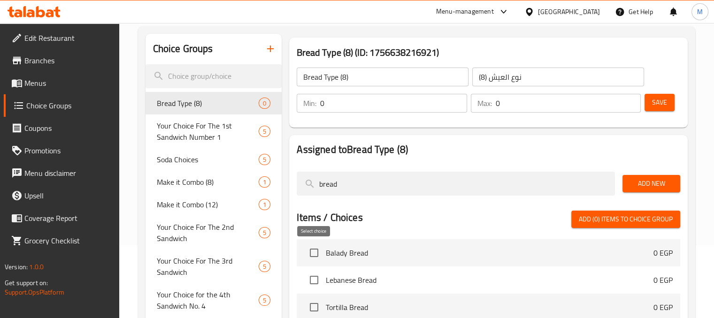
type input "bread"
click at [319, 259] on input "checkbox" at bounding box center [314, 253] width 20 height 20
checkbox input "true"
click at [317, 279] on input "checkbox" at bounding box center [314, 280] width 20 height 20
checkbox input "true"
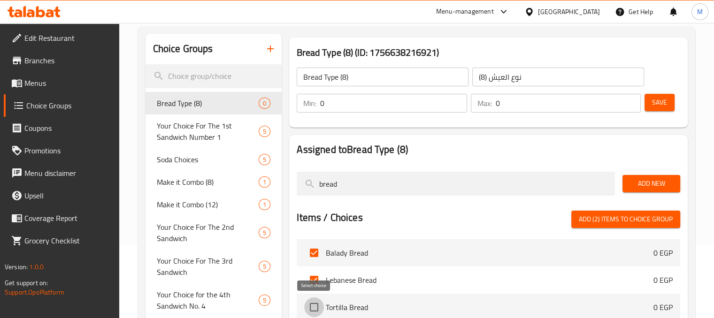
click at [315, 298] on input "checkbox" at bounding box center [314, 308] width 20 height 20
checkbox input "true"
click at [603, 224] on span "Add (3) items to choice group" at bounding box center [626, 220] width 94 height 12
checkbox input "false"
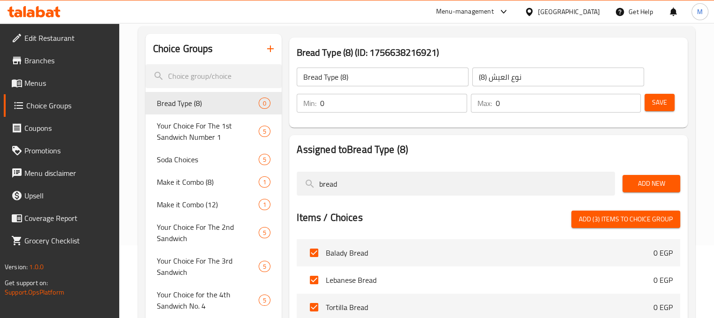
checkbox input "false"
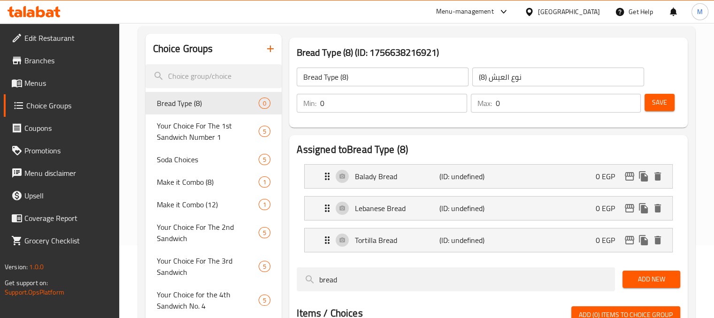
click at [603, 109] on input "0" at bounding box center [568, 103] width 145 height 19
type input "8"
click at [386, 107] on input "0" at bounding box center [393, 103] width 146 height 19
type input "8"
click at [665, 106] on span "Save" at bounding box center [659, 103] width 15 height 12
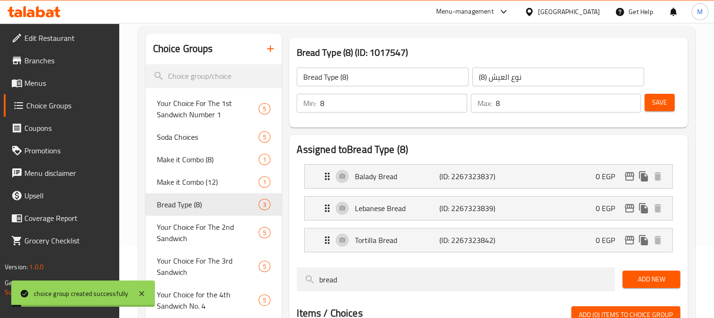
click at [265, 53] on icon "button" at bounding box center [270, 48] width 11 height 11
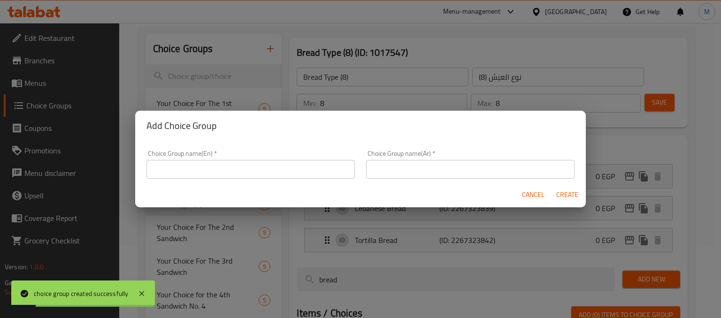
click at [216, 158] on div "Choice Group name(En)   * Choice Group name(En) *" at bounding box center [250, 164] width 208 height 29
click at [231, 169] on input "text" at bounding box center [250, 169] width 208 height 19
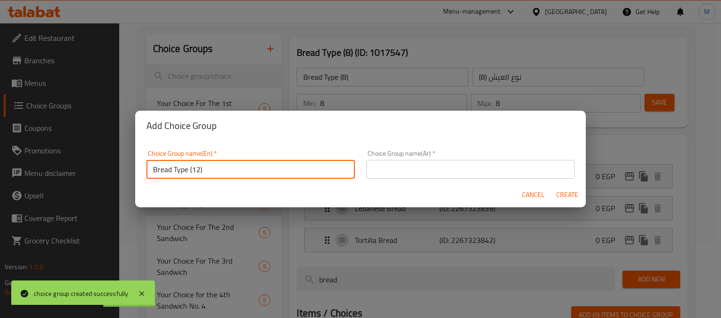
type input "Bread Type (12)"
click at [400, 170] on input "text" at bounding box center [470, 169] width 208 height 19
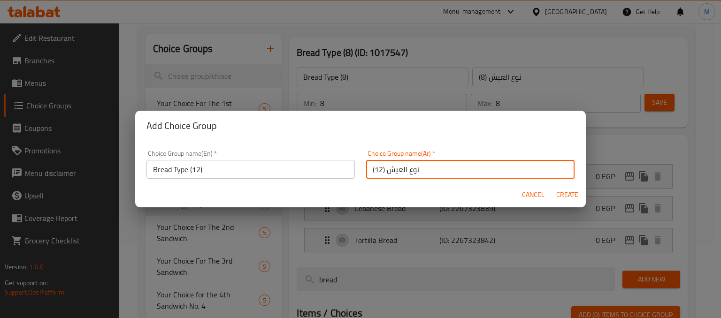
type input "نوع العيش (12)"
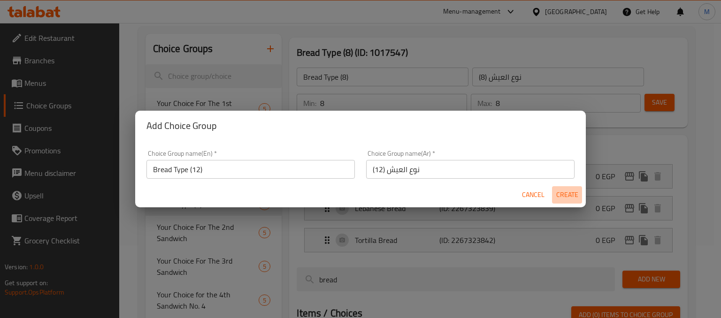
click at [563, 196] on span "Create" at bounding box center [567, 195] width 23 height 12
type input "Bread Type (12)"
type input "نوع العيش (12)"
type input "0"
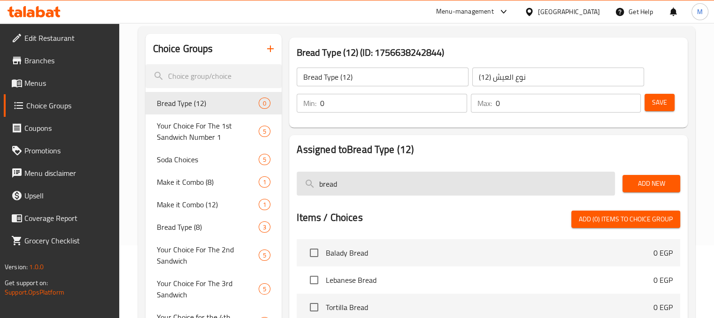
click at [399, 190] on input "bread" at bounding box center [456, 184] width 318 height 24
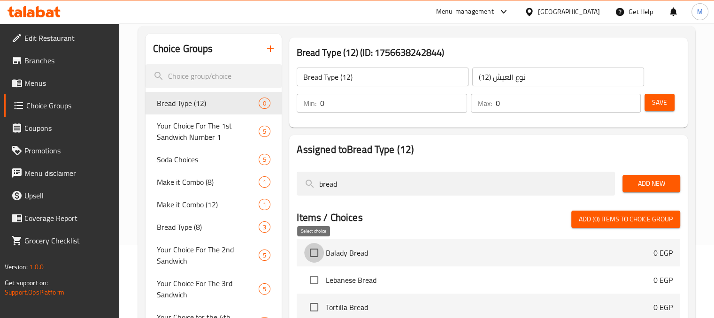
click at [307, 250] on input "checkbox" at bounding box center [314, 253] width 20 height 20
checkbox input "true"
click at [316, 272] on input "checkbox" at bounding box center [314, 280] width 20 height 20
checkbox input "true"
click at [316, 305] on input "checkbox" at bounding box center [314, 308] width 20 height 20
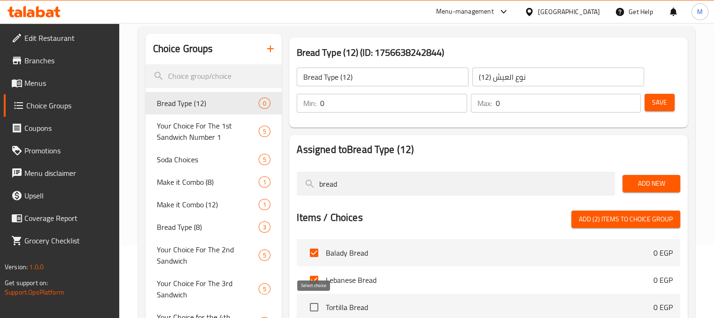
checkbox input "true"
click at [603, 223] on span "Add (3) items to choice group" at bounding box center [626, 220] width 94 height 12
checkbox input "false"
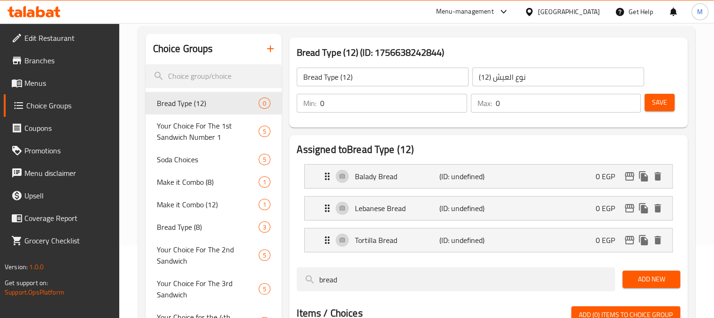
click at [587, 102] on input "0" at bounding box center [568, 103] width 145 height 19
type input "12"
click at [381, 107] on input "0" at bounding box center [393, 103] width 146 height 19
type input "12"
click at [663, 105] on span "Save" at bounding box center [659, 103] width 15 height 12
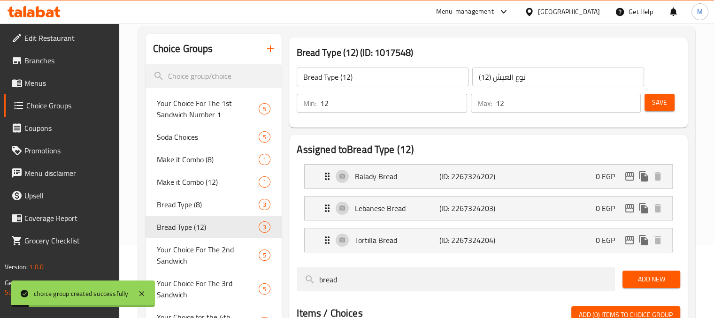
click at [52, 90] on link "Menus" at bounding box center [61, 83] width 115 height 23
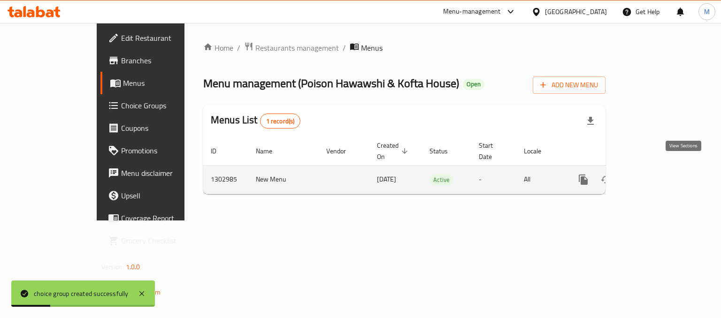
click at [662, 173] on link "enhanced table" at bounding box center [651, 180] width 23 height 23
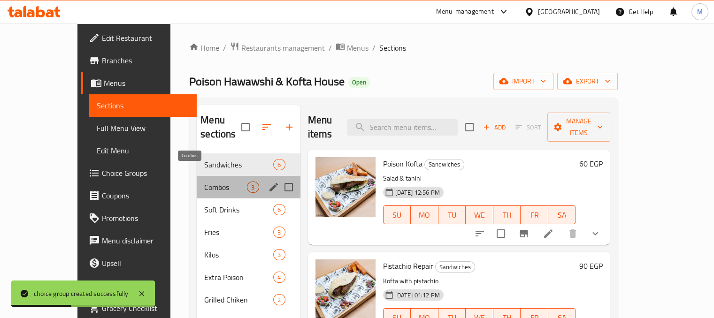
click at [204, 182] on span "Combos" at bounding box center [225, 187] width 43 height 11
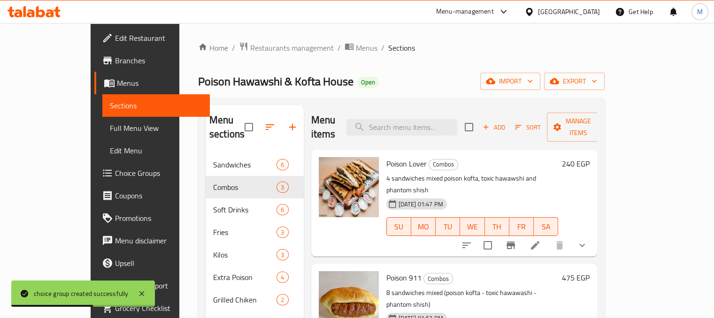
click at [593, 234] on button "show more" at bounding box center [582, 245] width 23 height 23
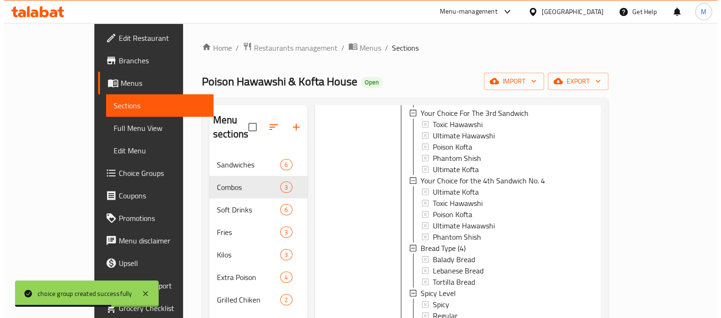
scroll to position [430, 0]
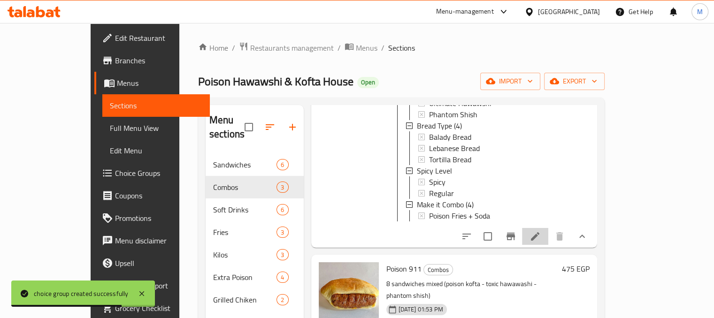
click at [539, 232] on icon at bounding box center [535, 236] width 8 height 8
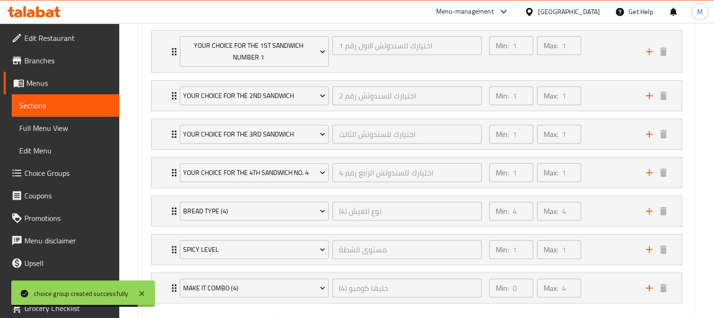
scroll to position [615, 0]
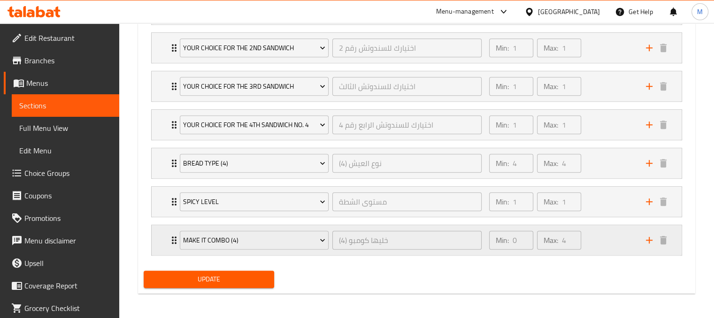
click at [616, 246] on div "Min: 0 ​ Max: 4 ​" at bounding box center [562, 240] width 157 height 30
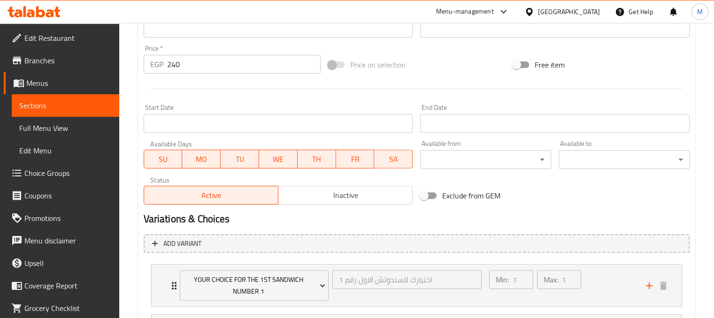
scroll to position [666, 0]
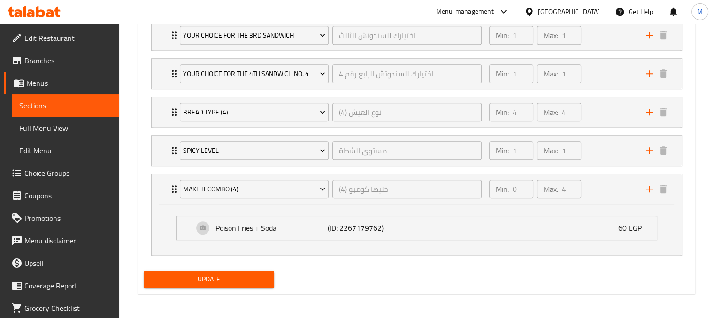
click at [260, 276] on span "Update" at bounding box center [209, 280] width 116 height 12
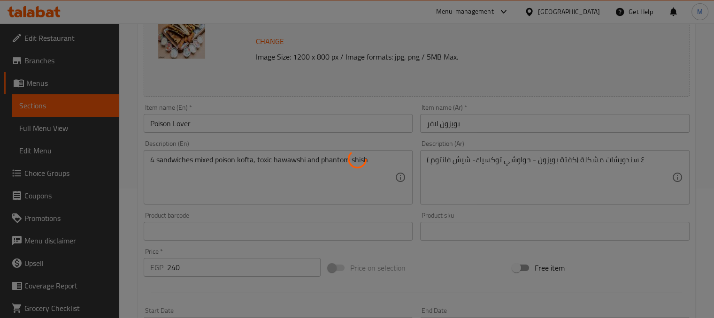
scroll to position [0, 0]
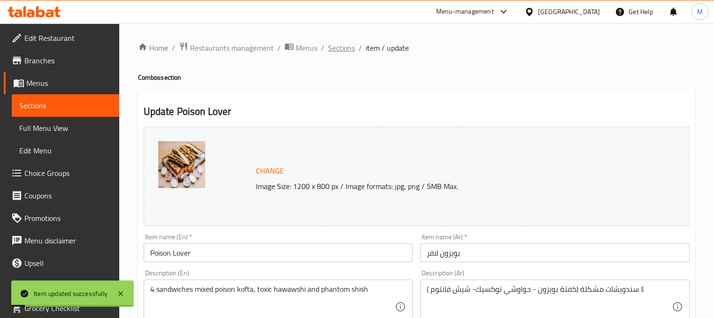
click at [346, 48] on span "Sections" at bounding box center [341, 47] width 27 height 11
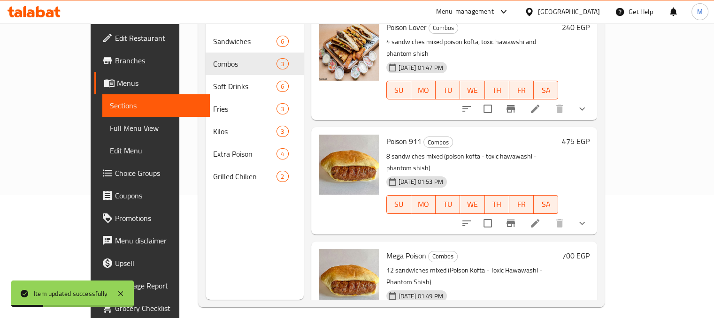
scroll to position [131, 0]
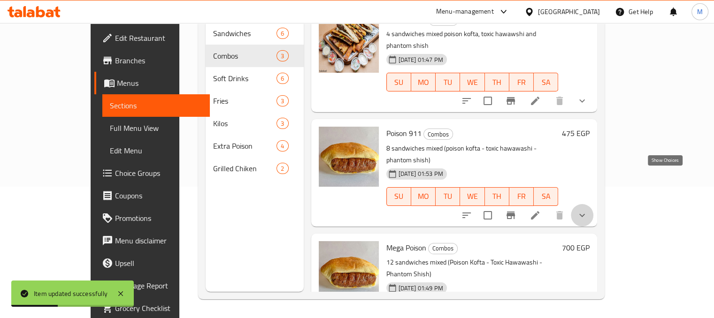
click at [588, 210] on icon "show more" at bounding box center [582, 215] width 11 height 11
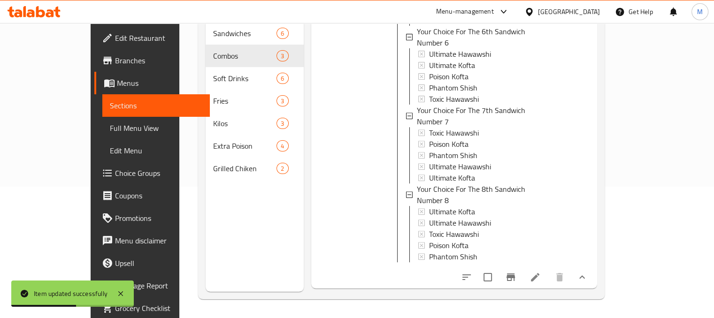
scroll to position [599, 0]
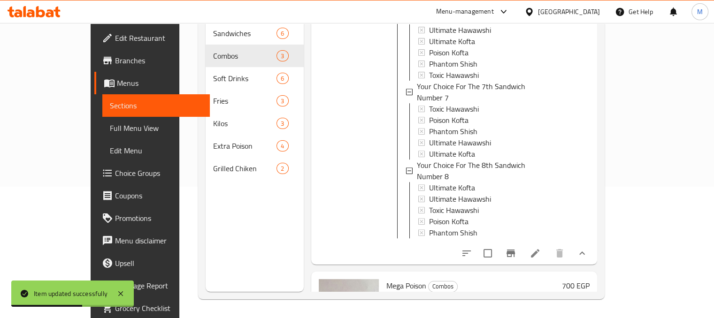
click at [541, 248] on icon at bounding box center [535, 253] width 11 height 11
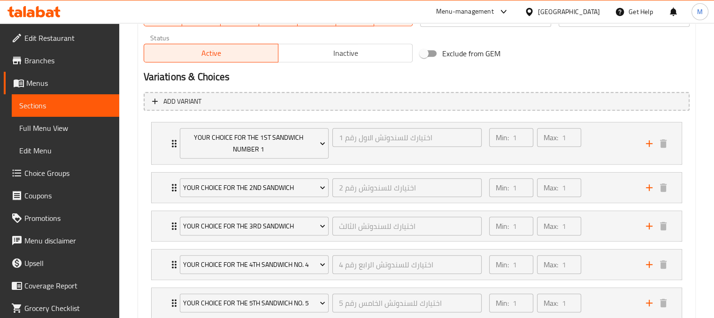
scroll to position [688, 0]
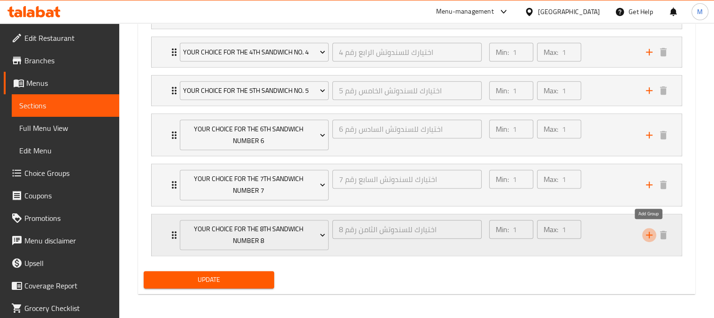
click at [653, 233] on icon "add" at bounding box center [649, 235] width 11 height 11
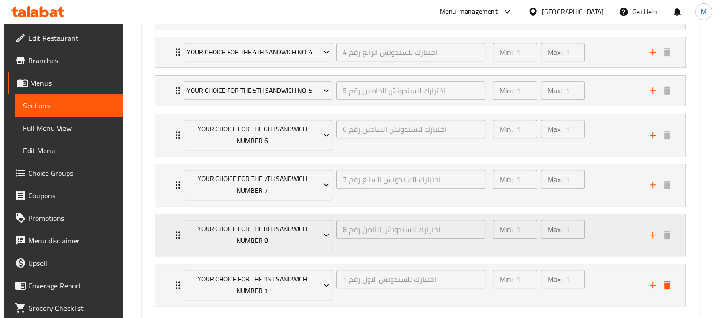
scroll to position [738, 0]
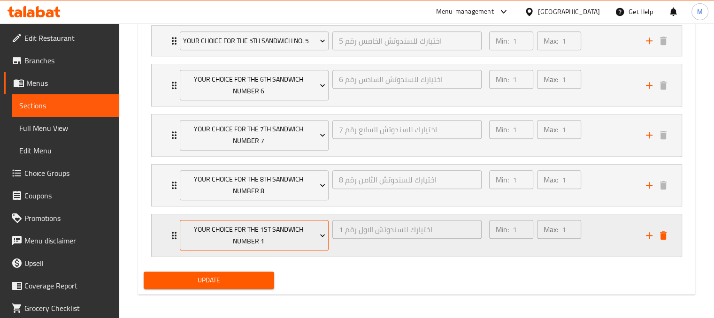
click at [310, 232] on span "Your Choice For The 1st Sandwich Number 1" at bounding box center [254, 235] width 142 height 23
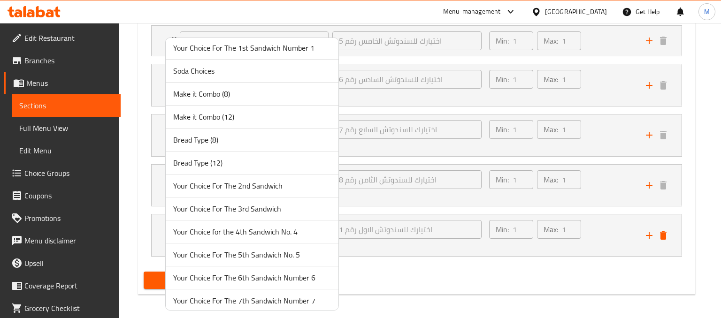
scroll to position [0, 0]
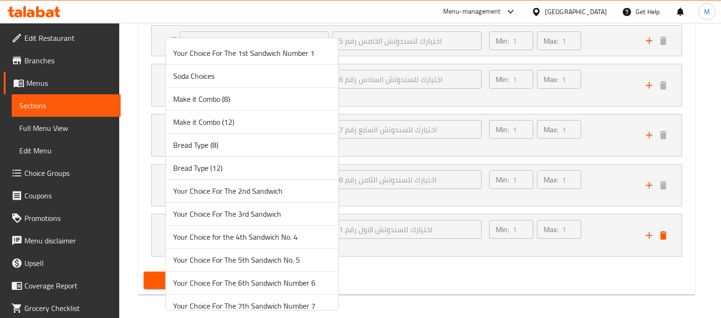
click at [196, 147] on span "Bread Type (8)" at bounding box center [252, 144] width 158 height 11
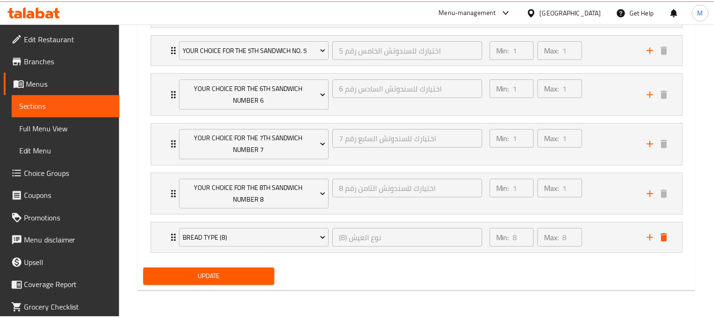
scroll to position [726, 0]
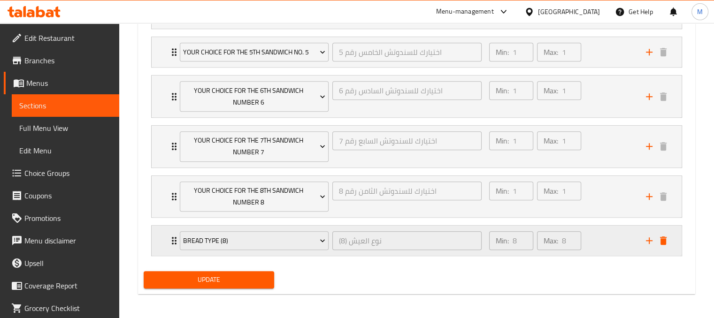
click at [648, 235] on icon "add" at bounding box center [649, 240] width 11 height 11
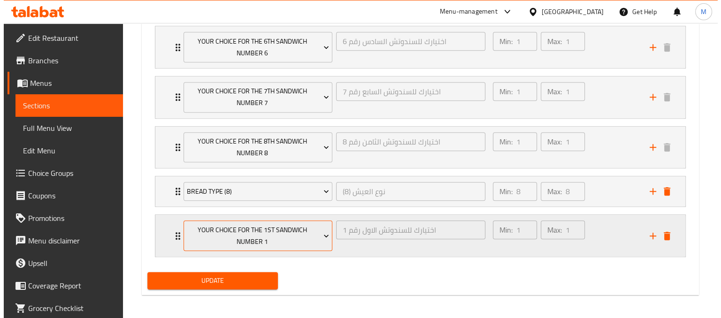
scroll to position [776, 0]
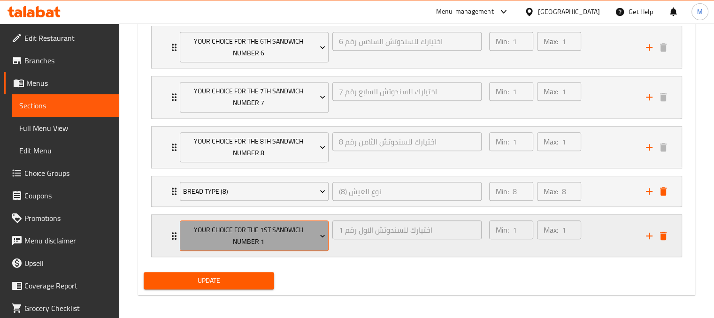
click at [314, 237] on span "Your Choice For The 1st Sandwich Number 1" at bounding box center [254, 235] width 142 height 23
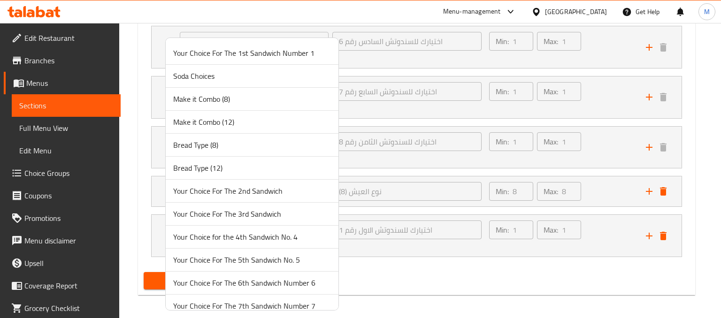
click at [204, 105] on span "Make it Combo (8)" at bounding box center [252, 98] width 158 height 11
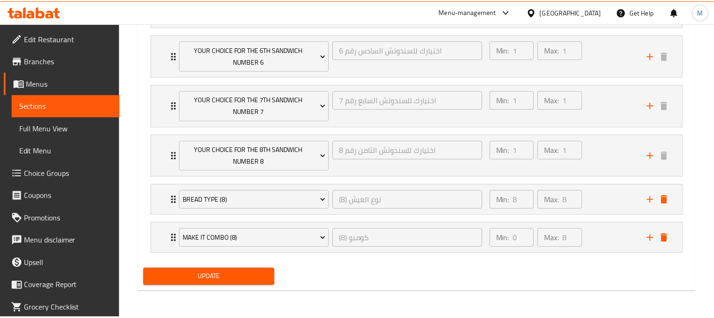
scroll to position [764, 0]
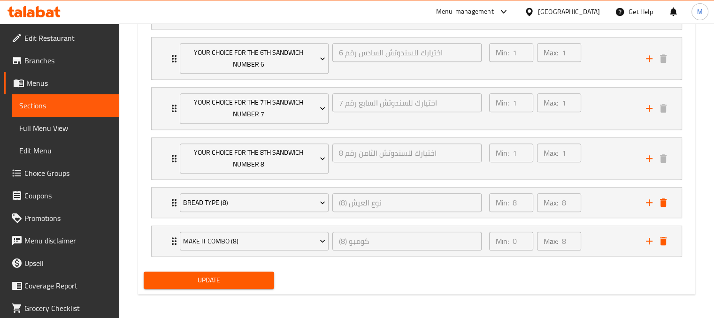
click at [216, 276] on span "Update" at bounding box center [209, 281] width 116 height 12
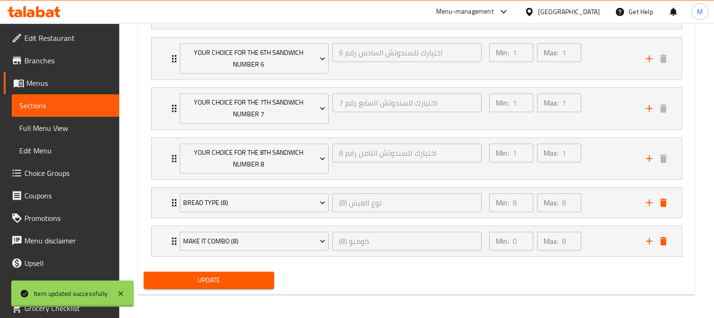
scroll to position [0, 0]
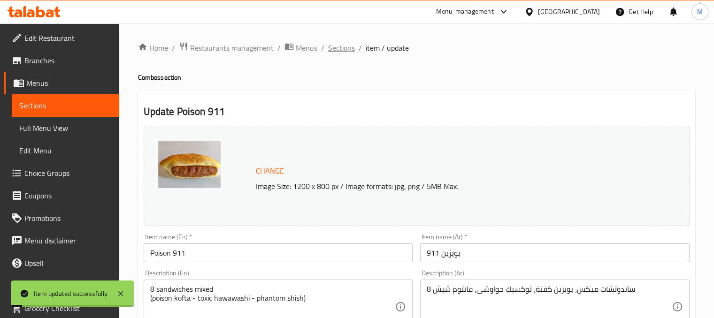
click at [335, 48] on span "Sections" at bounding box center [341, 47] width 27 height 11
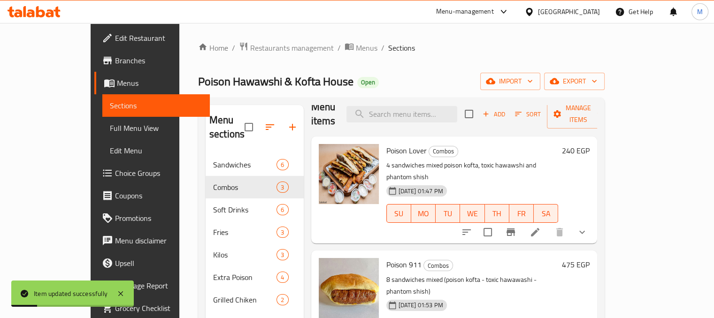
scroll to position [131, 0]
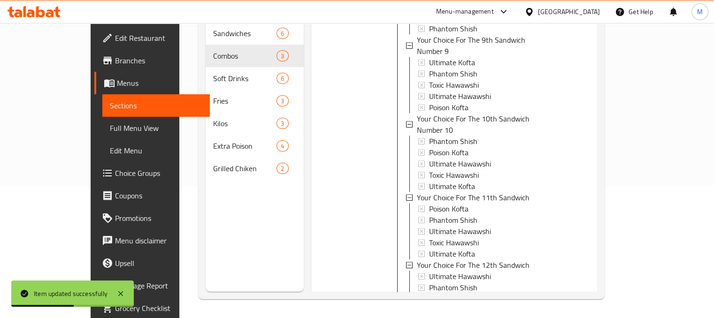
scroll to position [948, 0]
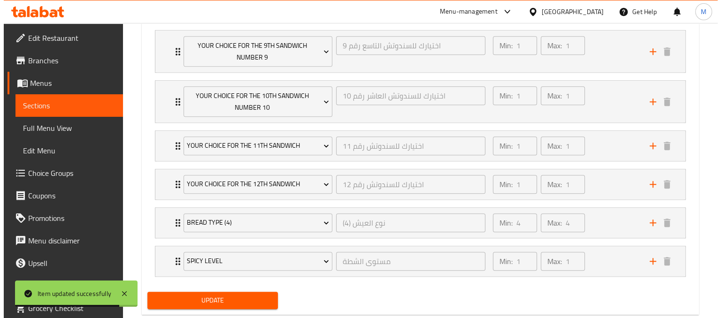
scroll to position [941, 0]
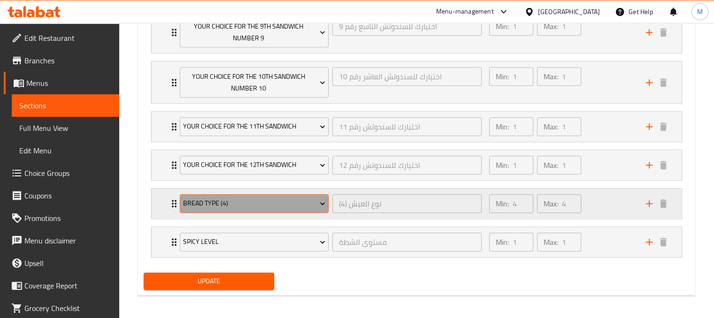
click at [276, 199] on span "Bread Type (4)" at bounding box center [254, 204] width 142 height 12
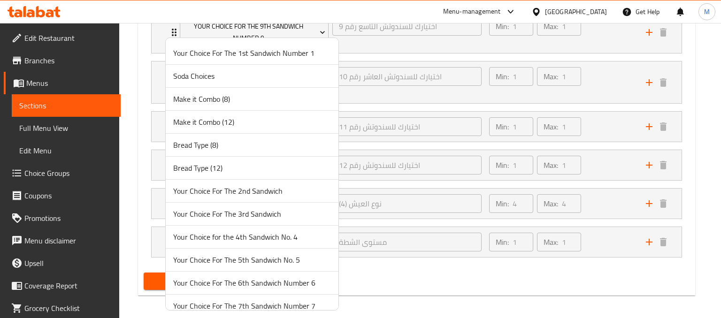
click at [198, 123] on span "Make it Combo (12)" at bounding box center [252, 121] width 158 height 11
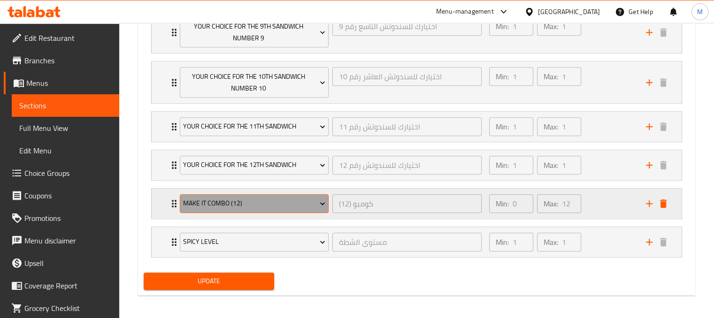
click at [265, 203] on span "Make it Combo (12)" at bounding box center [254, 204] width 142 height 12
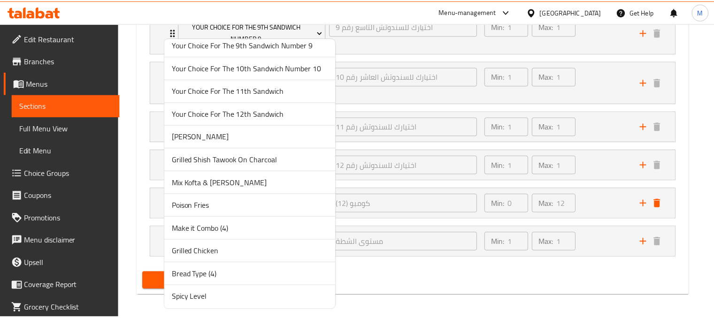
scroll to position [0, 0]
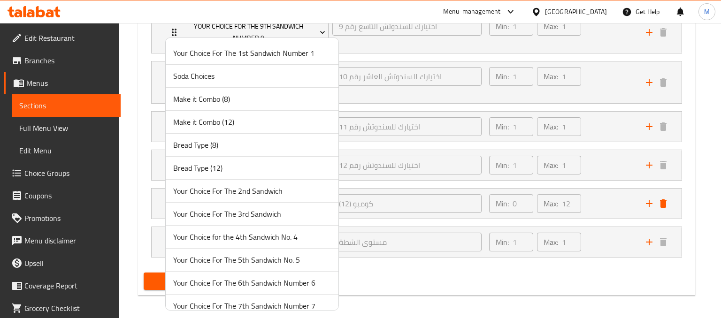
click at [205, 171] on span "Bread Type (12)" at bounding box center [252, 167] width 158 height 11
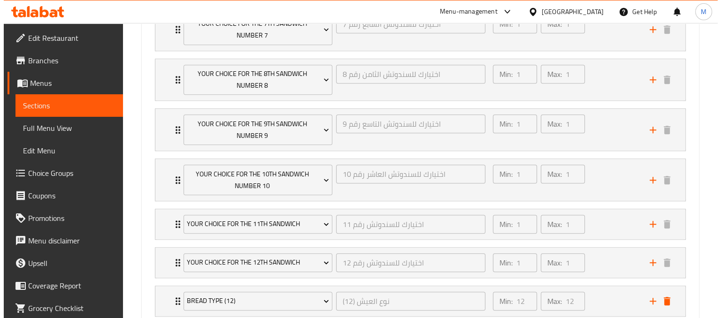
scroll to position [941, 0]
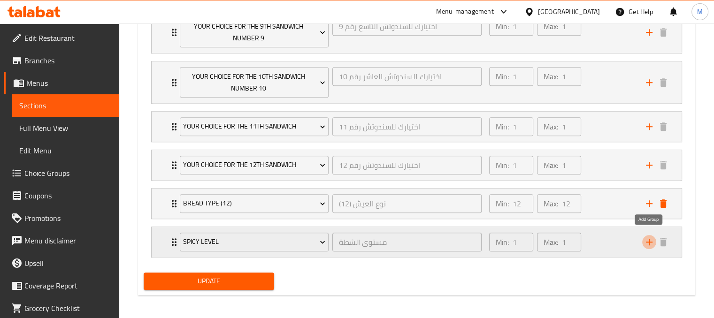
click at [653, 243] on icon "add" at bounding box center [649, 242] width 11 height 11
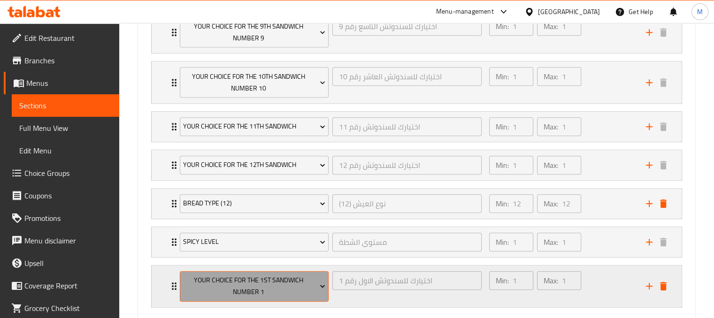
click at [270, 278] on span "Your Choice For The 1st Sandwich Number 1" at bounding box center [254, 286] width 142 height 23
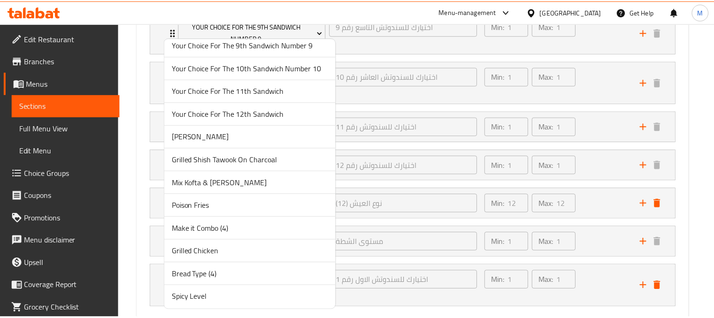
scroll to position [0, 0]
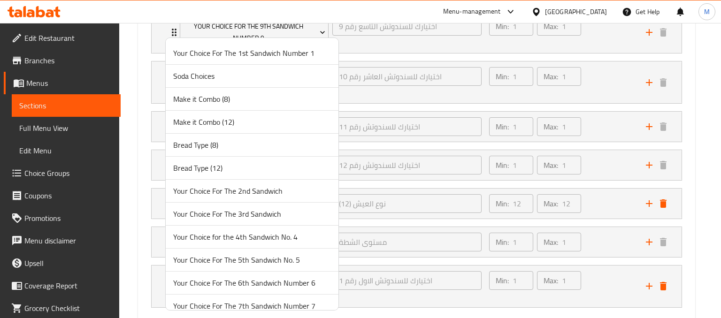
click at [218, 121] on span "Make it Combo (12)" at bounding box center [252, 121] width 158 height 11
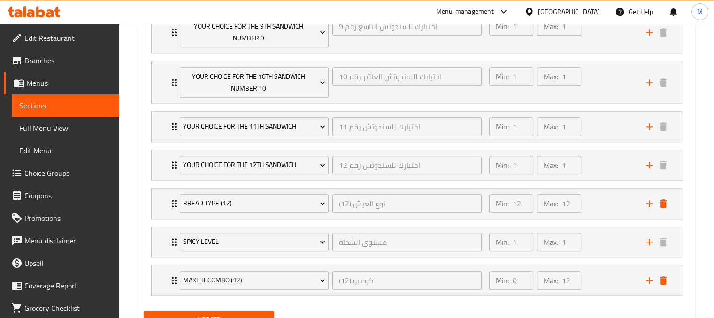
scroll to position [979, 0]
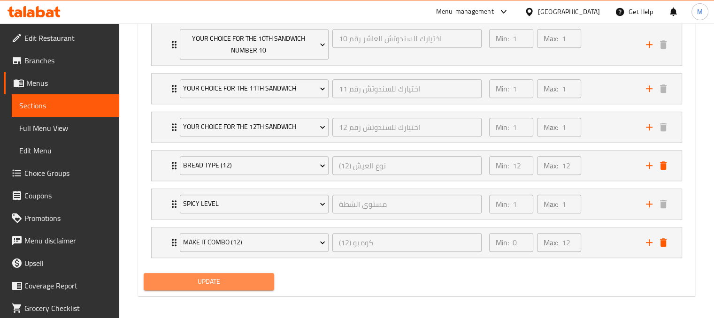
click at [247, 277] on span "Update" at bounding box center [209, 282] width 116 height 12
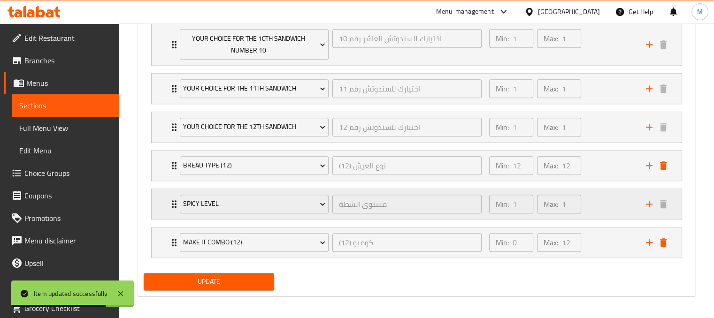
scroll to position [901, 0]
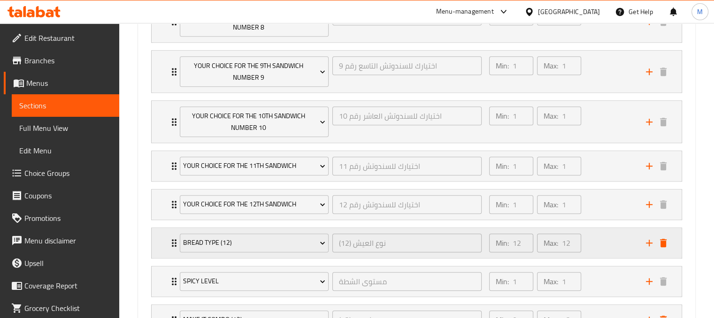
click at [598, 241] on div "Min: 12 ​ Max: 12 ​" at bounding box center [562, 243] width 157 height 30
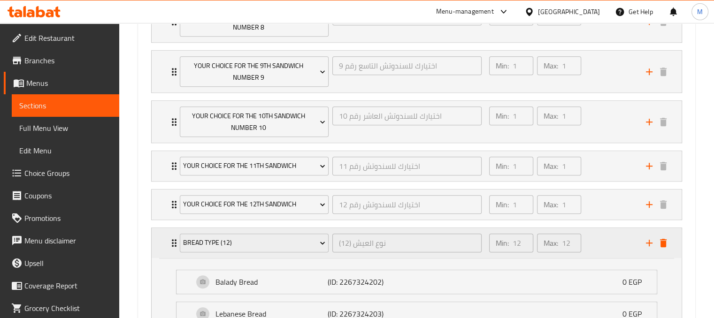
click at [598, 241] on div "Min: 12 ​ Max: 12 ​" at bounding box center [562, 243] width 157 height 30
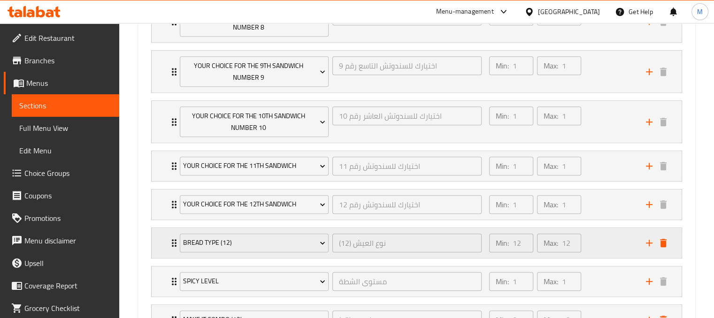
scroll to position [979, 0]
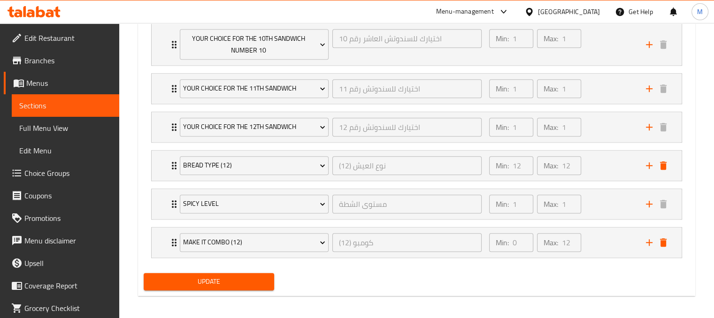
click at [227, 277] on span "Update" at bounding box center [209, 282] width 116 height 12
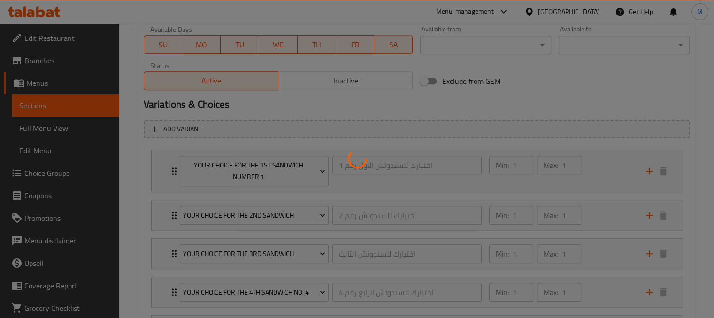
scroll to position [0, 0]
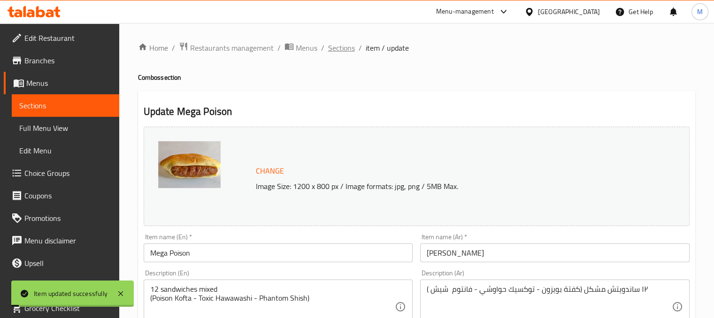
click at [332, 54] on span "Sections" at bounding box center [341, 47] width 27 height 11
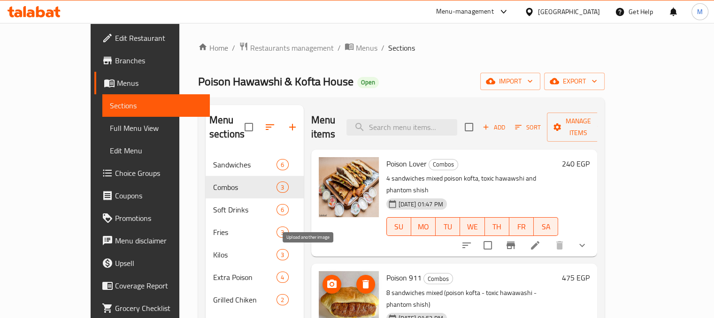
click at [327, 280] on icon "upload picture" at bounding box center [331, 284] width 9 height 8
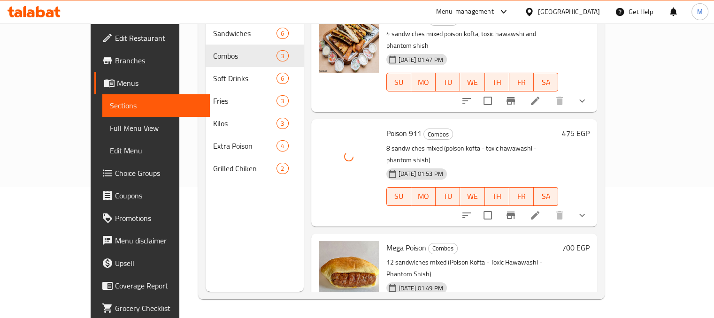
scroll to position [131, 0]
click at [326, 249] on icon "upload picture" at bounding box center [331, 254] width 11 height 11
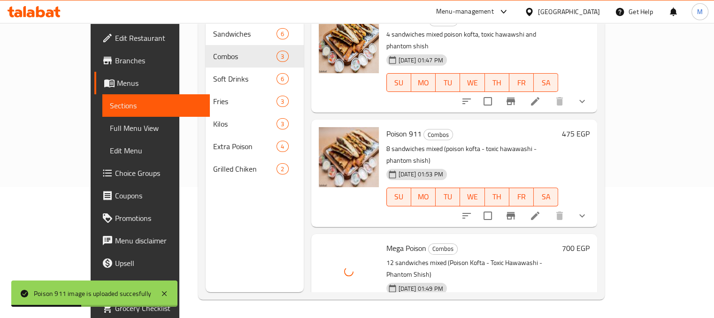
click at [447, 242] on h6 "Mega Poison Combos" at bounding box center [472, 248] width 172 height 13
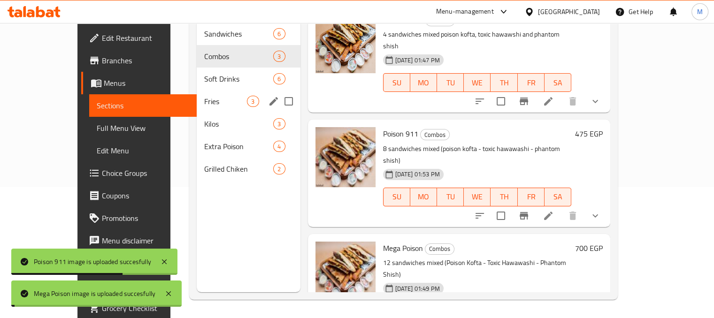
click at [197, 90] on div "Fries 3" at bounding box center [248, 101] width 103 height 23
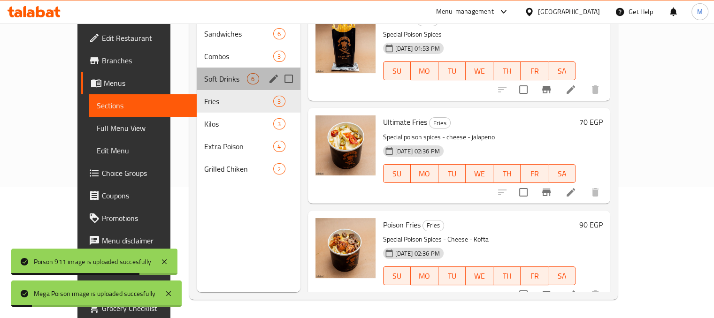
click at [197, 74] on div "Soft Drinks 6" at bounding box center [248, 79] width 103 height 23
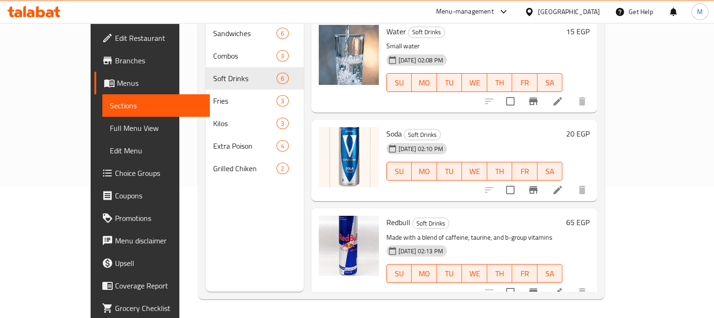
scroll to position [0, 0]
click at [115, 175] on span "Choice Groups" at bounding box center [158, 173] width 87 height 11
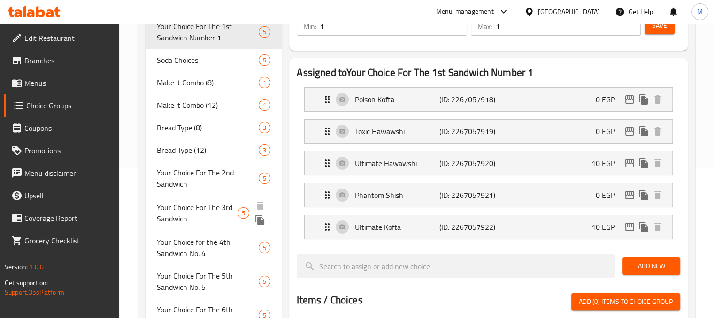
scroll to position [150, 0]
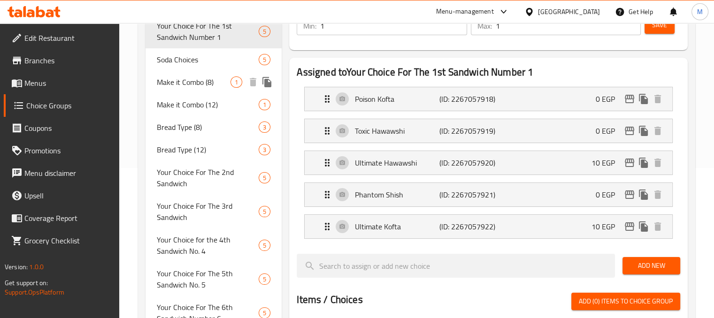
click at [179, 79] on span "Make it Combo (8)" at bounding box center [194, 82] width 74 height 11
type input "Make it Combo (8)"
type input "كومبو (8)"
type input "0"
type input "8"
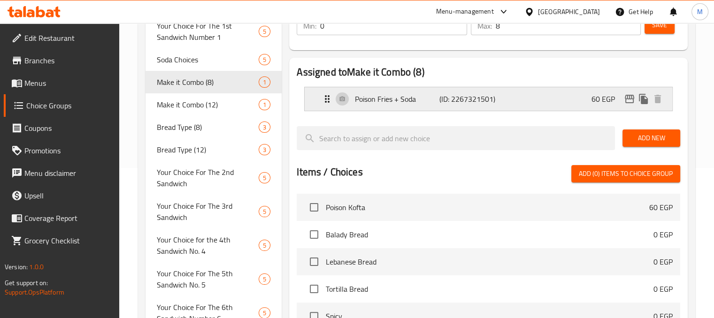
click at [428, 99] on p "Poison Fries + Soda" at bounding box center [397, 98] width 84 height 11
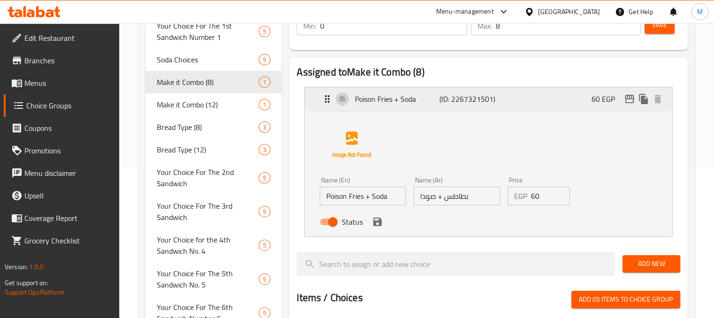
click at [553, 109] on div "Poison Fries + Soda (ID: 2267321501) 60 EGP" at bounding box center [491, 98] width 339 height 23
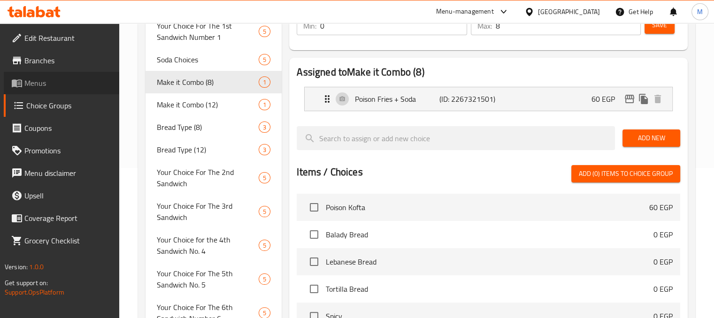
click at [45, 87] on span "Menus" at bounding box center [67, 82] width 87 height 11
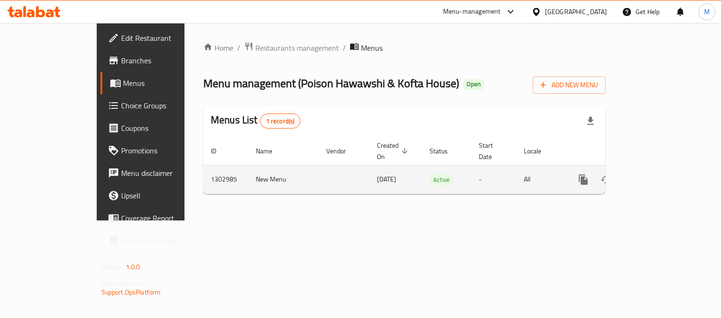
click at [662, 170] on link "enhanced table" at bounding box center [651, 180] width 23 height 23
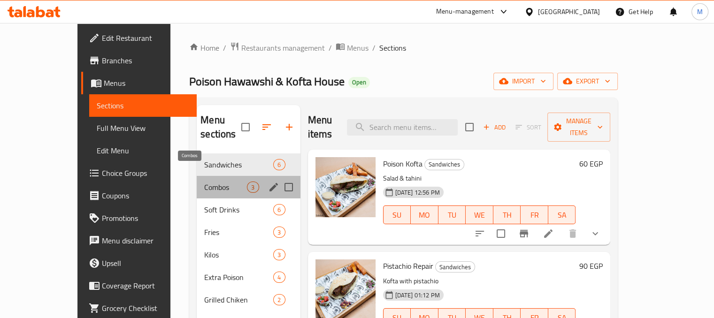
click at [207, 182] on span "Combos" at bounding box center [225, 187] width 43 height 11
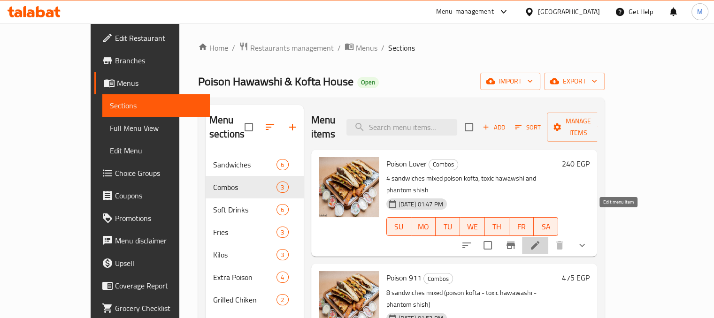
click at [539, 241] on icon at bounding box center [535, 245] width 8 height 8
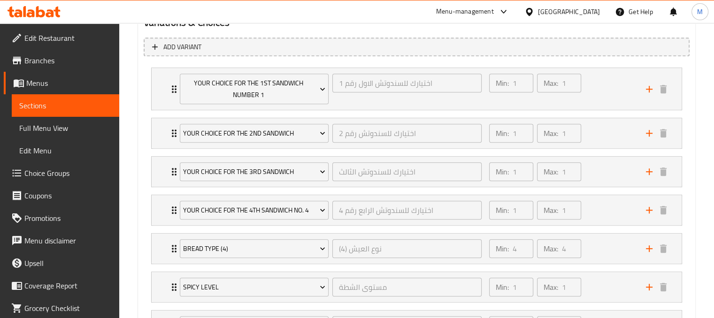
scroll to position [615, 0]
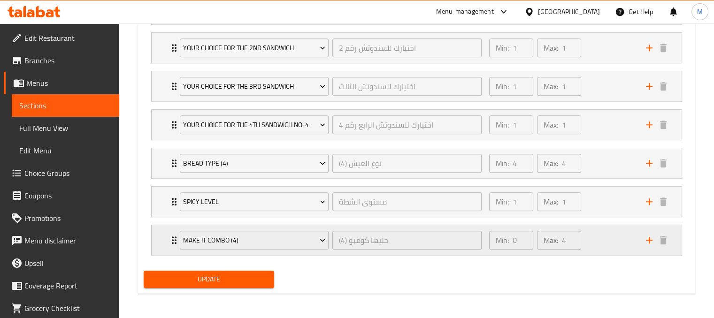
click at [623, 240] on div "Min: 0 ​ Max: 4 ​" at bounding box center [562, 240] width 157 height 30
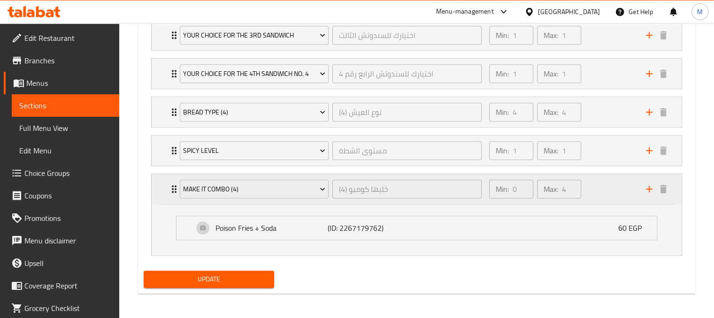
scroll to position [666, 0]
click at [594, 234] on div "Poison Fries + Soda (ID: 2267179762) 60 EGP" at bounding box center [419, 228] width 452 height 23
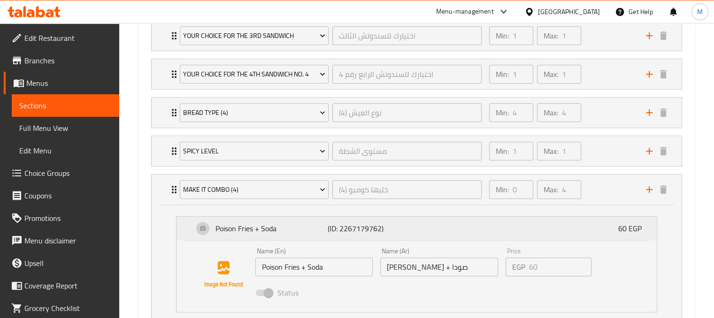
scroll to position [738, 0]
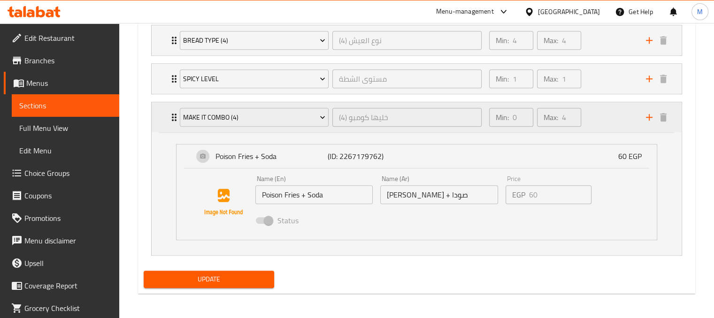
click at [175, 118] on div "Make it Combo (4) خليها كومبو (4) ​" at bounding box center [331, 117] width 314 height 30
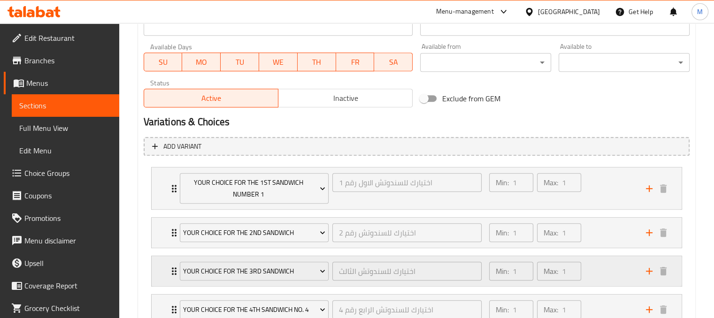
scroll to position [429, 0]
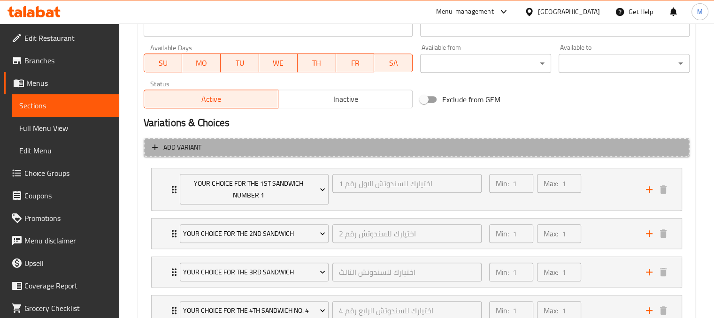
click at [349, 142] on span "Add variant" at bounding box center [416, 148] width 529 height 12
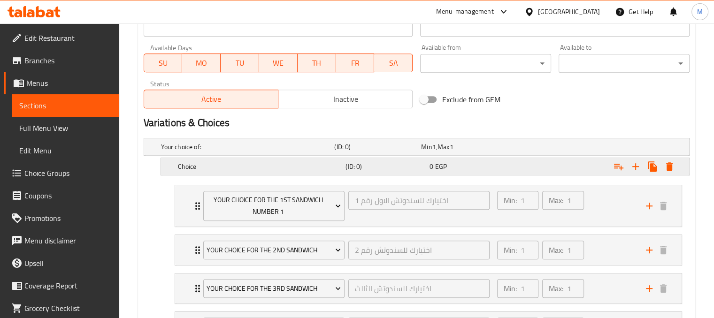
click at [449, 164] on div "0 EGP" at bounding box center [470, 166] width 80 height 9
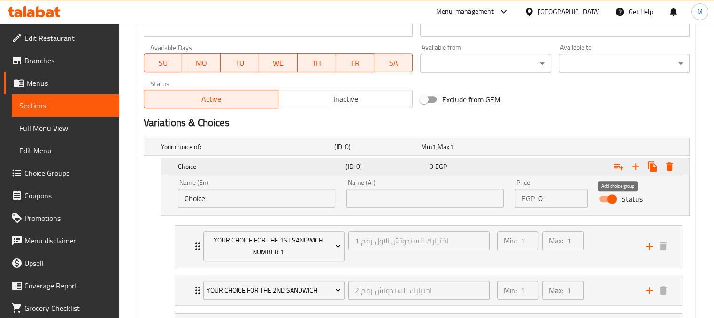
click at [615, 169] on icon "Expand" at bounding box center [618, 166] width 11 height 11
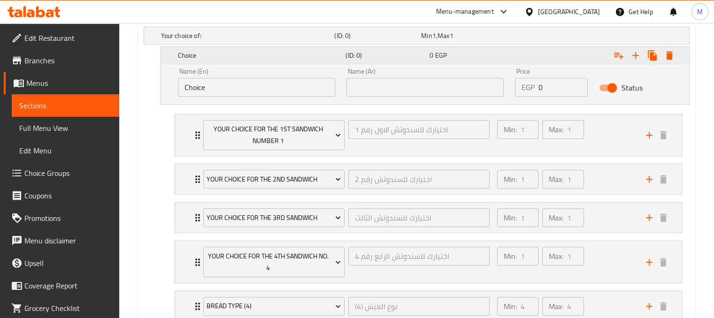
scroll to position [540, 0]
drag, startPoint x: 477, startPoint y: 56, endPoint x: 572, endPoint y: 41, distance: 96.0
click at [572, 41] on div "Your choice of: (ID: 0) Min 1 , Max 1 Name (En) Your choice of: Name (En) Name …" at bounding box center [417, 242] width 554 height 438
drag, startPoint x: 554, startPoint y: 53, endPoint x: 549, endPoint y: 114, distance: 61.3
click at [549, 114] on div "Your choice of: (ID: 0) Min 1 , Max 1 Name (En) Your choice of: Name (En) Name …" at bounding box center [417, 242] width 554 height 438
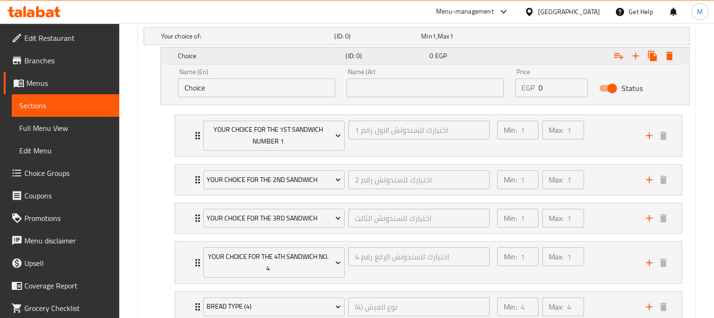
click at [667, 57] on icon "Expand" at bounding box center [669, 56] width 7 height 8
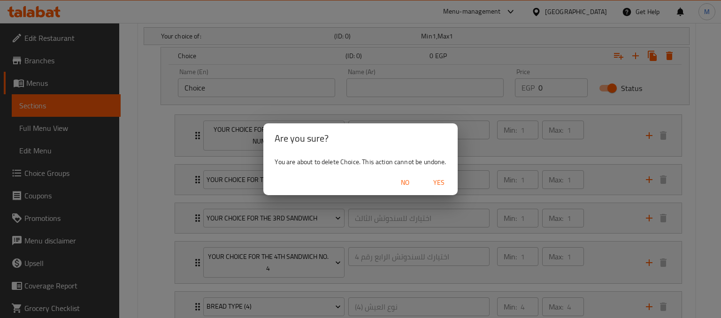
click at [436, 179] on span "Yes" at bounding box center [439, 183] width 23 height 12
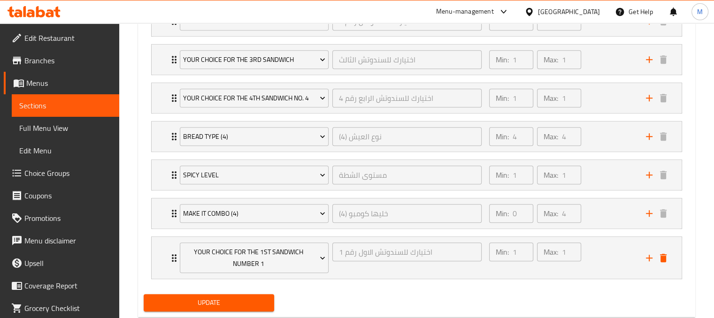
scroll to position [665, 0]
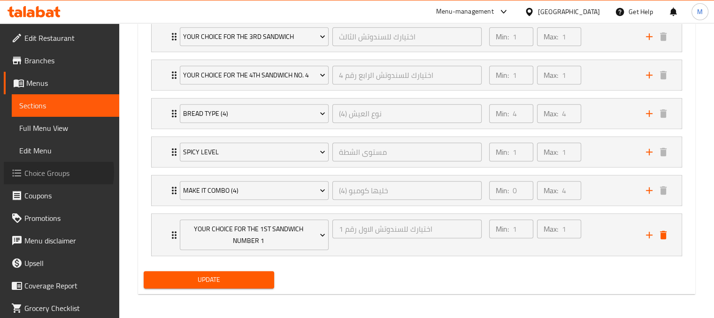
click at [46, 172] on span "Choice Groups" at bounding box center [67, 173] width 87 height 11
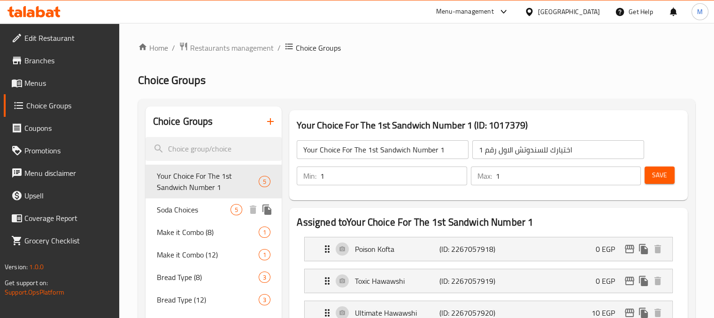
click at [208, 222] on div "Make it Combo (8) 1" at bounding box center [214, 232] width 137 height 23
type input "Make it Combo (8)"
type input "كومبو (8)"
type input "0"
type input "8"
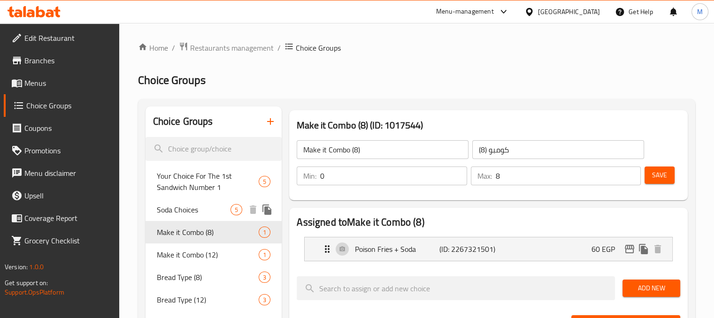
click at [193, 211] on span "Soda Choices" at bounding box center [194, 209] width 74 height 11
type input "Soda Choices"
type input "اختيارات الصودا"
type input "1"
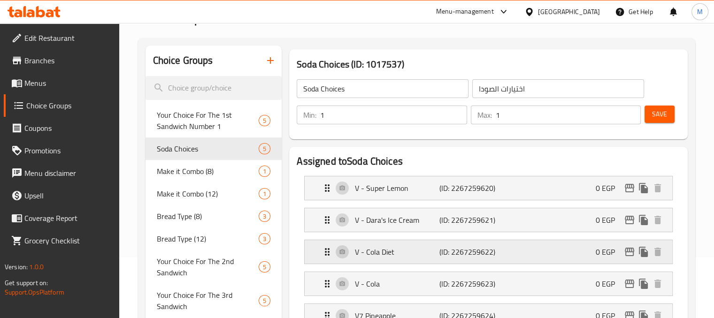
scroll to position [60, 0]
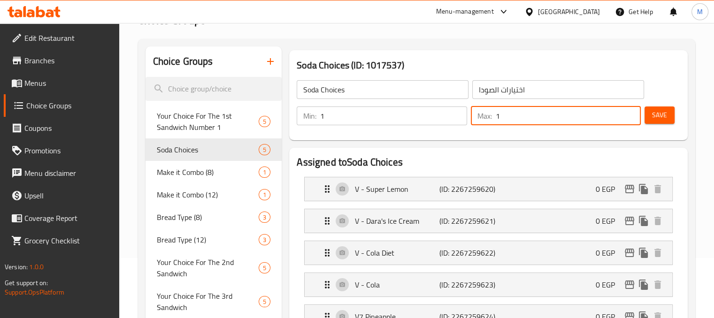
click at [575, 116] on input "1" at bounding box center [568, 116] width 145 height 19
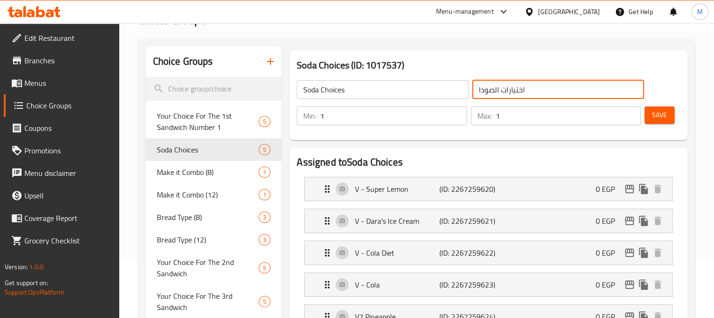
click at [523, 91] on input "اختيارات الصودا" at bounding box center [558, 89] width 172 height 19
click at [407, 155] on h2 "Assigned to Soda Choices" at bounding box center [489, 162] width 384 height 14
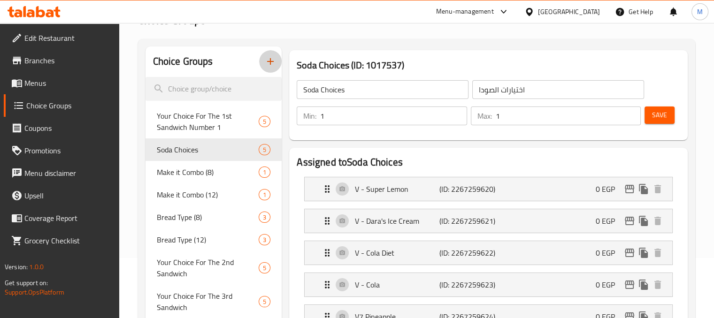
click at [263, 57] on button "button" at bounding box center [270, 61] width 23 height 23
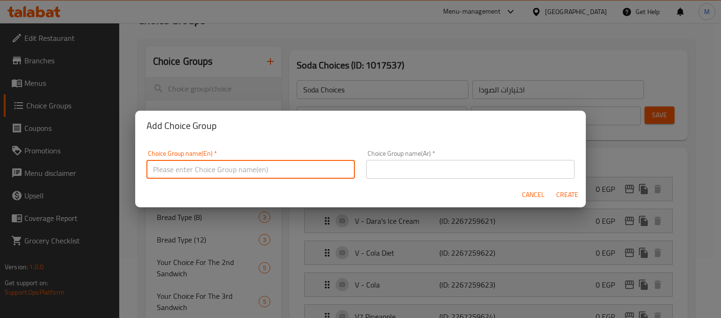
click at [248, 173] on input "text" at bounding box center [250, 169] width 208 height 19
click at [438, 173] on input "text" at bounding box center [470, 169] width 208 height 19
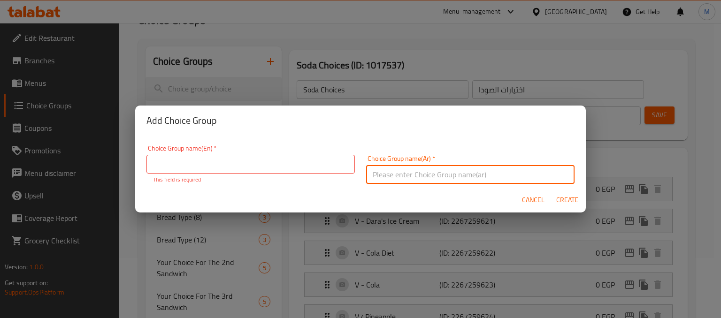
paste input "اختيارات الصودا"
type input "اختيارات الصودا"
paste input "اختيارات الصودا"
type input "اختيارات الصودا(4)"
click at [279, 162] on input "text" at bounding box center [250, 164] width 208 height 19
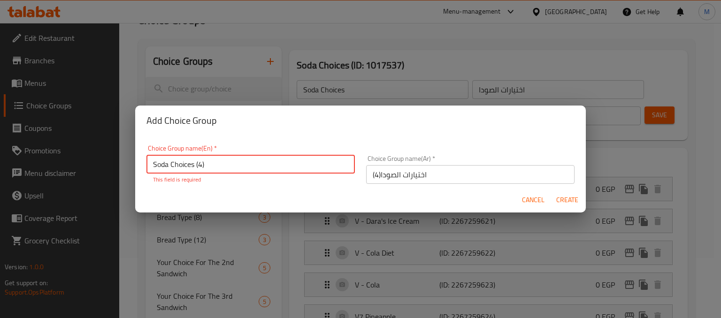
type input "Soda Choices (4)"
click at [565, 200] on span "Create" at bounding box center [567, 200] width 23 height 12
type input "Soda Choices (4)"
type input "اختيارات الصودا(4)"
type input "0"
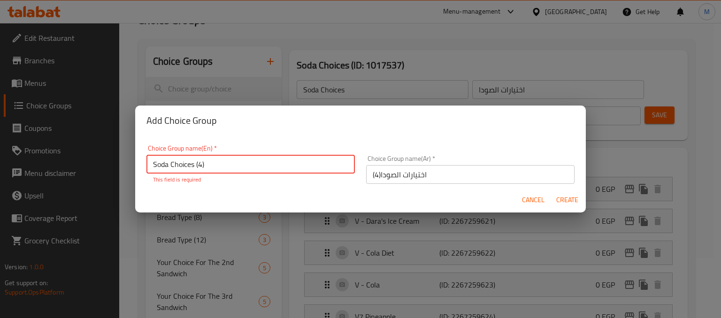
type input "0"
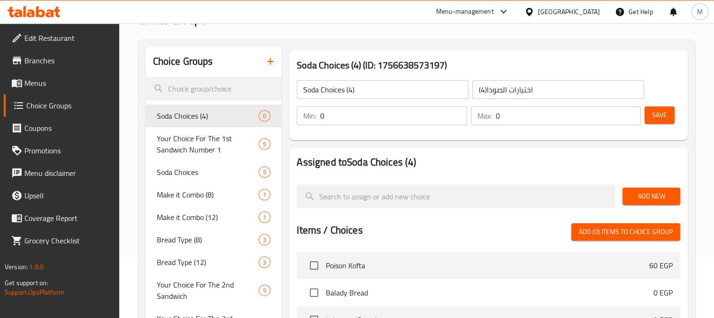
click at [507, 116] on input "0" at bounding box center [568, 116] width 145 height 19
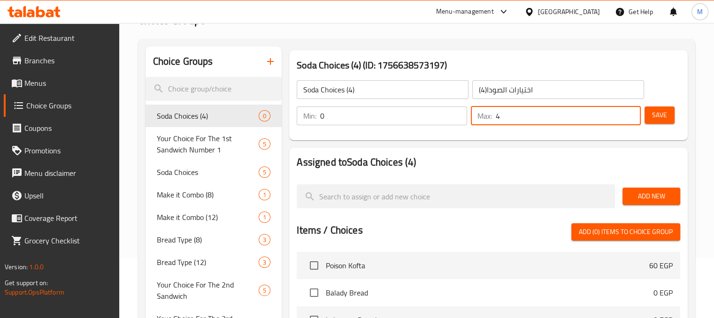
type input "4"
click at [381, 115] on input "0" at bounding box center [393, 116] width 146 height 19
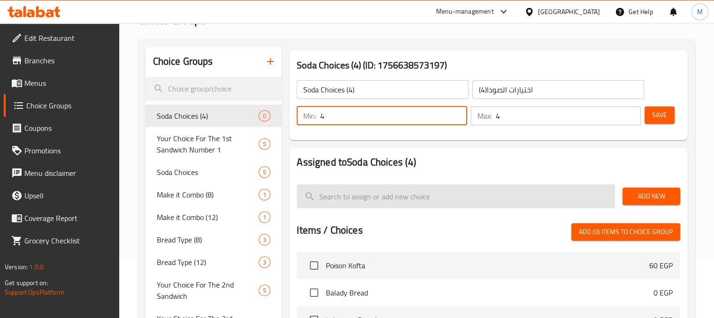
type input "4"
click at [400, 198] on input "search" at bounding box center [456, 197] width 318 height 24
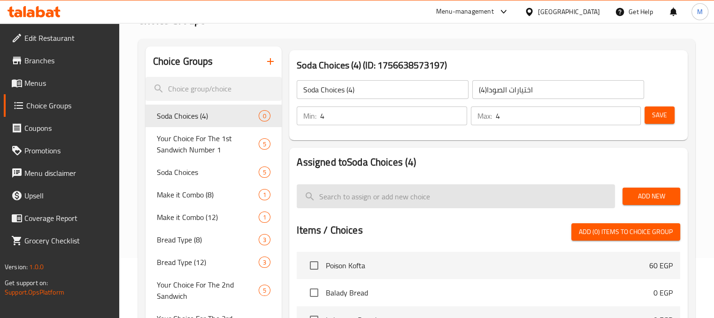
type input "ر"
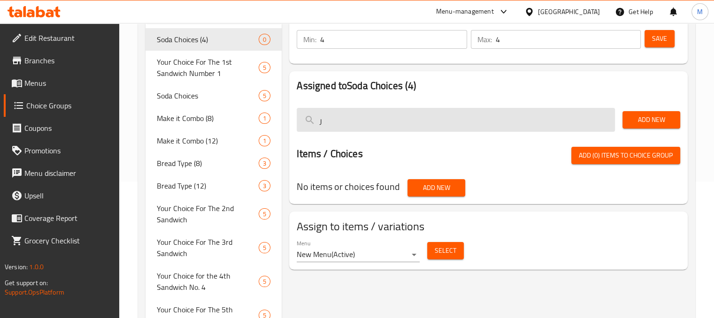
scroll to position [142, 0]
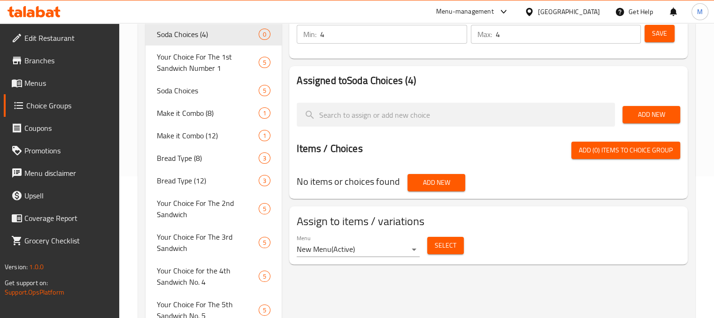
type input "ر"
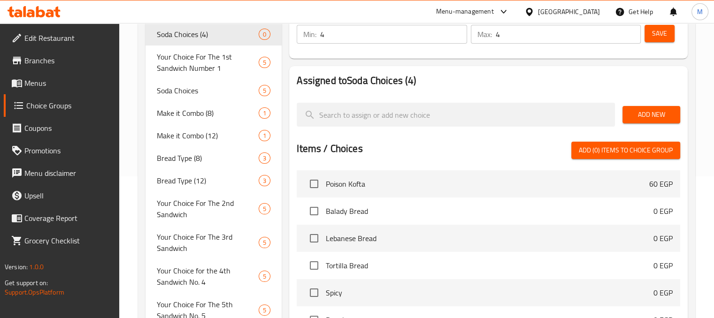
type input "v"
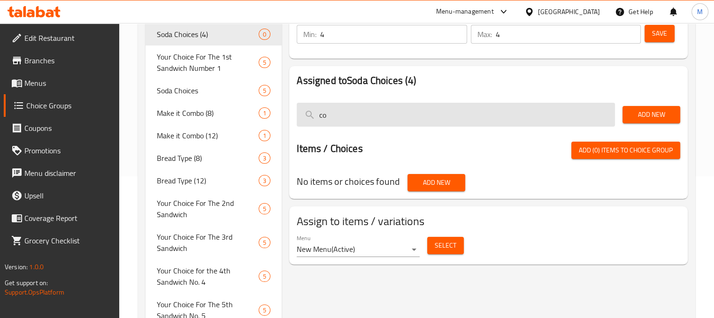
type input "c"
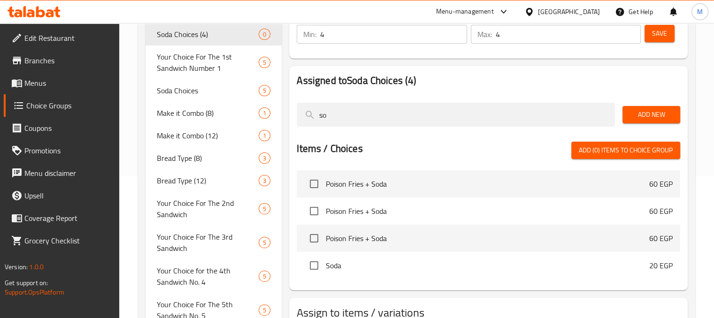
type input "s"
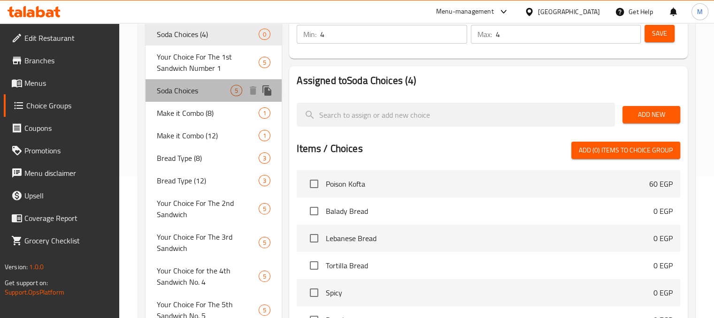
click at [214, 85] on span "Soda Choices" at bounding box center [194, 90] width 74 height 11
type input "Soda Choices"
type input "اختيارات الصودا"
type input "1"
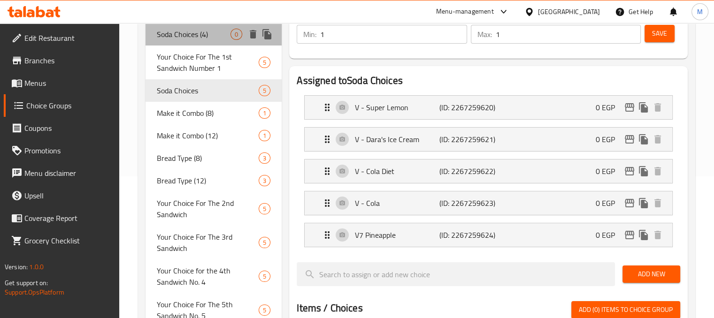
click at [214, 34] on span "Soda Choices (4)" at bounding box center [194, 34] width 74 height 11
type input "Soda Choices (4)"
type input "اختيارات الصودا(4)"
type input "0"
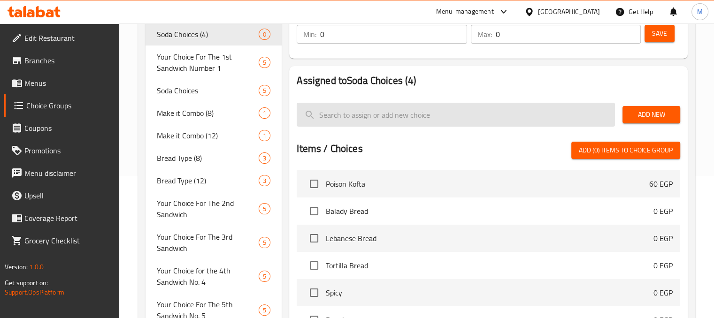
click at [385, 115] on input "search" at bounding box center [456, 115] width 318 height 24
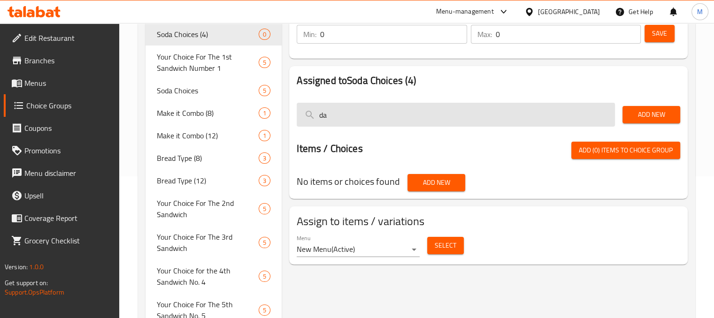
type input "d"
type input "V"
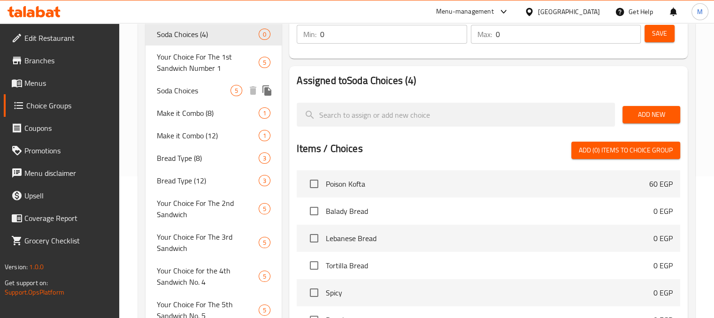
click at [207, 84] on div "Soda Choices 5" at bounding box center [214, 90] width 137 height 23
type input "Soda Choices"
type input "اختيارات الصودا"
type input "1"
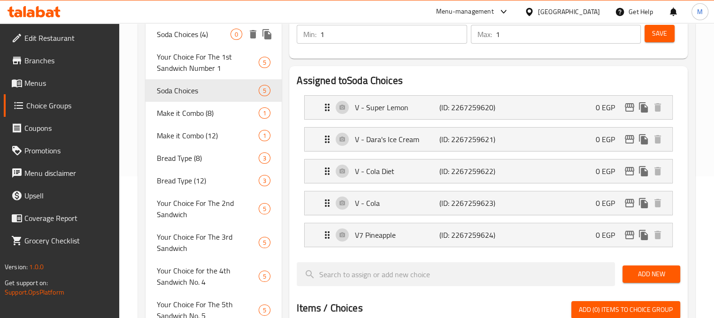
click at [180, 42] on div "Soda Choices (4) 0" at bounding box center [214, 34] width 137 height 23
type input "Soda Choices (4)"
type input "اختيارات الصودا(4)"
type input "0"
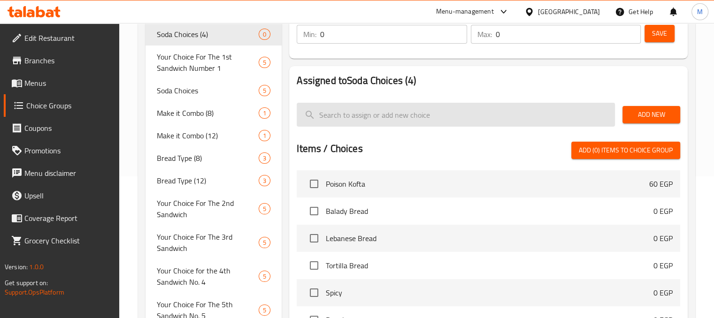
scroll to position [40, 0]
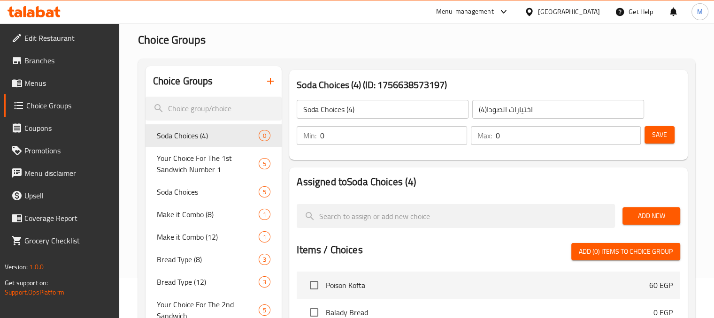
click at [508, 136] on input "0" at bounding box center [568, 135] width 145 height 19
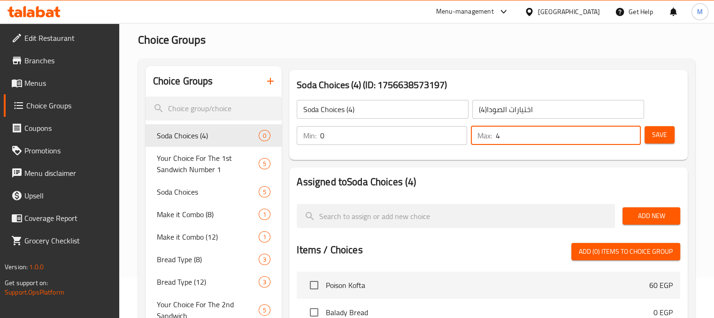
type input "4"
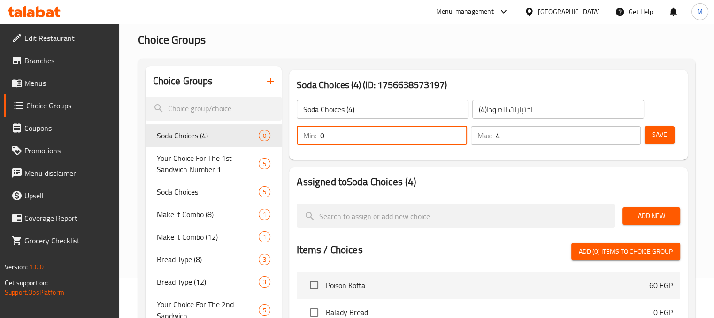
click at [407, 139] on input "0" at bounding box center [393, 135] width 146 height 19
type input "4"
click at [653, 133] on span "Save" at bounding box center [659, 135] width 15 height 12
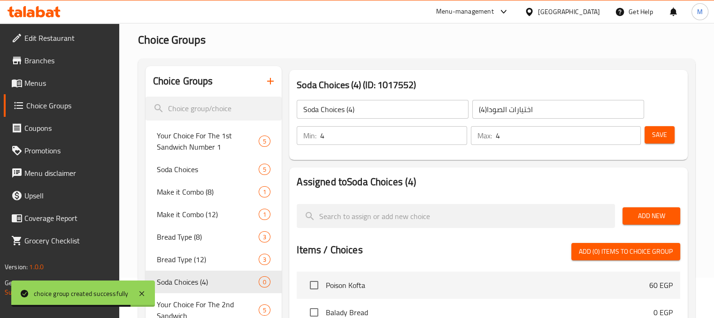
click at [272, 79] on icon "button" at bounding box center [270, 81] width 11 height 11
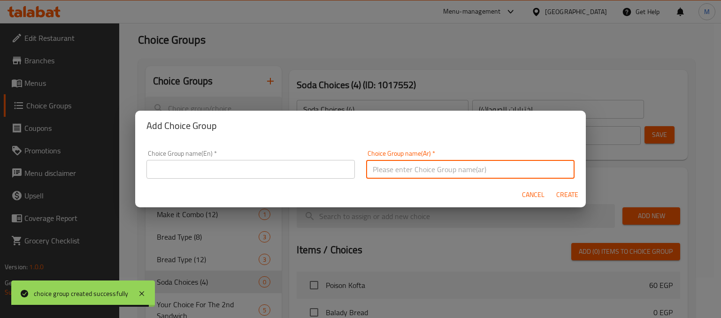
click at [384, 173] on input "text" at bounding box center [470, 169] width 208 height 19
paste input "اختيارات الصودا"
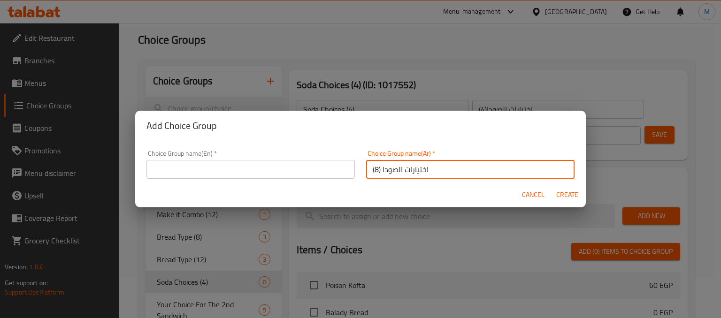
type input "اختيارات الصودا (8)"
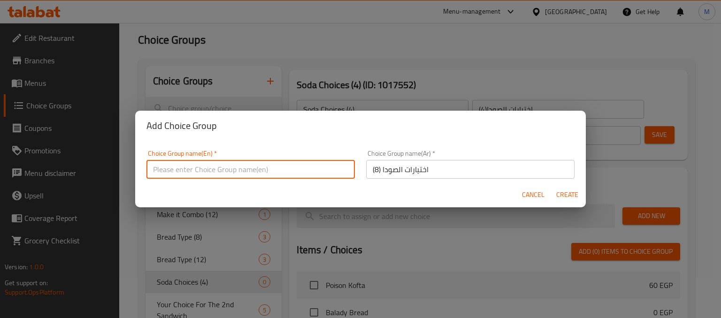
click at [302, 175] on input "text" at bounding box center [250, 169] width 208 height 19
click at [302, 175] on input "Soda" at bounding box center [250, 169] width 208 height 19
click at [199, 169] on input "Soda" at bounding box center [250, 169] width 208 height 19
click at [203, 168] on input "Soda Choices (4)" at bounding box center [250, 169] width 208 height 19
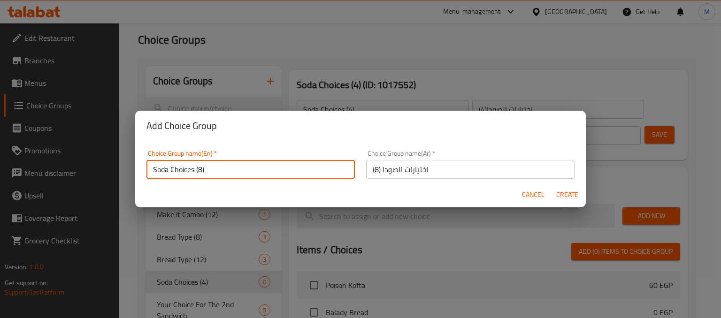
type input "Soda Choices (8)"
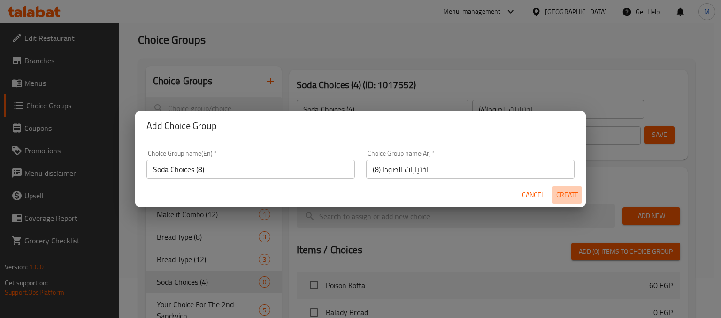
click at [560, 193] on span "Create" at bounding box center [567, 195] width 23 height 12
type input "Soda Choices (8)"
type input "اختيارات الصودا (8)"
type input "0"
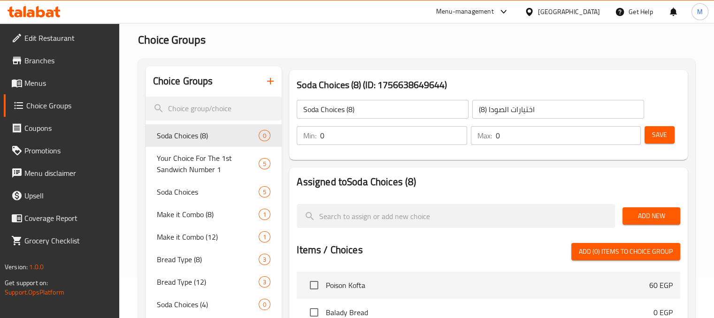
click at [262, 80] on button "button" at bounding box center [270, 81] width 23 height 23
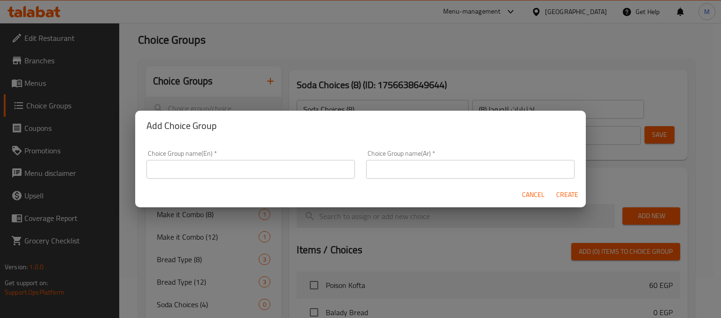
click at [202, 171] on input "text" at bounding box center [250, 169] width 208 height 19
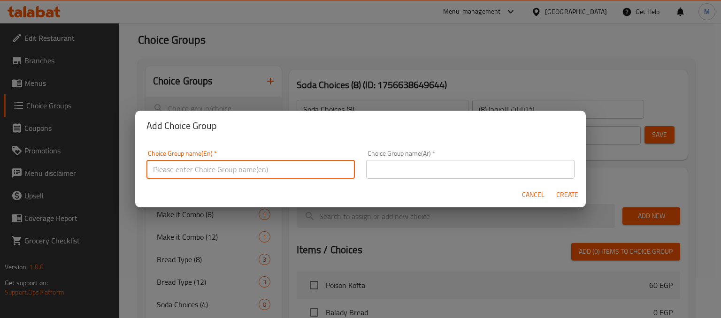
click at [386, 169] on input "text" at bounding box center [470, 169] width 208 height 19
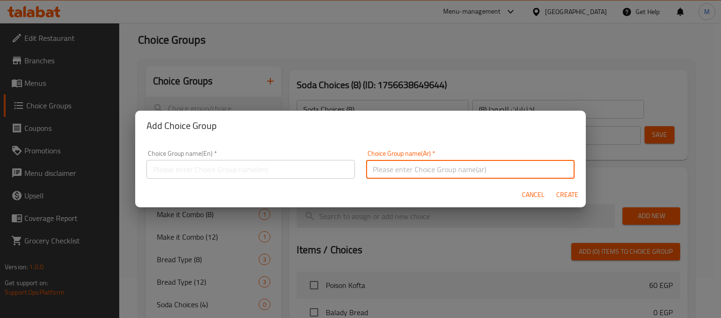
paste input "اختيارات الصودا"
type input "اختيارات الصودا"
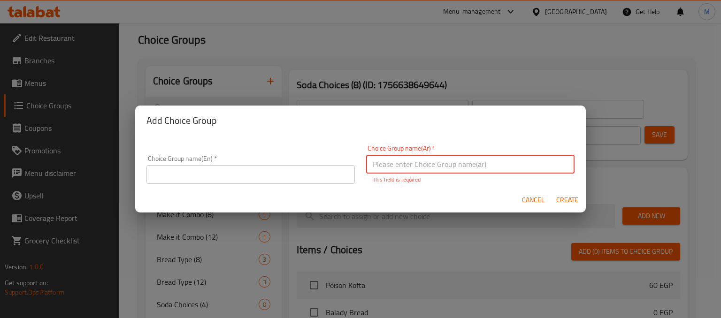
paste input "اختيارات الصودا"
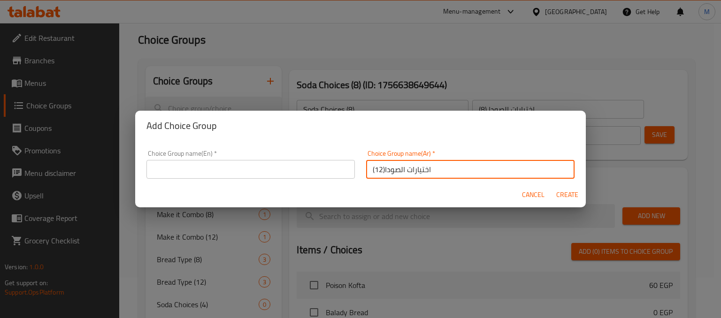
type input "اختيارات الصودا(12)"
click at [295, 171] on input "text" at bounding box center [250, 169] width 208 height 19
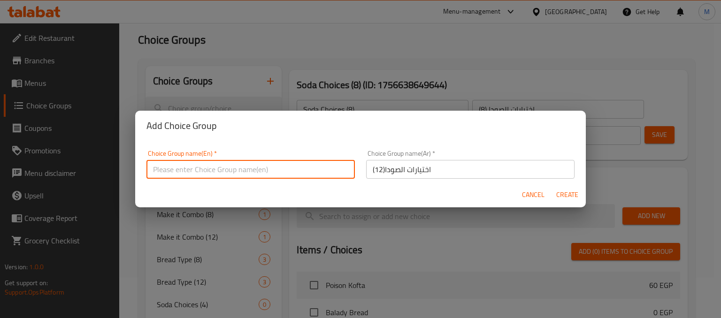
paste input "اختيارات الصودا"
type input "اختيارات الصود"
type input "ٍ"
type input "Soda Choices (12)"
click at [560, 194] on span "Create" at bounding box center [567, 195] width 23 height 12
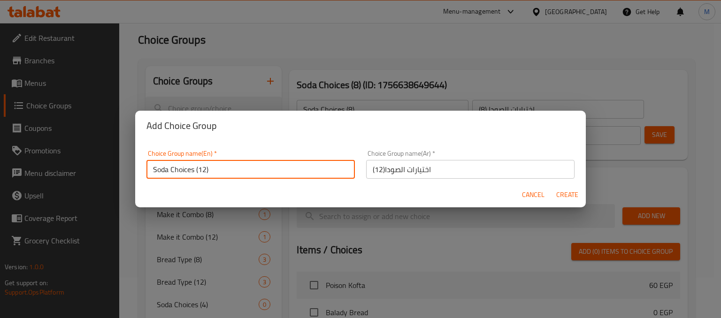
type input "Soda Choices (12)"
type input "اختيارات الصودا(12)"
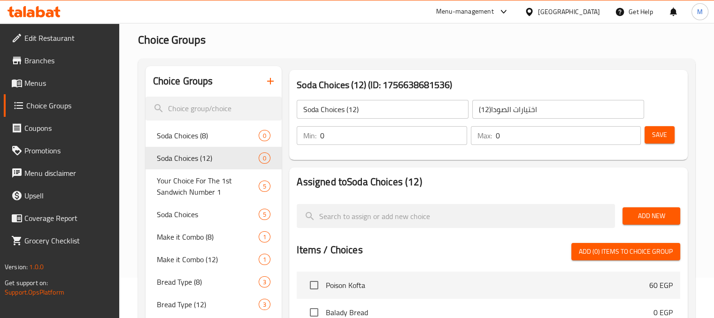
click at [496, 144] on input "0" at bounding box center [568, 135] width 145 height 19
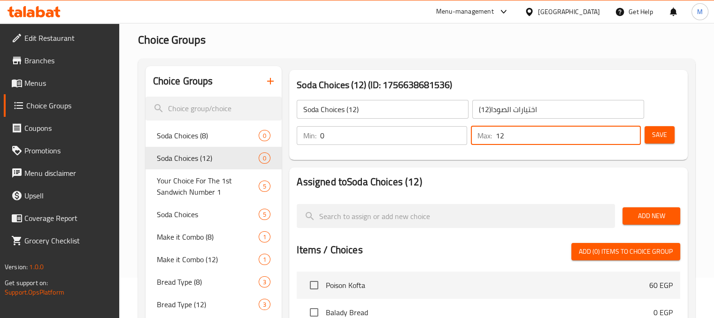
type input "12"
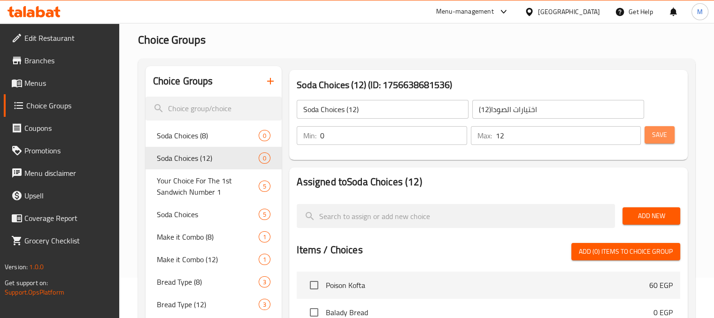
click at [656, 134] on span "Save" at bounding box center [659, 135] width 15 height 12
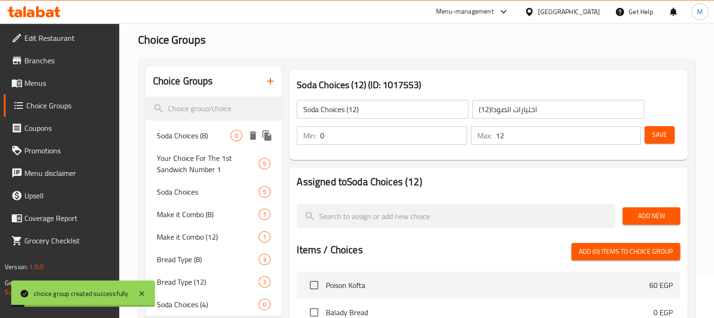
click at [218, 135] on span "Soda Choices (8)" at bounding box center [194, 135] width 74 height 11
type input "Soda Choices (8)"
type input "اختيارات الصودا (8)"
type input "0"
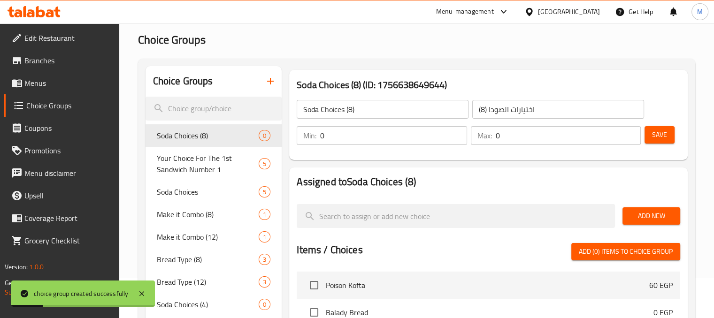
click at [405, 139] on input "0" at bounding box center [393, 135] width 146 height 19
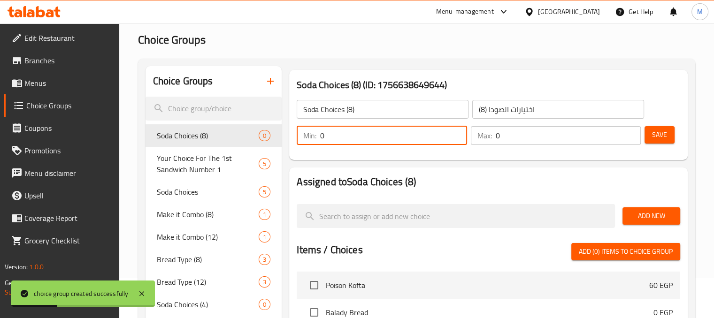
click at [498, 137] on input "0" at bounding box center [568, 135] width 145 height 19
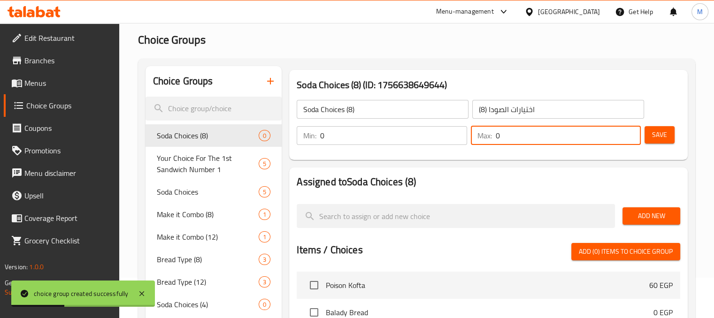
click at [505, 137] on input "0" at bounding box center [568, 135] width 145 height 19
type input "8"
click at [663, 137] on span "Save" at bounding box center [659, 135] width 15 height 12
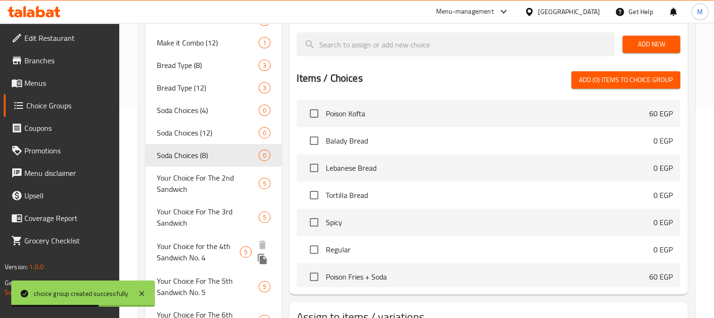
scroll to position [117, 0]
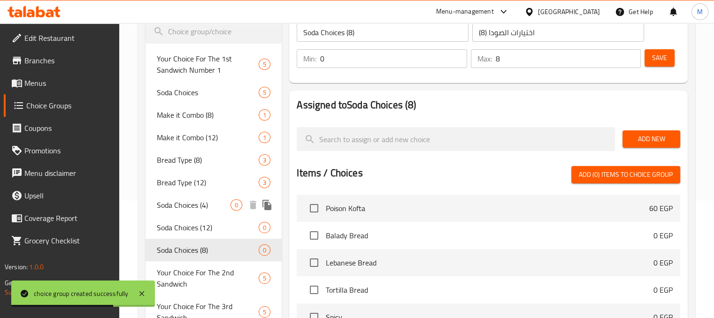
click at [225, 205] on span "Soda Choices (4)" at bounding box center [194, 205] width 74 height 11
type input "Soda Choices (4)"
type input "اختيارات الصودا(4)"
type input "4"
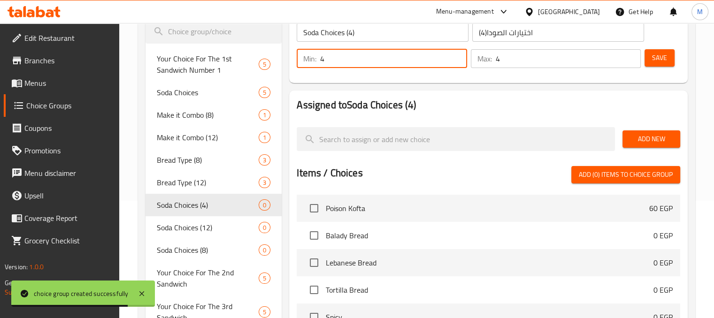
click at [401, 57] on input "4" at bounding box center [393, 58] width 146 height 19
type input "0"
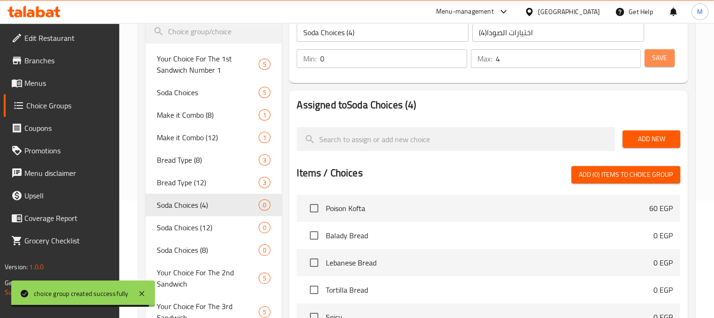
click at [662, 57] on span "Save" at bounding box center [659, 58] width 15 height 12
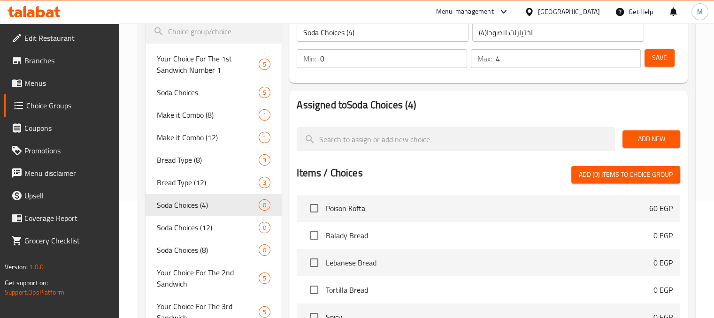
click at [55, 86] on span "Menus" at bounding box center [67, 82] width 87 height 11
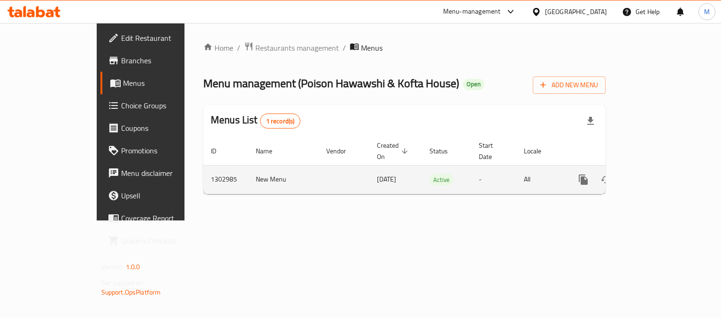
click at [662, 176] on link "enhanced table" at bounding box center [651, 180] width 23 height 23
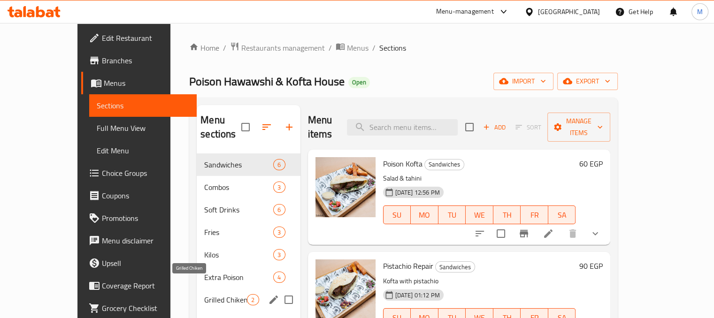
click at [204, 294] on span "Grilled Chiken" at bounding box center [225, 299] width 43 height 11
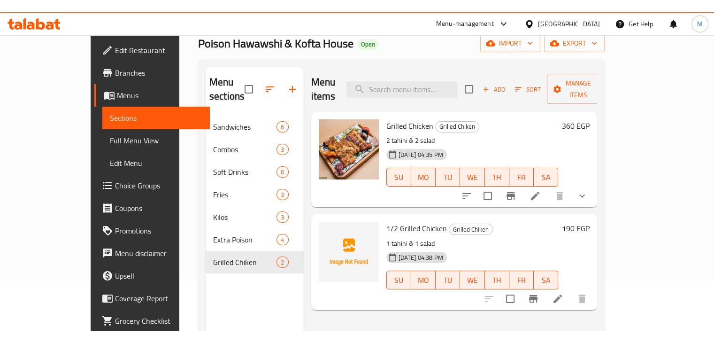
scroll to position [51, 0]
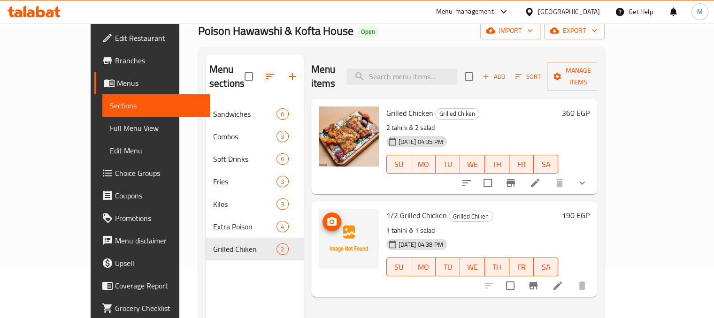
click at [326, 216] on icon "upload picture" at bounding box center [331, 221] width 11 height 11
click at [539, 235] on div "21-08-2025 04:38 PM SU MO TU WE TH FR SA" at bounding box center [473, 260] width 180 height 51
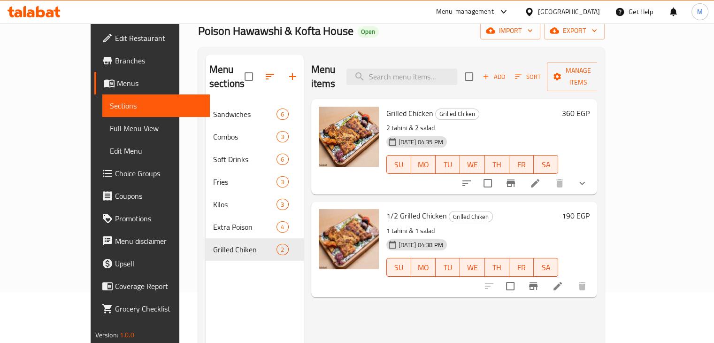
click at [57, 11] on icon at bounding box center [57, 12] width 7 height 11
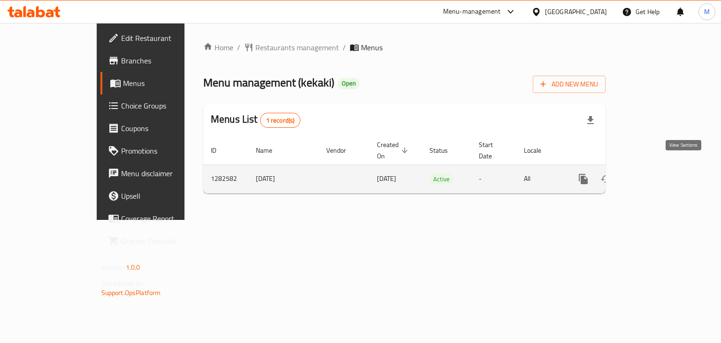
click at [657, 173] on icon "enhanced table" at bounding box center [651, 178] width 11 height 11
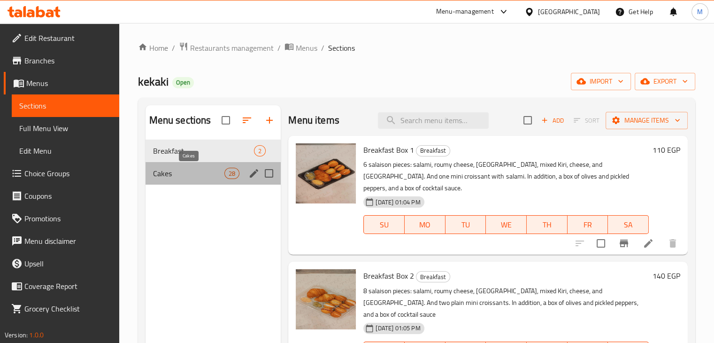
click at [195, 172] on span "Cakes" at bounding box center [189, 173] width 72 height 11
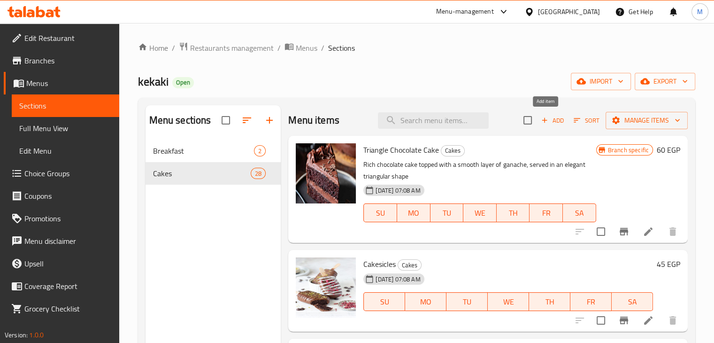
click at [542, 122] on span "Add" at bounding box center [552, 120] width 25 height 11
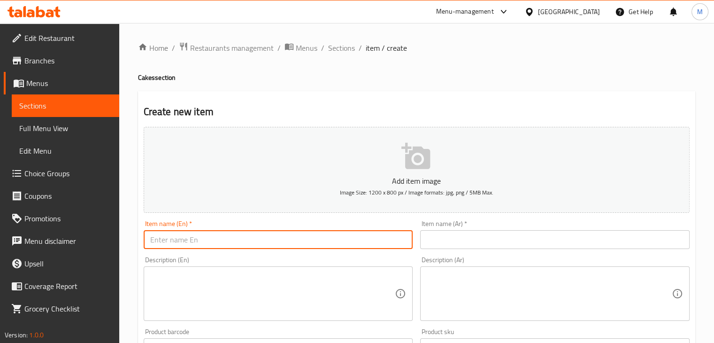
click at [222, 242] on input "text" at bounding box center [278, 239] width 269 height 19
type input "Back 2 School Cakesicles"
click at [441, 233] on input "text" at bounding box center [554, 239] width 269 height 19
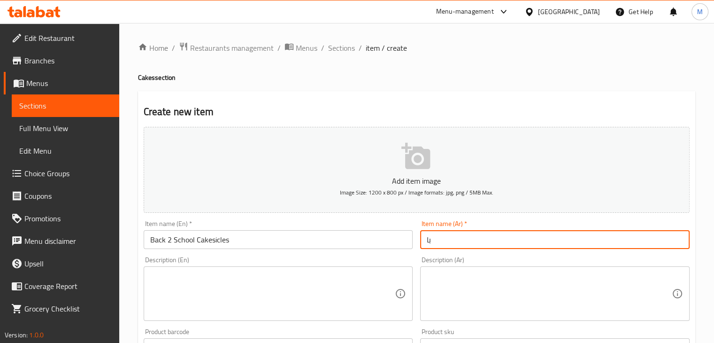
type input "ب"
click at [435, 240] on input "كيكسكيل الرجوع للمدرة" at bounding box center [554, 239] width 269 height 19
type input "كيكسكيل الرجوع للمدرسة"
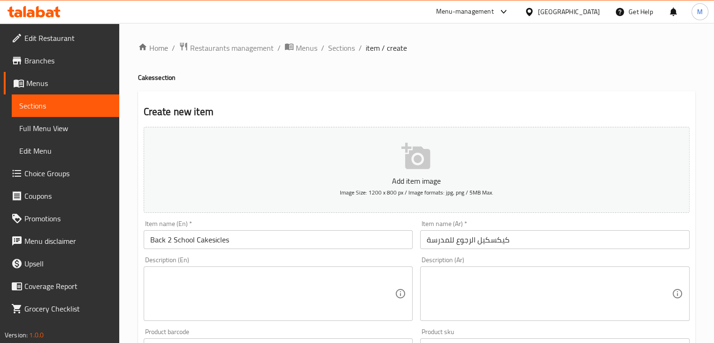
click at [375, 260] on div "Description (En) Description (En)" at bounding box center [278, 288] width 269 height 64
click at [242, 317] on div "Description (En)" at bounding box center [278, 293] width 269 height 54
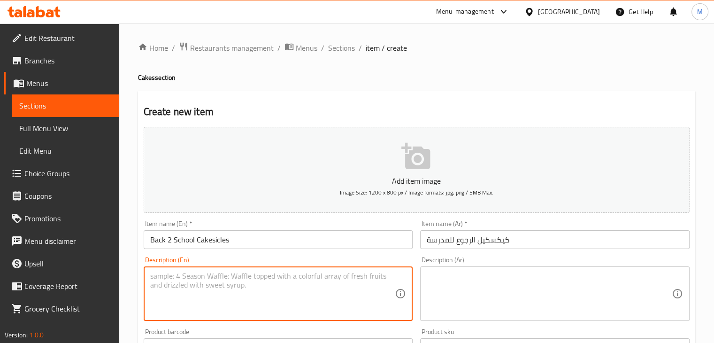
paste textarea "cake and frosting mixed together, molded into popsicle shapes, coated in chocol…"
type textarea "cake and frosting mixed together, molded into popsicle shapes, coated in candy"
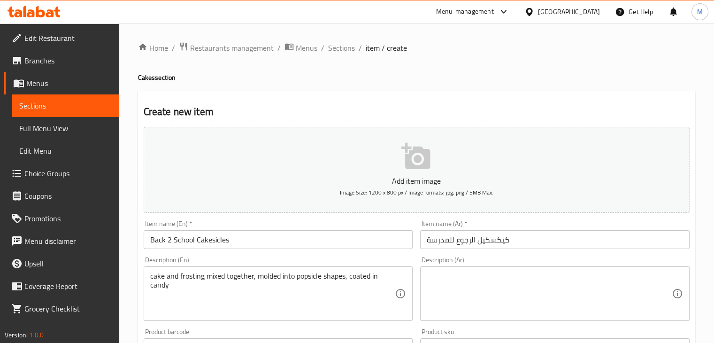
click at [473, 262] on div "Description (Ar) Description (Ar)" at bounding box center [554, 288] width 269 height 64
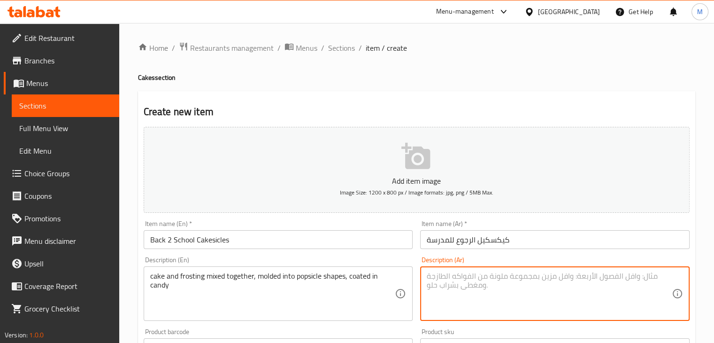
click at [480, 282] on textarea at bounding box center [549, 293] width 245 height 45
paste textarea "الكيكسيكل هو مزيج من الكيك والكريمة يُشكّل على شكل مصاصة، ويُغل"
type textarea "الكيكسيكل هو مزيج من الكيك والكريمة يُشكّل على شكل مصاصة، ويُغلف بالحلوي"
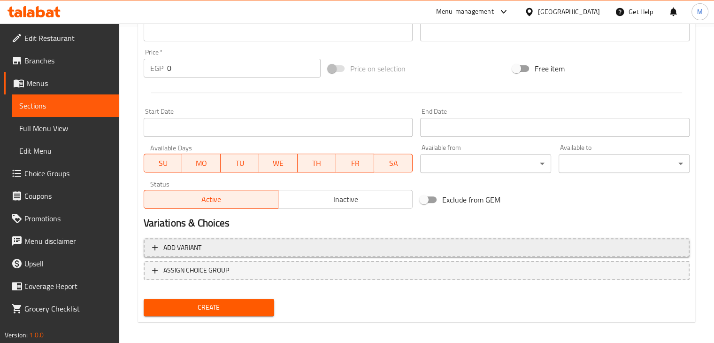
scroll to position [321, 0]
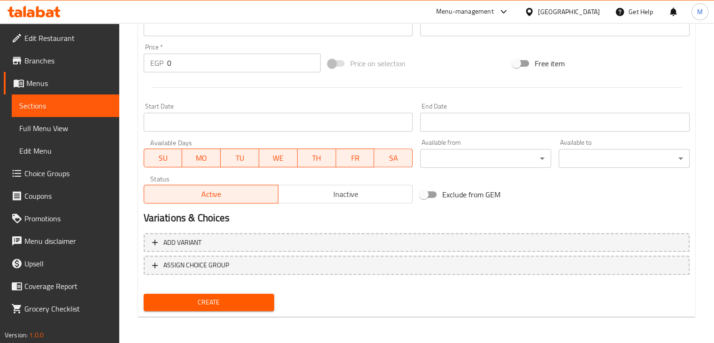
click at [199, 68] on input "0" at bounding box center [244, 63] width 154 height 19
type input "45"
click at [198, 294] on button "Create" at bounding box center [209, 301] width 131 height 17
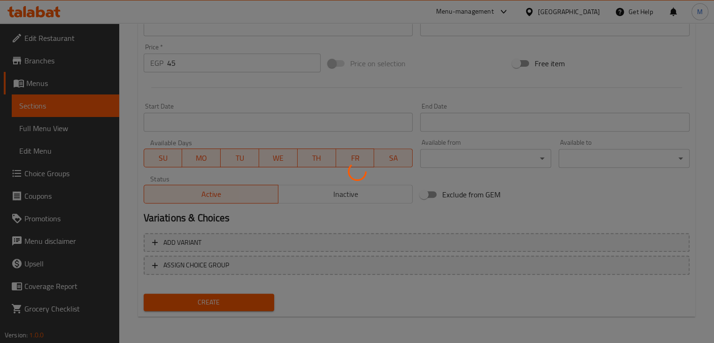
type input "0"
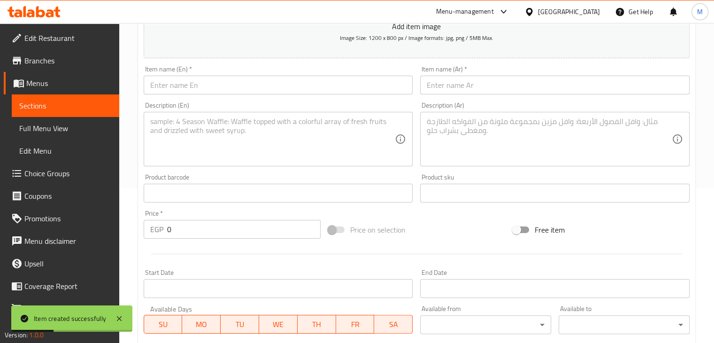
scroll to position [0, 0]
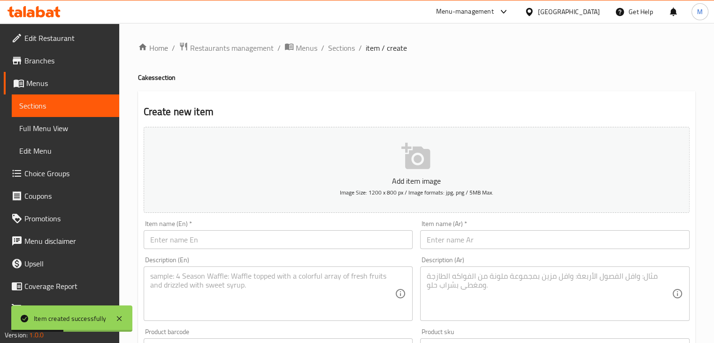
click at [339, 55] on div "Home / Restaurants management / Menus / Sections / item / create Cakes section …" at bounding box center [416, 343] width 557 height 603
click at [331, 51] on span "Sections" at bounding box center [341, 47] width 27 height 11
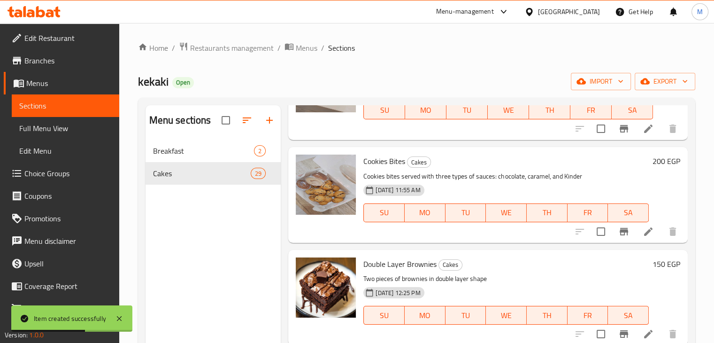
scroll to position [131, 0]
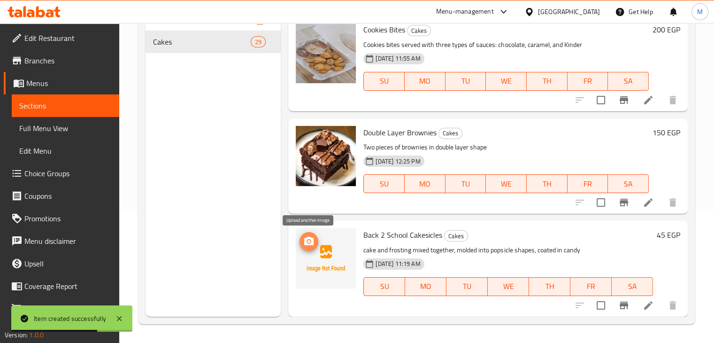
click at [313, 245] on icon "upload picture" at bounding box center [308, 241] width 9 height 8
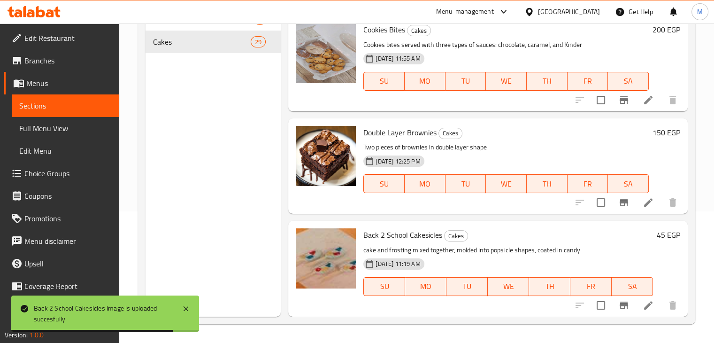
click at [51, 2] on div at bounding box center [34, 11] width 68 height 19
click at [43, 4] on div at bounding box center [34, 11] width 68 height 19
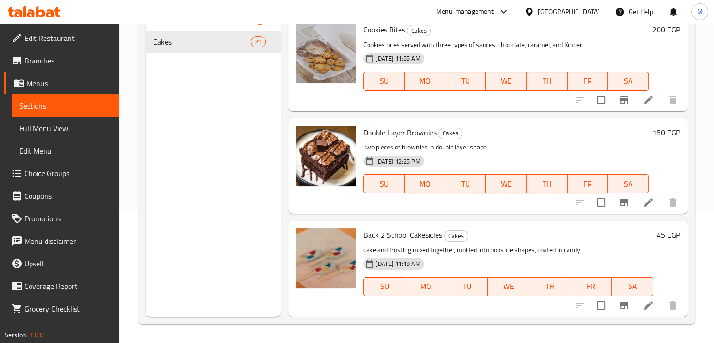
click at [15, 14] on icon at bounding box center [18, 13] width 8 height 8
